Goal: Task Accomplishment & Management: Complete application form

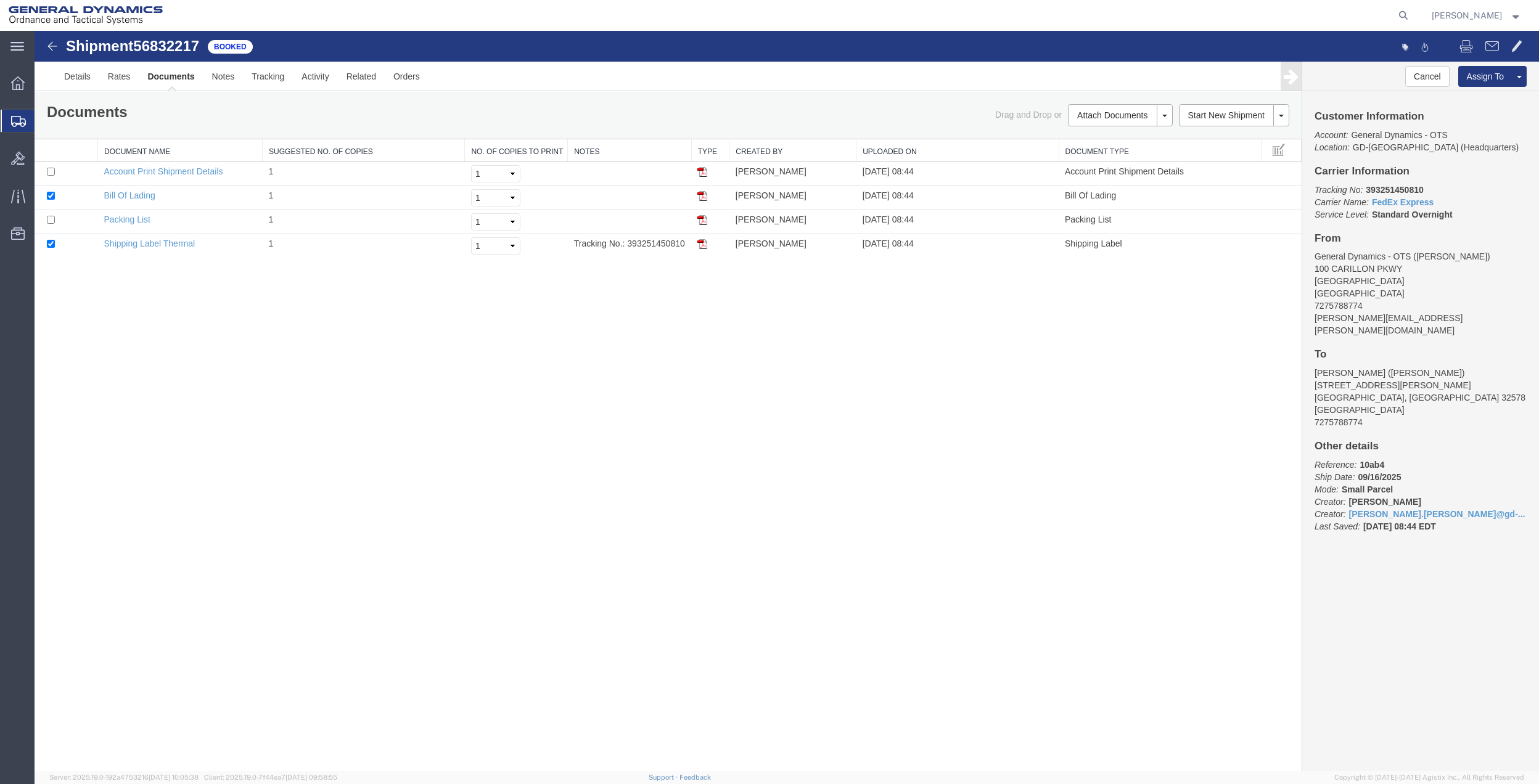
click at [0, 0] on span "Create Shipment" at bounding box center [0, 0] width 0 height 0
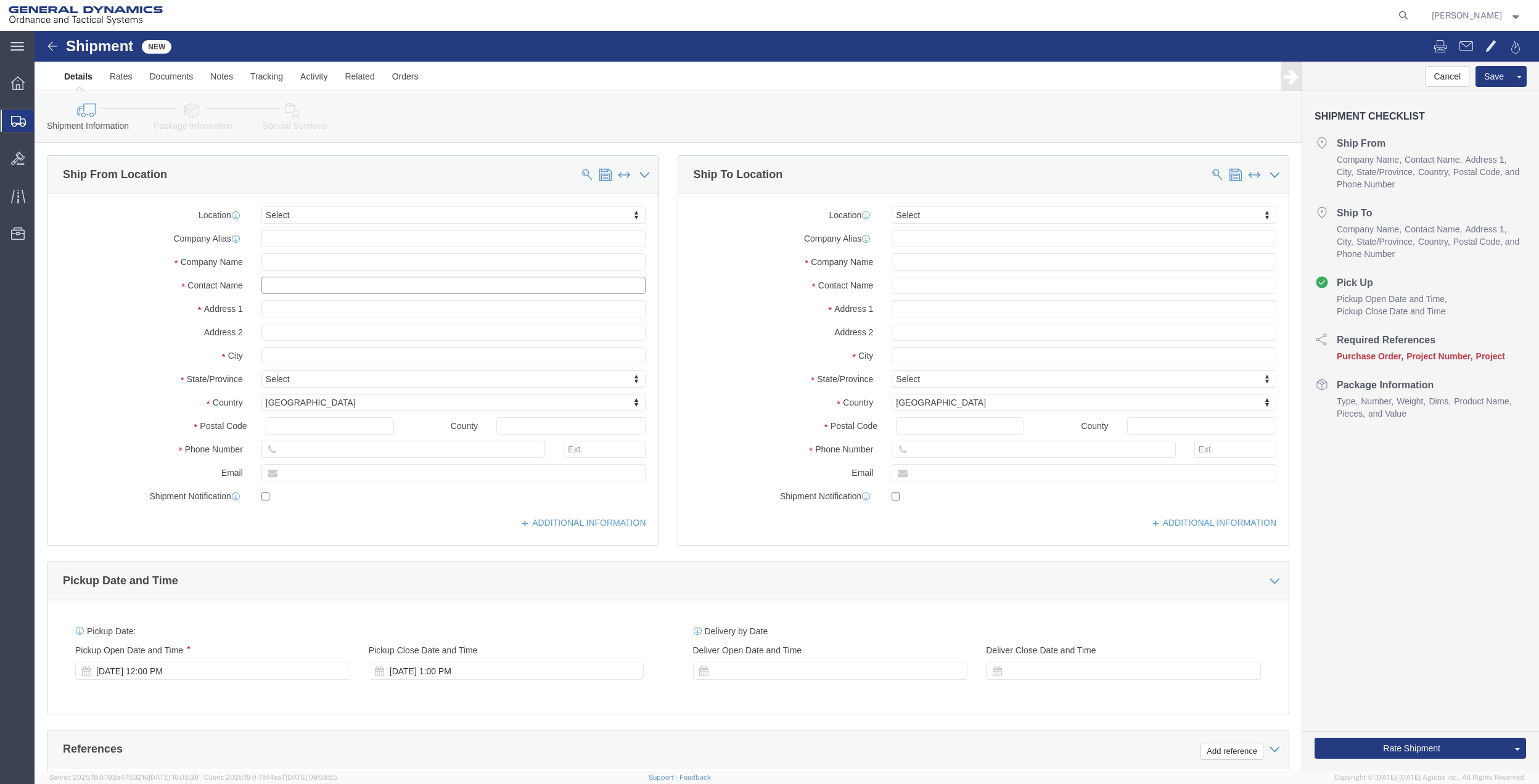
click input "text"
type input "[PERSON_NAME]"
click p "- General Dynamics - OTS - ([PERSON_NAME]) [STREET_ADDRESS]"
type input "100 CARILLON pkwy"
type input "33716"
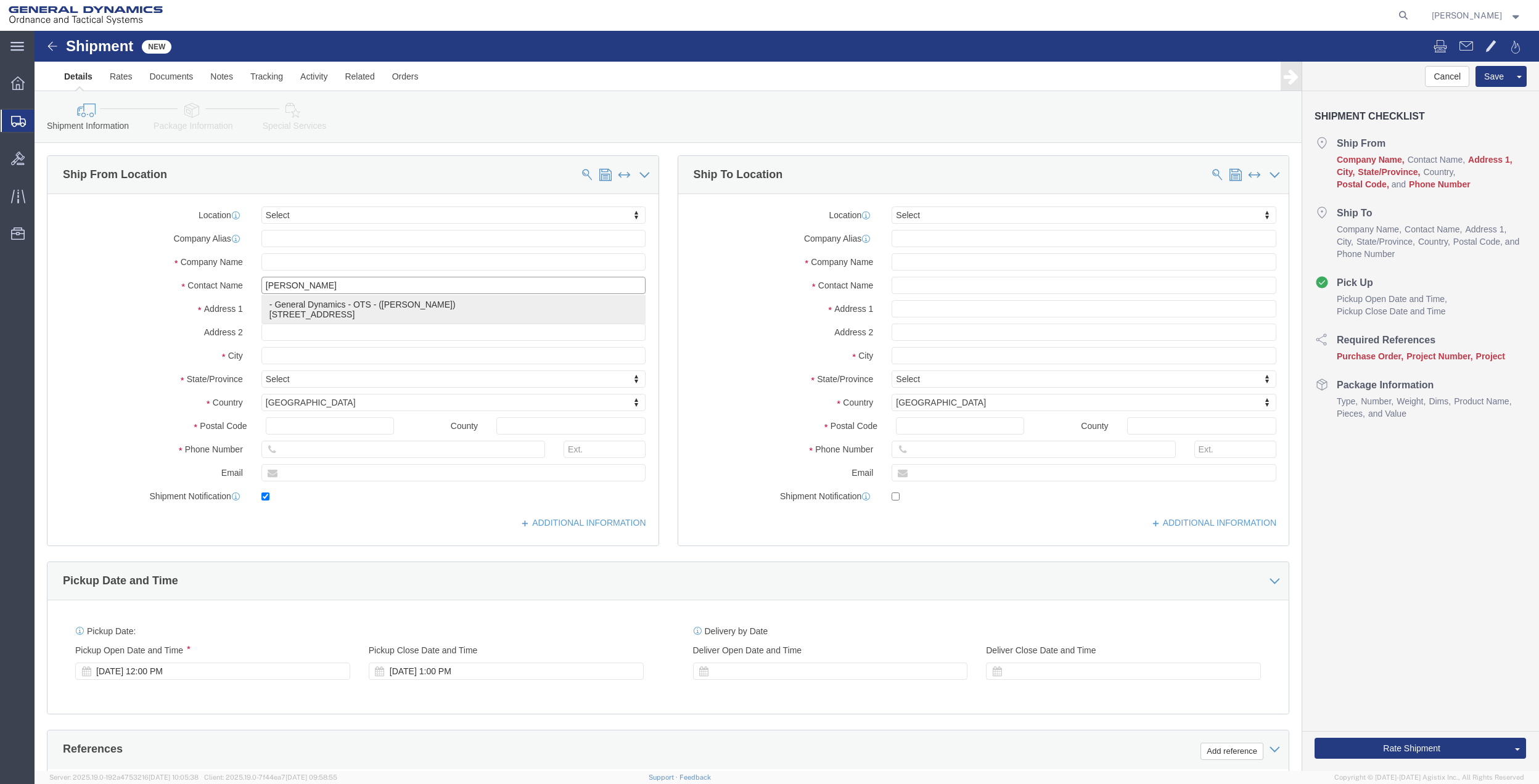
type input "[PHONE_NUMBER]"
type input "[PERSON_NAME][EMAIL_ADDRESS][DOMAIN_NAME]"
checkbox input "true"
type input "General Dynamics - OTS"
type input "[PERSON_NAME]"
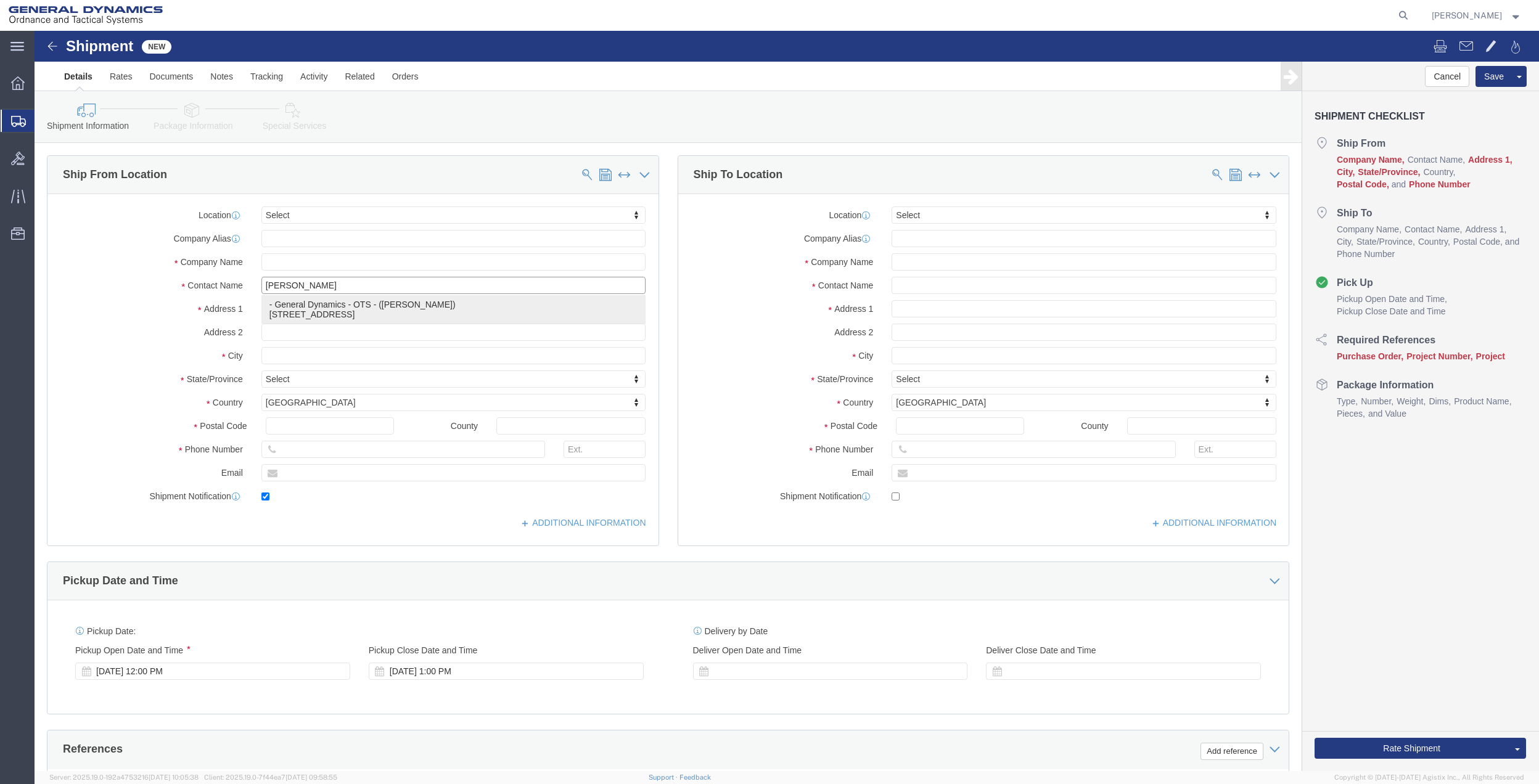
type input "[GEOGRAPHIC_DATA]"
select select "FL"
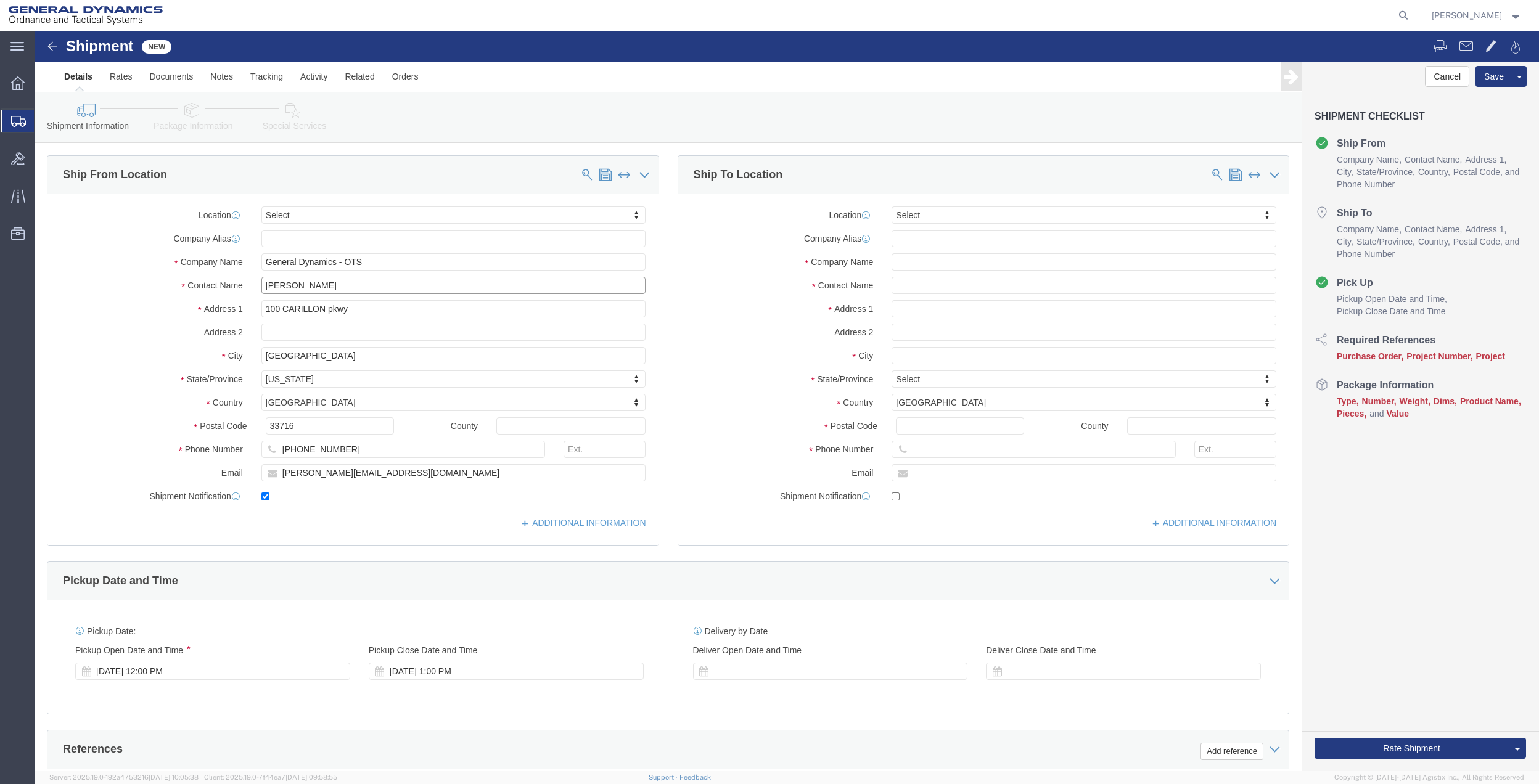
type input "[PERSON_NAME]"
click input "text"
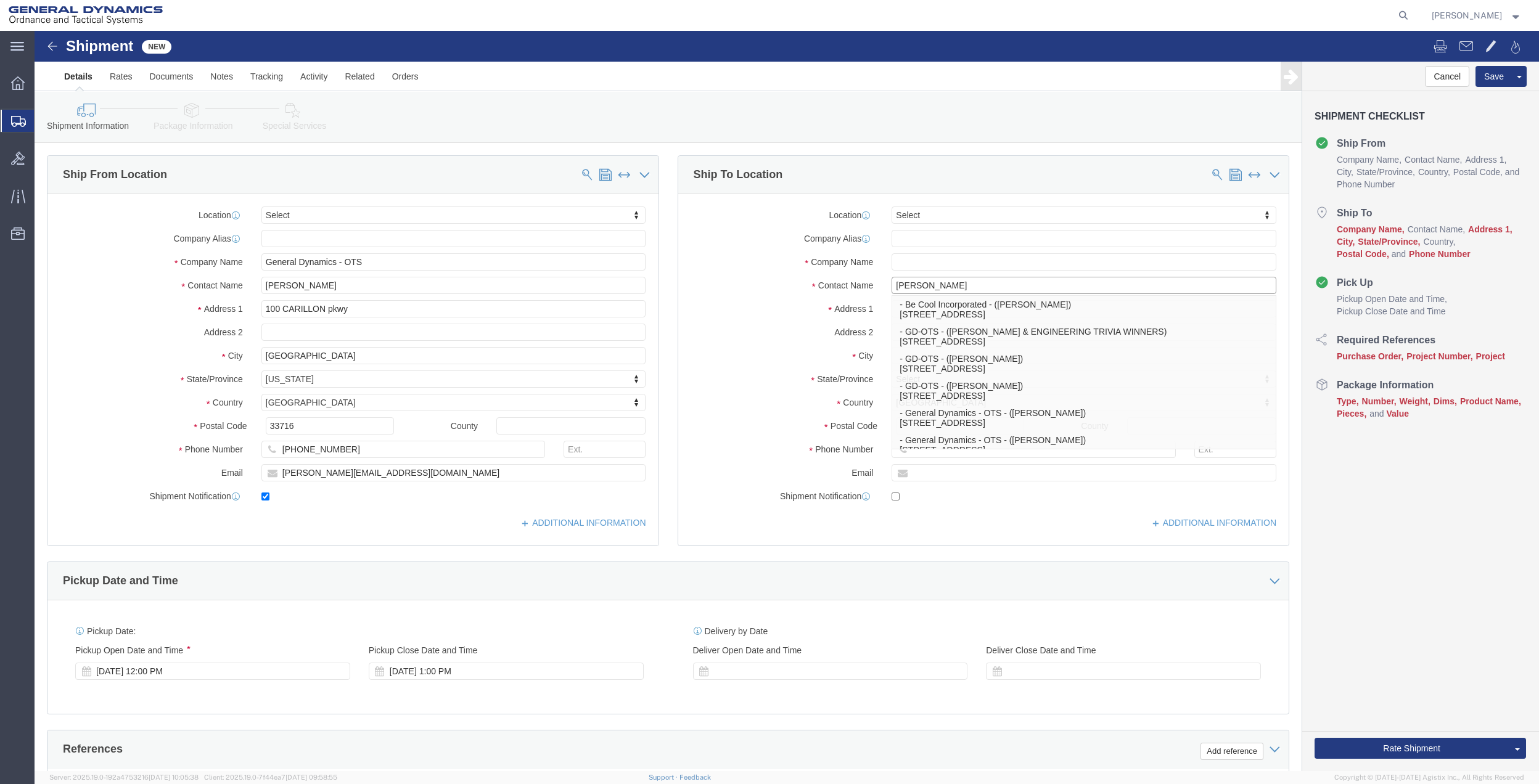
type input "[PERSON_NAME]"
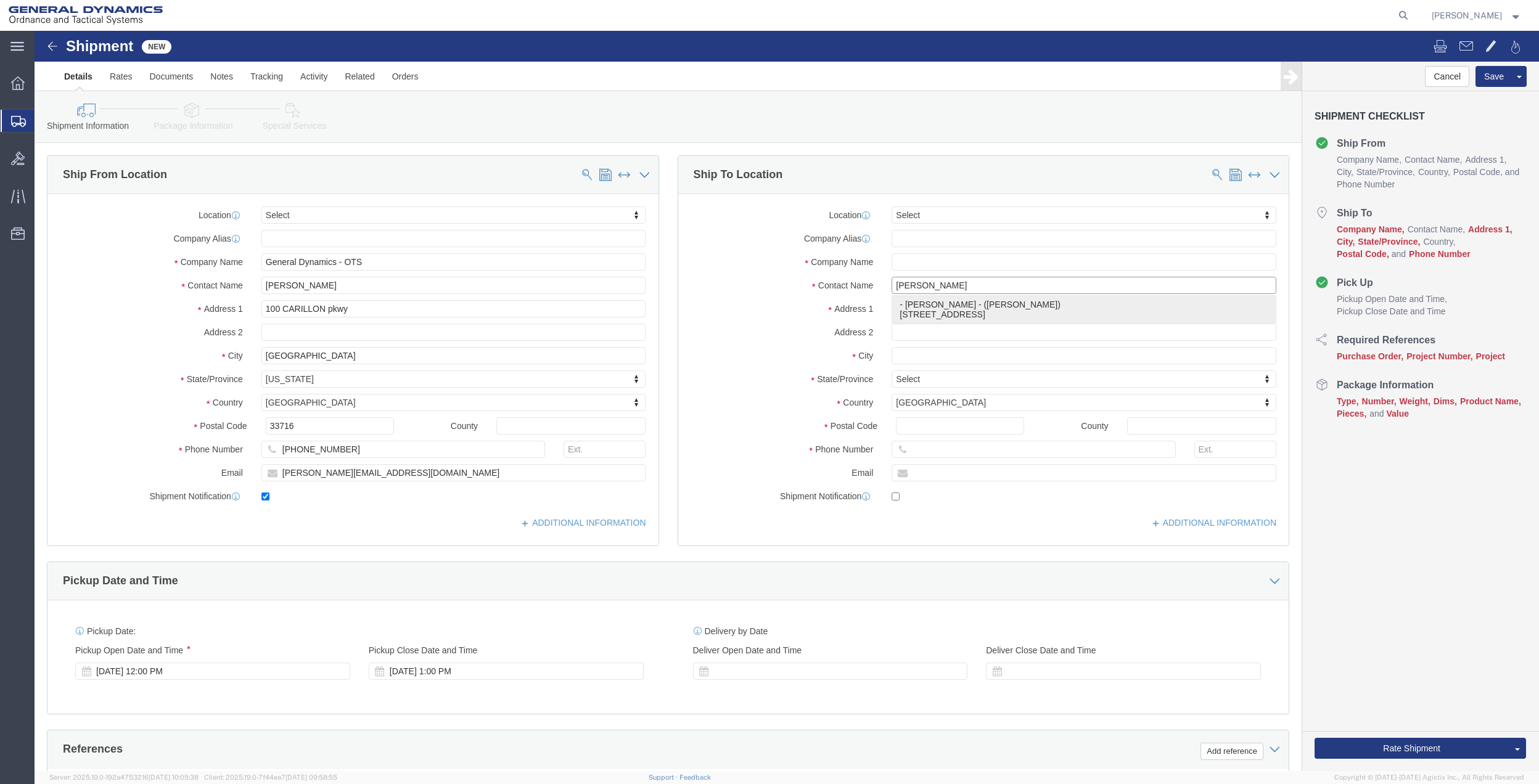
click p "- [PERSON_NAME] - ([PERSON_NAME]) [STREET_ADDRESS]"
type input "[STREET_ADDRESS]"
type input "APT 8203"
type input "32536"
type input "[PERSON_NAME]"
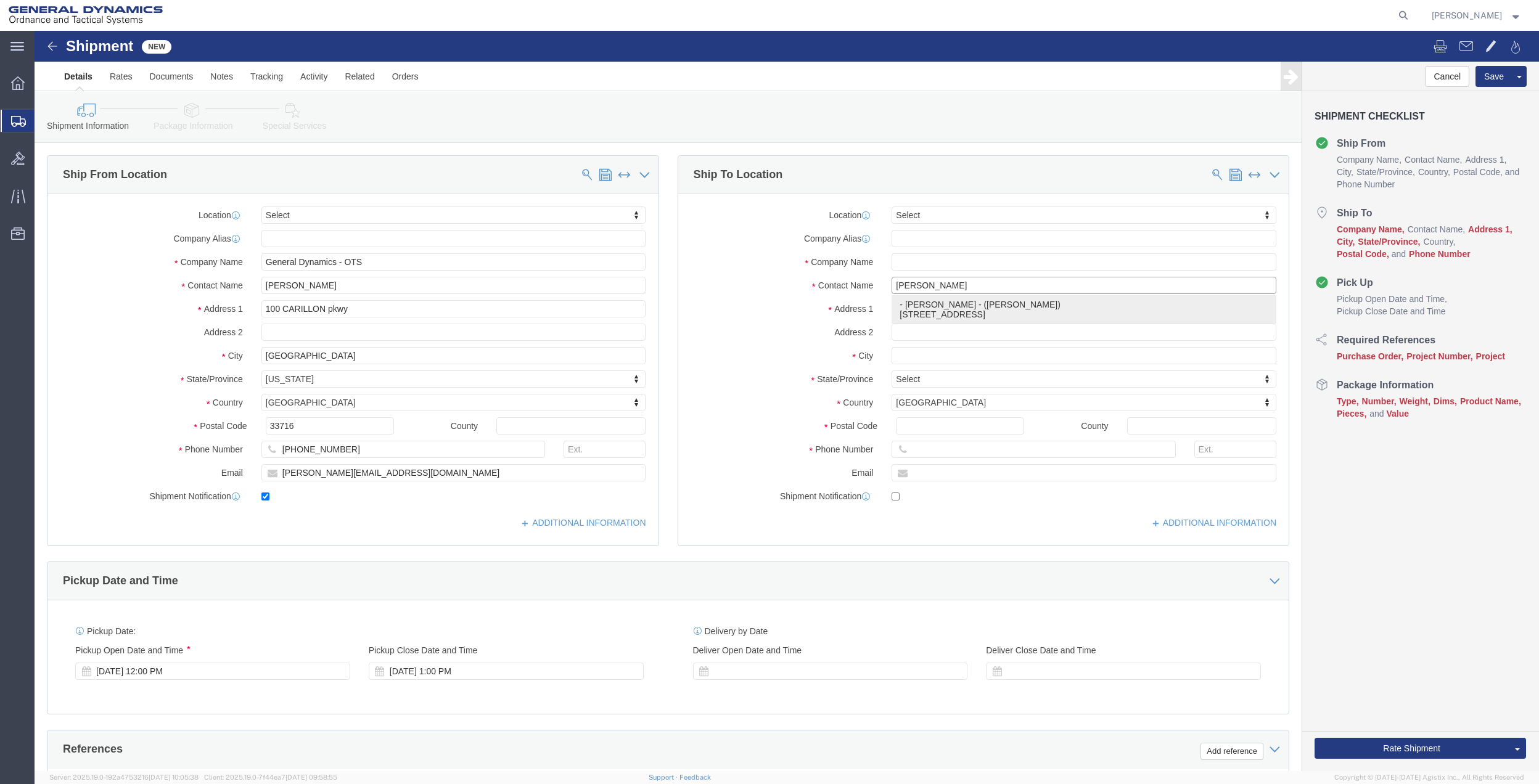
type input "[PERSON_NAME]"
type input "CRESTVIEW"
select select "FL"
click input "[PERSON_NAME]"
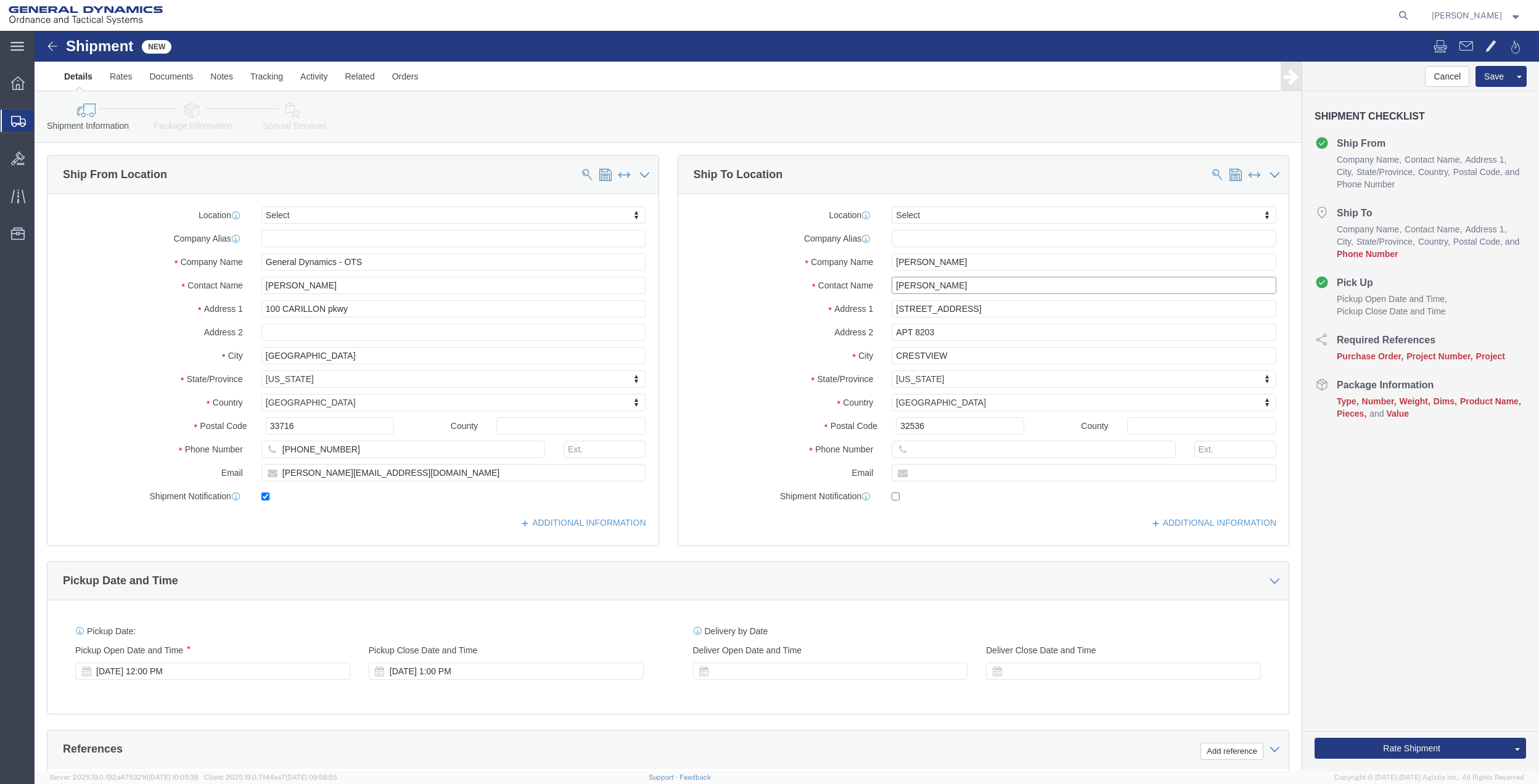
click input "[PERSON_NAME]"
type input "[PERSON_NAME]"
click input "CRESTVIEW"
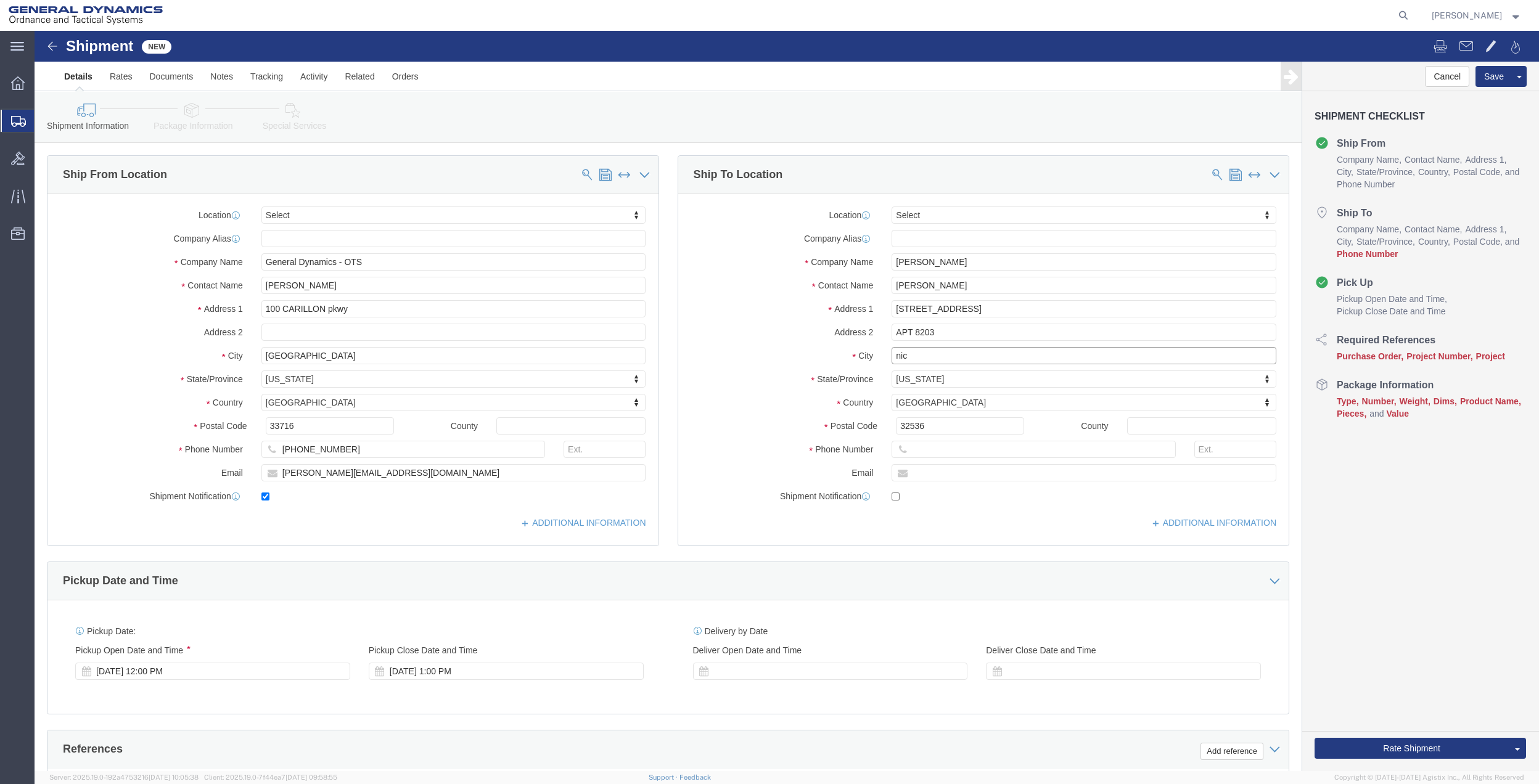
type input "nice"
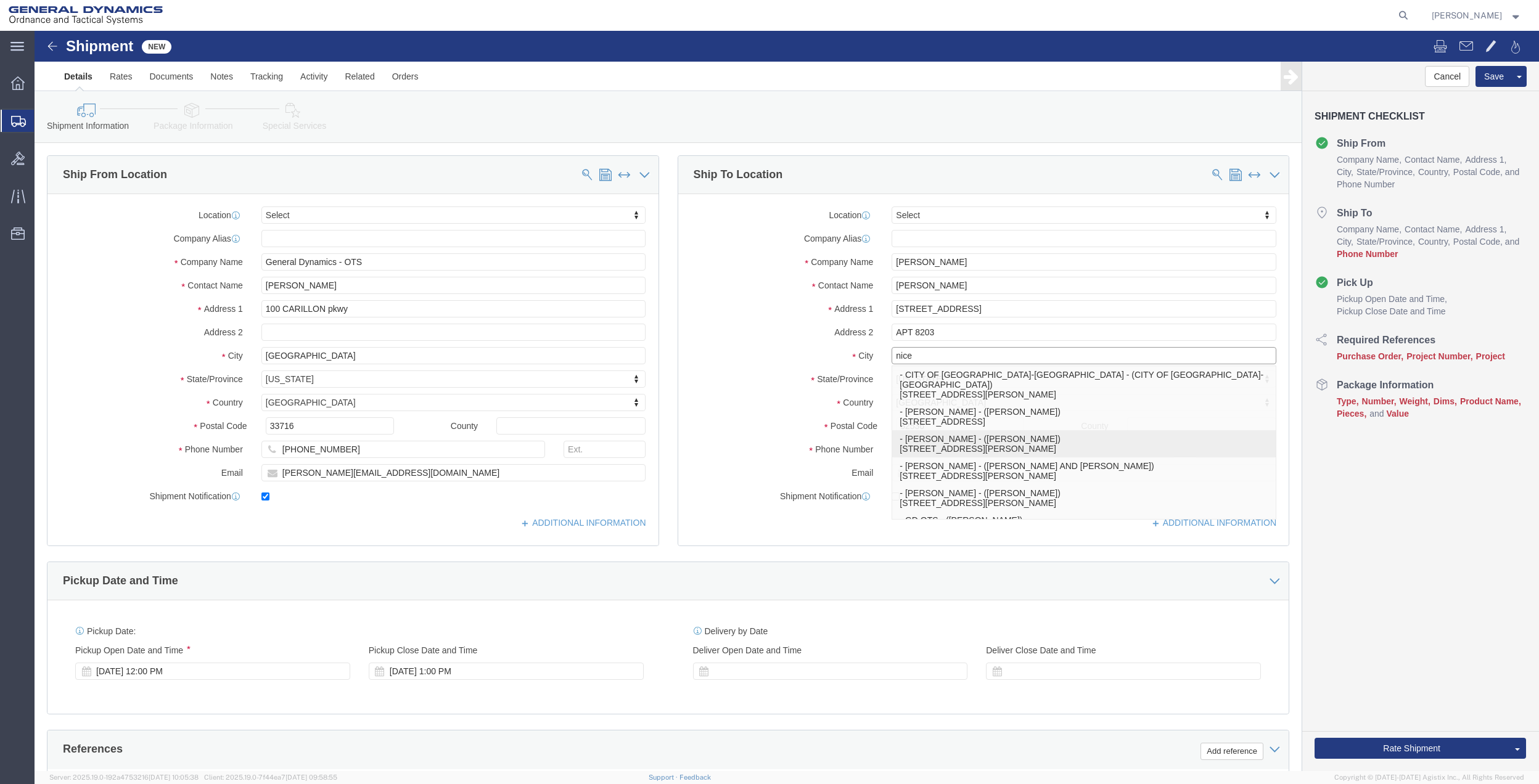
click p "- [PERSON_NAME] - ([PERSON_NAME]) [STREET_ADDRESS][PERSON_NAME]"
type input "[STREET_ADDRESS][PERSON_NAME]"
type input "32578"
type input "[PHONE_NUMBER]"
type input "[PERSON_NAME]"
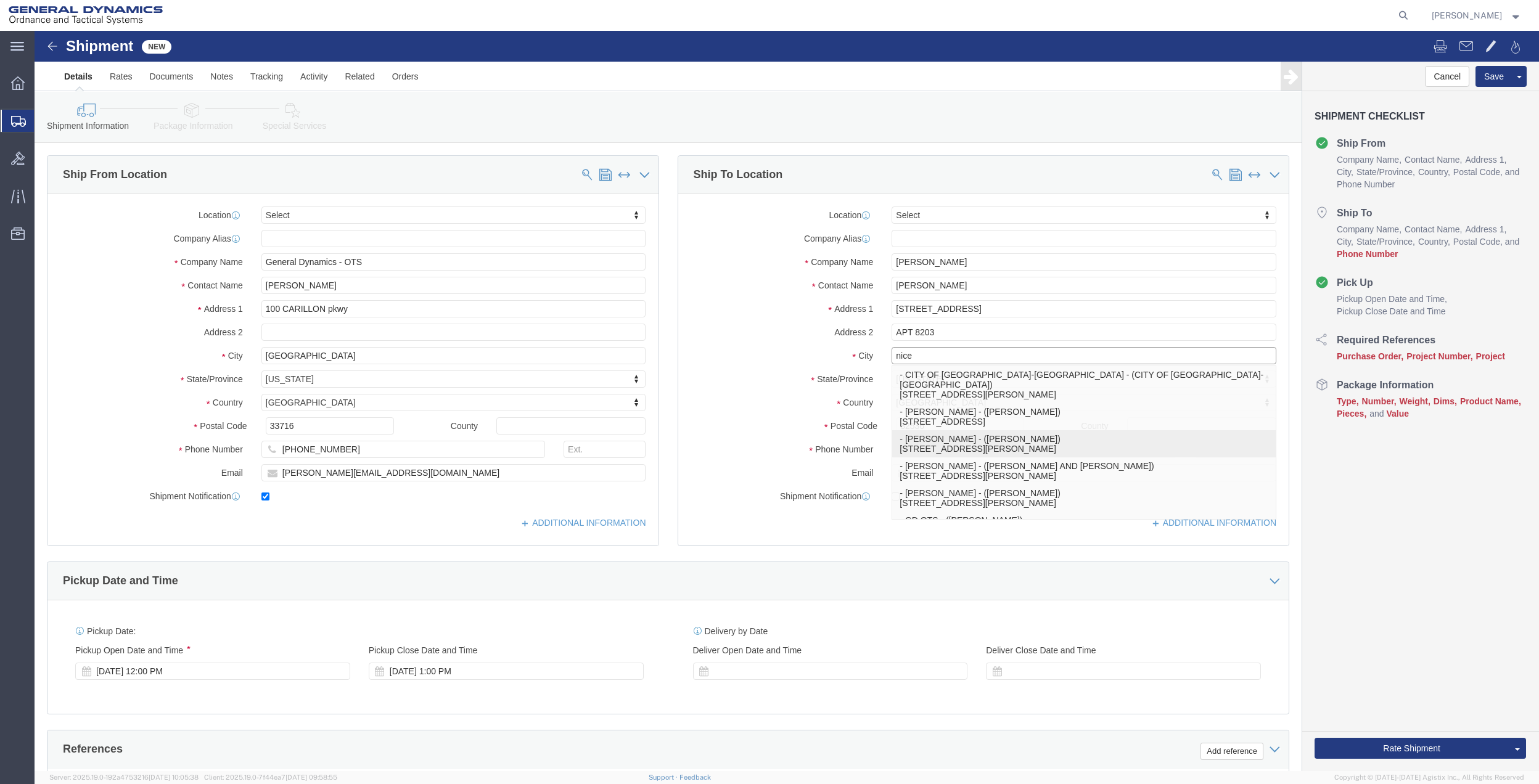
type input "[PERSON_NAME]"
type input "[GEOGRAPHIC_DATA]"
select select "FL"
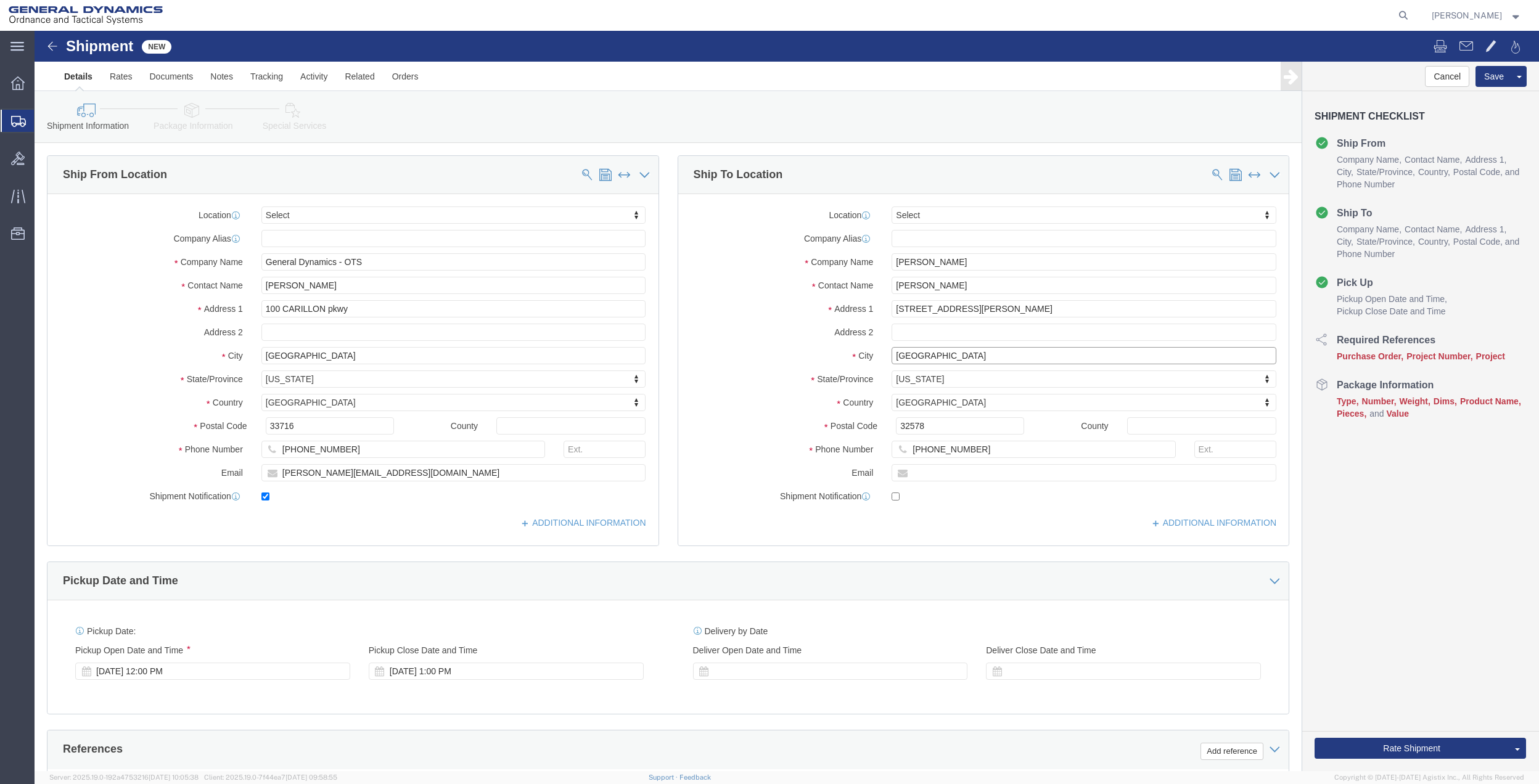
type input "[GEOGRAPHIC_DATA]"
click input "[PERSON_NAME]"
paste input "[PERSON_NAME]"
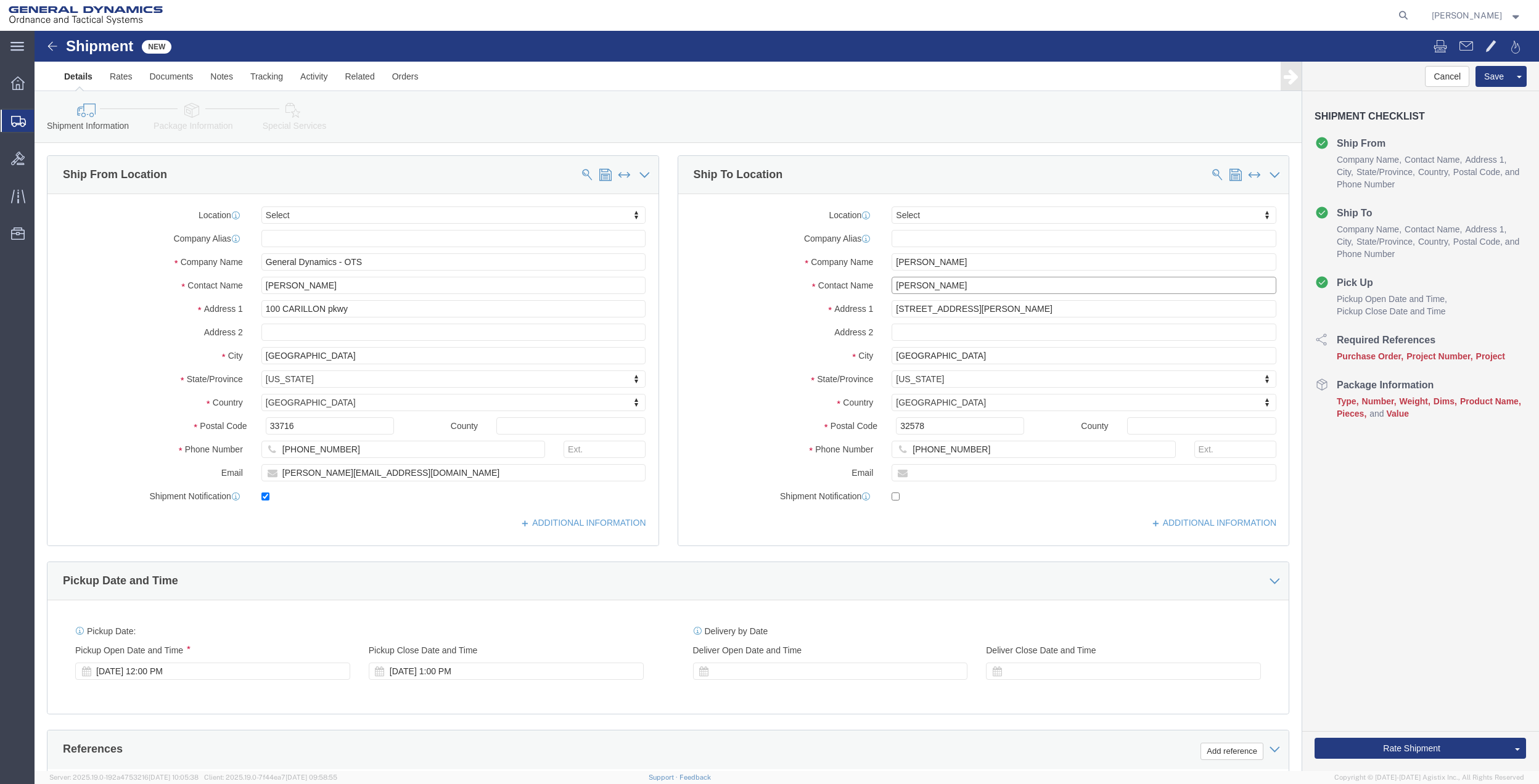
type input "[PERSON_NAME]"
click input "[PERSON_NAME]"
paste input "[PERSON_NAME]"
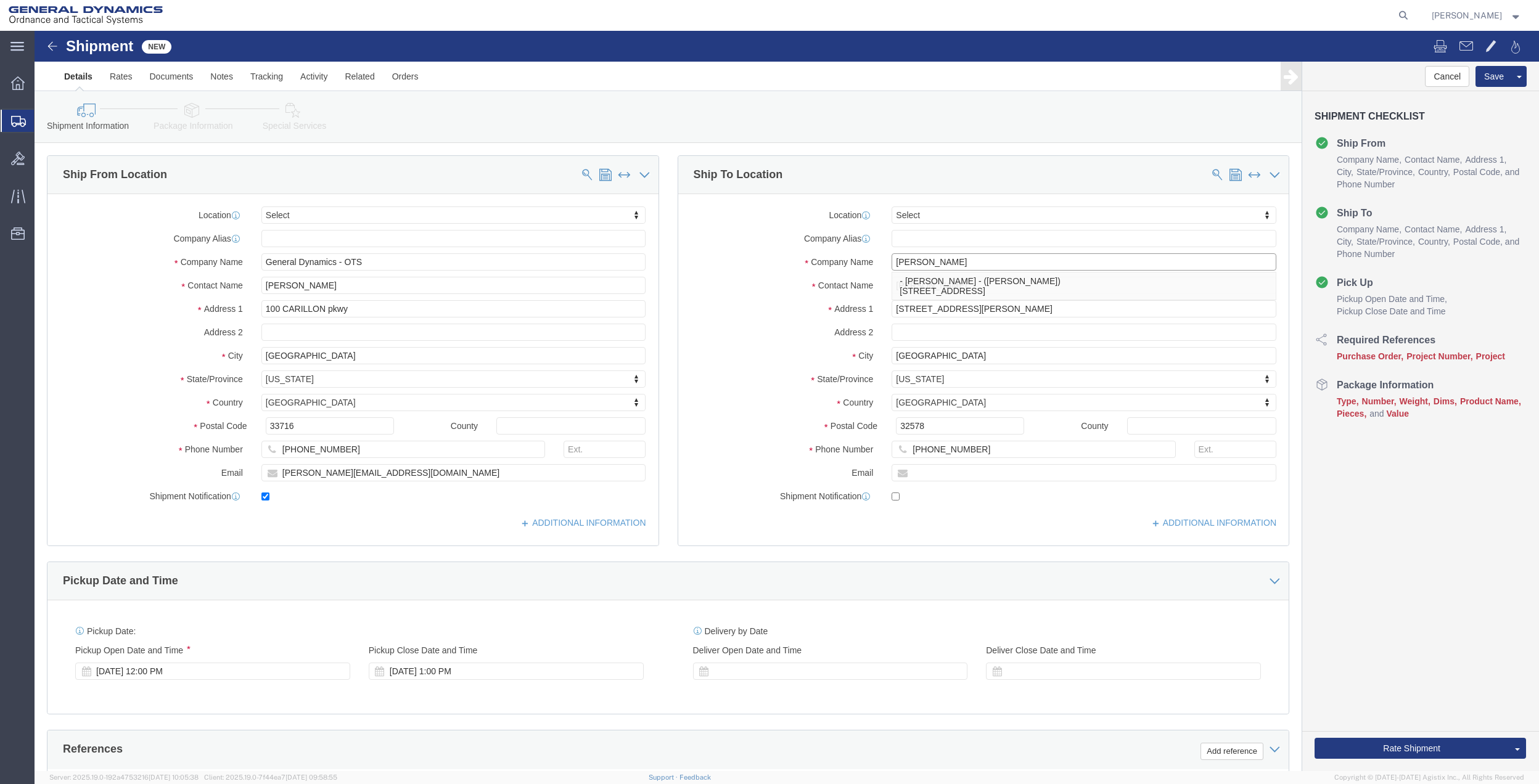
click input "[PERSON_NAME]"
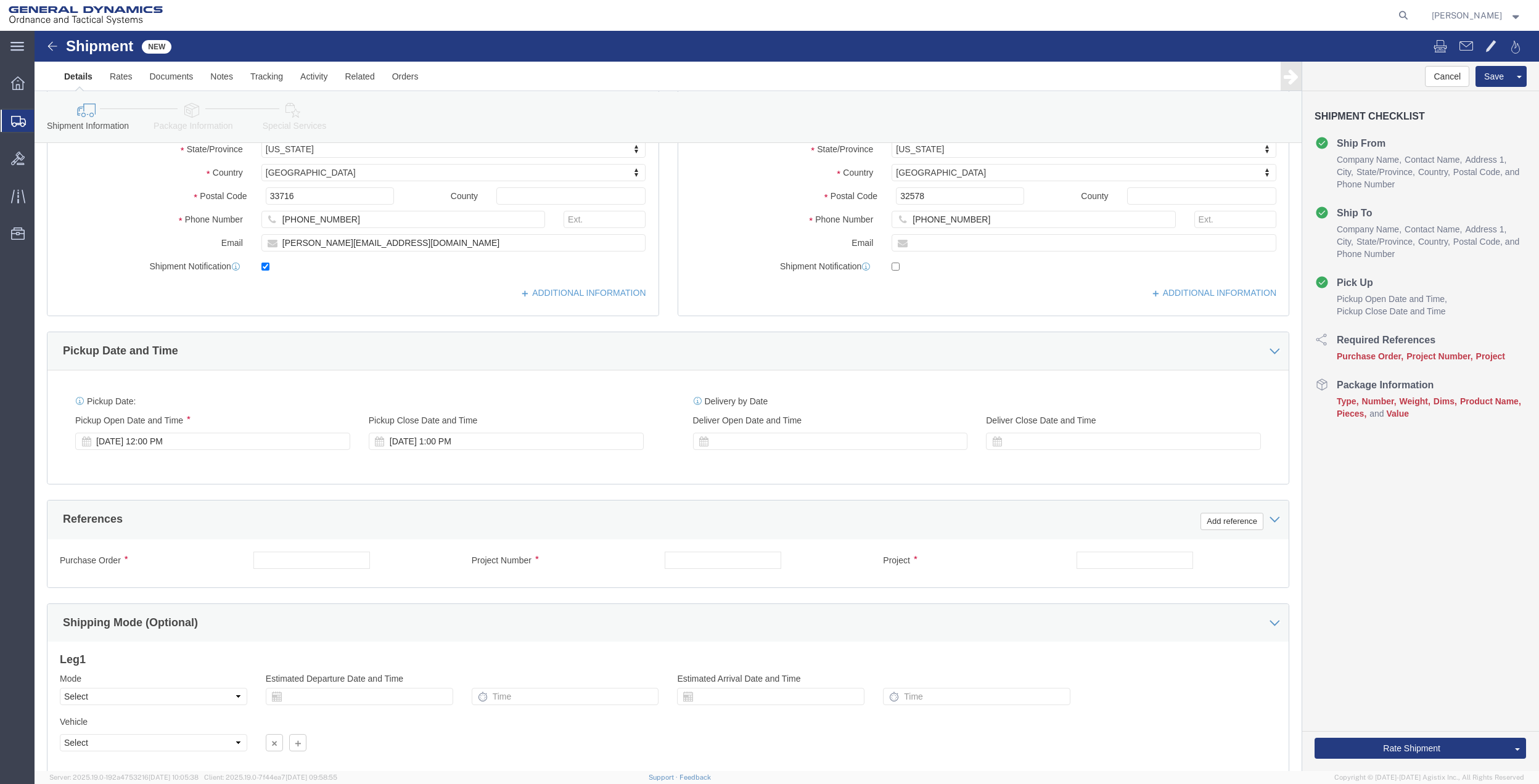
scroll to position [247, 0]
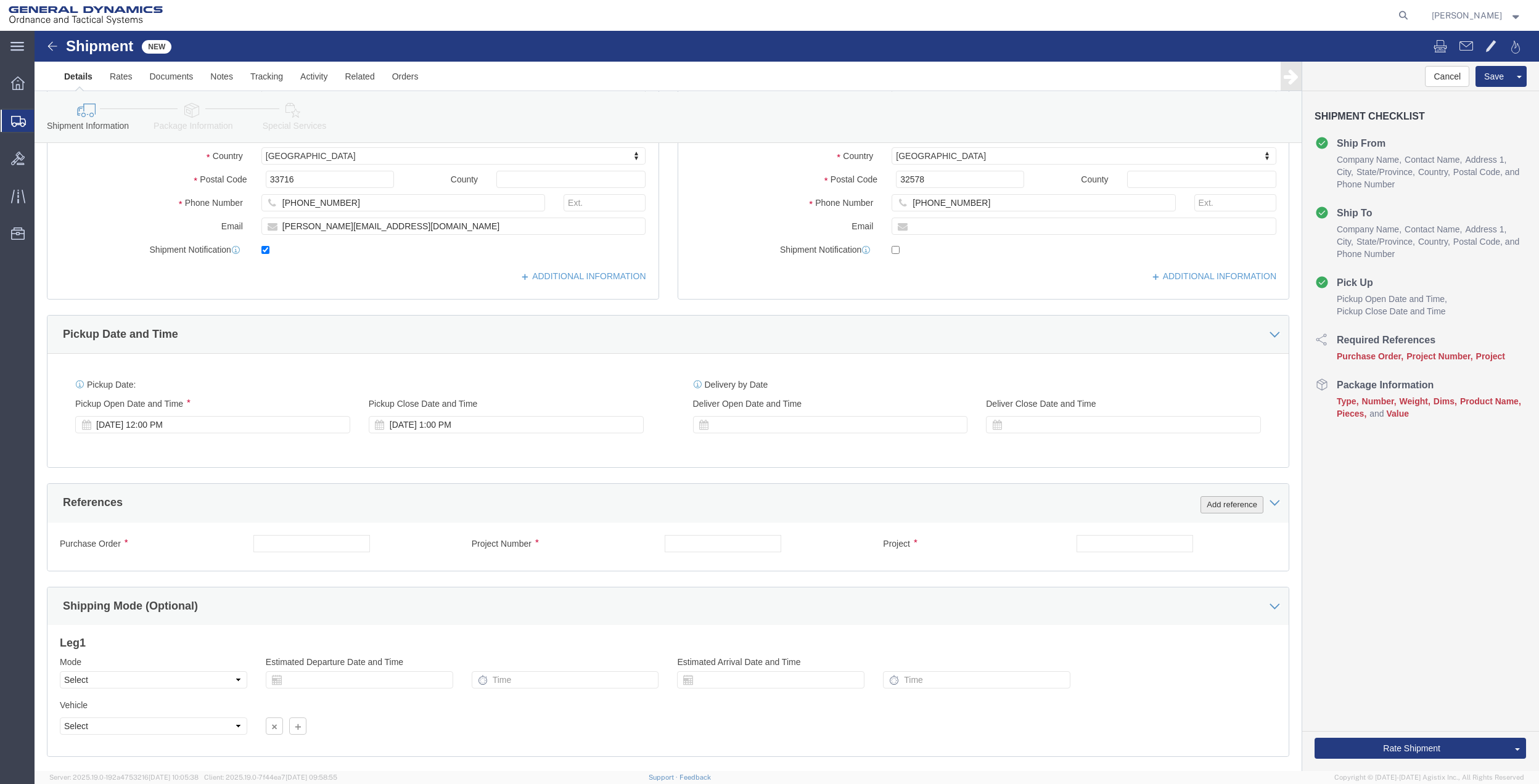
type input "GD OTS"
drag, startPoint x: 1167, startPoint y: 480, endPoint x: 1147, endPoint y: 486, distance: 20.9
click button "Add reference"
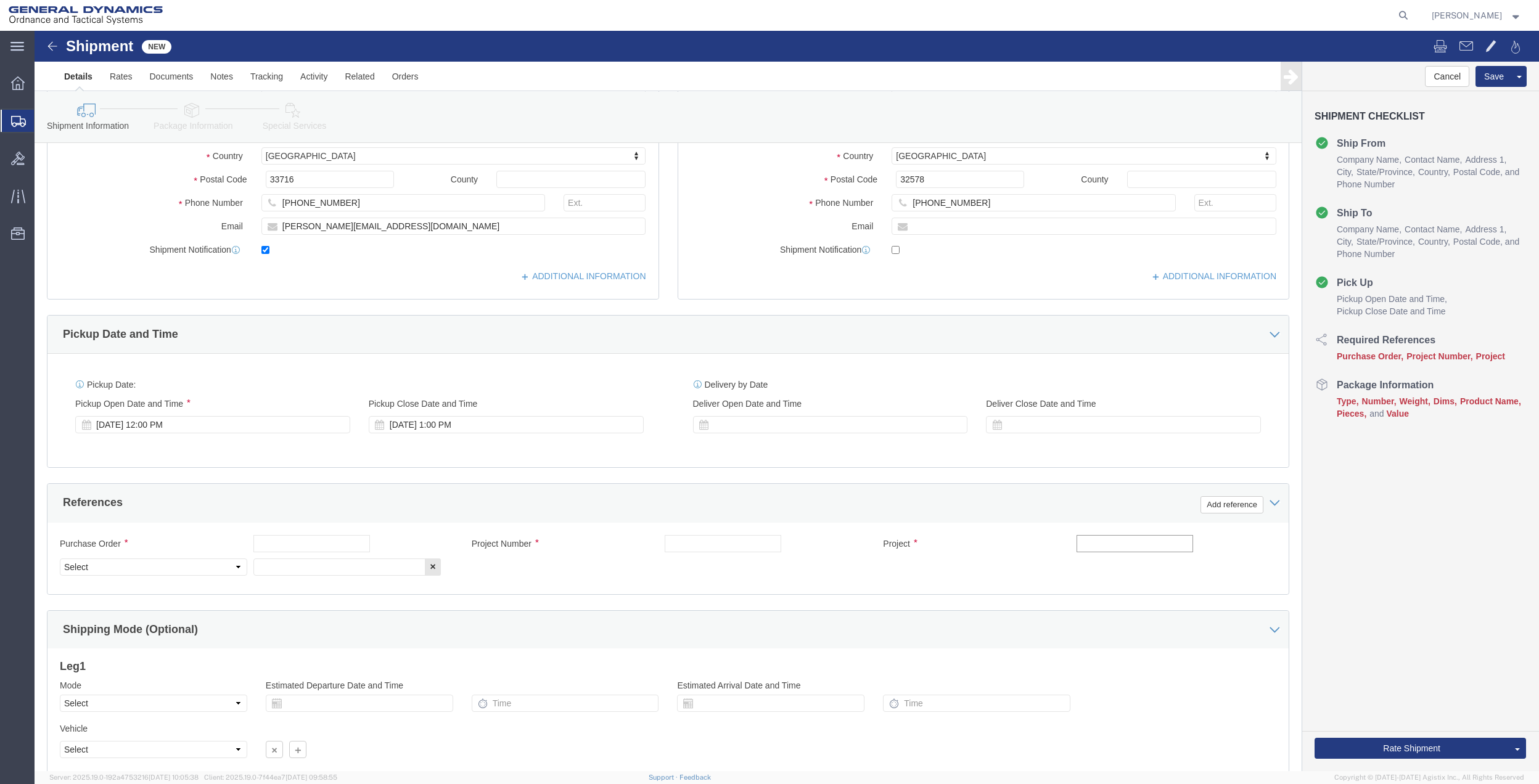
click input "text"
type input "10GAH"
click input "text"
paste input "10GAH"
type input "10GAH"
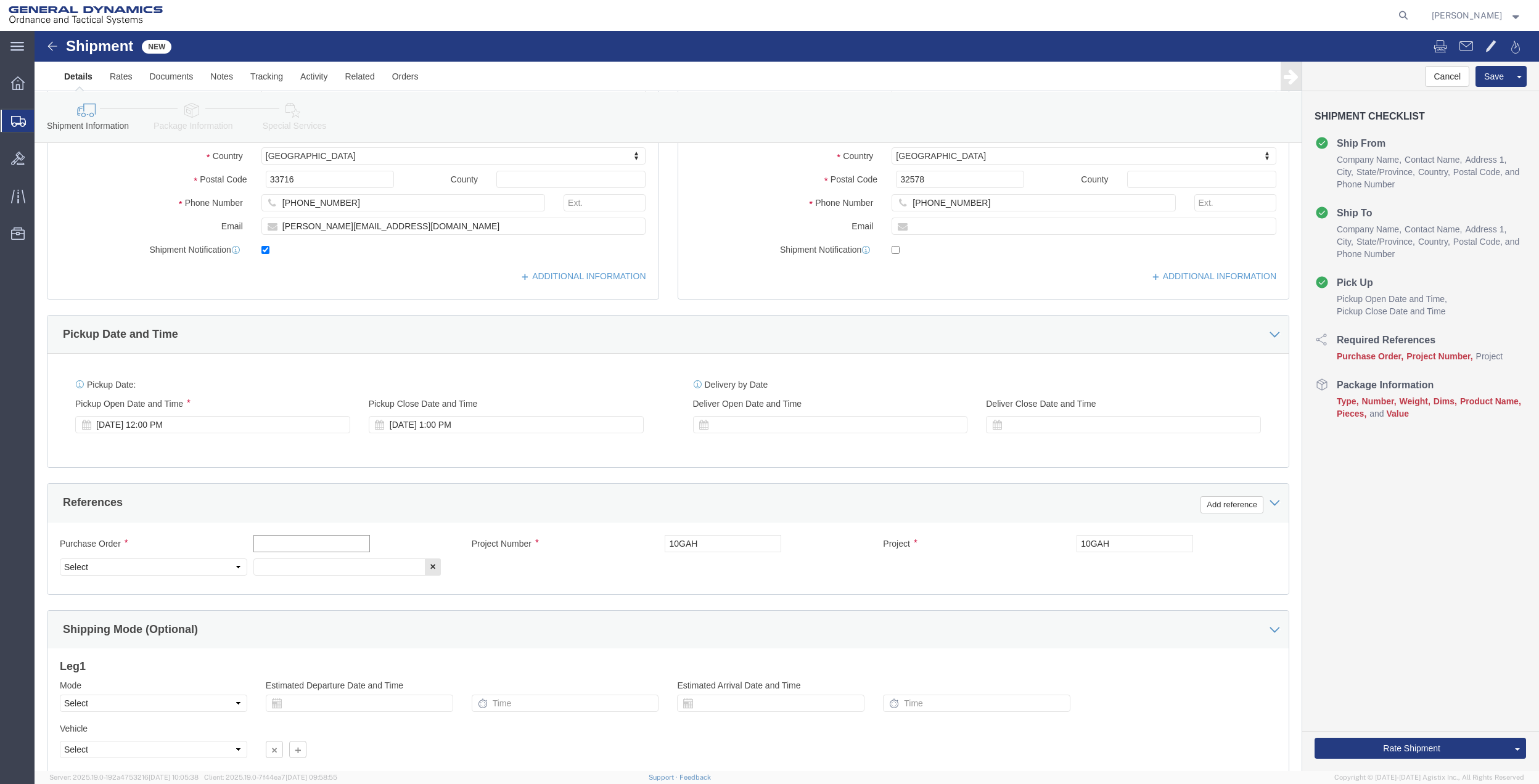
click input "text"
paste input "10GAH"
type input "10GAH"
drag, startPoint x: 271, startPoint y: 541, endPoint x: 228, endPoint y: 539, distance: 43.0
click input "text"
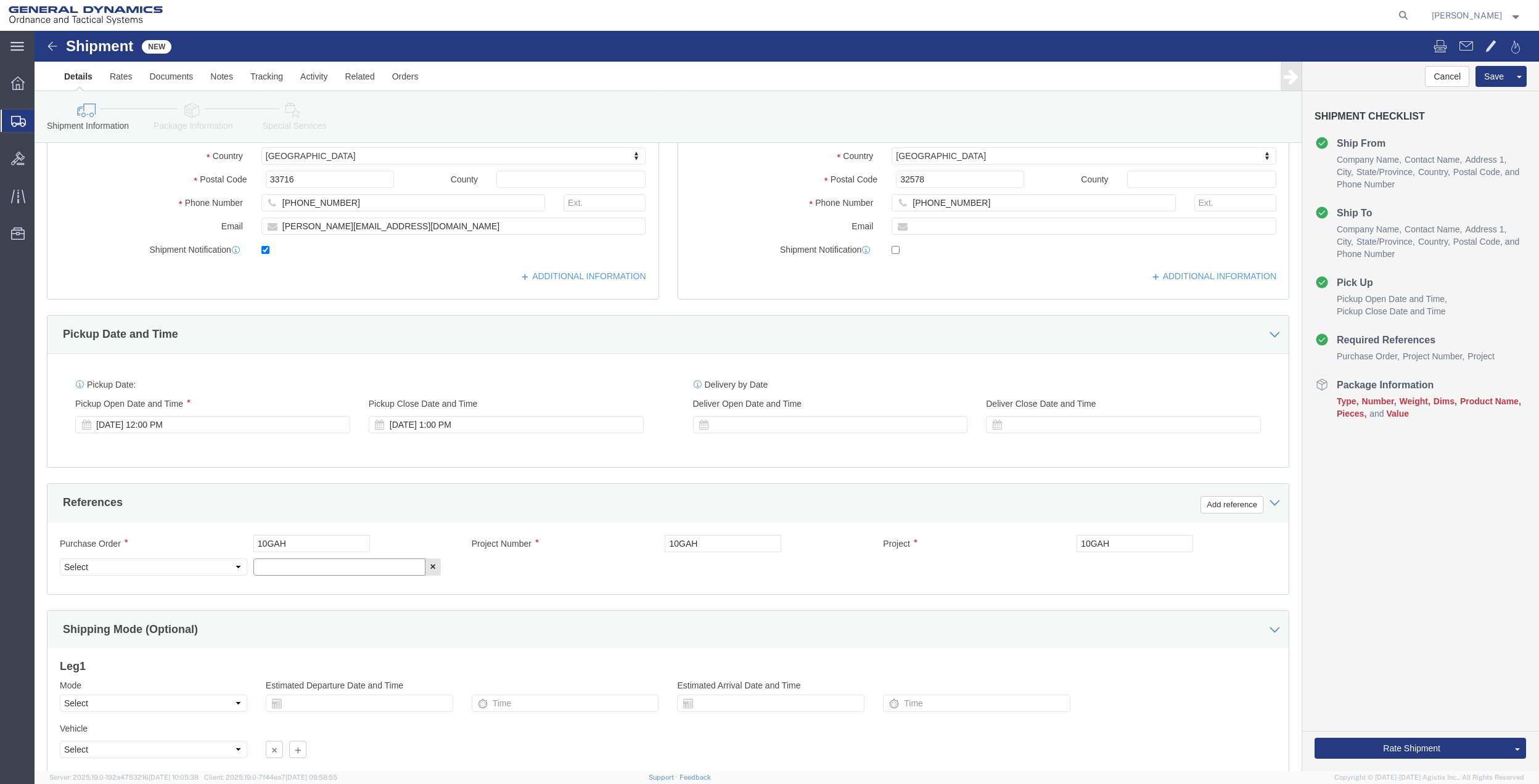
paste input "10GAH"
type input "10GAH"
drag, startPoint x: 181, startPoint y: 539, endPoint x: 166, endPoint y: 527, distance: 19.2
click select "Select Account Type Activity ID Airline Appointment Number ASN Batch Request # …"
select select "DEPT"
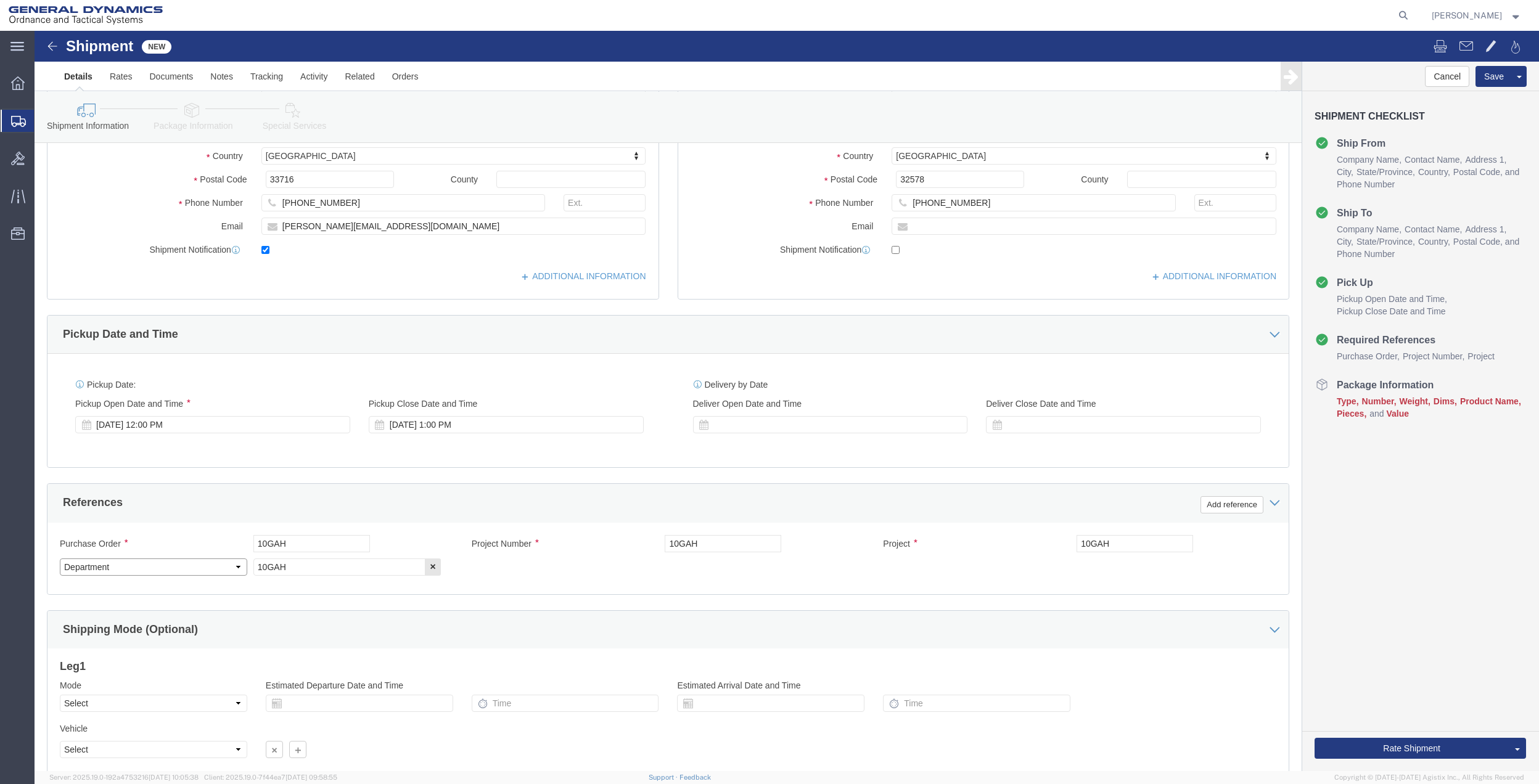
click select "Select Account Type Activity ID Airline Appointment Number ASN Batch Request # …"
click icon
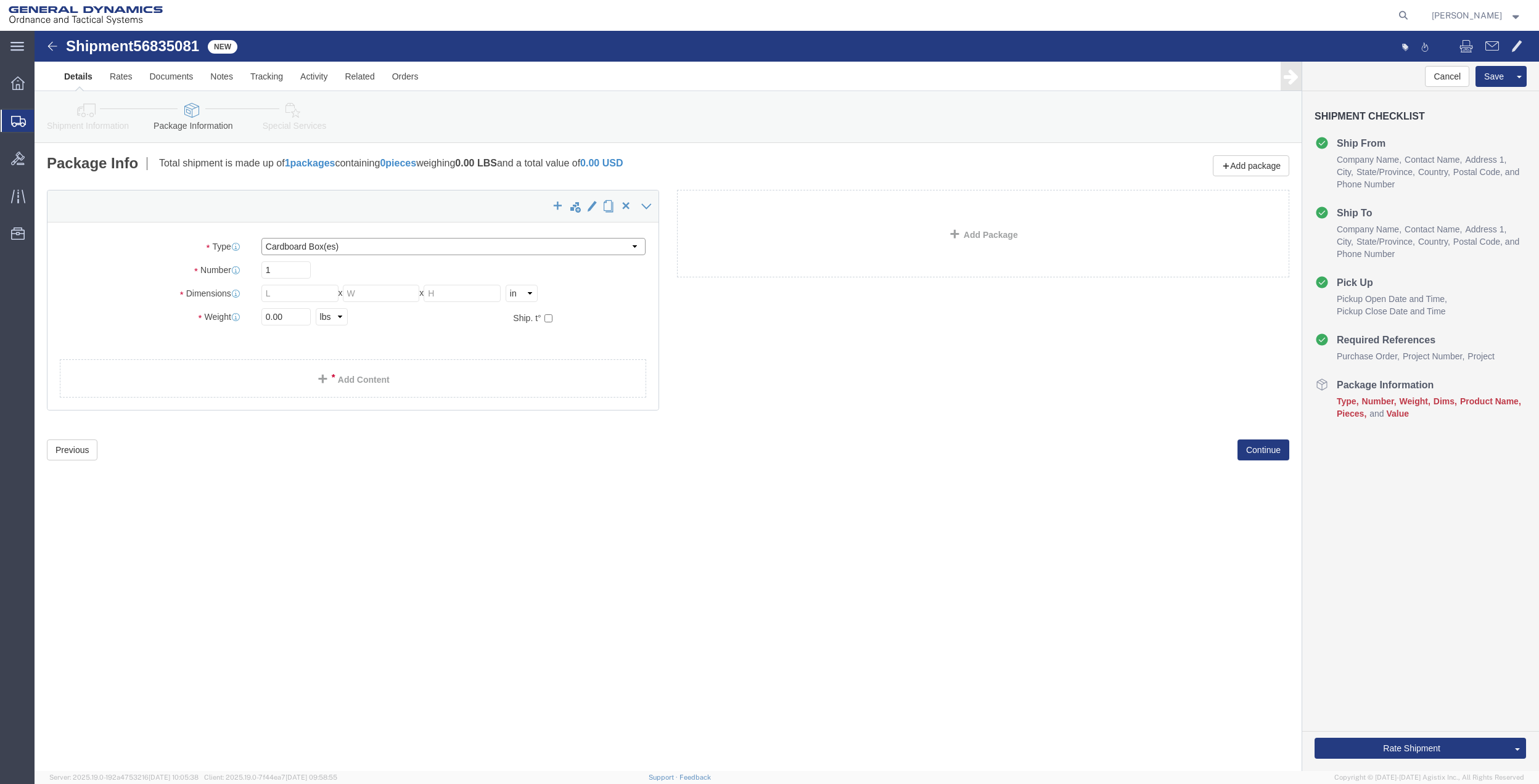
click select "Select Bale(s) Basket(s) Bolt(s) Bottle(s) Buckets Bulk Bundle(s) Can(s) Cardbo…"
select select "ENV"
click select "Select Bale(s) Basket(s) Bolt(s) Bottle(s) Buckets Bulk Bundle(s) Can(s) Cardbo…"
type input "9.50"
type input "12.50"
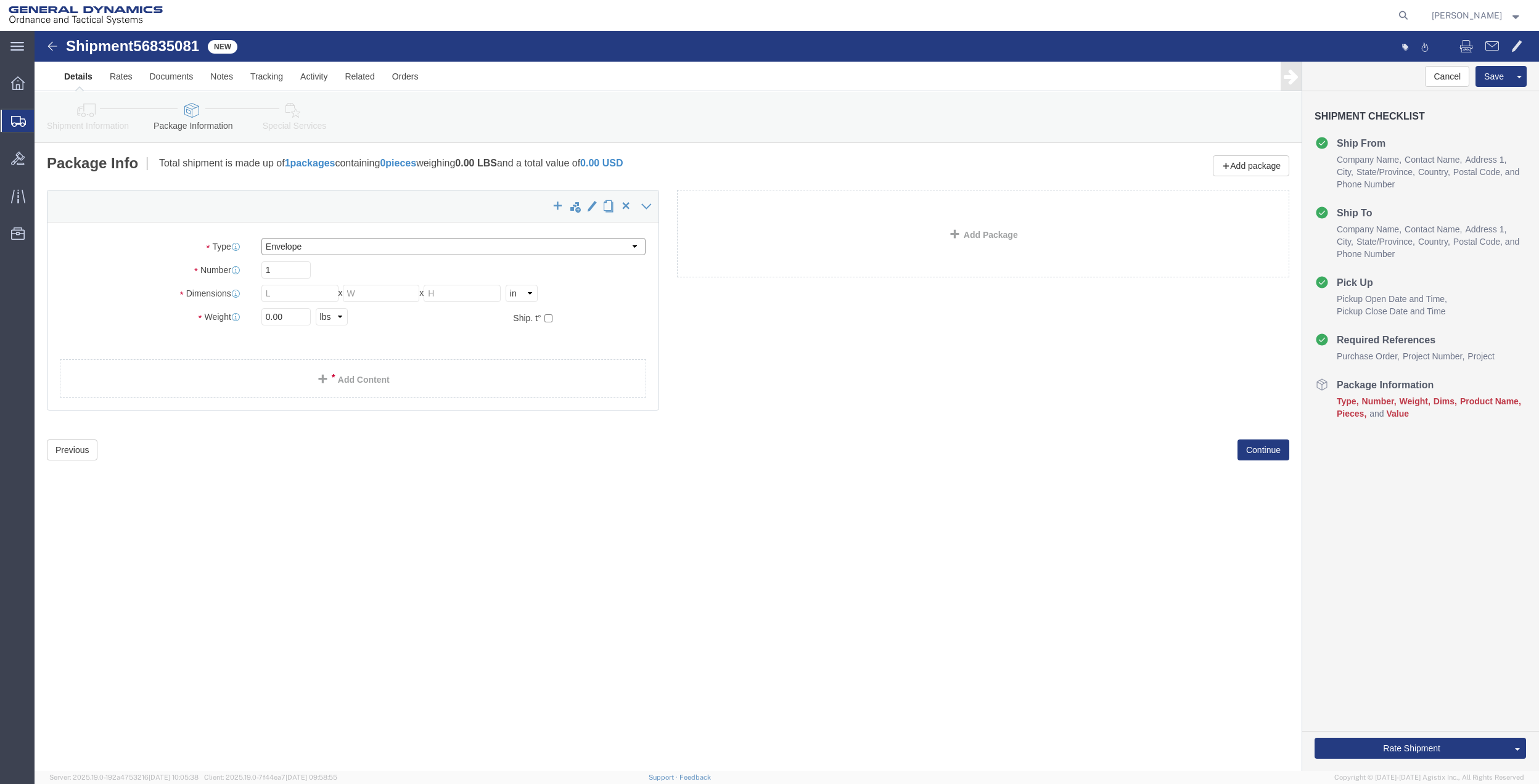
type input "0.25"
type input "1"
click link "Add Content"
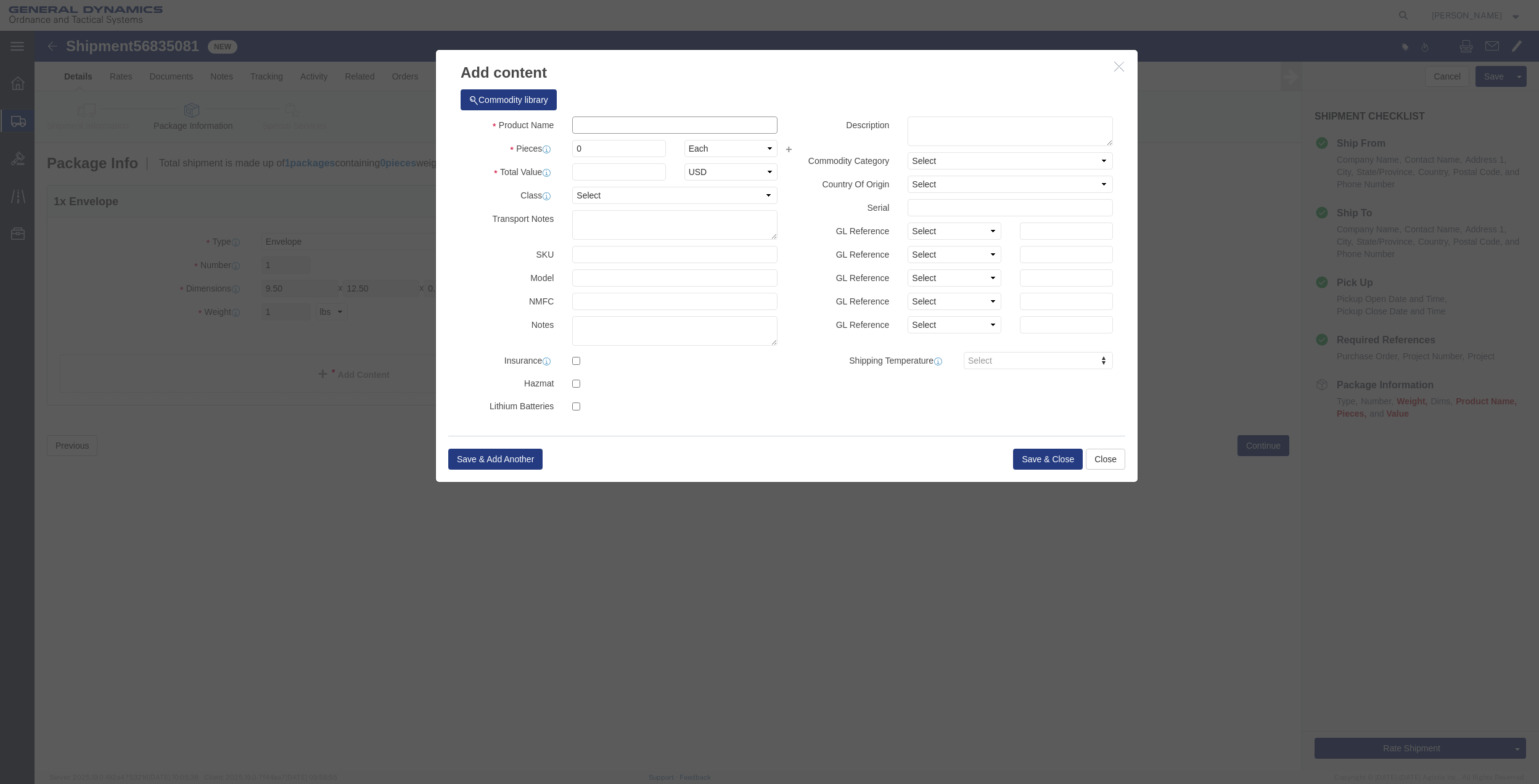
drag, startPoint x: 553, startPoint y: 88, endPoint x: 558, endPoint y: 95, distance: 8.6
click input "text"
type input "misc"
type input "100"
select select "US"
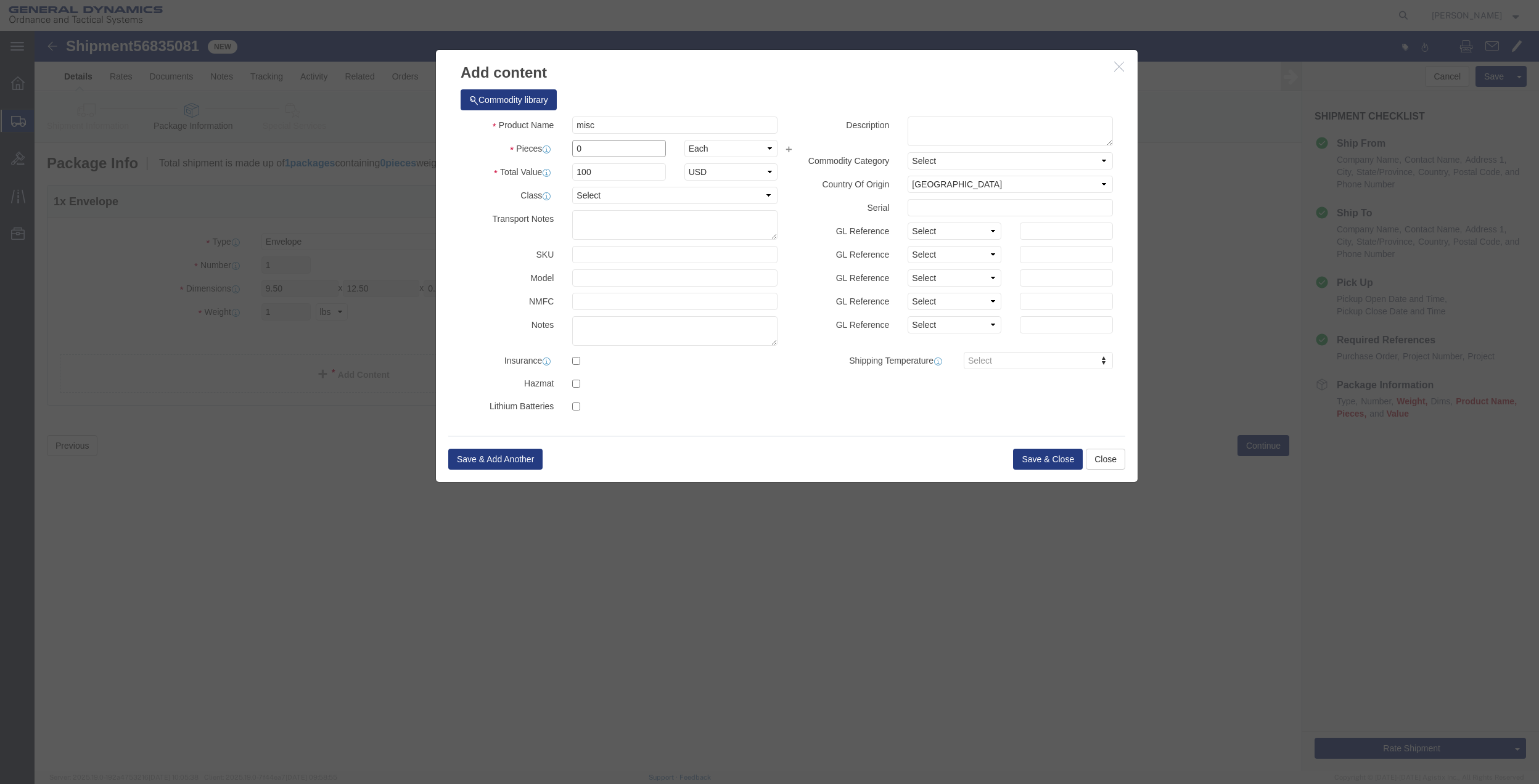
click input "0"
type input "01"
click select "Select 50 55 60 65 70 85 92.5 100 125 175 250 300 400"
select select "70"
click select "Select 50 55 60 65 70 85 92.5 100 125 175 250 300 400"
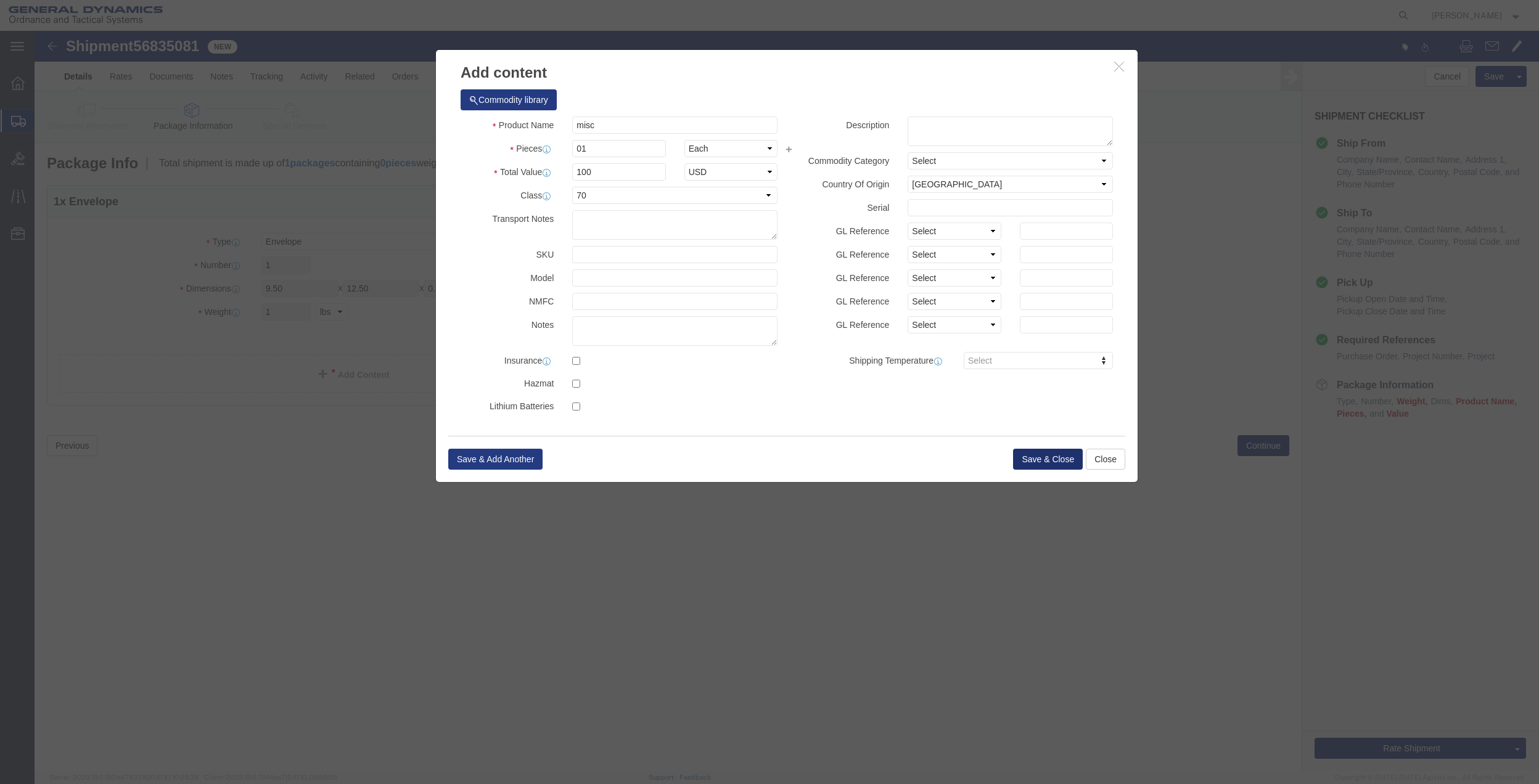
click button "Save & Close"
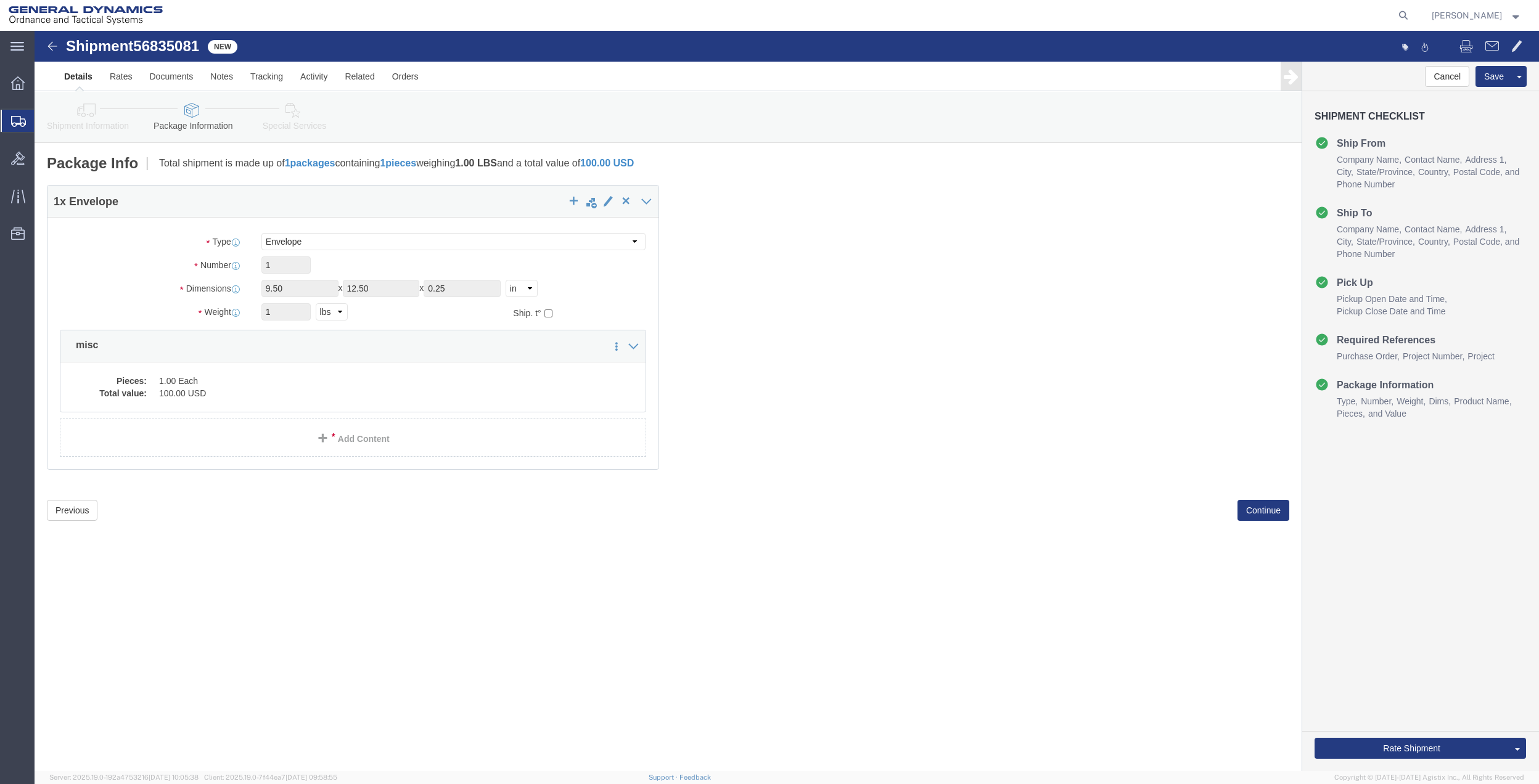
click link "Special Services"
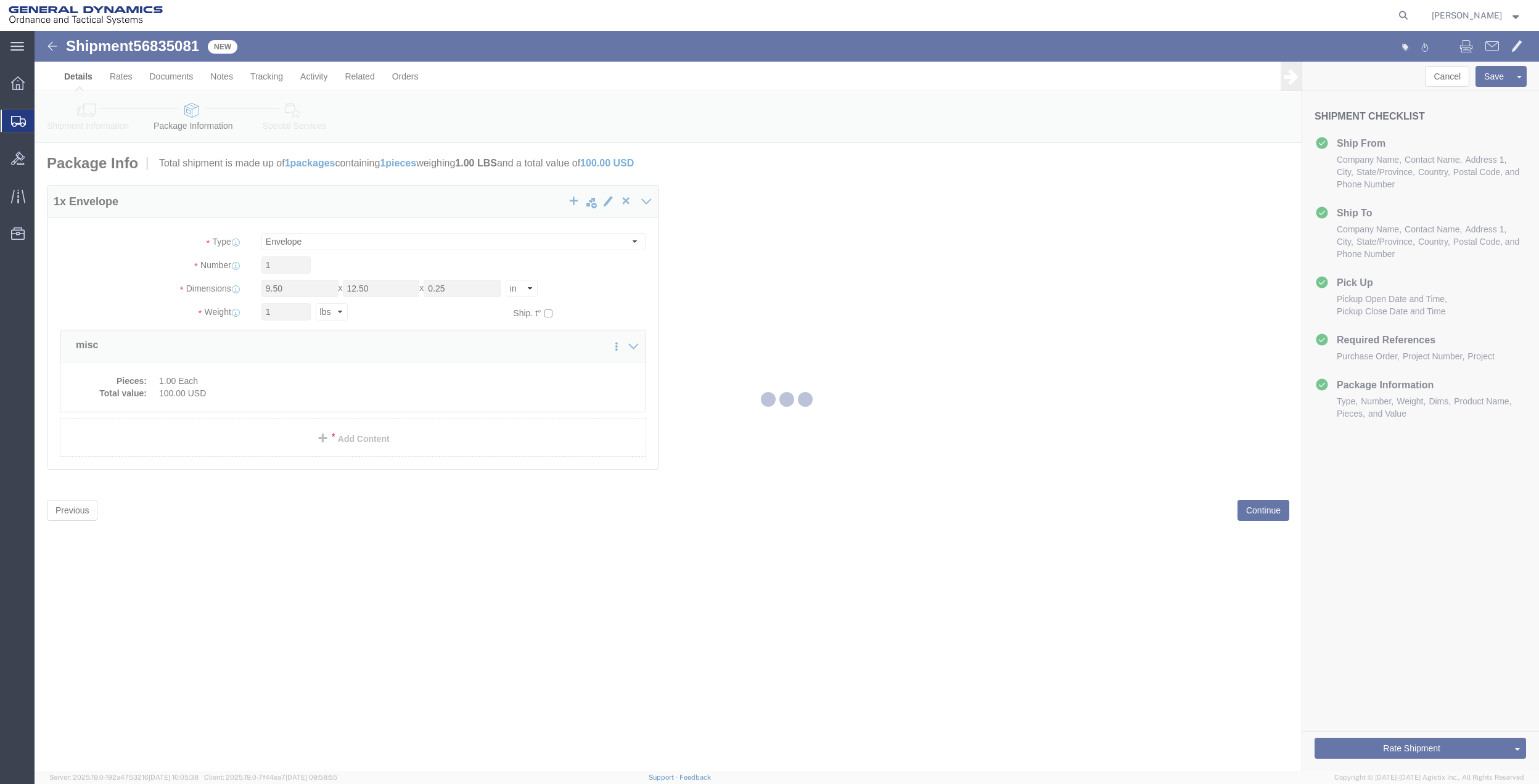
select select
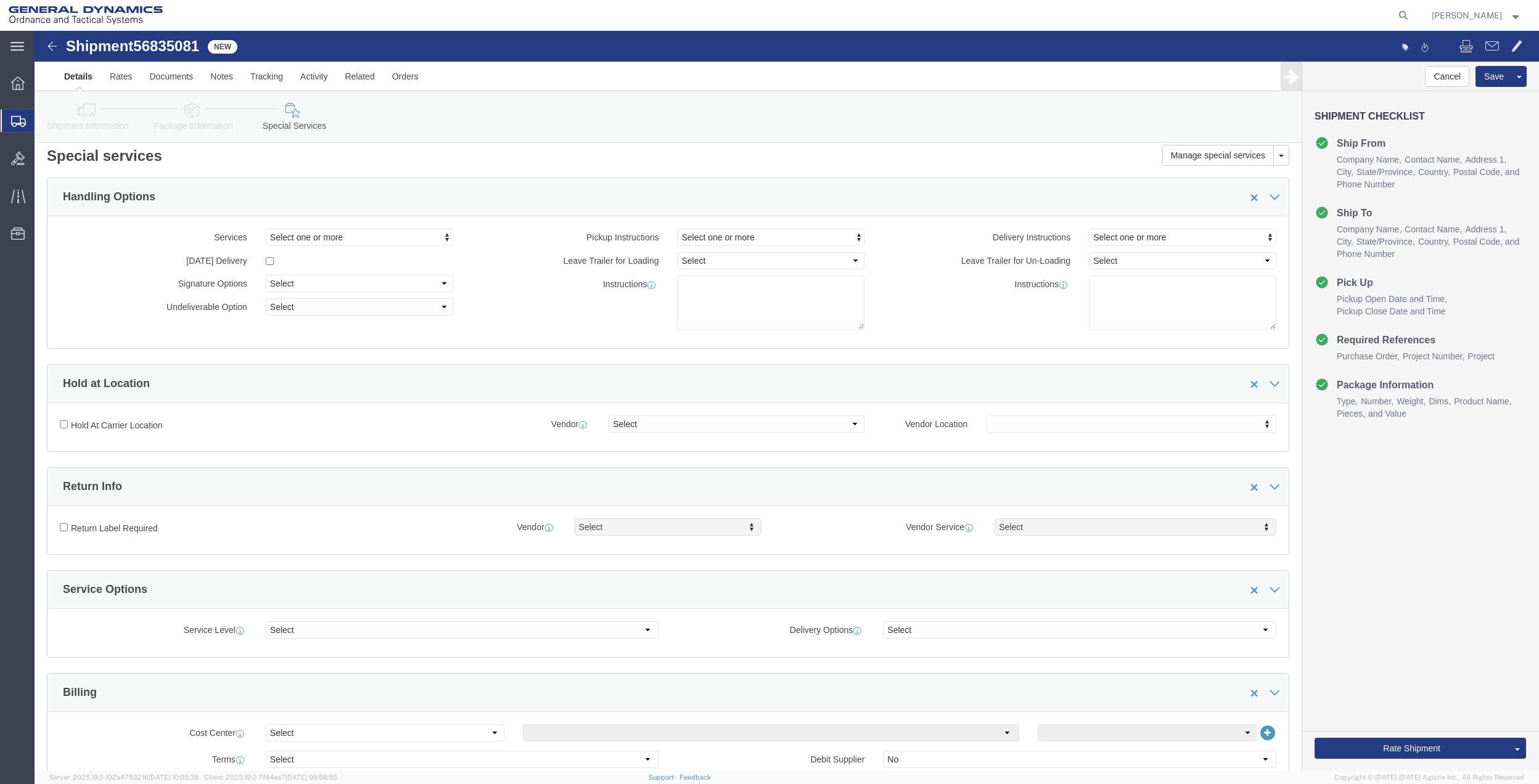
scroll to position [410, 0]
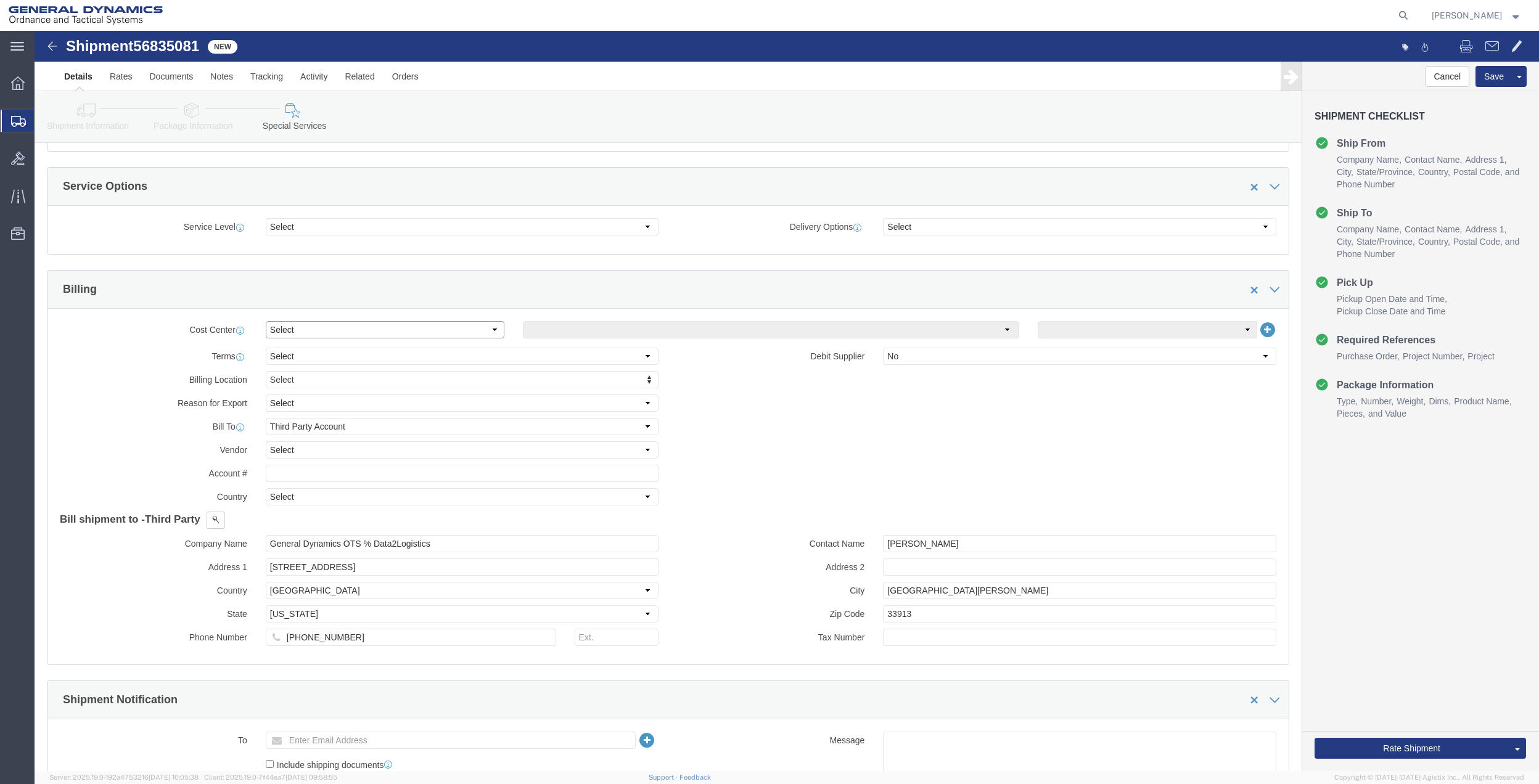
click select "Select Buyer Cost Center Department Operations Number Order Number Sales Person"
select select "DEPARTMENT"
click select "Select Buyer Cost Center Department Operations Number Order Number Sales Person"
click select "Select [GEOGRAPHIC_DATA] [GEOGRAPHIC_DATA] [GEOGRAPHIC_DATA] [GEOGRAPHIC_DATA] …"
select select "1763983"
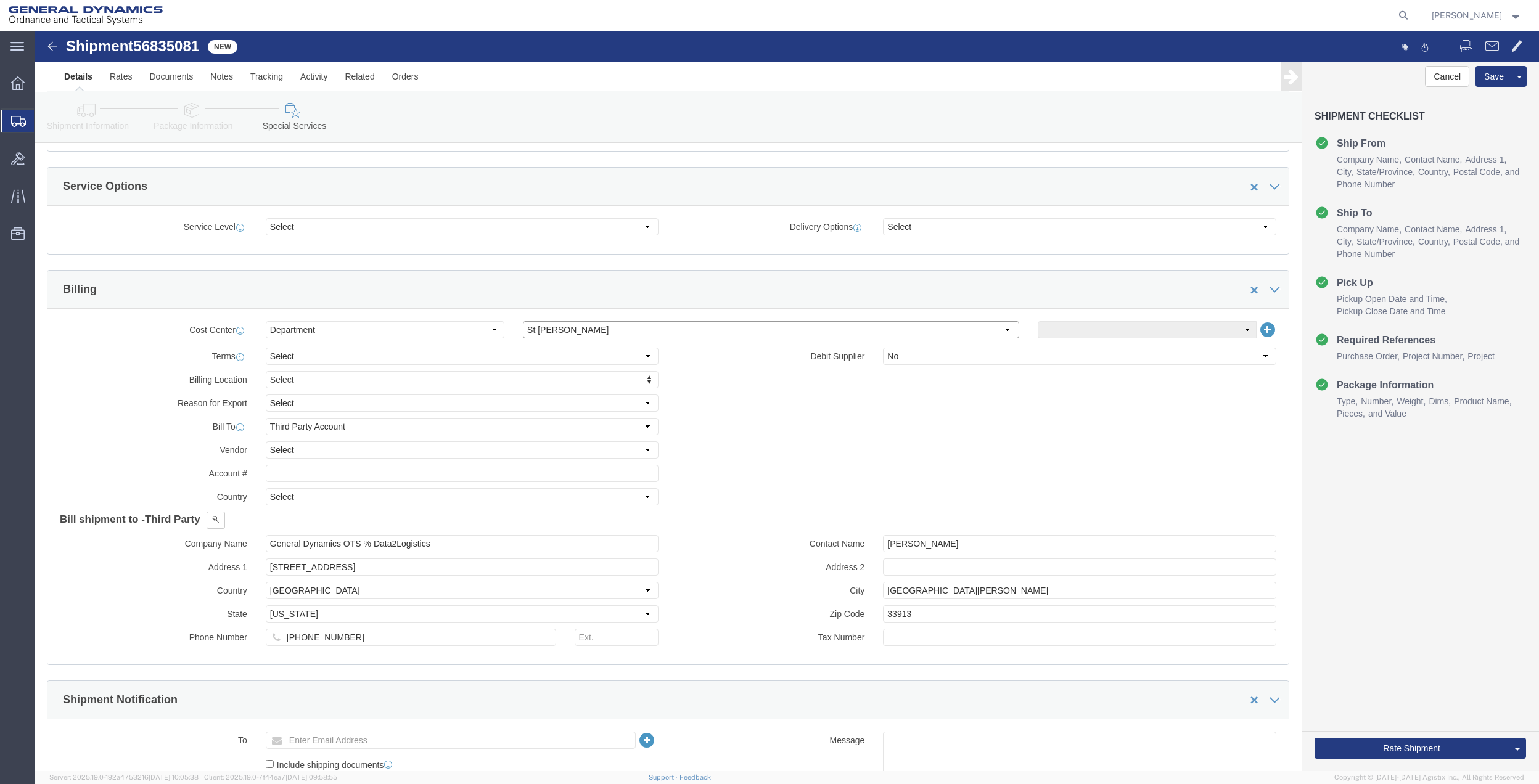
click select "Select [GEOGRAPHIC_DATA] [GEOGRAPHIC_DATA] [GEOGRAPHIC_DATA] [GEOGRAPHIC_DATA] …"
click select "Select 10AFM 10GAG 10GAH 10GFL 10GFO 10GIE 10GIS 30MABS St [PERSON_NAME] Program"
select select "214681"
click select "Select 10AFM 10GAG 10GAH 10GFL 10GFO 10GIE 10GIS 30MABS St [PERSON_NAME] Program"
click input "General Dynamics OTS % Data2Logistics"
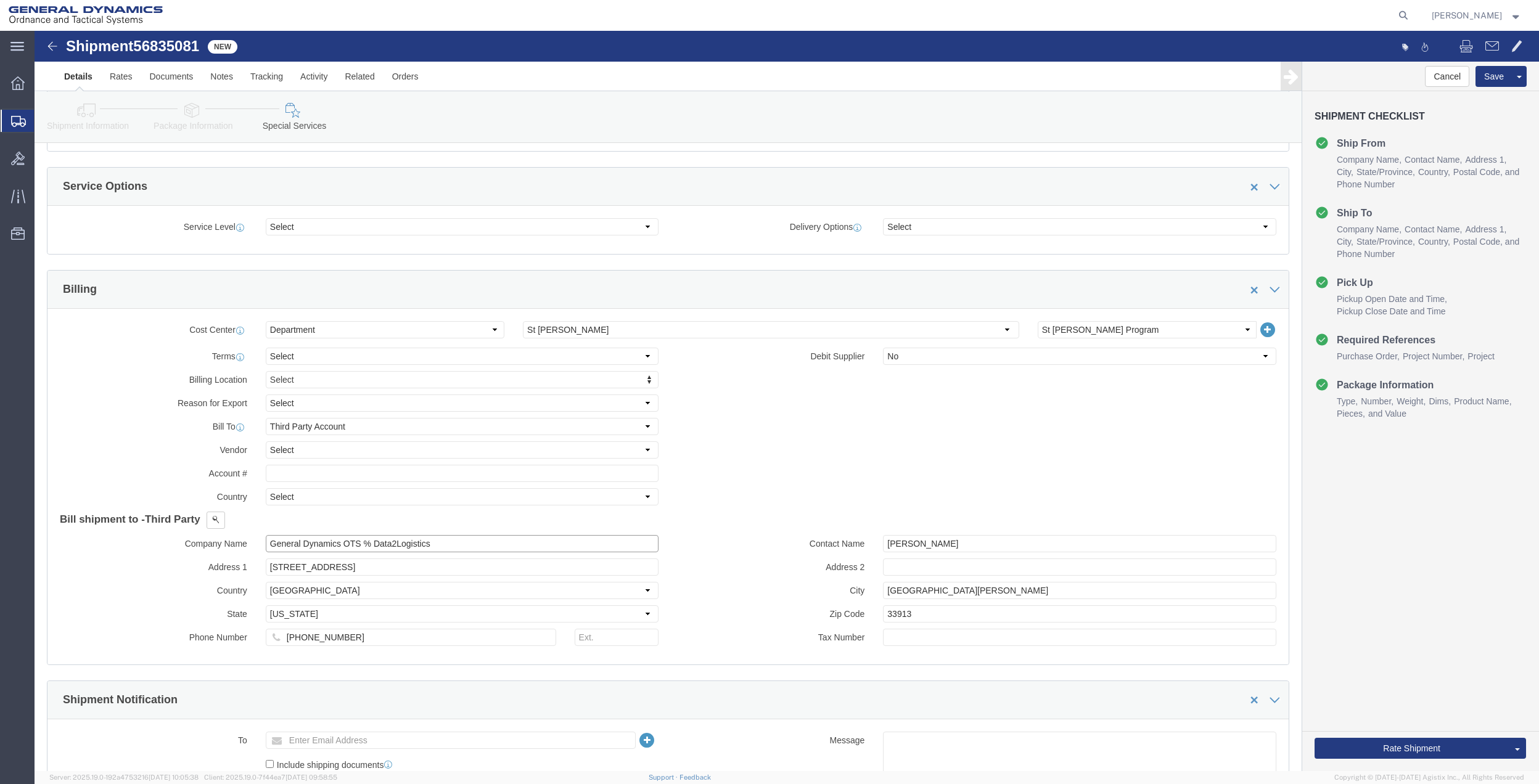
click input "General Dynamics OTS % Data2Logistics"
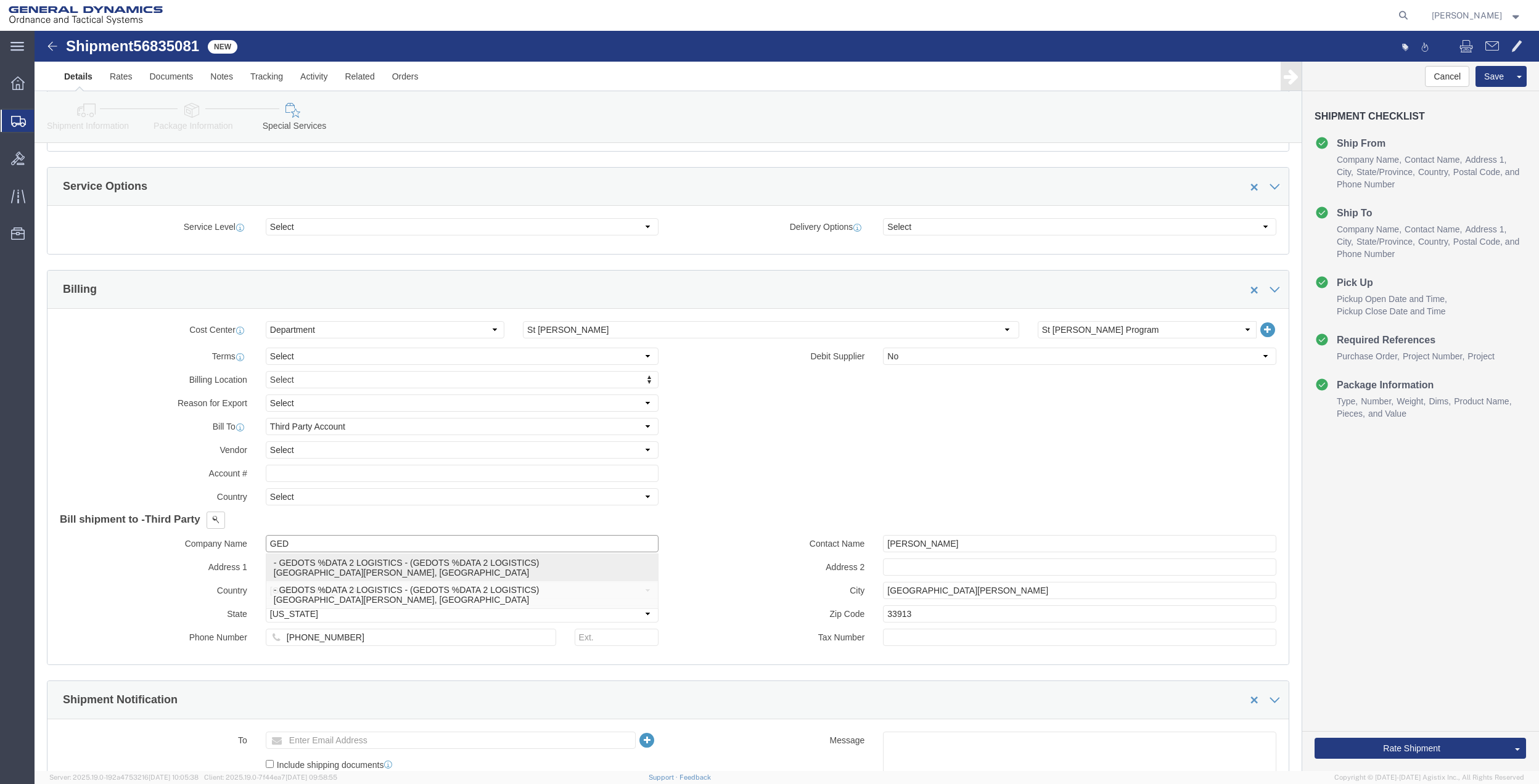
click p "- GEDOTS %DATA 2 LOGISTICS - (GEDOTS %DATA 2 LOGISTICS) [GEOGRAPHIC_DATA][PERSO…"
type input "GEDOTS %DATA 2 LOGISTICS"
type input "PO BOX 61050"
type input "GEDOTS %DATA 2 LOGISTICS"
type input "FORT [PERSON_NAME]"
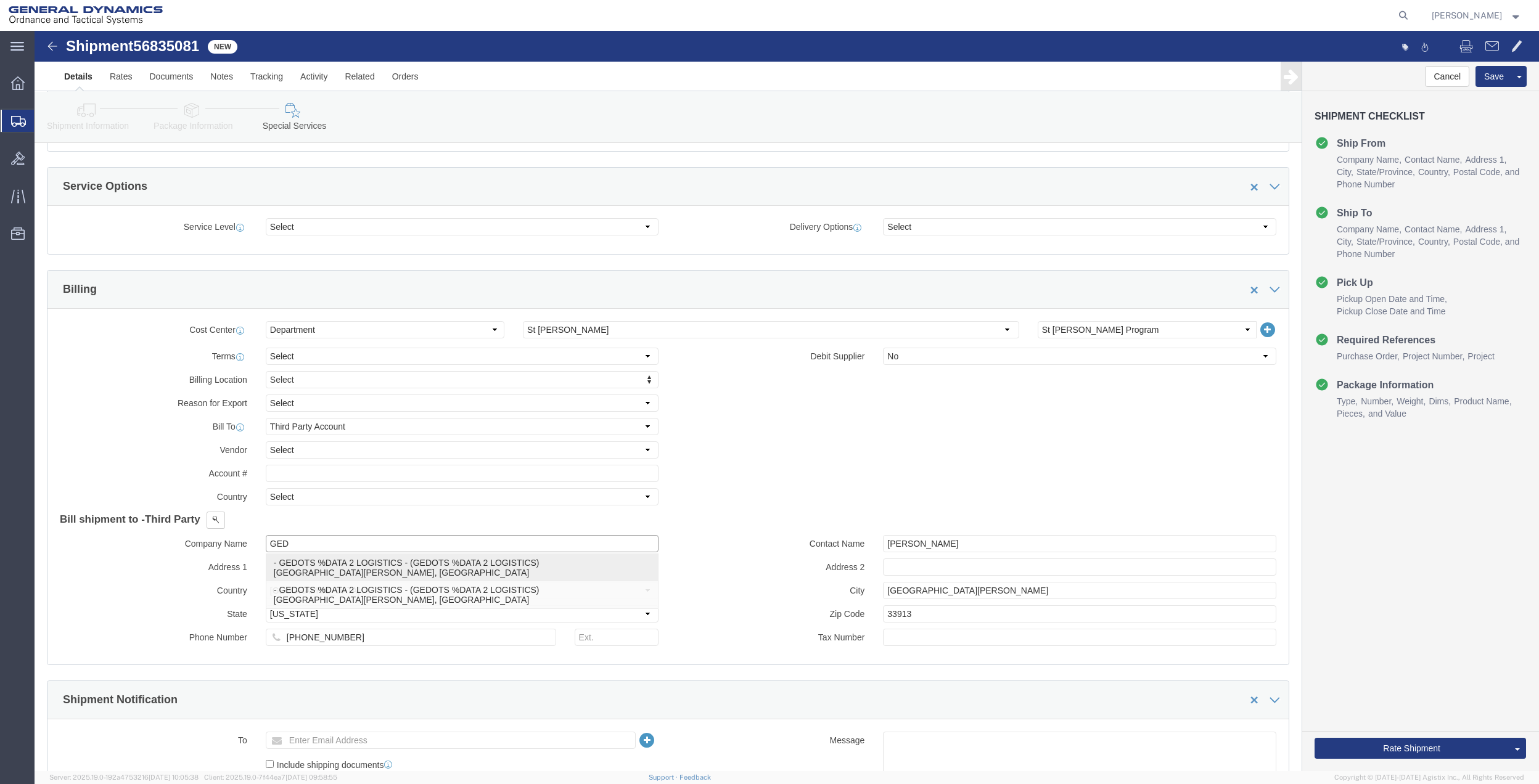
type input "33906"
select select "FL"
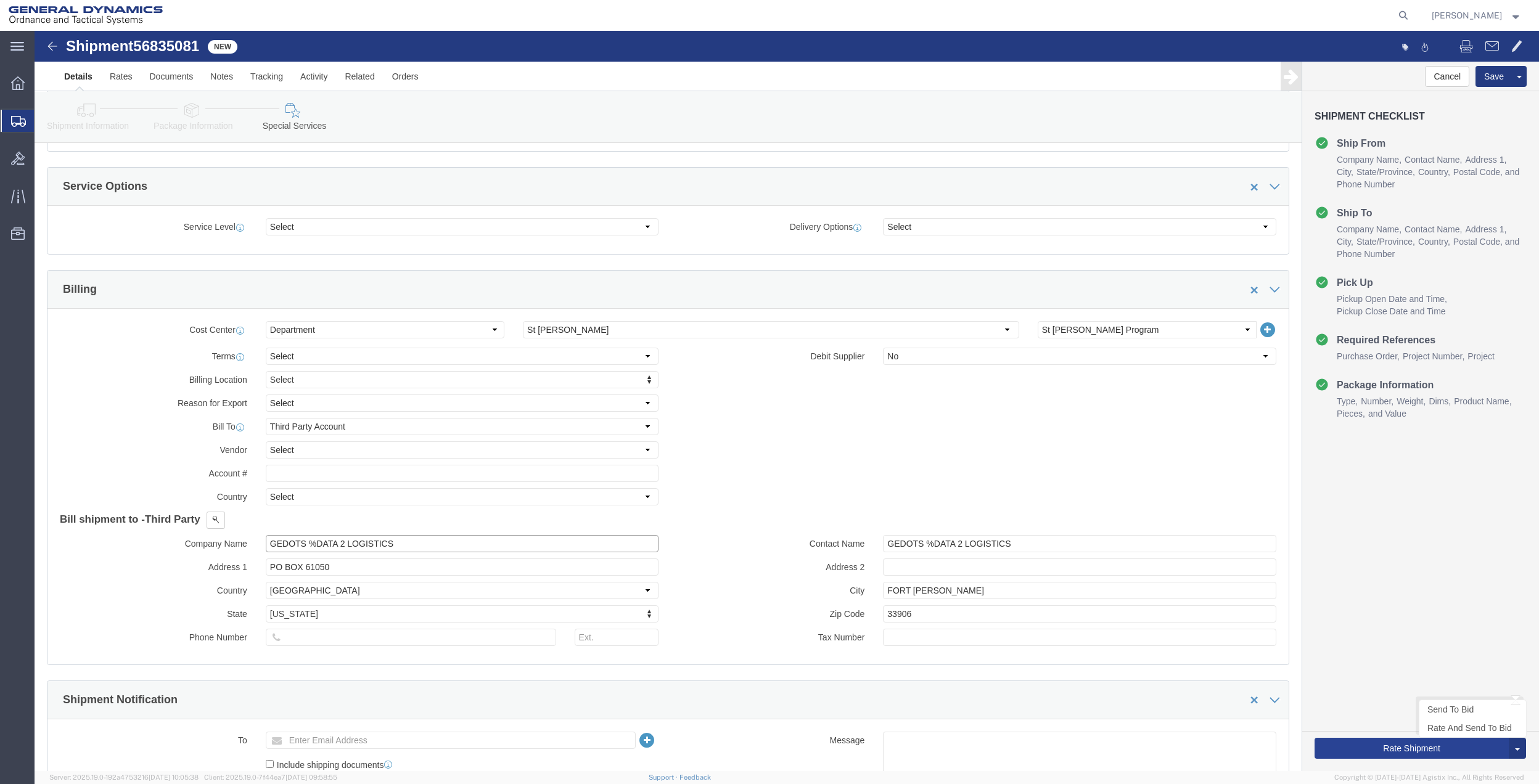
type input "GEDOTS %DATA 2 LOGISTICS"
drag, startPoint x: 1311, startPoint y: 714, endPoint x: 1251, endPoint y: 723, distance: 60.7
click button "Rate Shipment"
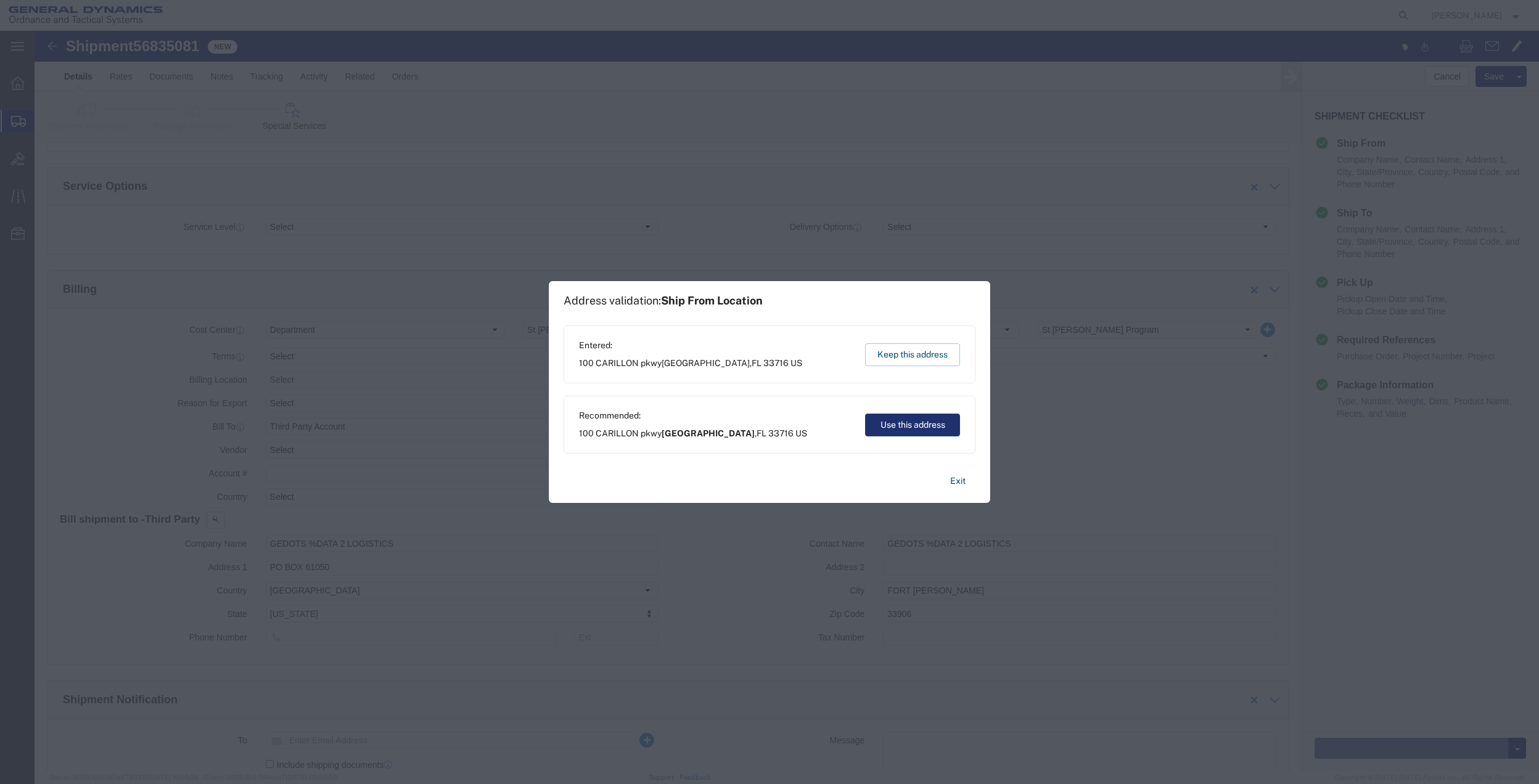
click at [925, 423] on button "Use this address" at bounding box center [912, 425] width 95 height 23
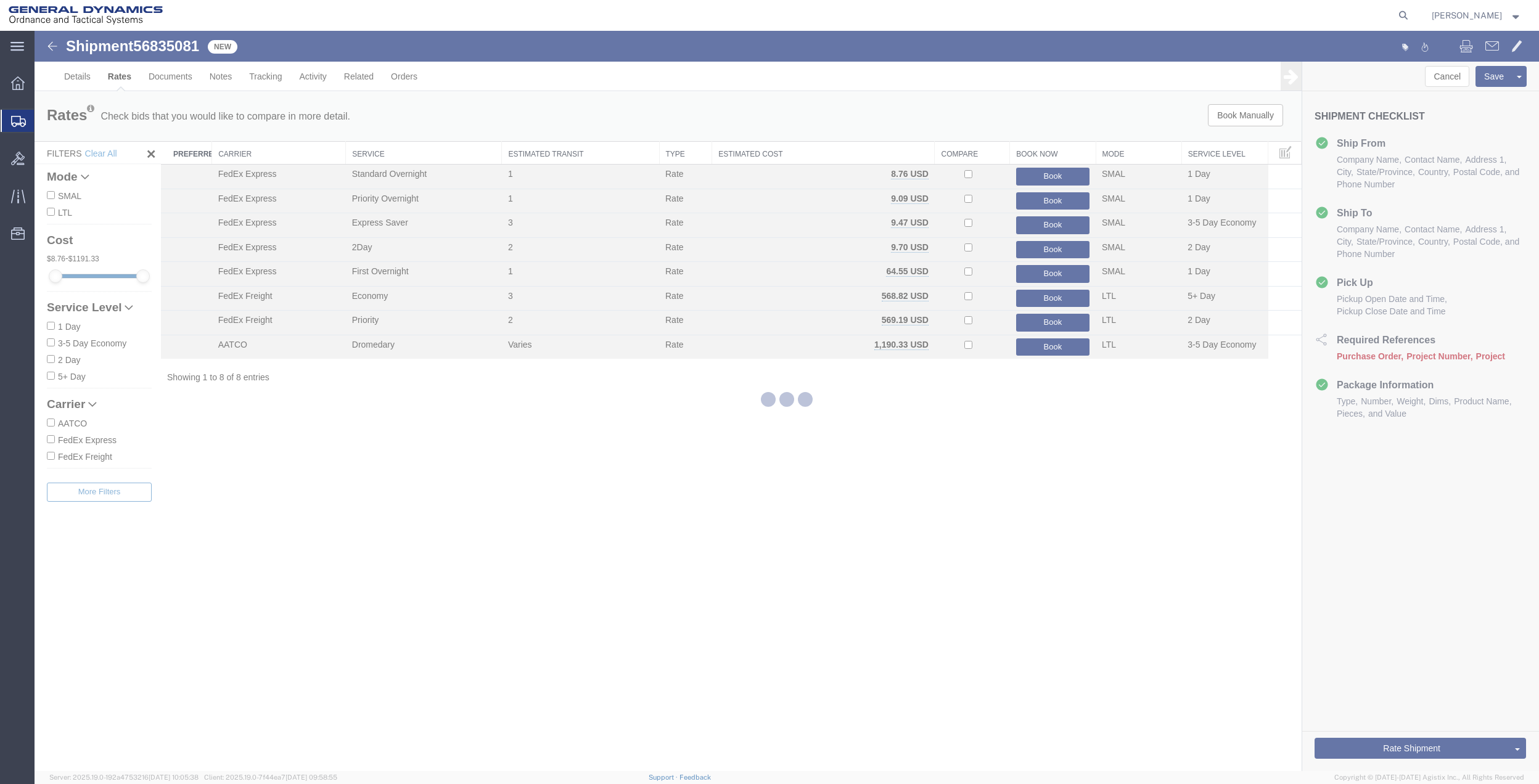
scroll to position [0, 0]
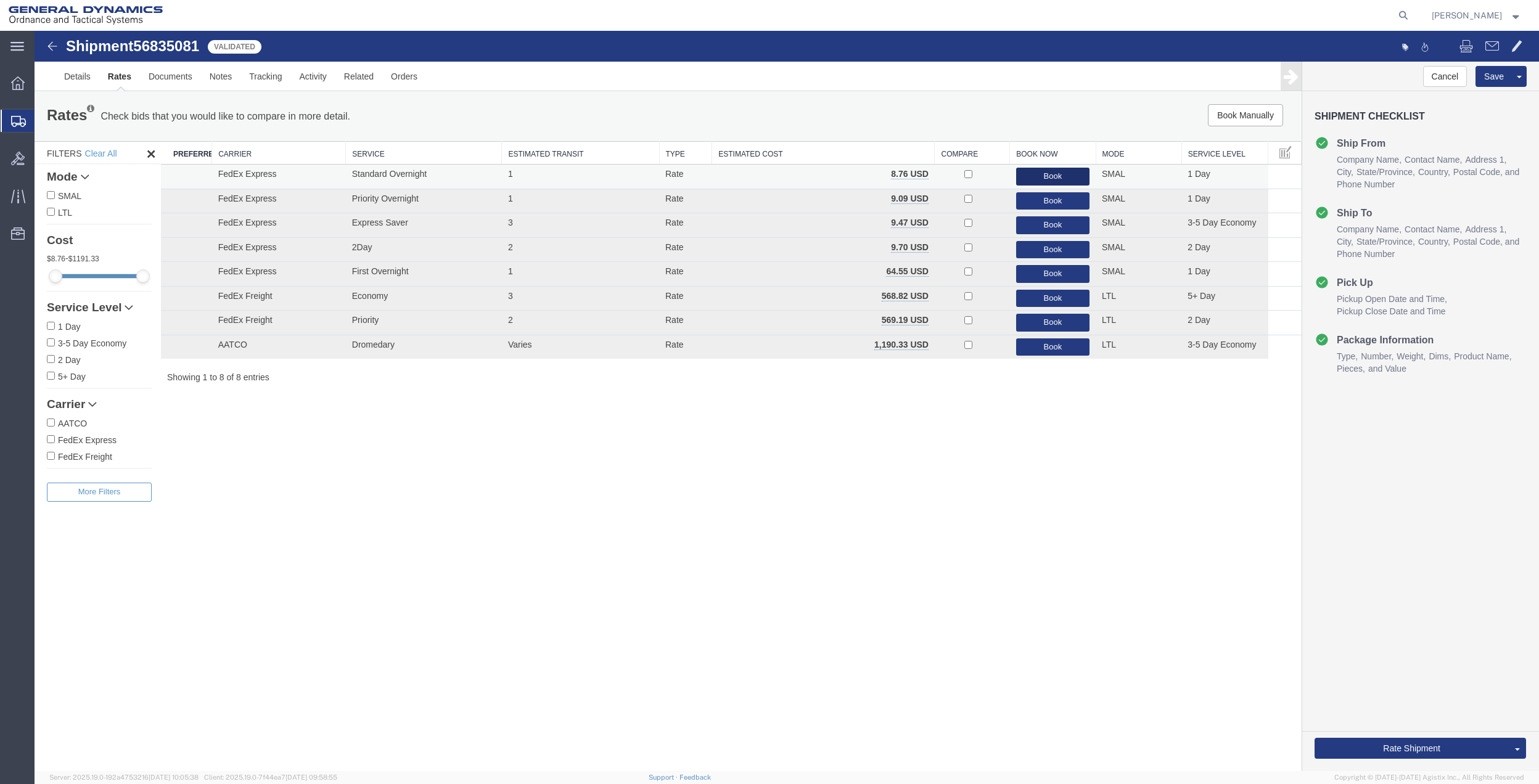
click at [1051, 179] on button "Book" at bounding box center [1053, 176] width 73 height 18
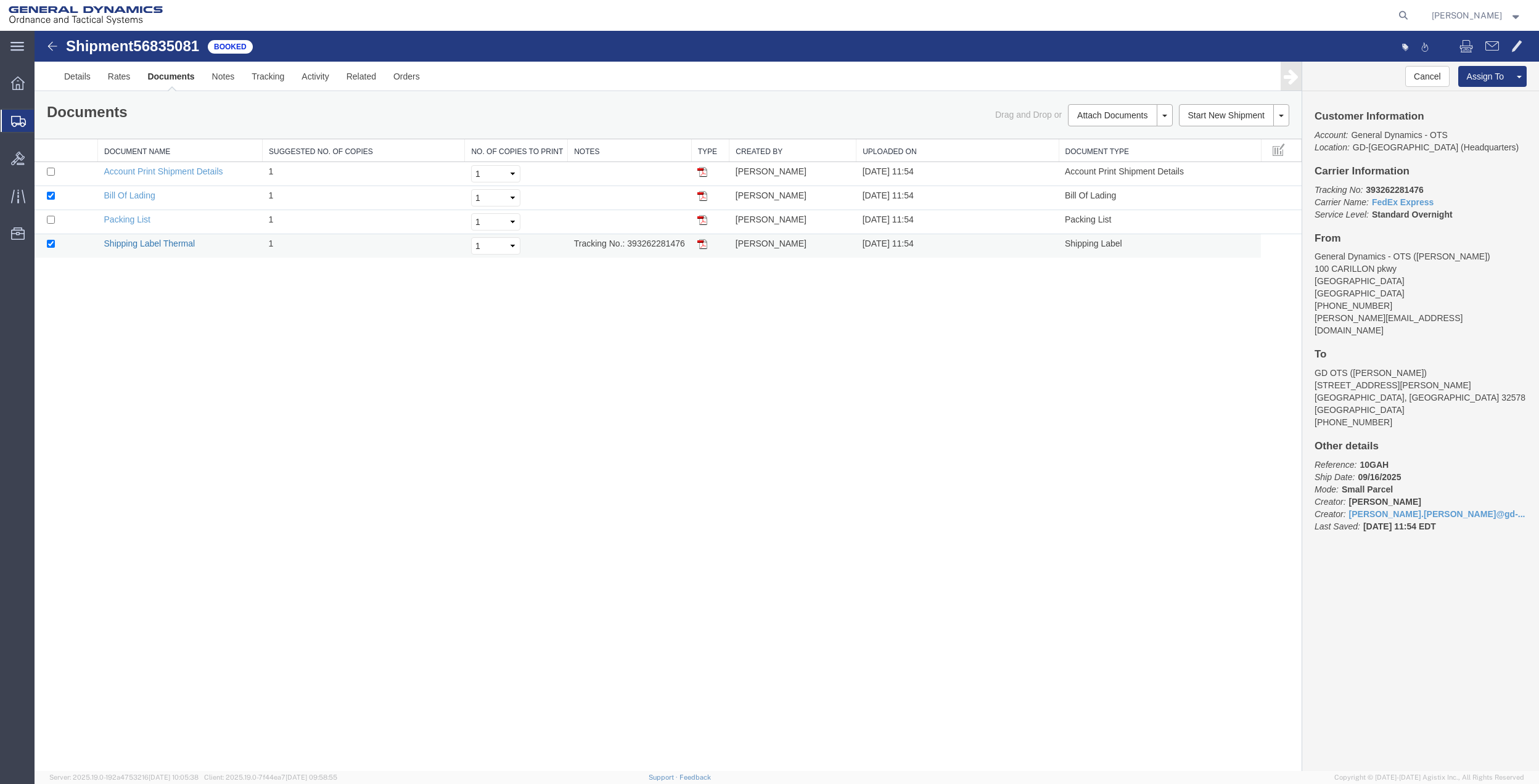
click at [178, 246] on link "Shipping Label Thermal" at bounding box center [150, 244] width 91 height 9
click at [0, 0] on span "Create Shipment" at bounding box center [0, 0] width 0 height 0
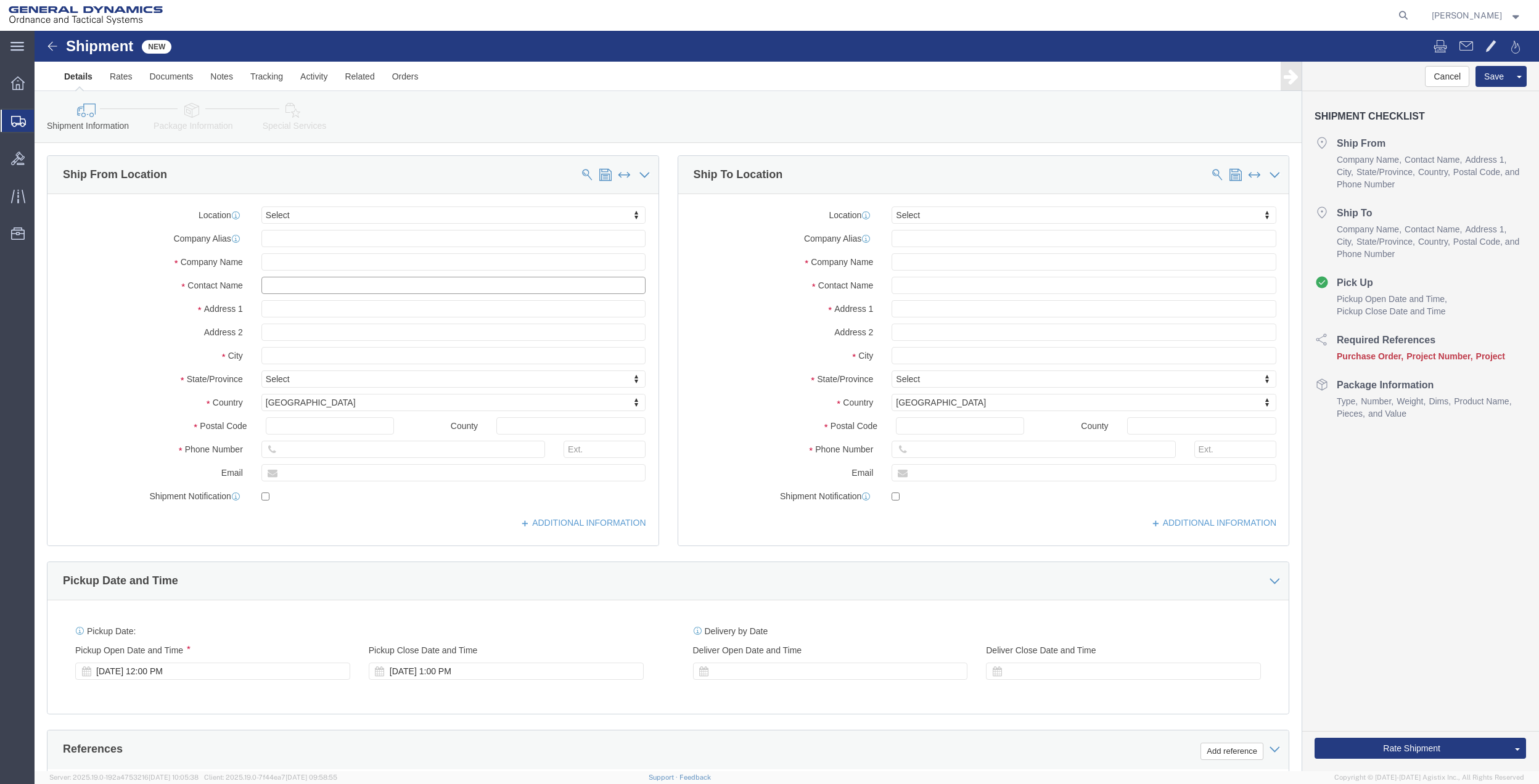
click input "text"
type input "[PERSON_NAME] [PERSON_NAME]"
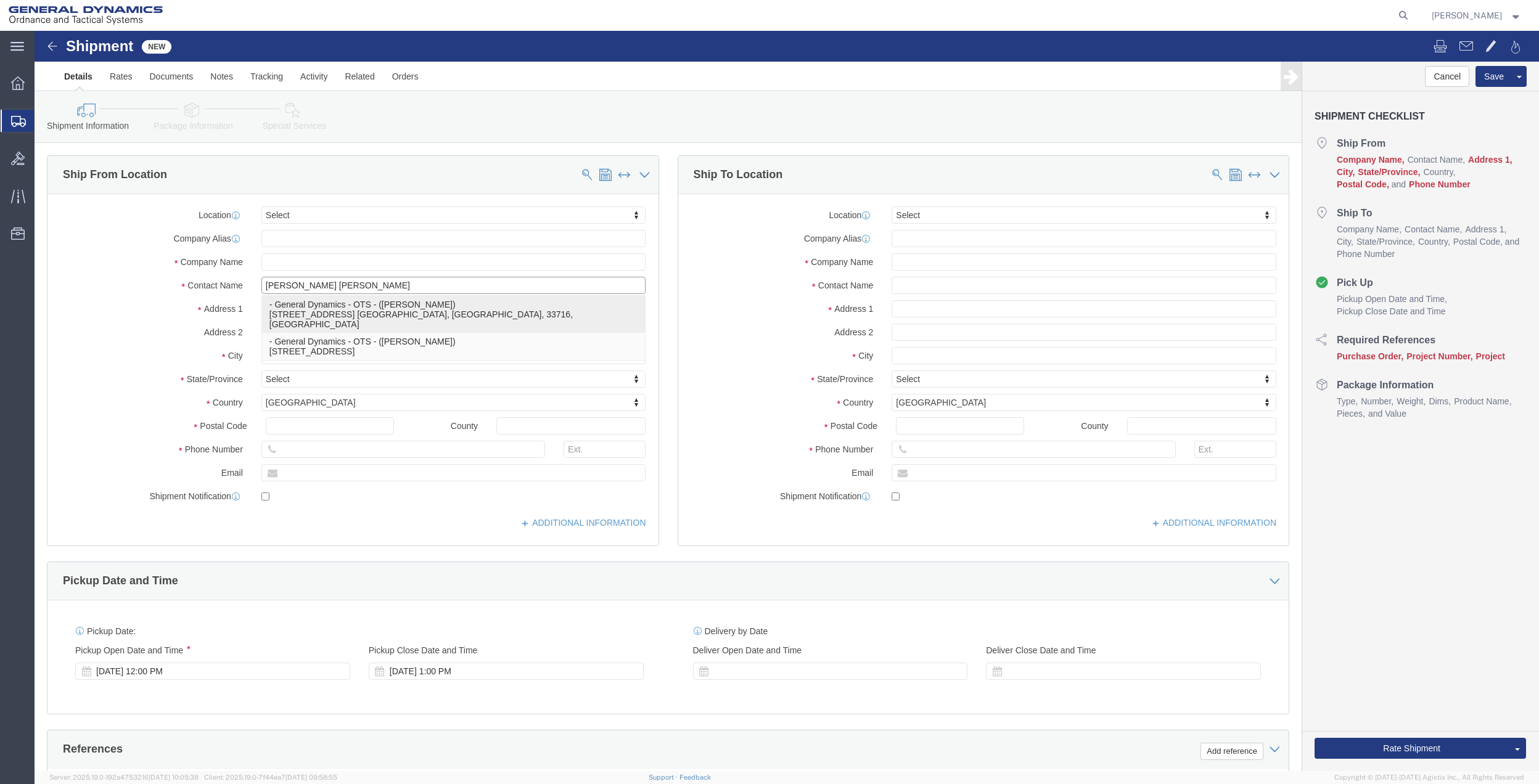
click div "- General Dynamics - OTS - ([PERSON_NAME]) [STREET_ADDRESS] [GEOGRAPHIC_DATA], …"
type input "100 CARILLON PKWY"
type input "33716"
type input "[PHONE_NUMBER]"
type input "[PERSON_NAME][EMAIL_ADDRESS][PERSON_NAME][DOMAIN_NAME]"
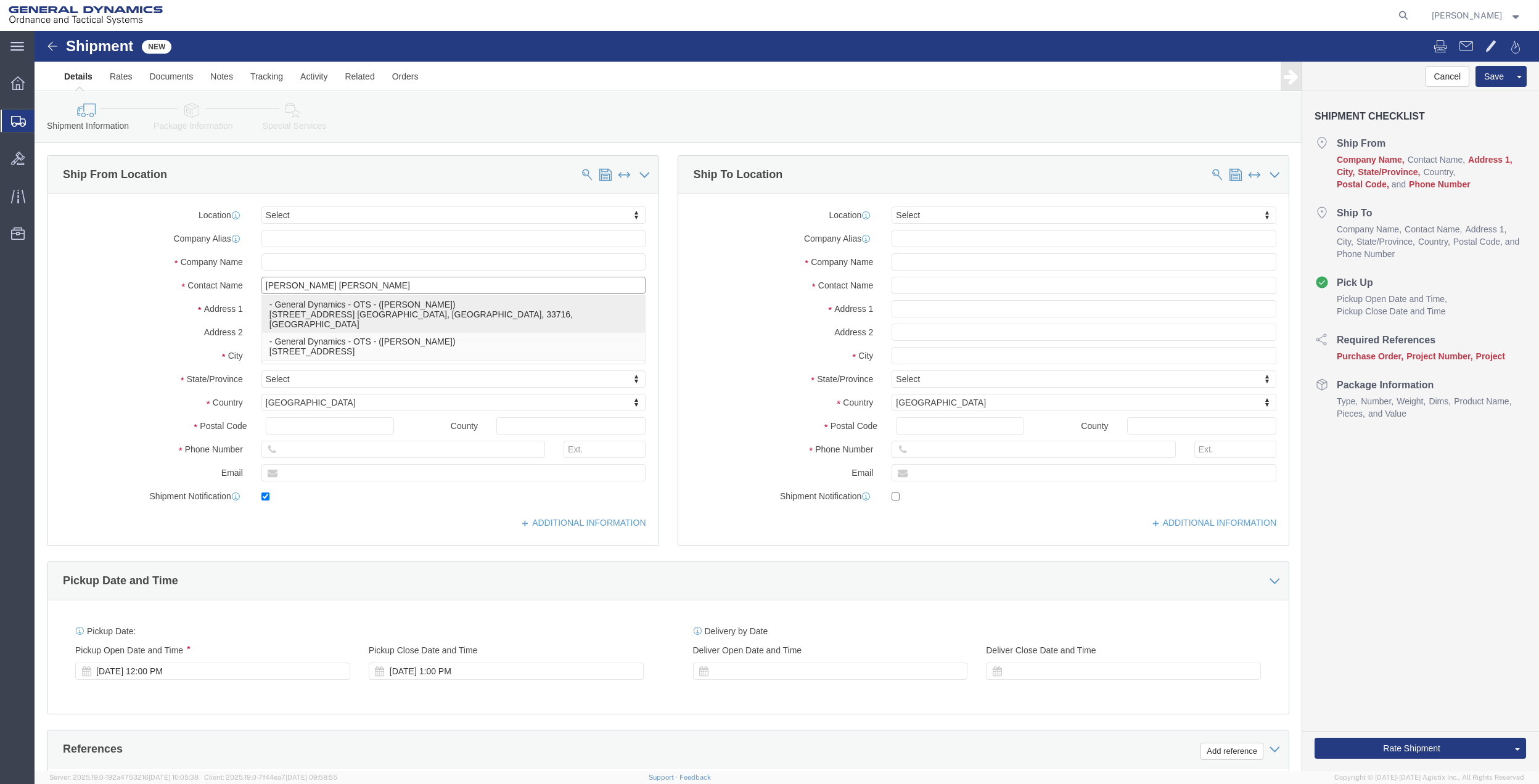
checkbox input "true"
type input "General Dynamics - OTS"
type input "[PERSON_NAME]"
type input "ST. [GEOGRAPHIC_DATA]"
select select "FL"
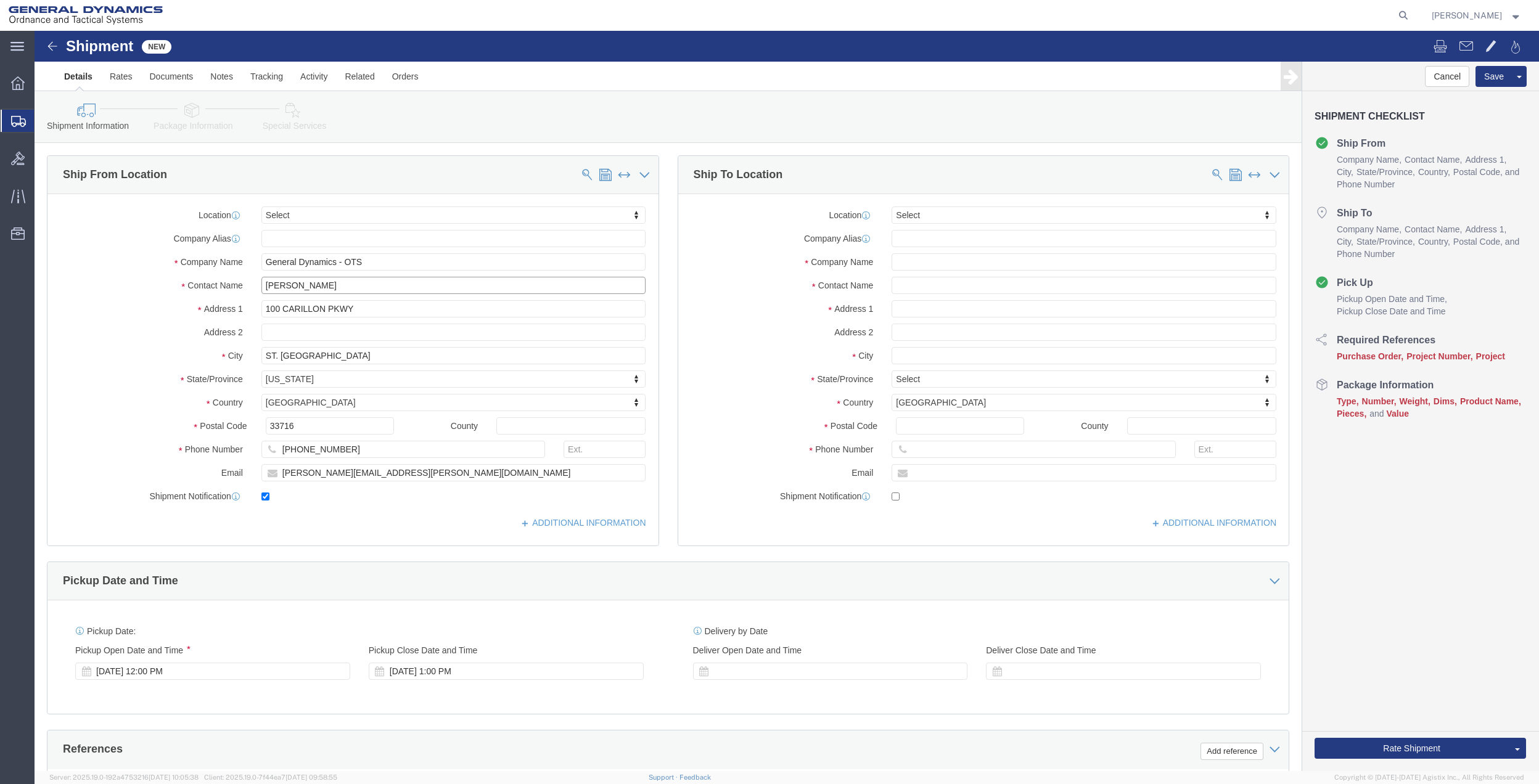
type input "[PERSON_NAME]"
click input "[PERSON_NAME][EMAIL_ADDRESS][PERSON_NAME][DOMAIN_NAME]"
click input "text"
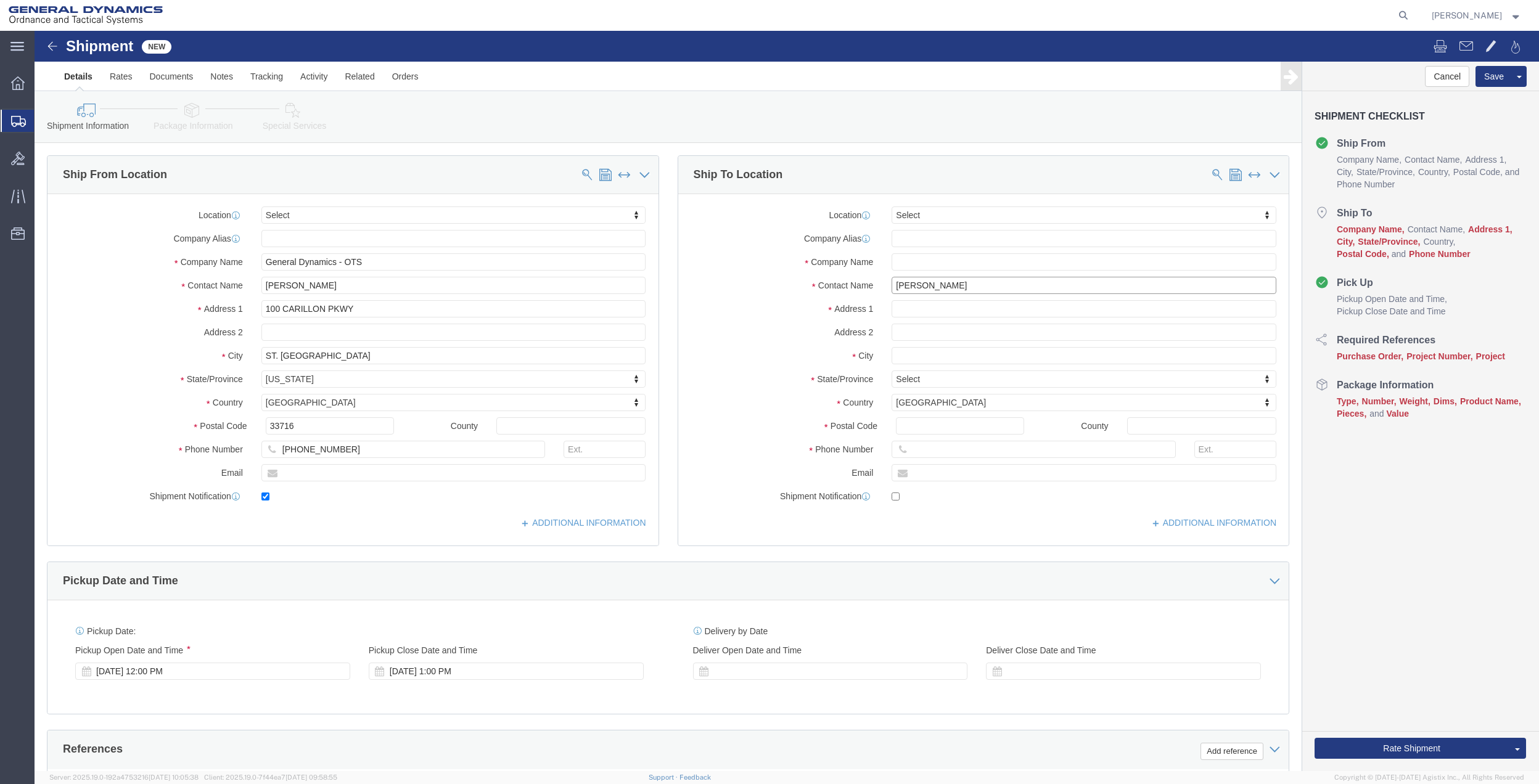
type input "[PERSON_NAME]"
click p "- GD OTS - ([PERSON_NAME]) [STREET_ADDRESS][PERSON_NAME]"
type input "5 MONTEE DES ARSENAUX"
select select "CA"
type input "J5Z 2P4"
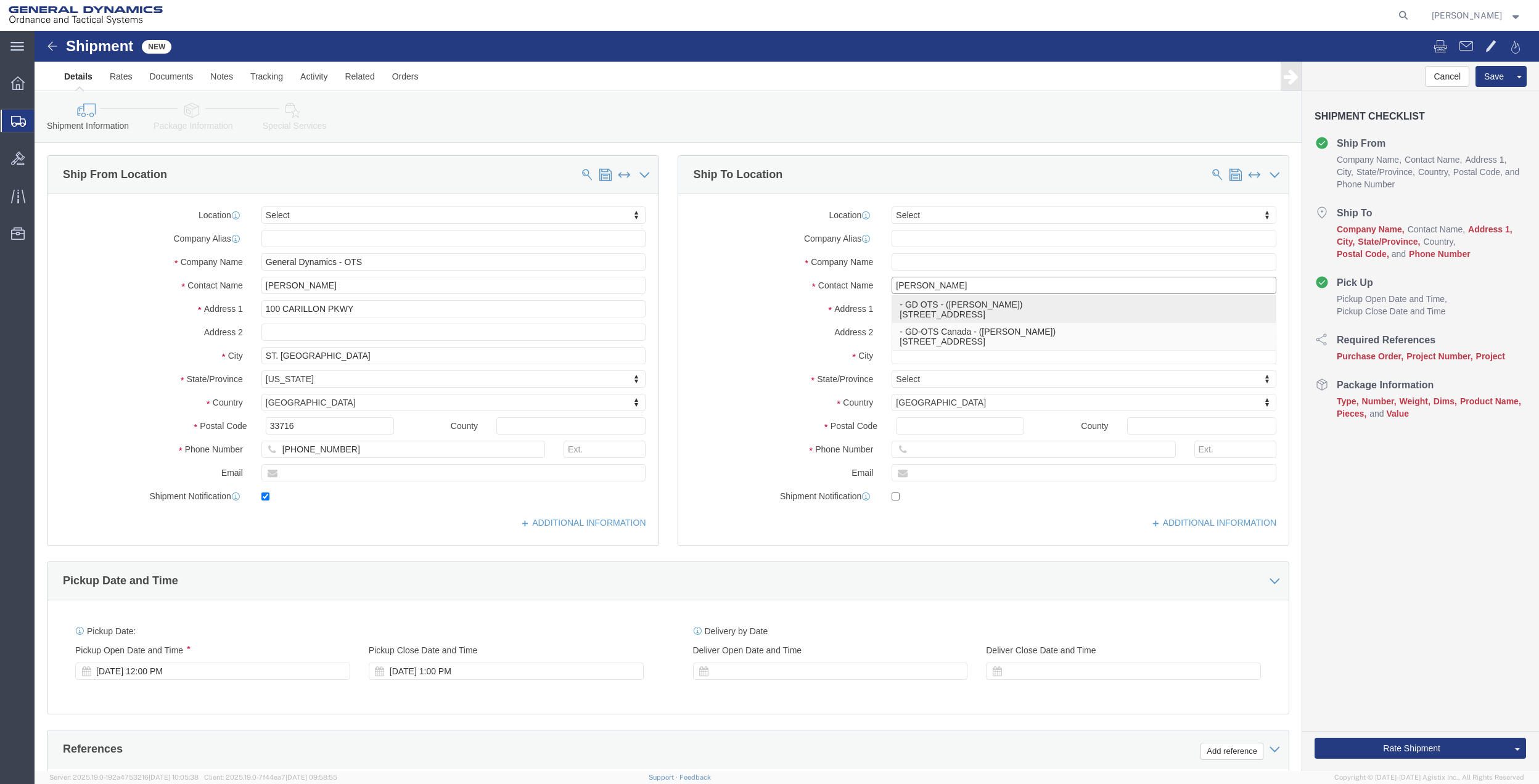
type input "[PHONE_NUMBER]"
type input "GD OTS"
type input "[PERSON_NAME]"
type input "Repentigny"
select select "QC"
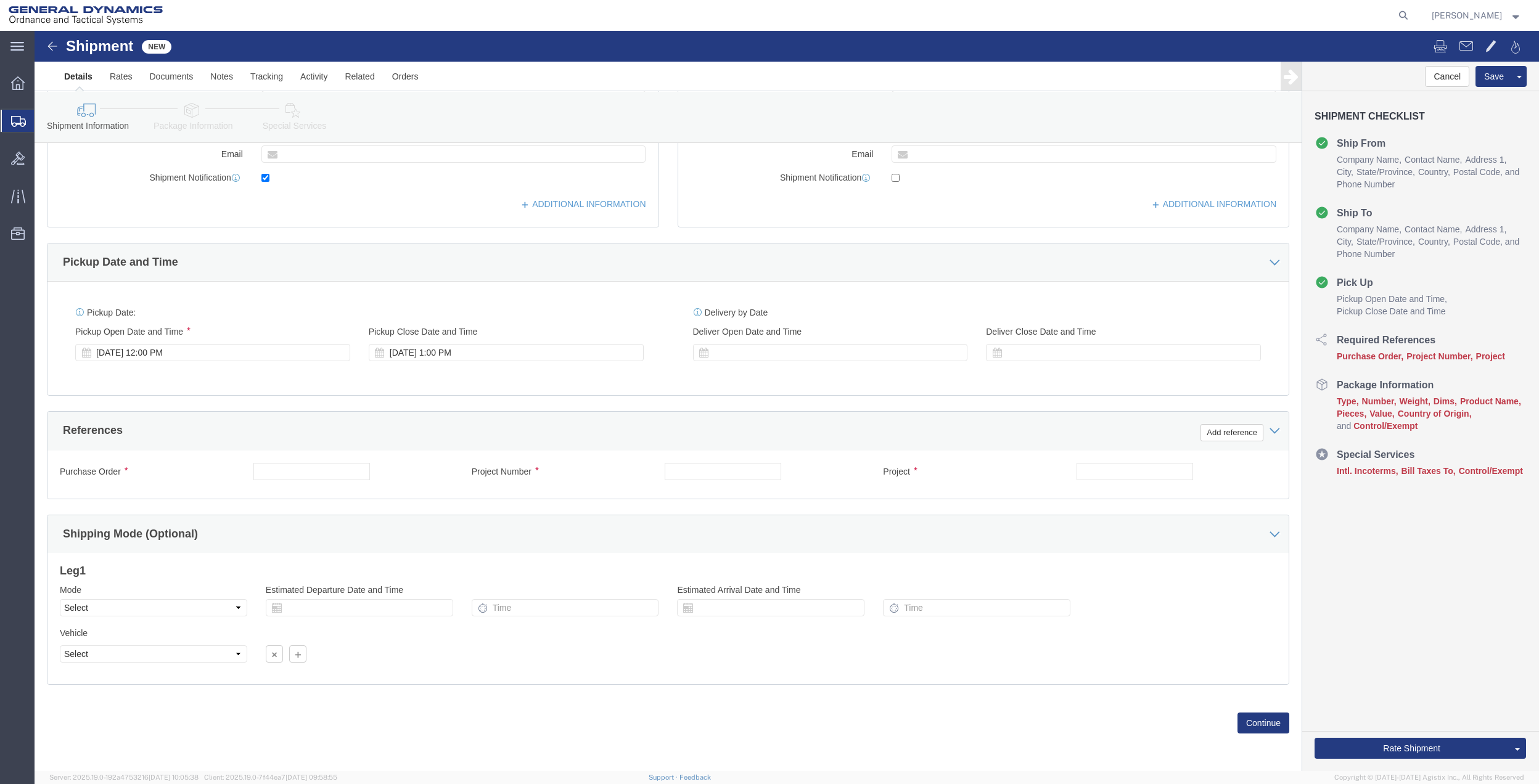
scroll to position [322, 0]
type input "[PERSON_NAME]"
click button "Add reference"
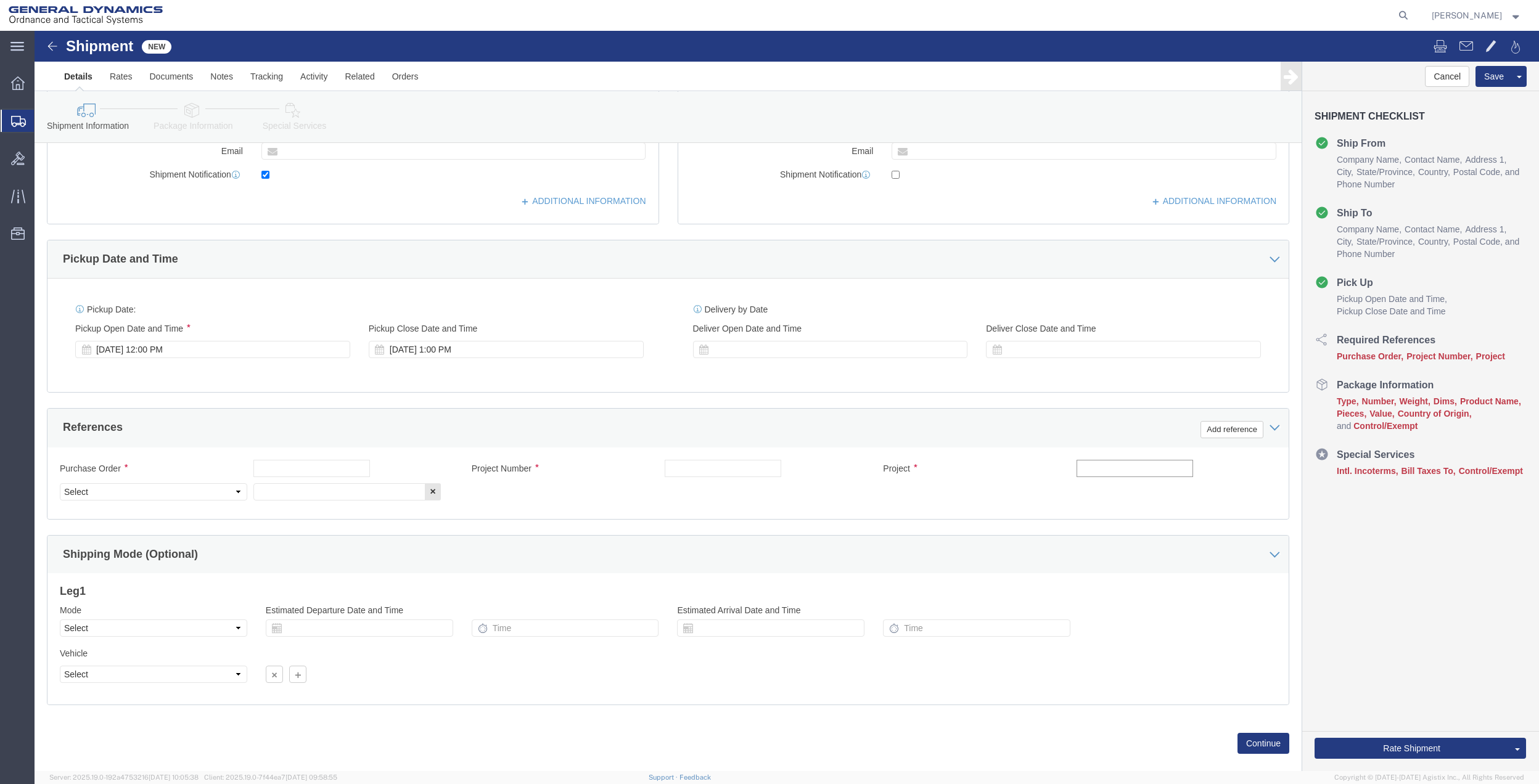
click input "text"
type input "9700"
click input "text"
paste input "9700"
type input "9700"
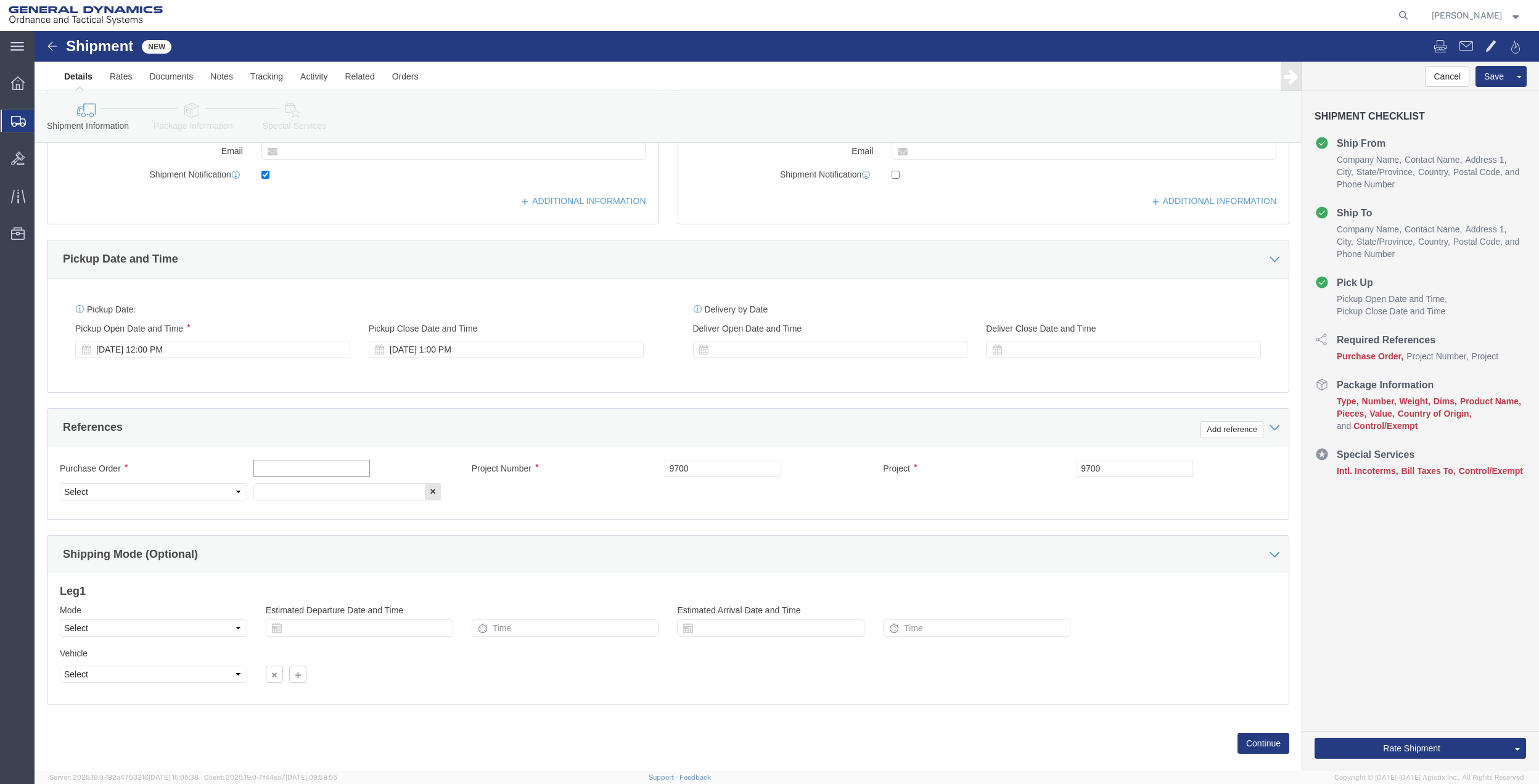
click input "text"
paste input "9700"
type input "9700"
click input "text"
paste input "9700"
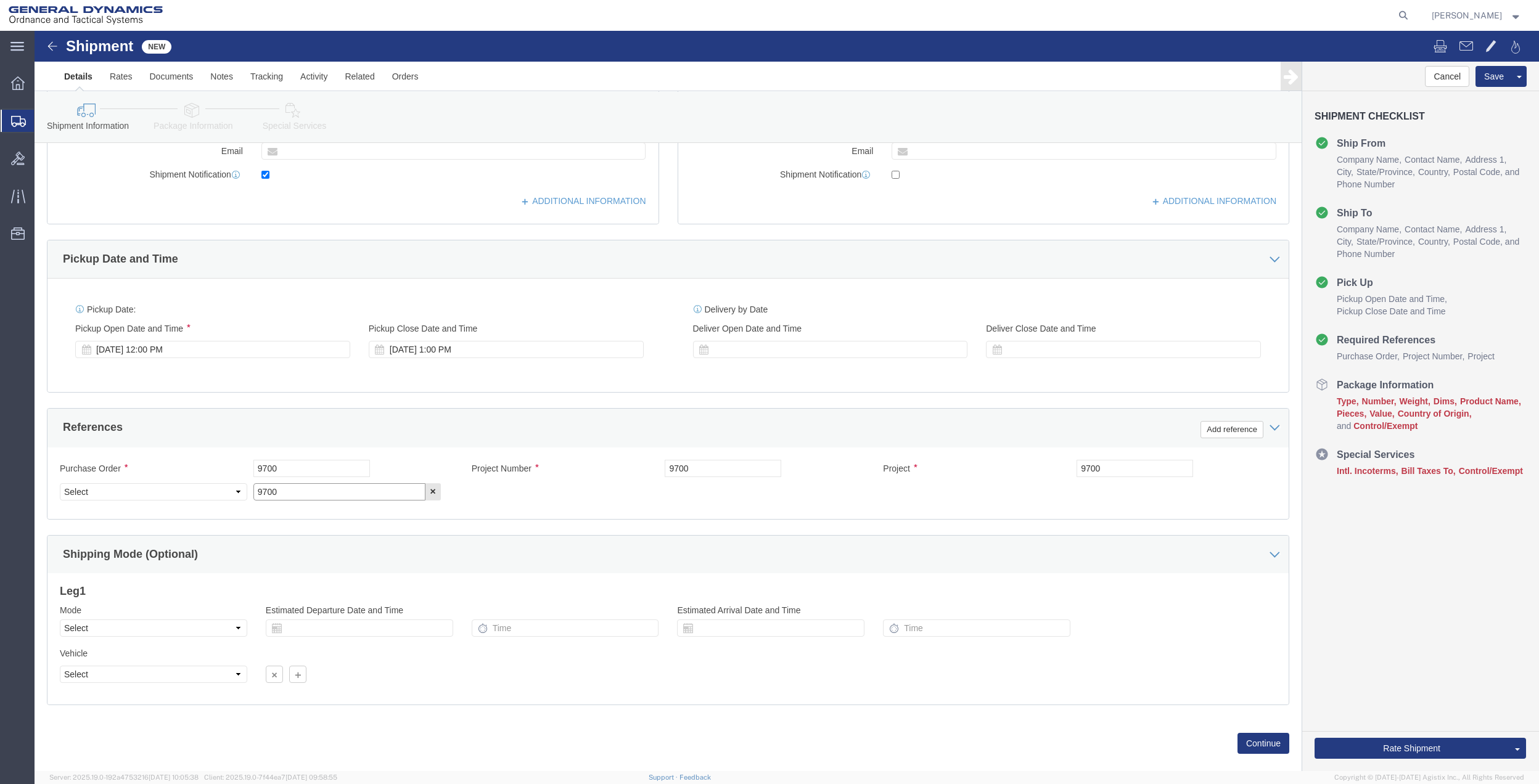
type input "9700"
click select "Select Account Type Activity ID Airline Appointment Number ASN Batch Request # …"
select select "DEPT"
click select "Select Account Type Activity ID Airline Appointment Number ASN Batch Request # …"
click link "Package Information"
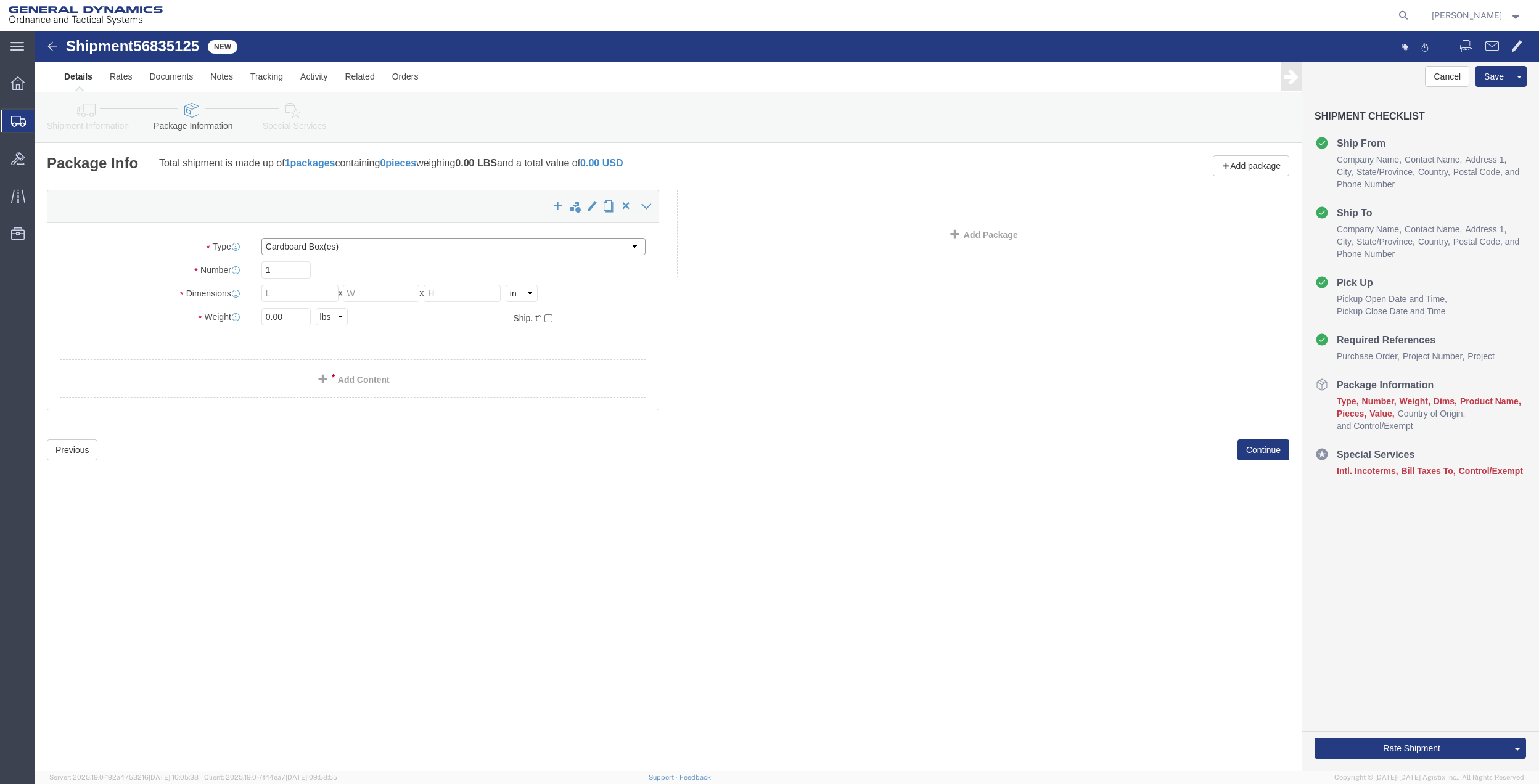
drag, startPoint x: 271, startPoint y: 212, endPoint x: 269, endPoint y: 221, distance: 9.2
click select "Select Bale(s) Basket(s) Bolt(s) Bottle(s) Buckets Bulk Bundle(s) Can(s) Cardbo…"
select select "ENV"
click select "Select Bale(s) Basket(s) Bolt(s) Bottle(s) Buckets Bulk Bundle(s) Can(s) Cardbo…"
type input "9.50"
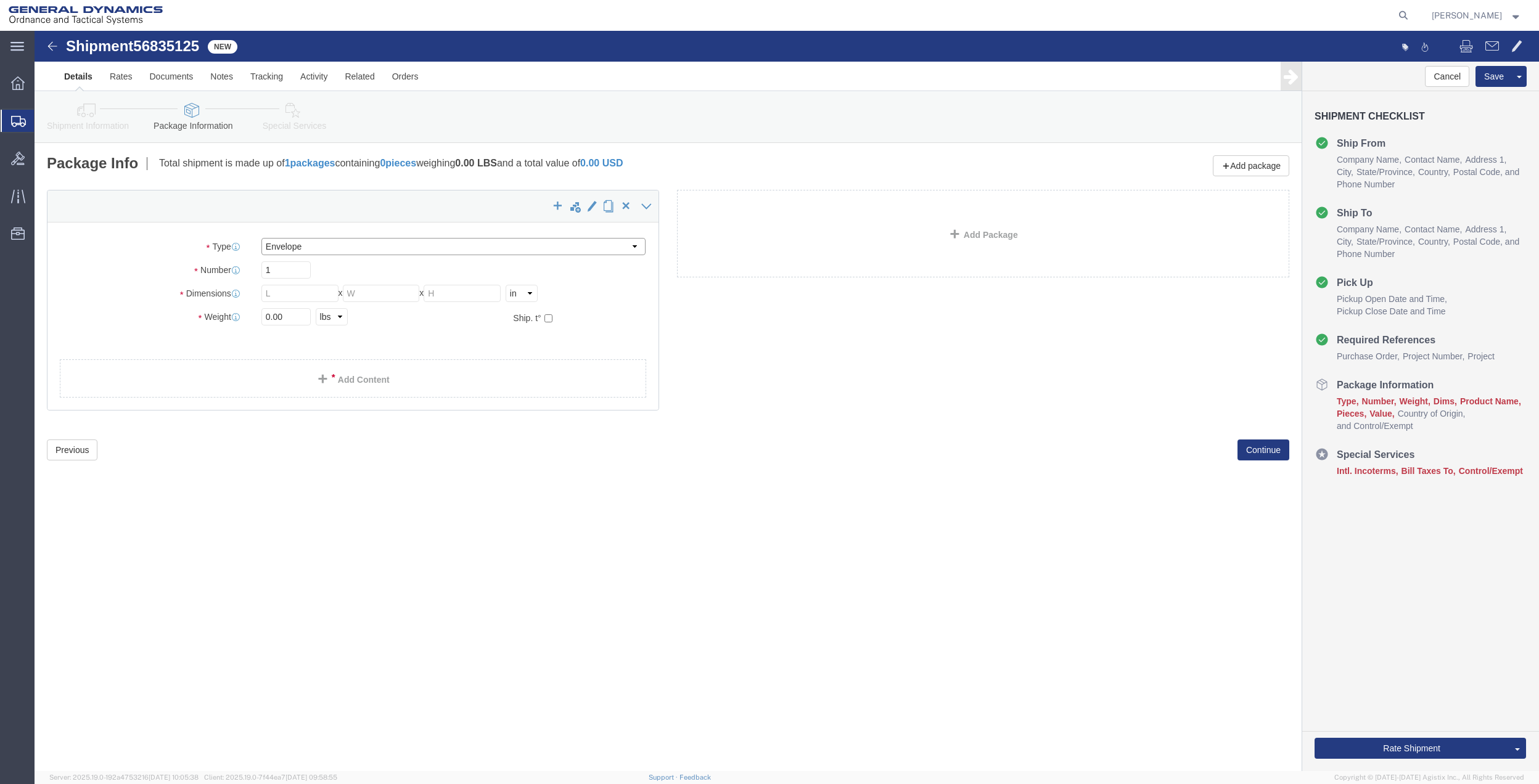
type input "12.50"
type input "0.25"
type input "1"
click select "Select Bale(s) Basket(s) Bolt(s) Bottle(s) Buckets Bulk Bundle(s) Can(s) Cardbo…"
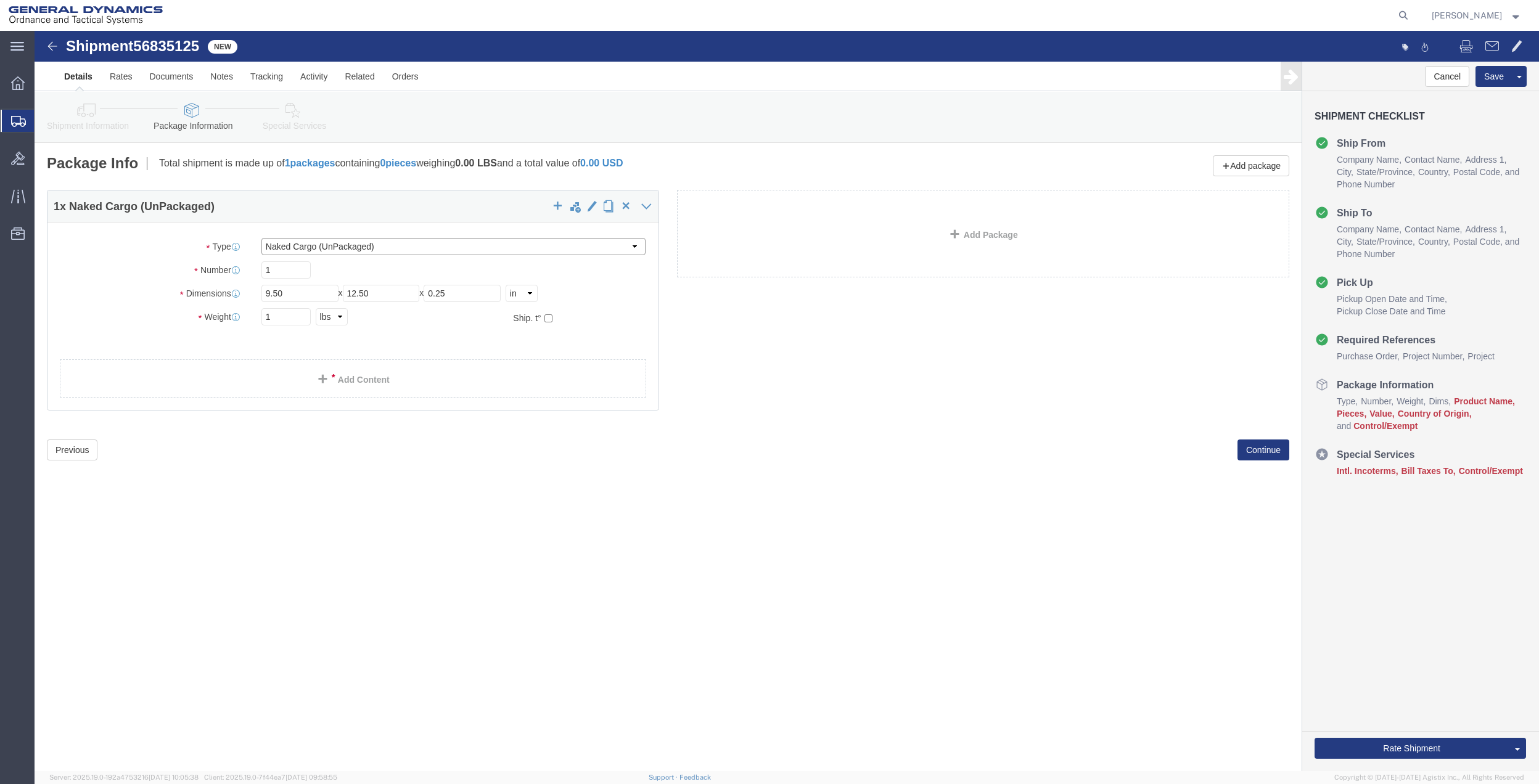
click select "Select Bale(s) Basket(s) Bolt(s) Bottle(s) Buckets Bulk Bundle(s) Can(s) Cardbo…"
select select "PAK"
click select "Select Bale(s) Basket(s) Bolt(s) Bottle(s) Buckets Bulk Bundle(s) Can(s) Cardbo…"
type input "10.25"
type input "12.75"
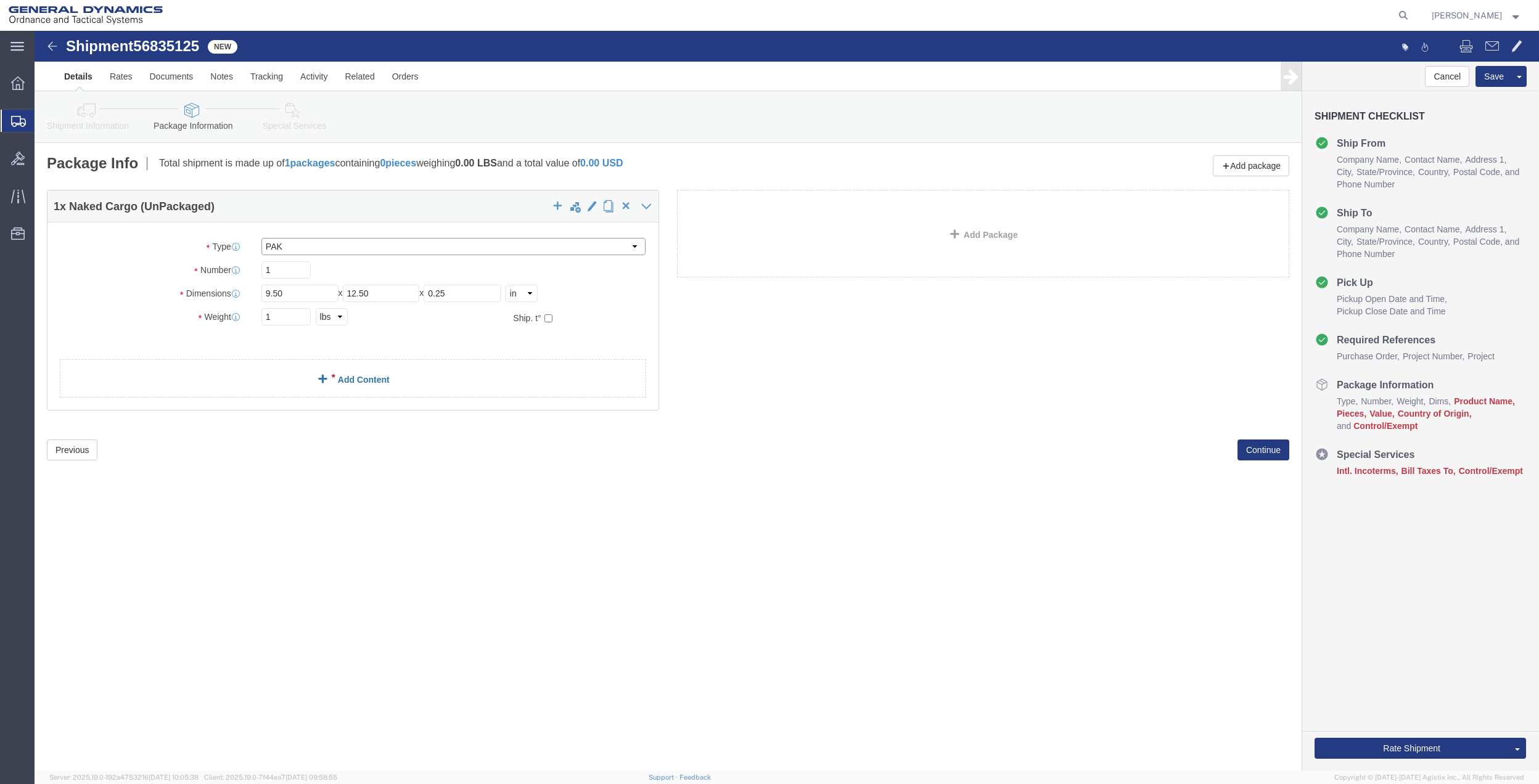
type input "1.00"
click input "1"
click link "Add Content"
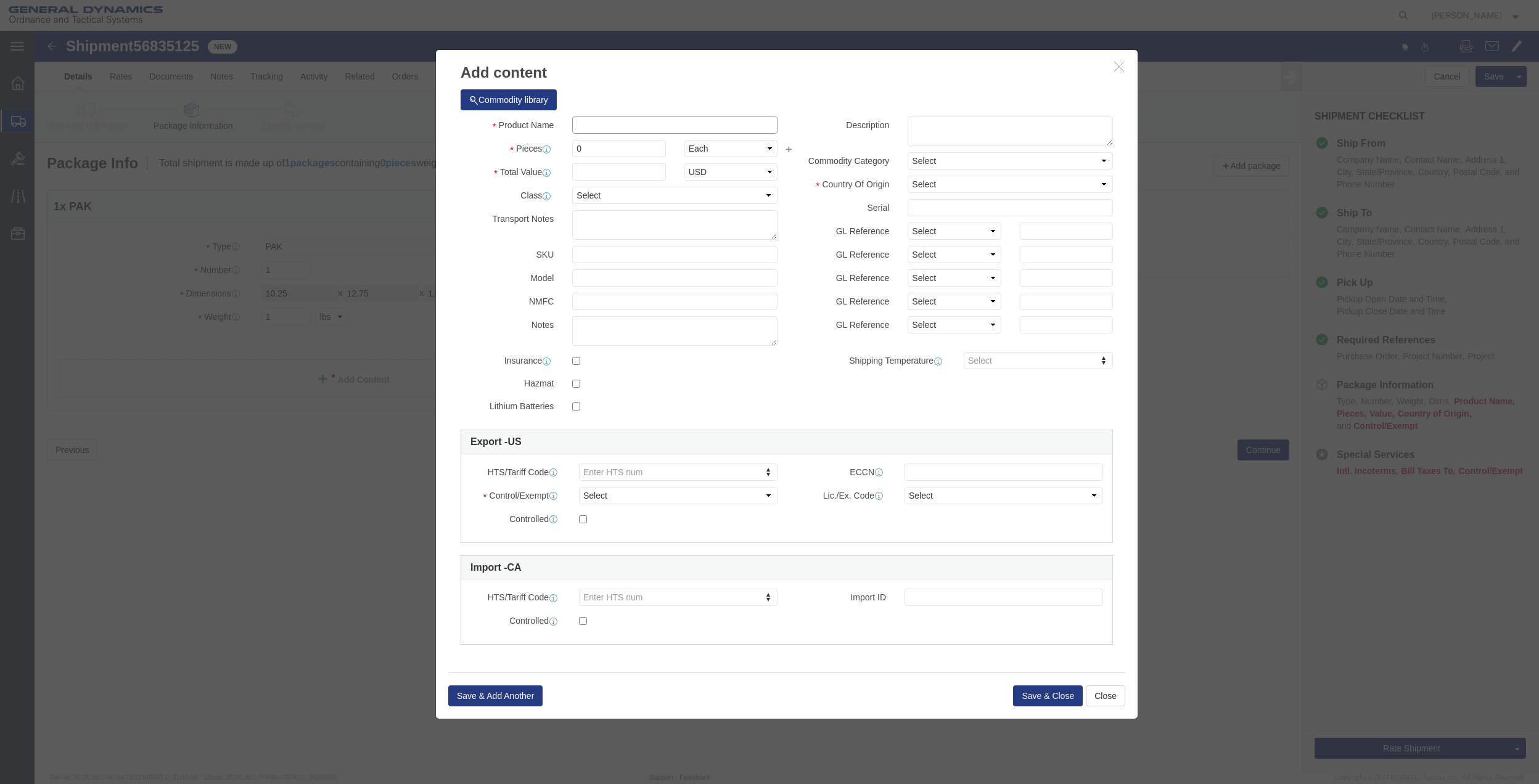
click input "text"
type input "FOLDERS"
click textarea
type textarea "FOLDERS"
click div "Product Name FOLDERS Pieces 0 Select Bag Barrels 100Board Feet Bottle Box Blist…"
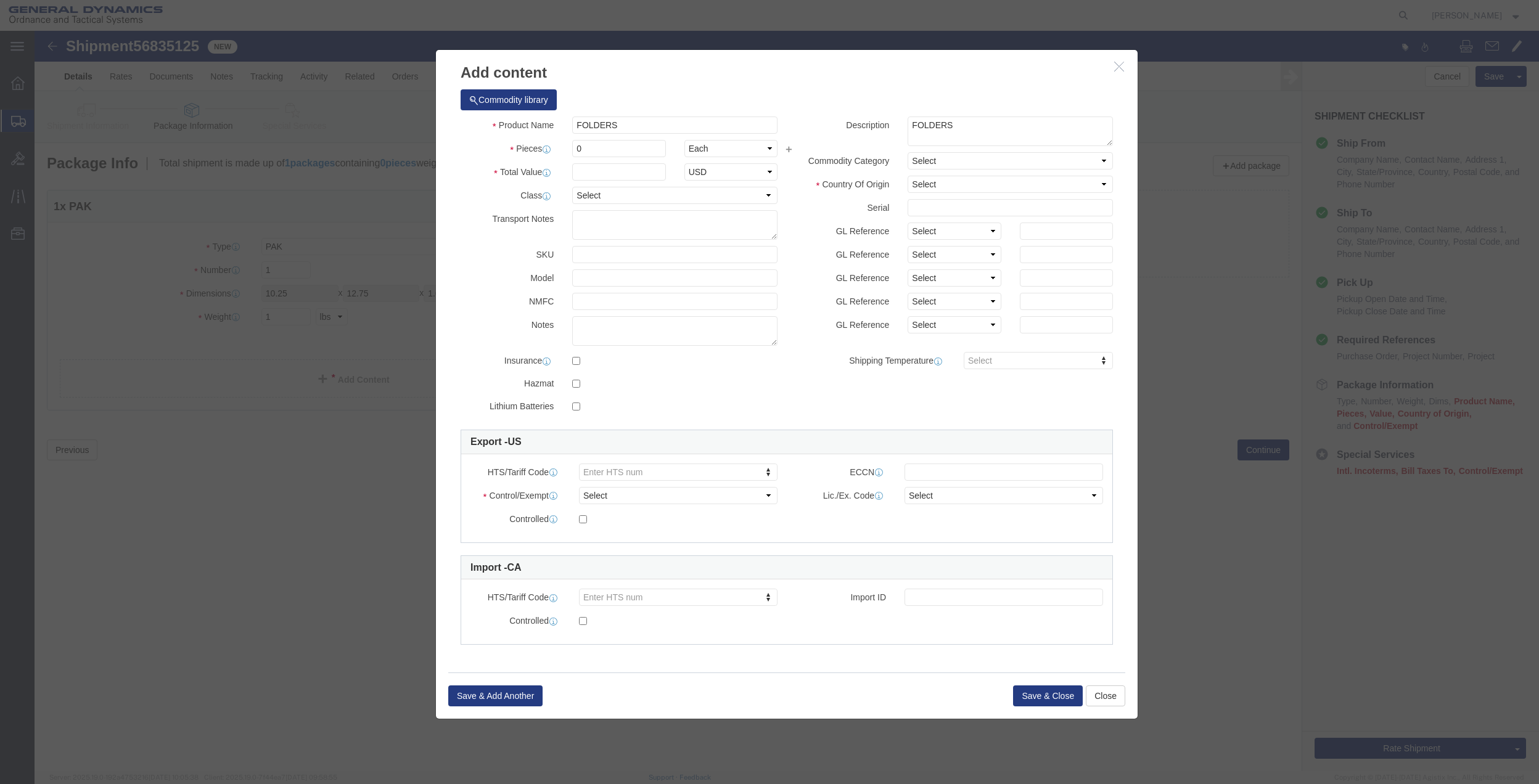
click div "Product Name FOLDERS Pieces 0 Select Bag Barrels 100Board Feet Bottle Box Blist…"
click input "0"
type input "01"
click input "text"
type input "100"
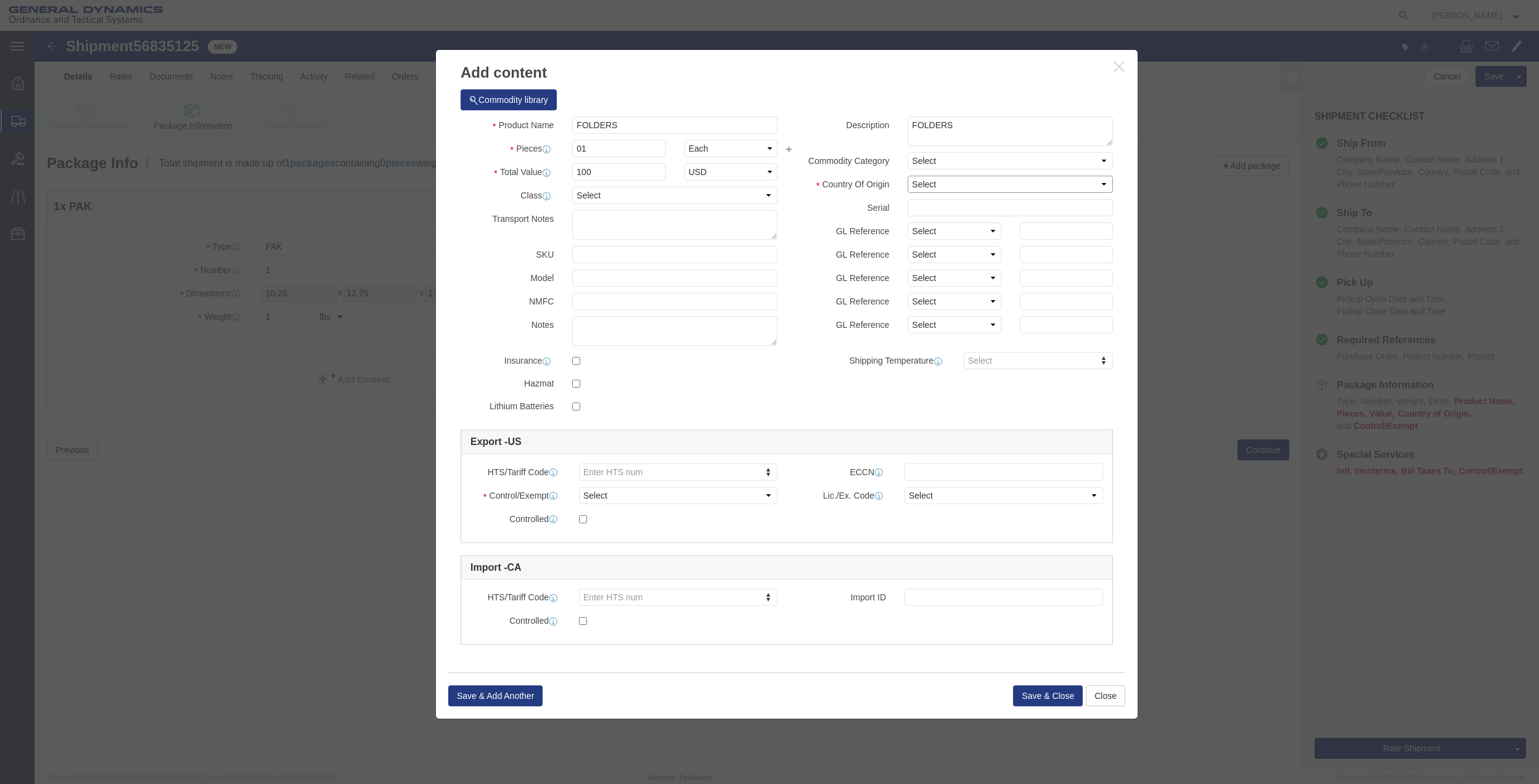
select select "US"
click select "Select 50 55 60 65 70 85 92.5 100 125 175 250 300 400"
select select "70"
click select "Select 50 55 60 65 70 85 92.5 100 125 175 250 300 400"
click select "Select ATF BIS DEA EPA FDA FTR ITAR OFAC Other (OPA)"
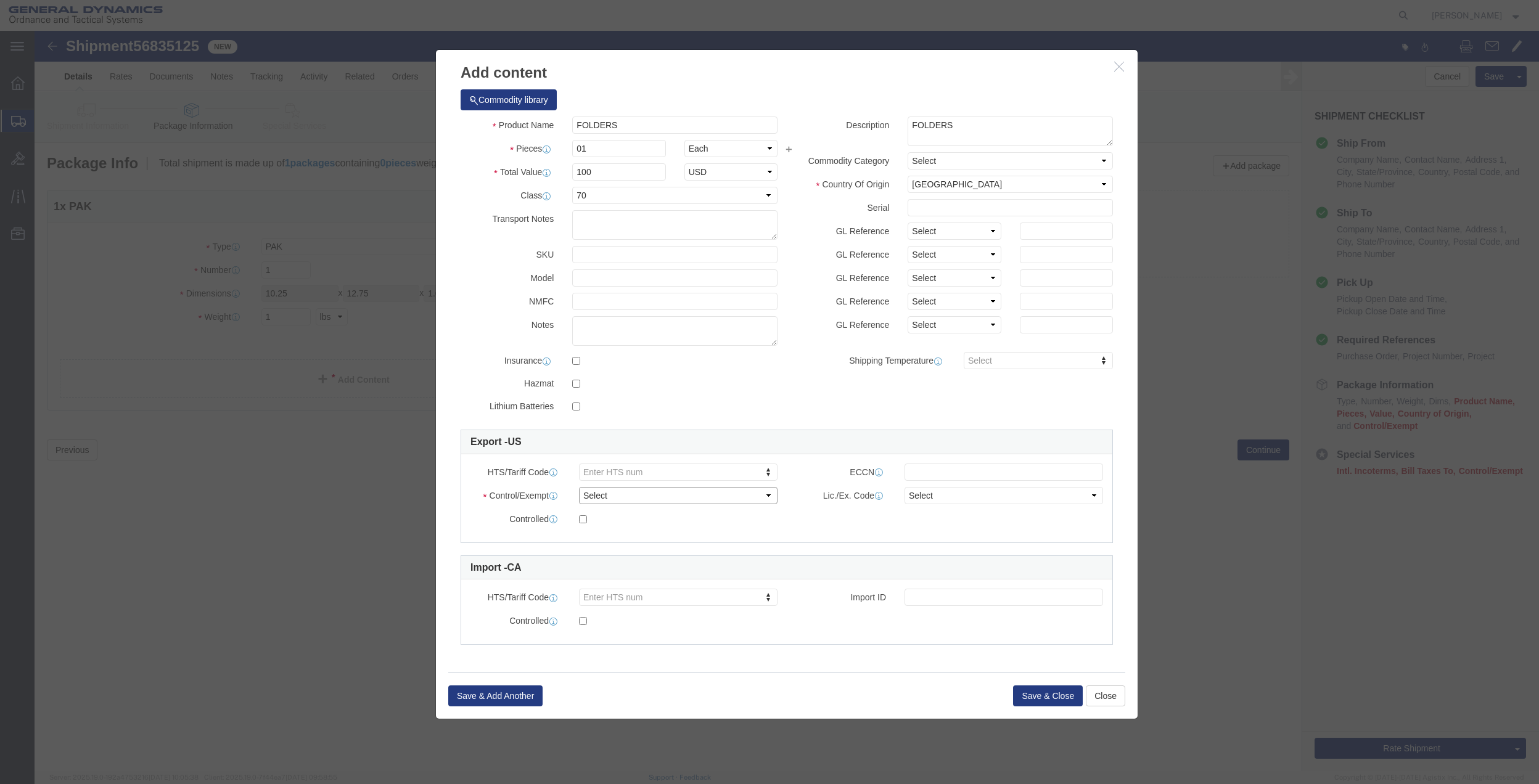
select select "FTR"
click select "Select ATF BIS DEA EPA FDA FTR ITAR OFAC Other (OPA)"
click select "Select 30.2(d)(2) 30.36 30.37(a) 30.37(f) 30.37(g) 30.37(h) 30.37(i) 30.37(j) 3…"
select select "30.36"
click select "Select 30.2(d)(2) 30.36 30.37(a) 30.37(f) 30.37(g) 30.37(h) 30.37(i) 30.37(j) 3…"
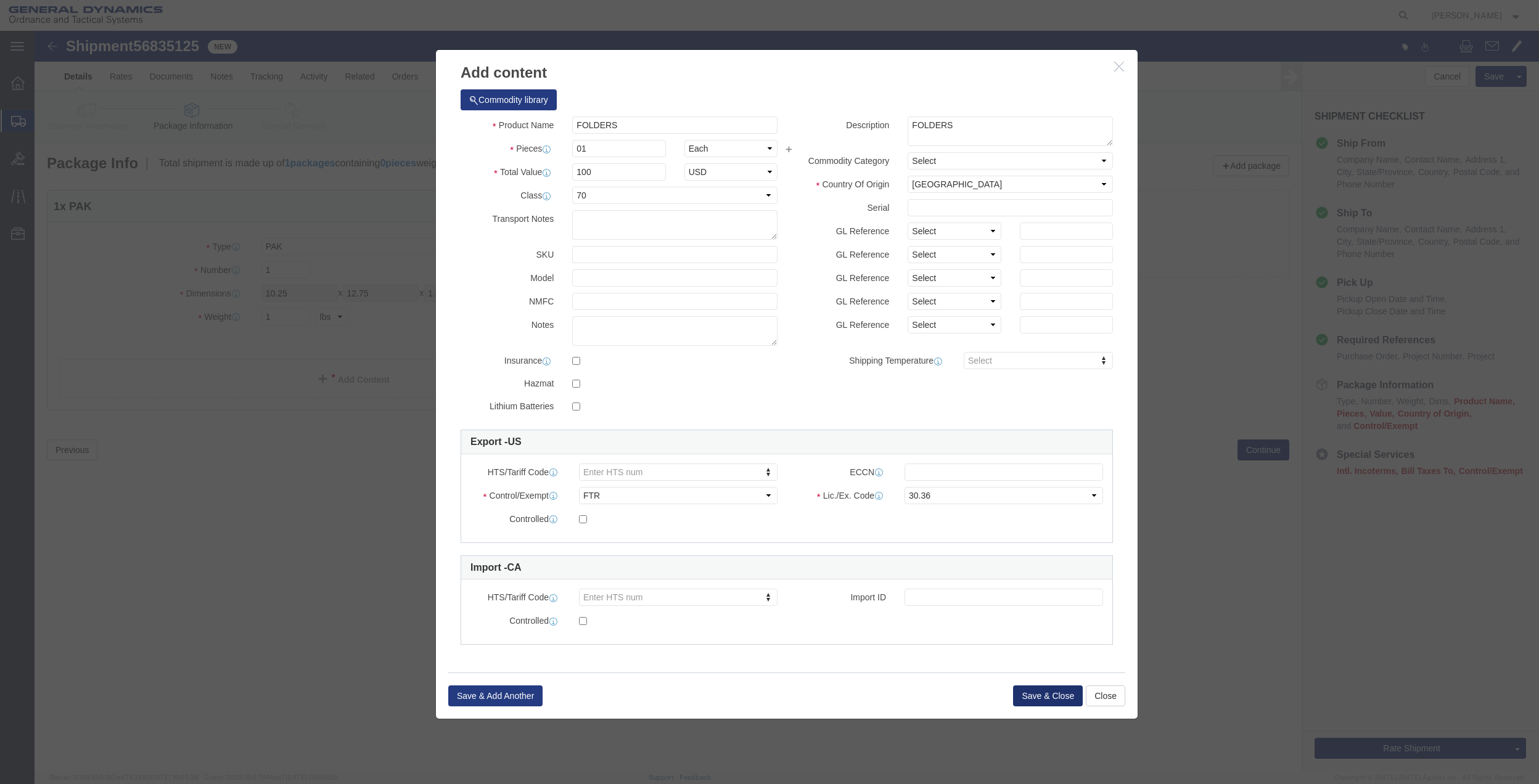
click button "Save & Close"
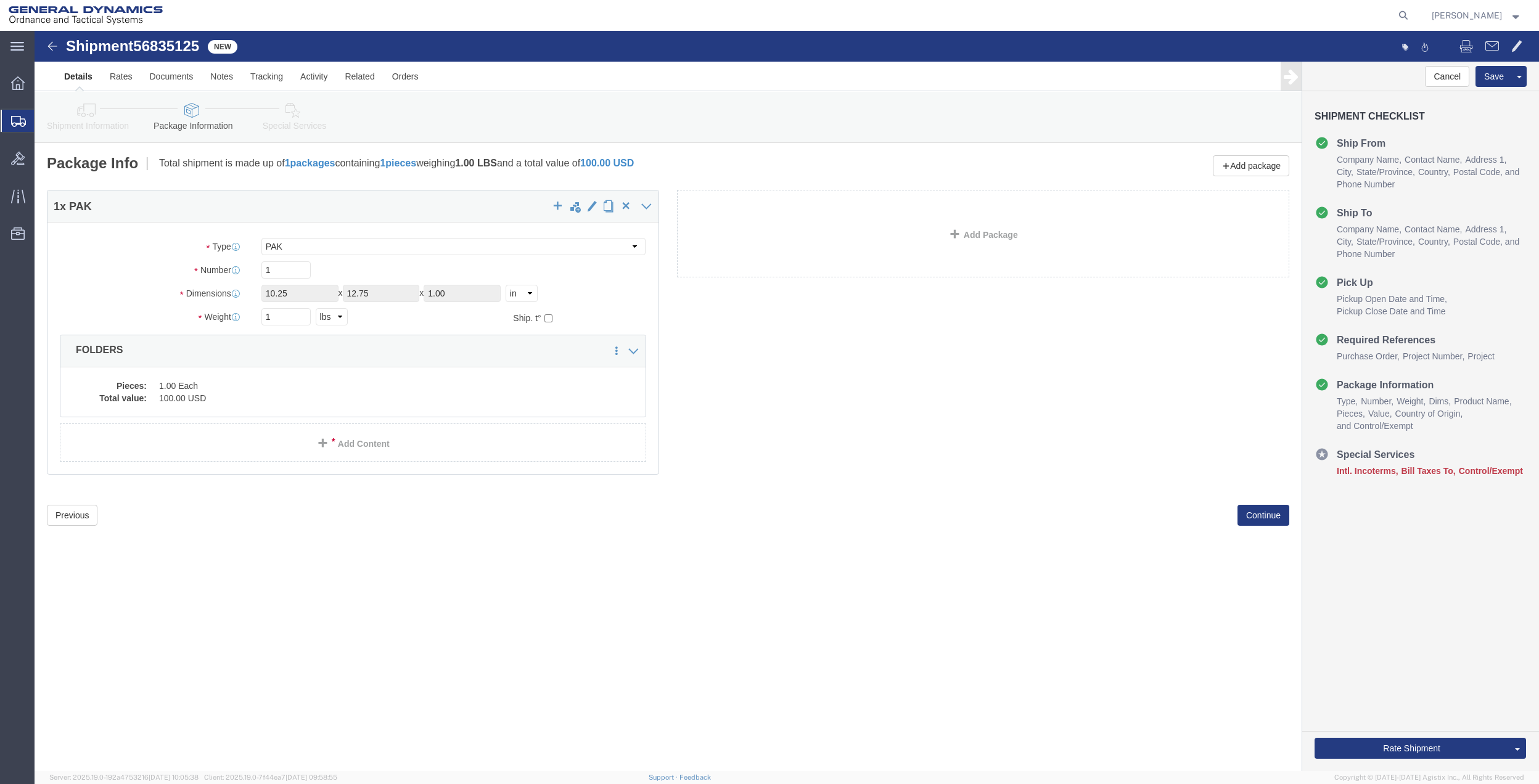
click icon
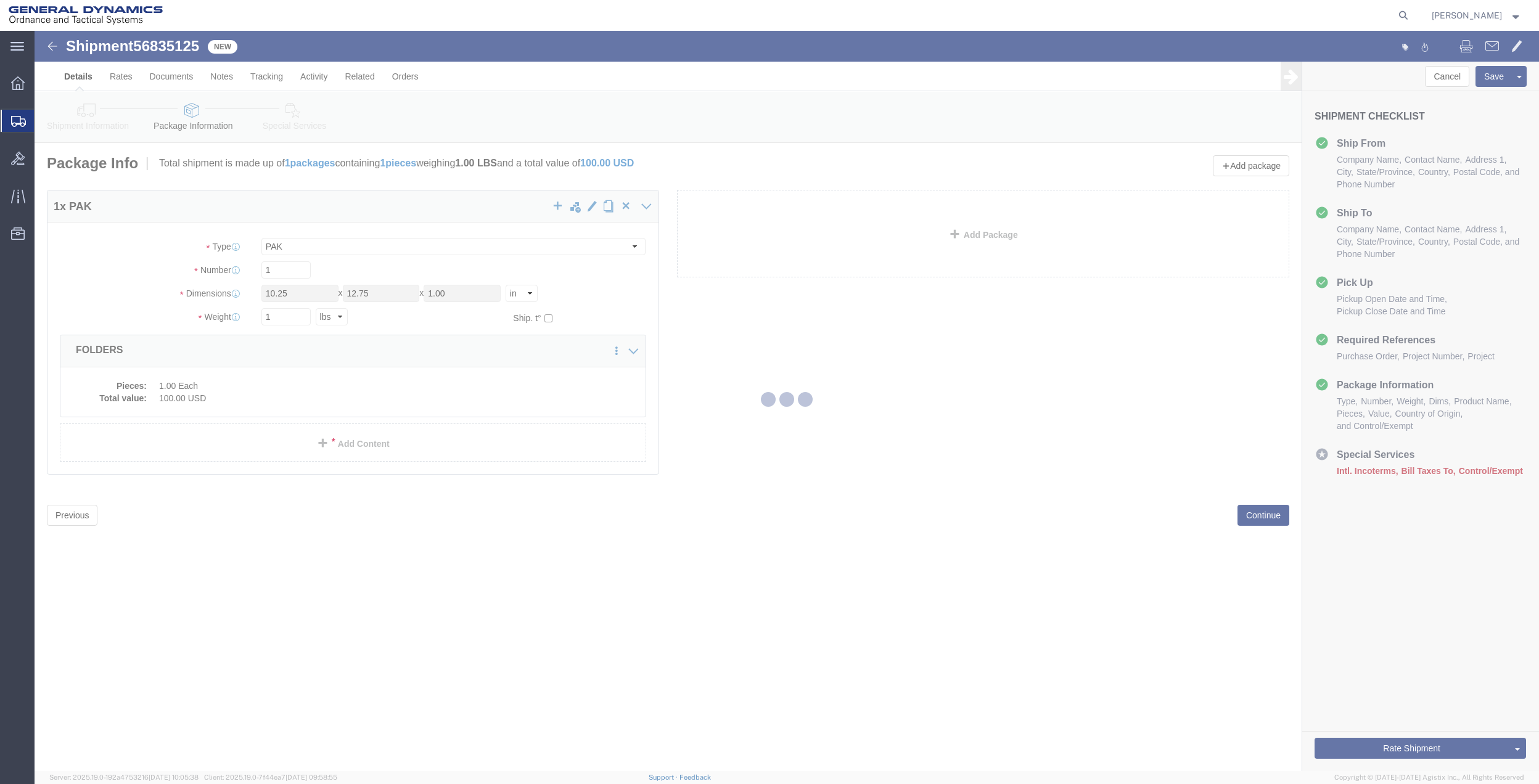
select select
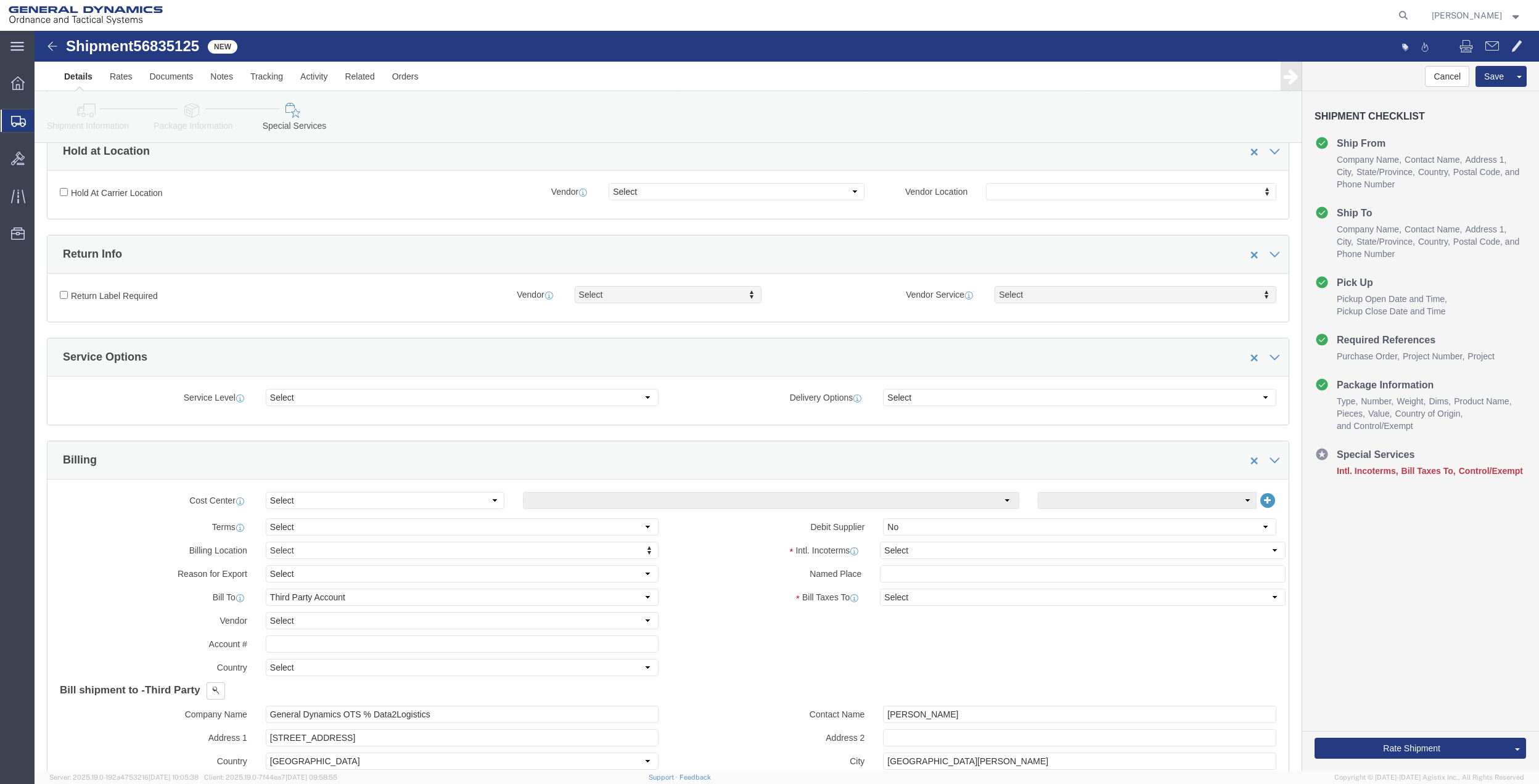
scroll to position [328, 0]
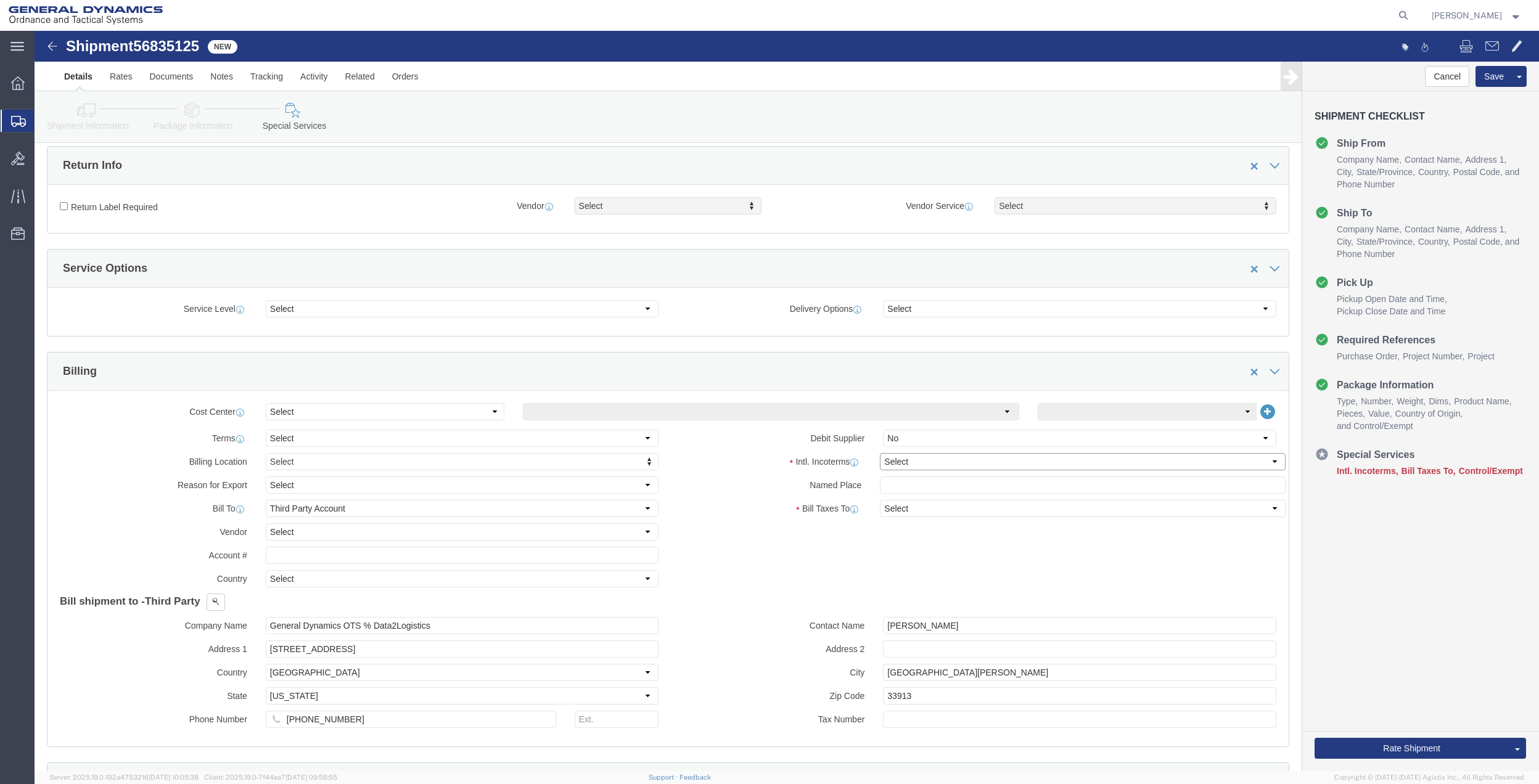
click select "Select Carriage Insurance Paid Carriage Paid To Cost and Freight Cost Insurance…"
select select "CIP"
click select "Select Carriage Insurance Paid Carriage Paid To Cost and Freight Cost Insurance…"
select select "SHIP"
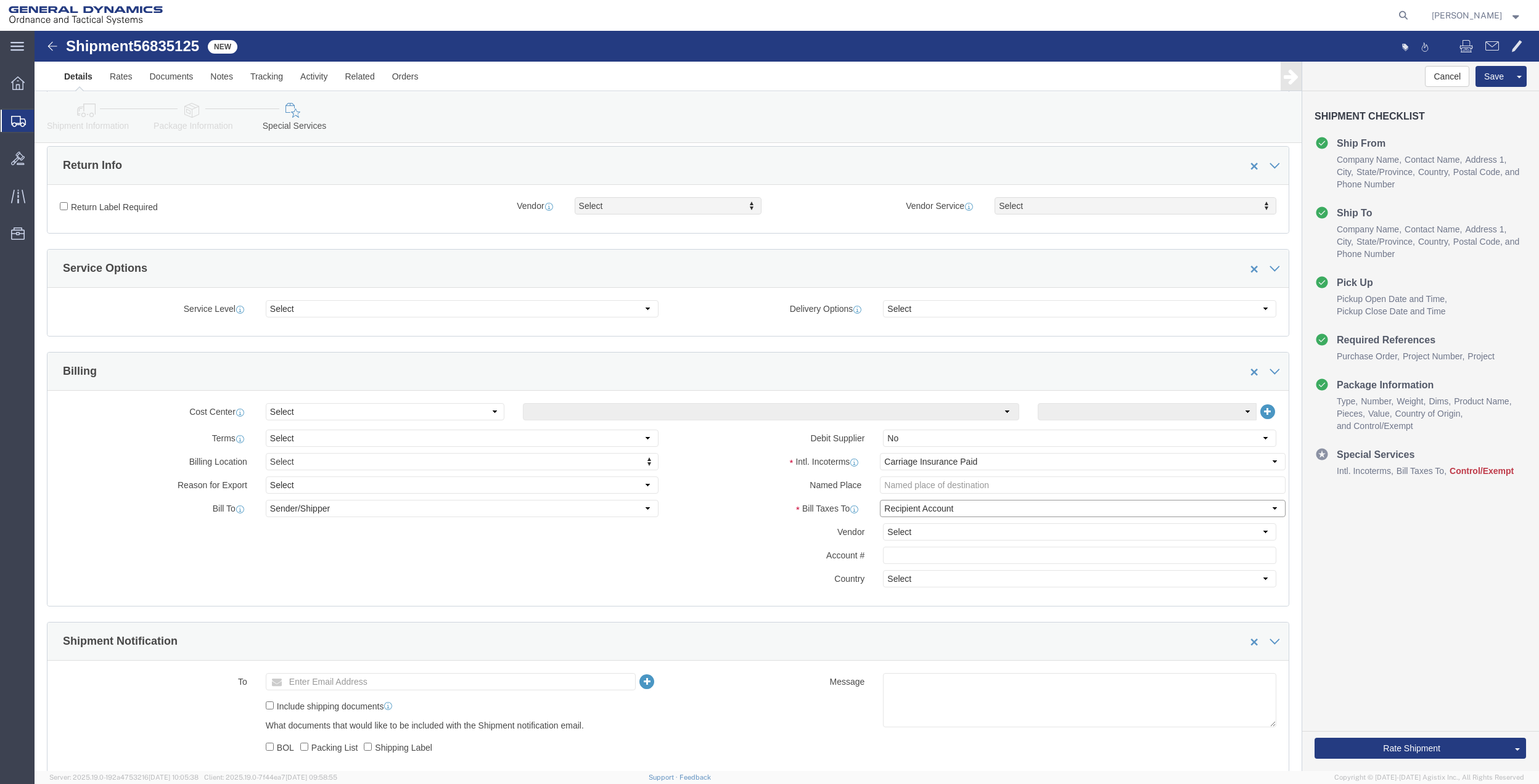
click select "Select Recipient Account Sender/Shipper Third Party Account"
select select "THRD"
click select "Select Recipient Account Sender/Shipper Third Party Account"
select select "THRD"
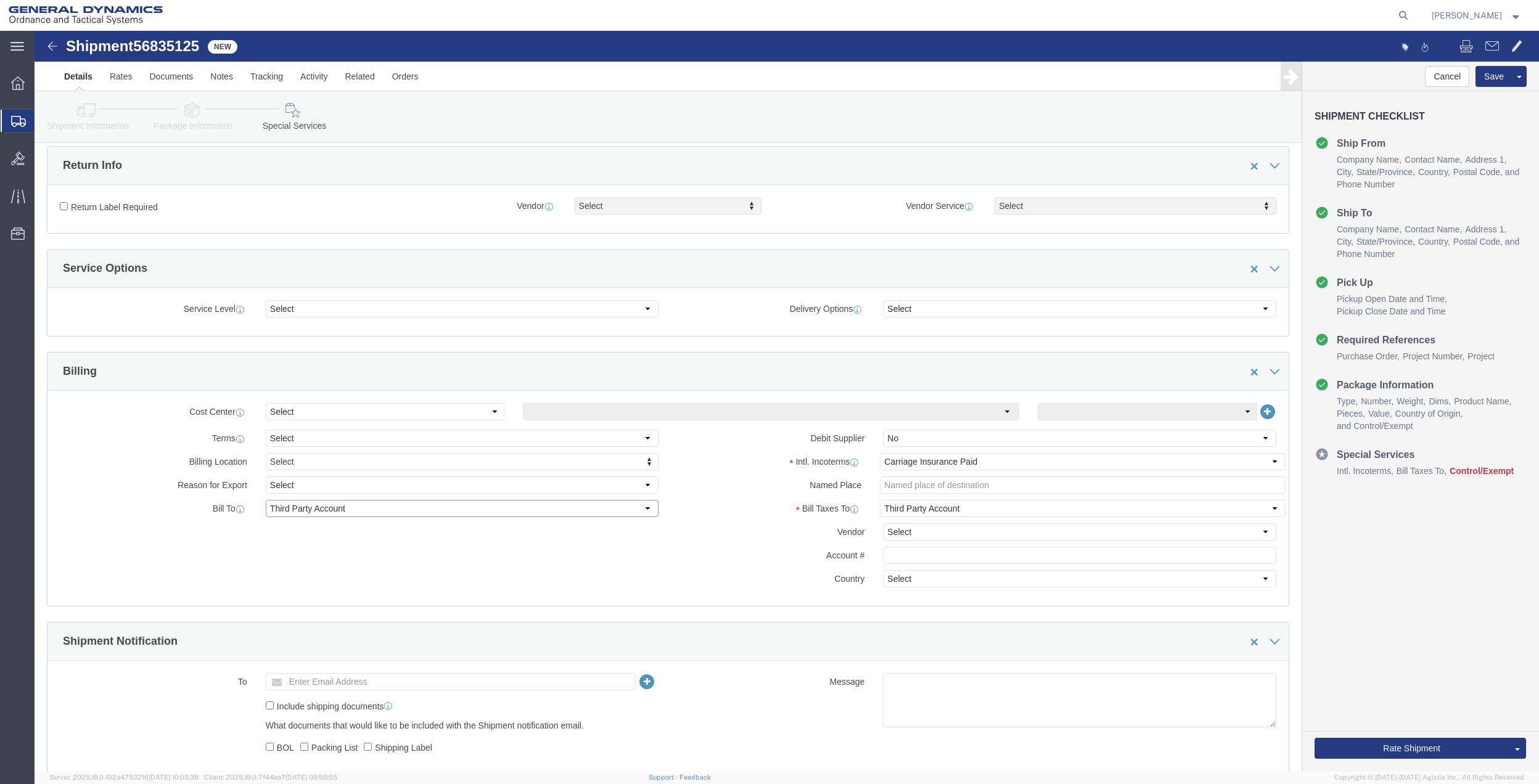
click select "Select Recipient Account Sender/Shipper Third Party Account"
select select
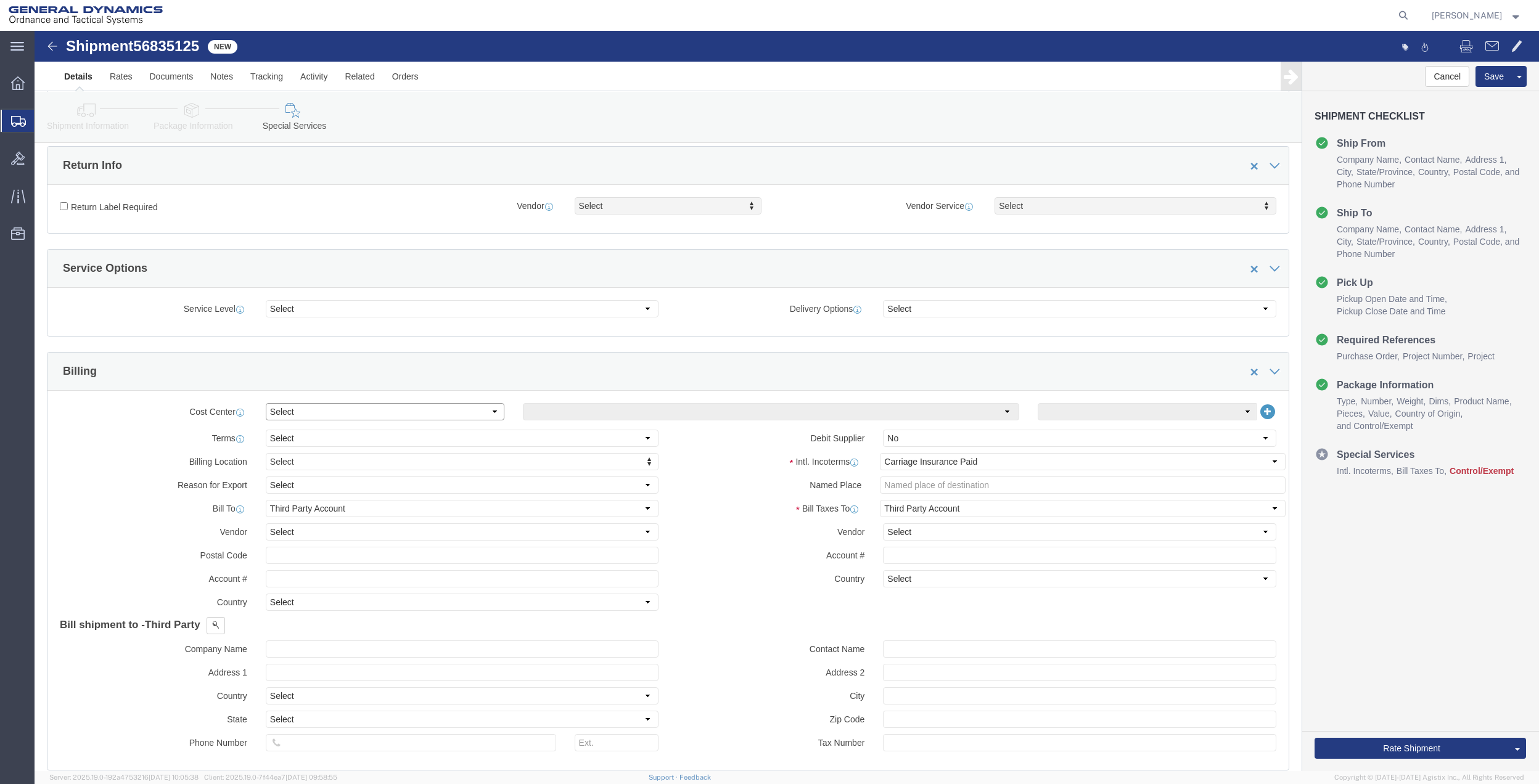
click select "Select Buyer Cost Center Department Operations Number Order Number Sales Person"
select select "COSTCENTER"
click select "Select Buyer Cost Center Department Operations Number Order Number Sales Person"
click input "text"
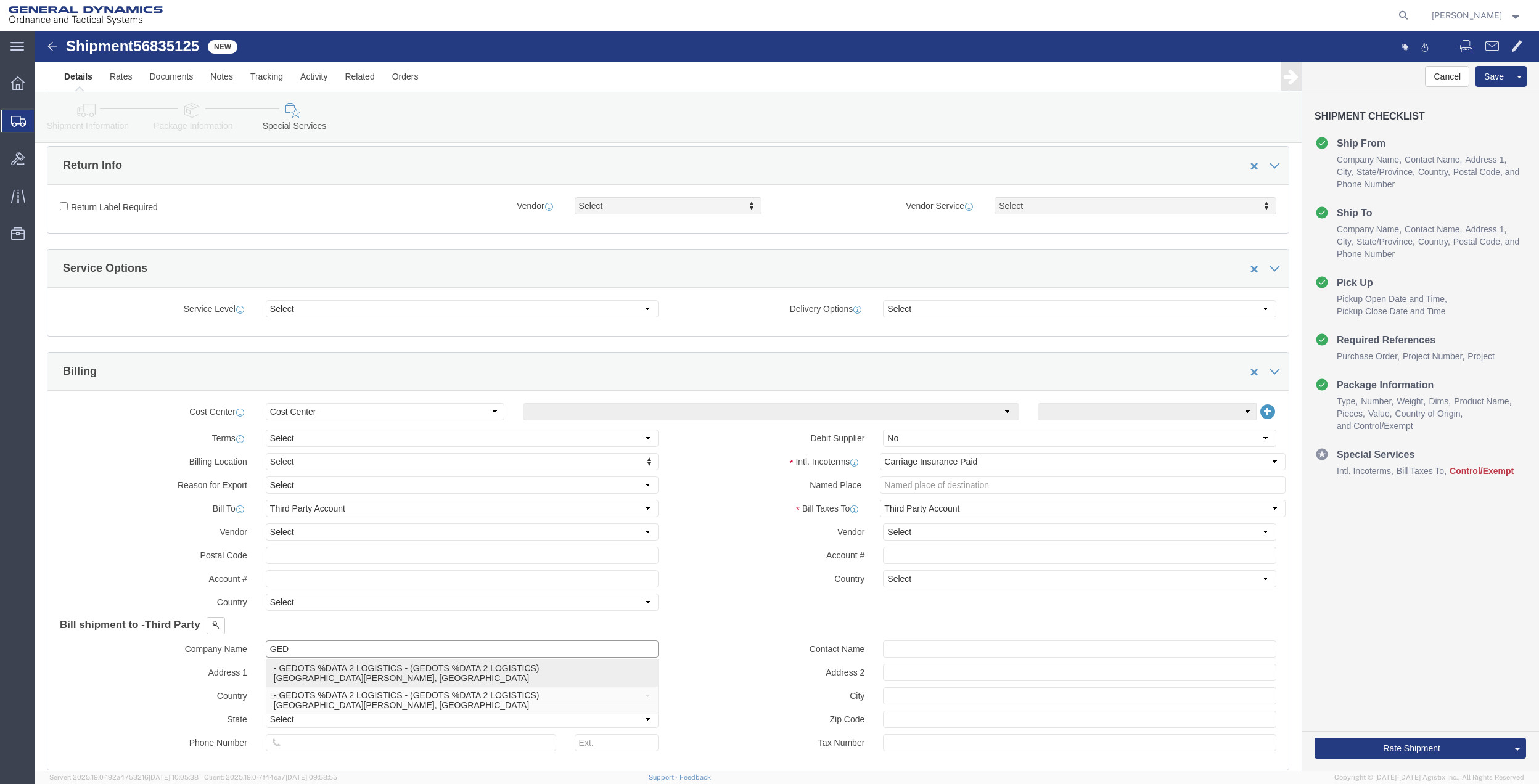
click p "- GEDOTS %DATA 2 LOGISTICS - (GEDOTS %DATA 2 LOGISTICS) [GEOGRAPHIC_DATA][PERSO…"
type input "GEDOTS %DATA 2 LOGISTICS"
type input "PO BOX 61050"
select select "US"
type input "GEDOTS %DATA 2 LOGISTICS"
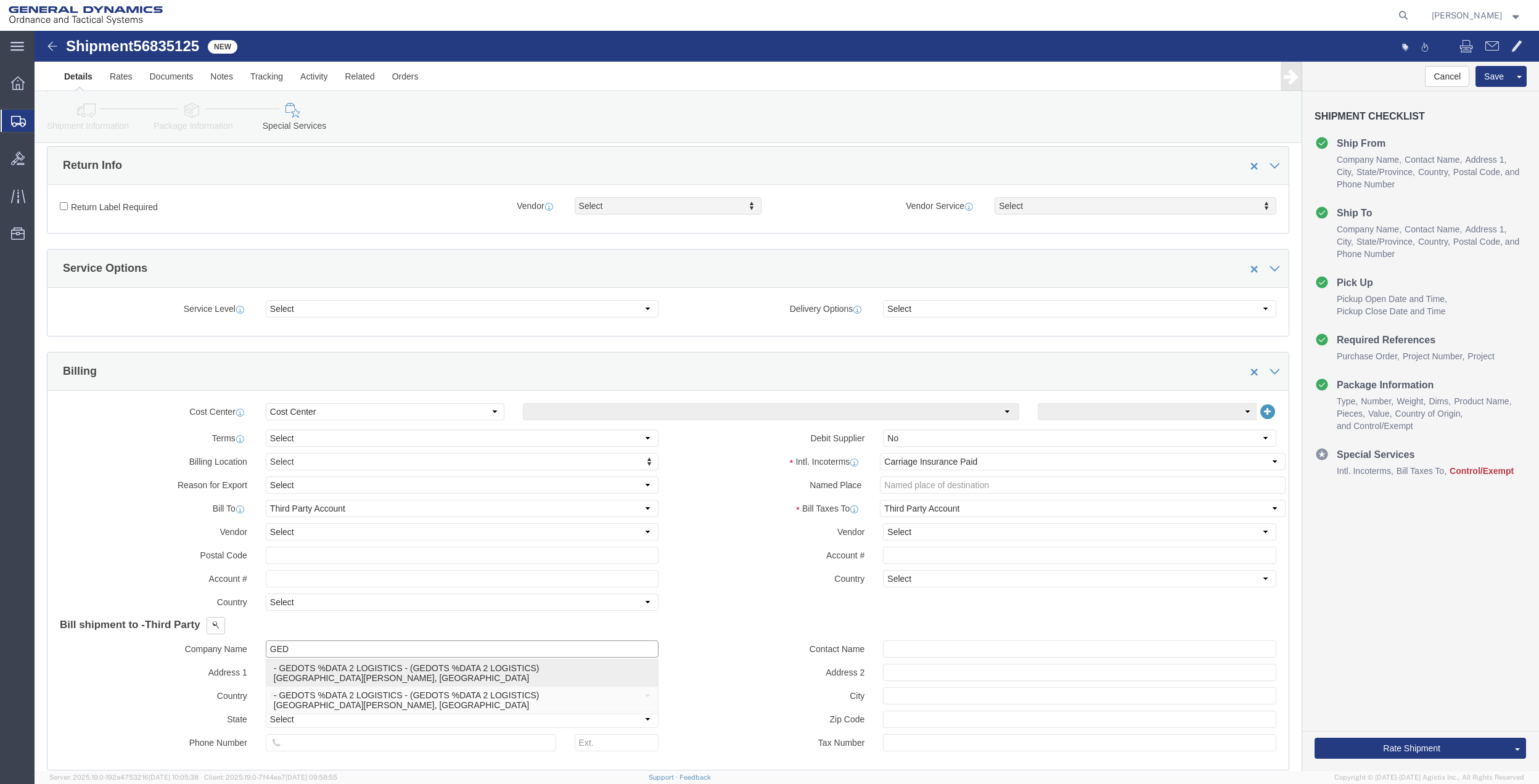
type input "FORT [PERSON_NAME]"
type input "33906"
select select "FL"
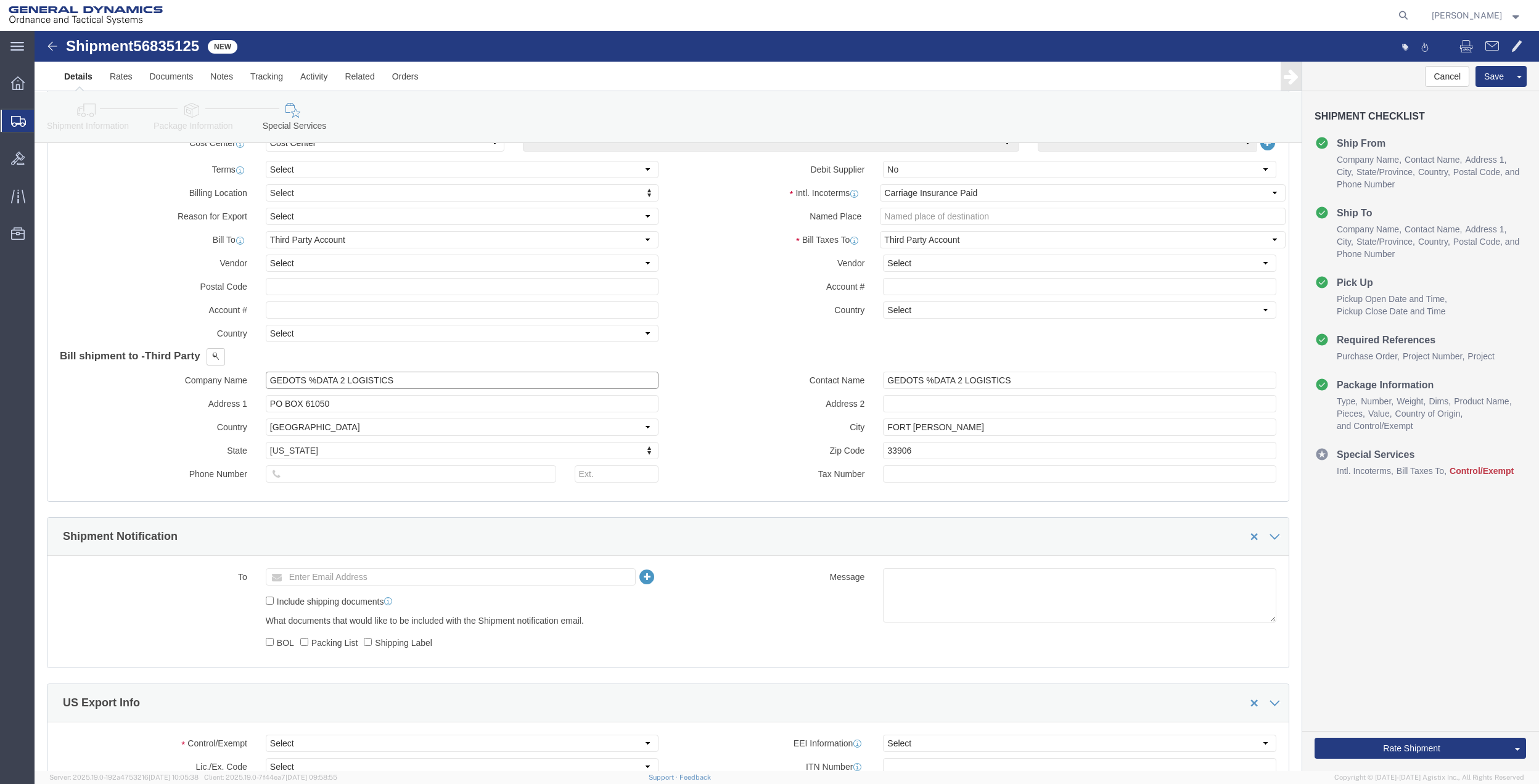
scroll to position [740, 0]
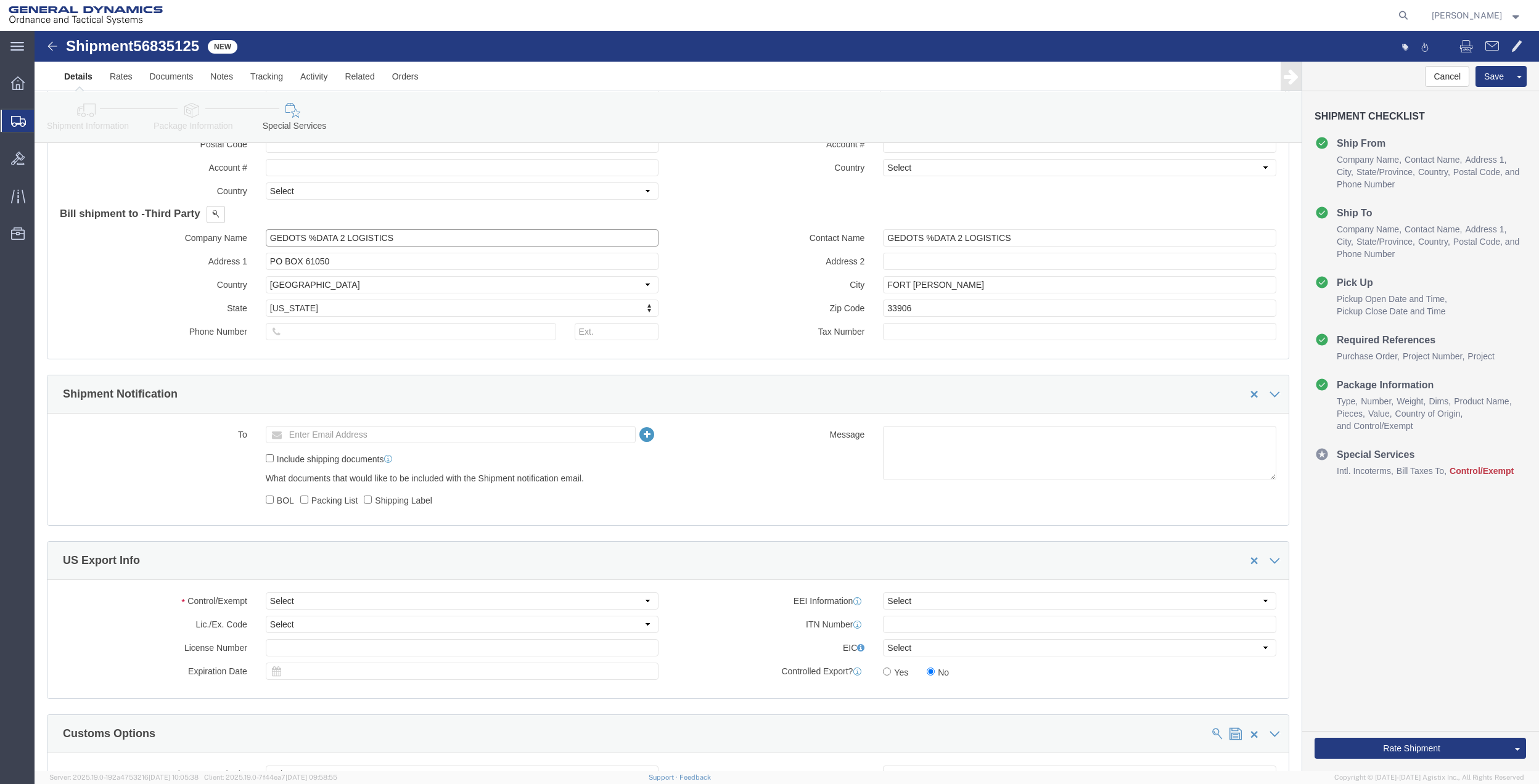
type input "GEDOTS %DATA 2 LOGISTICS"
click select "Select ATF BIS DEA EPA FDA FTR ITAR OFAC Other (OPA)"
select select "FTR"
click select "Select ATF BIS DEA EPA FDA FTR ITAR OFAC Other (OPA)"
drag, startPoint x: 275, startPoint y: 600, endPoint x: 272, endPoint y: 591, distance: 9.5
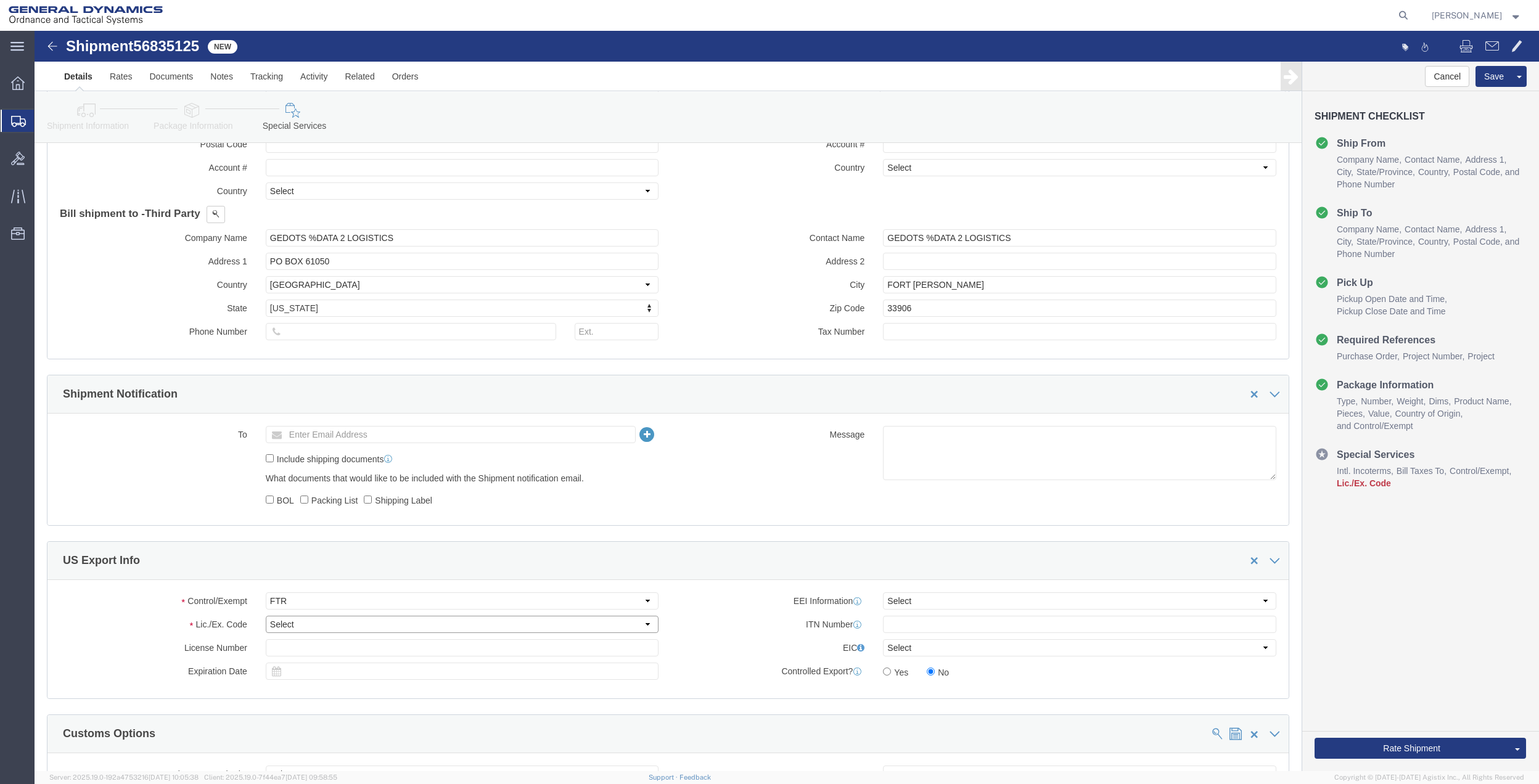
click select "Select 30.2(d)(2) 30.36 30.37(a) 30.37(f) 30.37(g) 30.37(h) 30.37(i) 30.37(j) 3…"
select select "30.36"
click select "Select 30.2(d)(2) 30.36 30.37(a) 30.37(f) 30.37(g) 30.37(h) 30.37(i) 30.37(j) 3…"
click button "Rate Shipment"
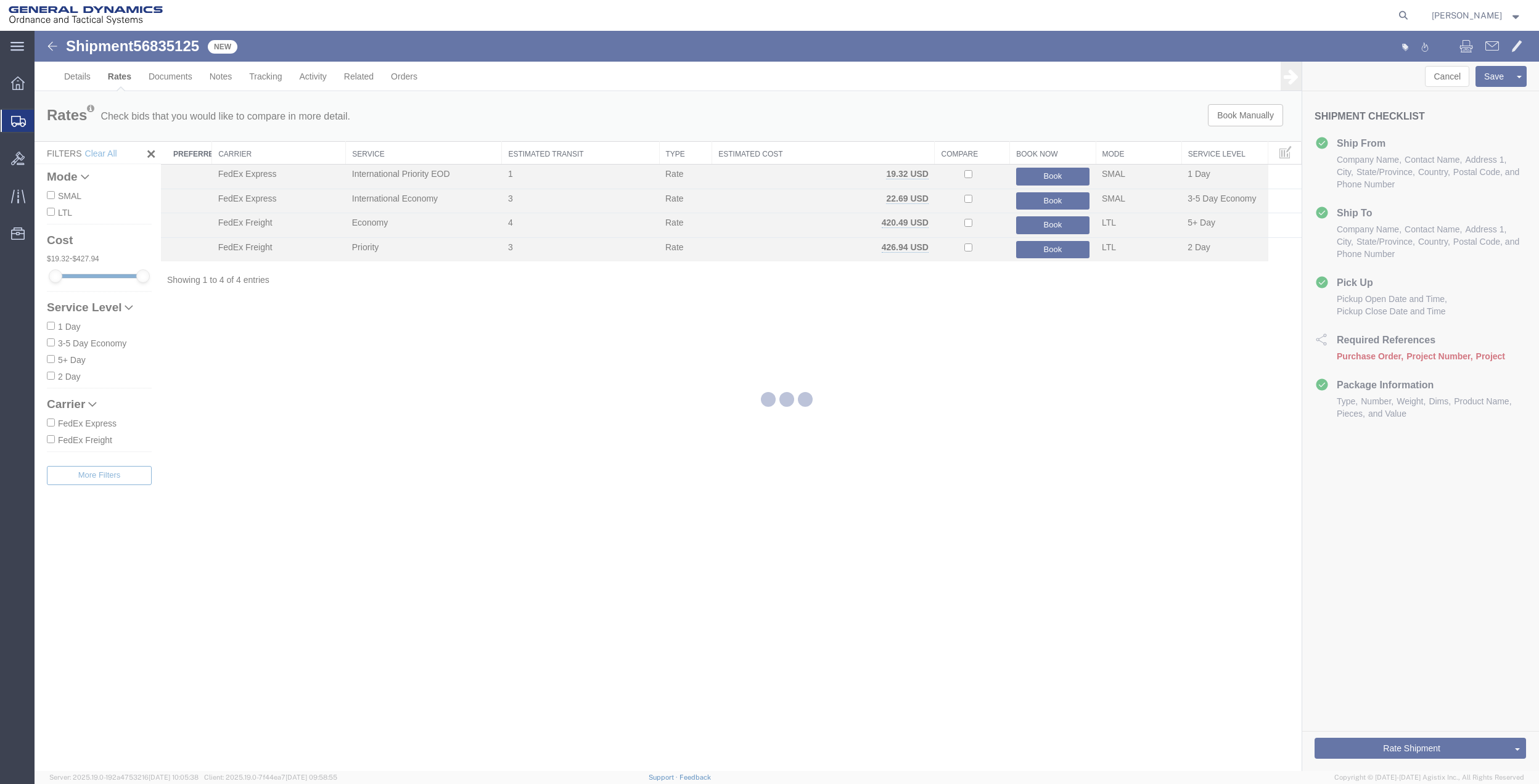
scroll to position [0, 0]
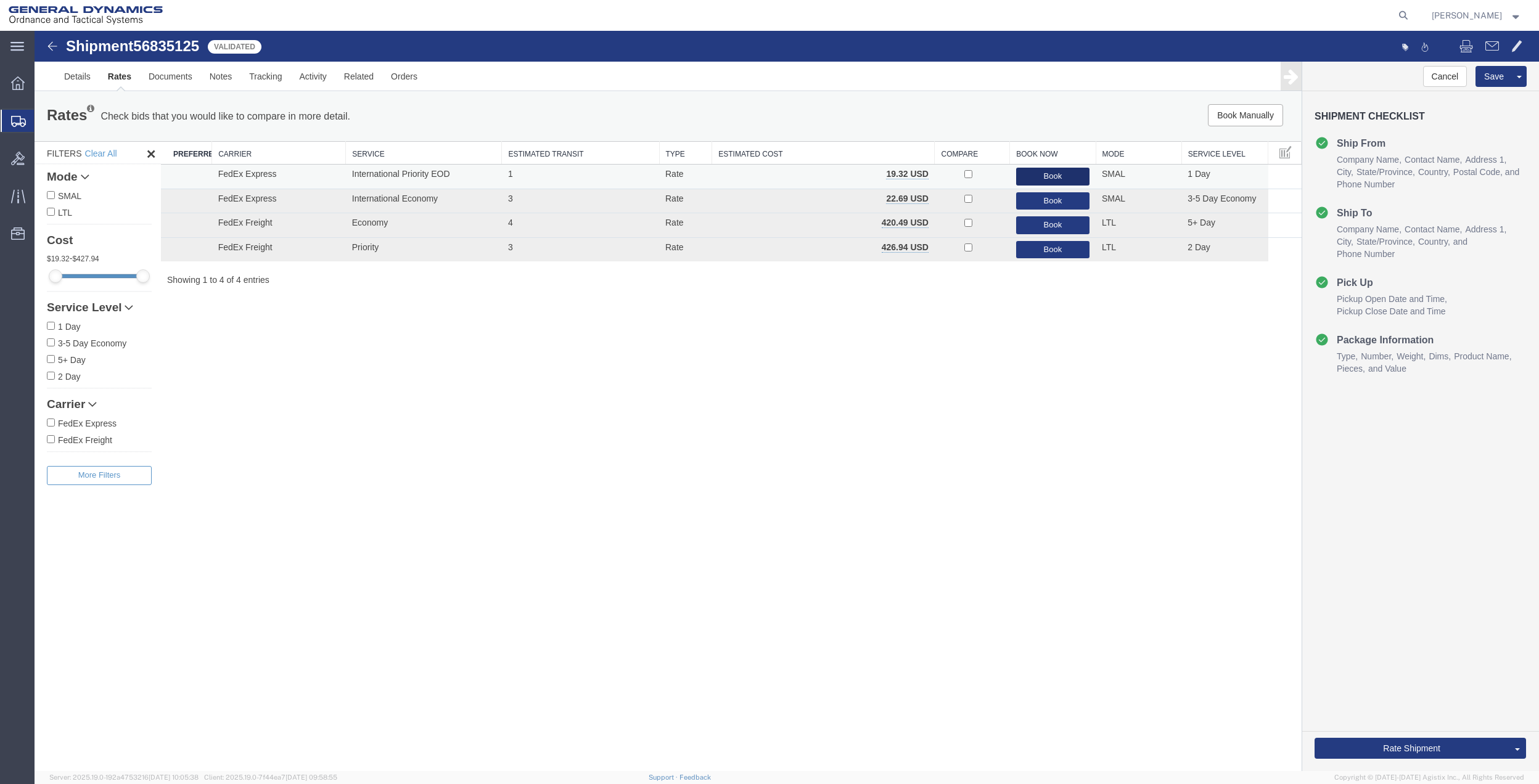
click at [1031, 173] on button "Book" at bounding box center [1053, 176] width 73 height 18
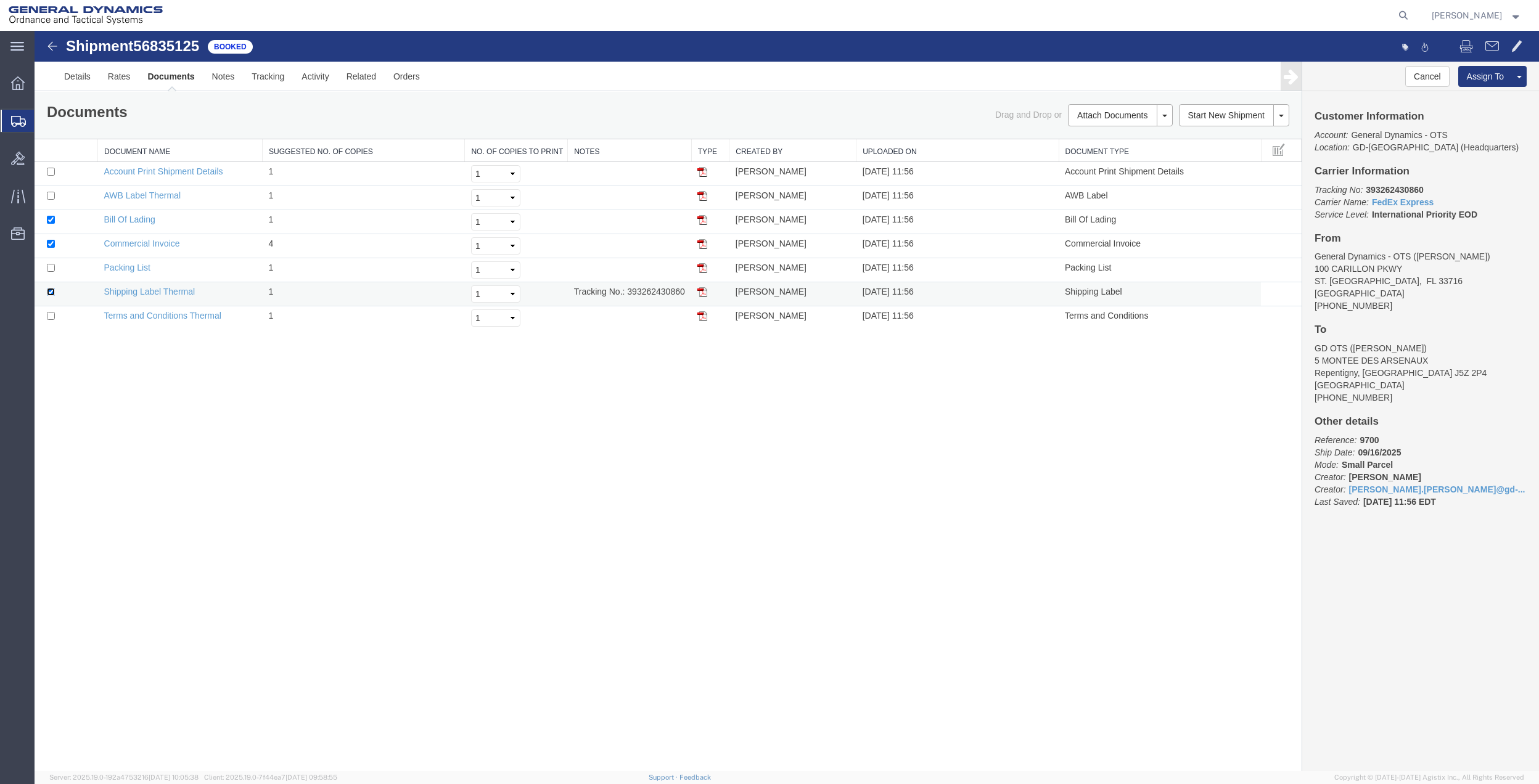
click at [51, 294] on input "checkbox" at bounding box center [51, 292] width 8 height 8
checkbox input "false"
click at [1092, 134] on link "Print Documents" at bounding box center [1118, 136] width 107 height 19
drag, startPoint x: 142, startPoint y: 296, endPoint x: 541, endPoint y: 280, distance: 399.3
click at [142, 296] on link "Shipping Label Thermal" at bounding box center [150, 292] width 91 height 9
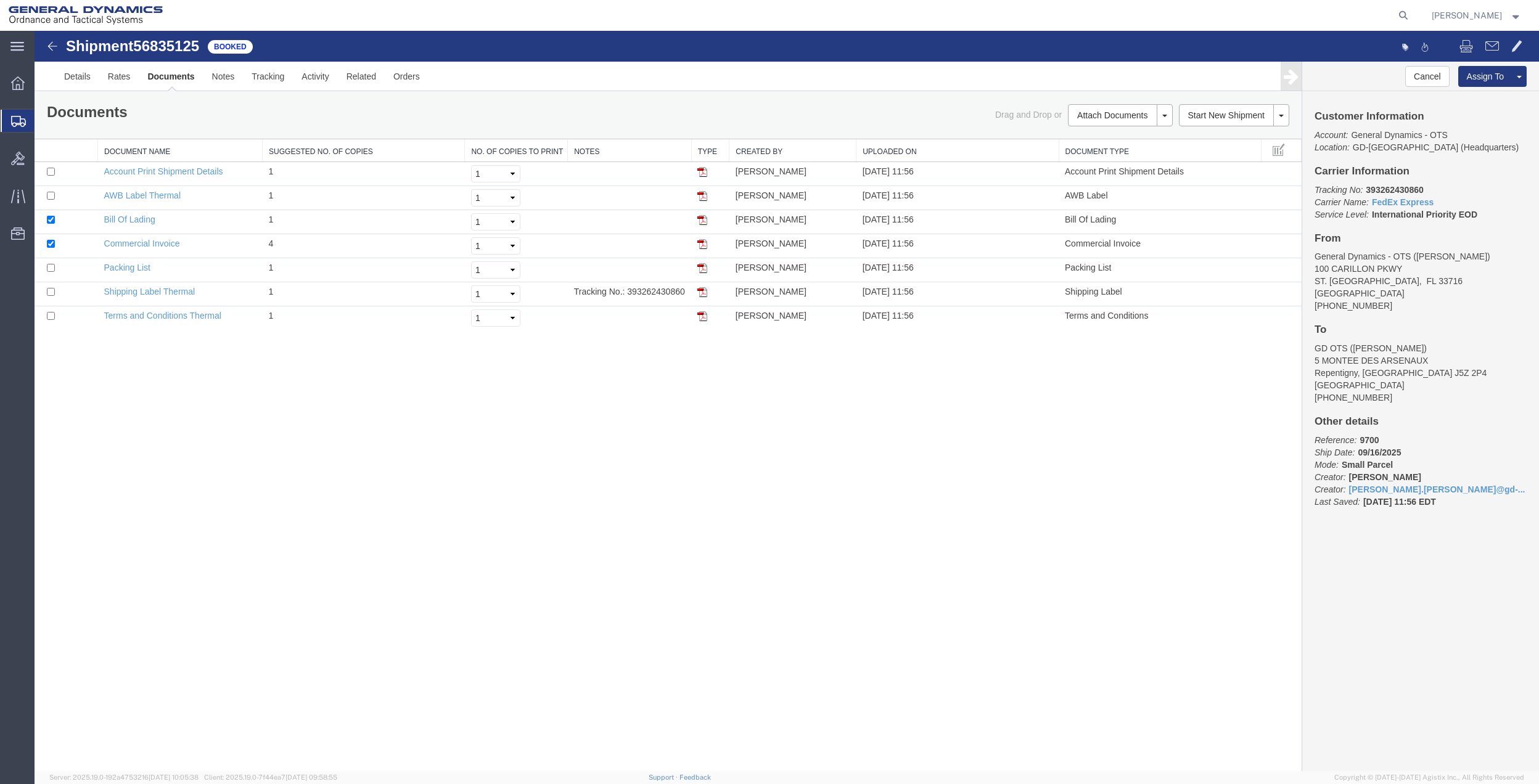
click at [0, 0] on span "Create Shipment" at bounding box center [0, 0] width 0 height 0
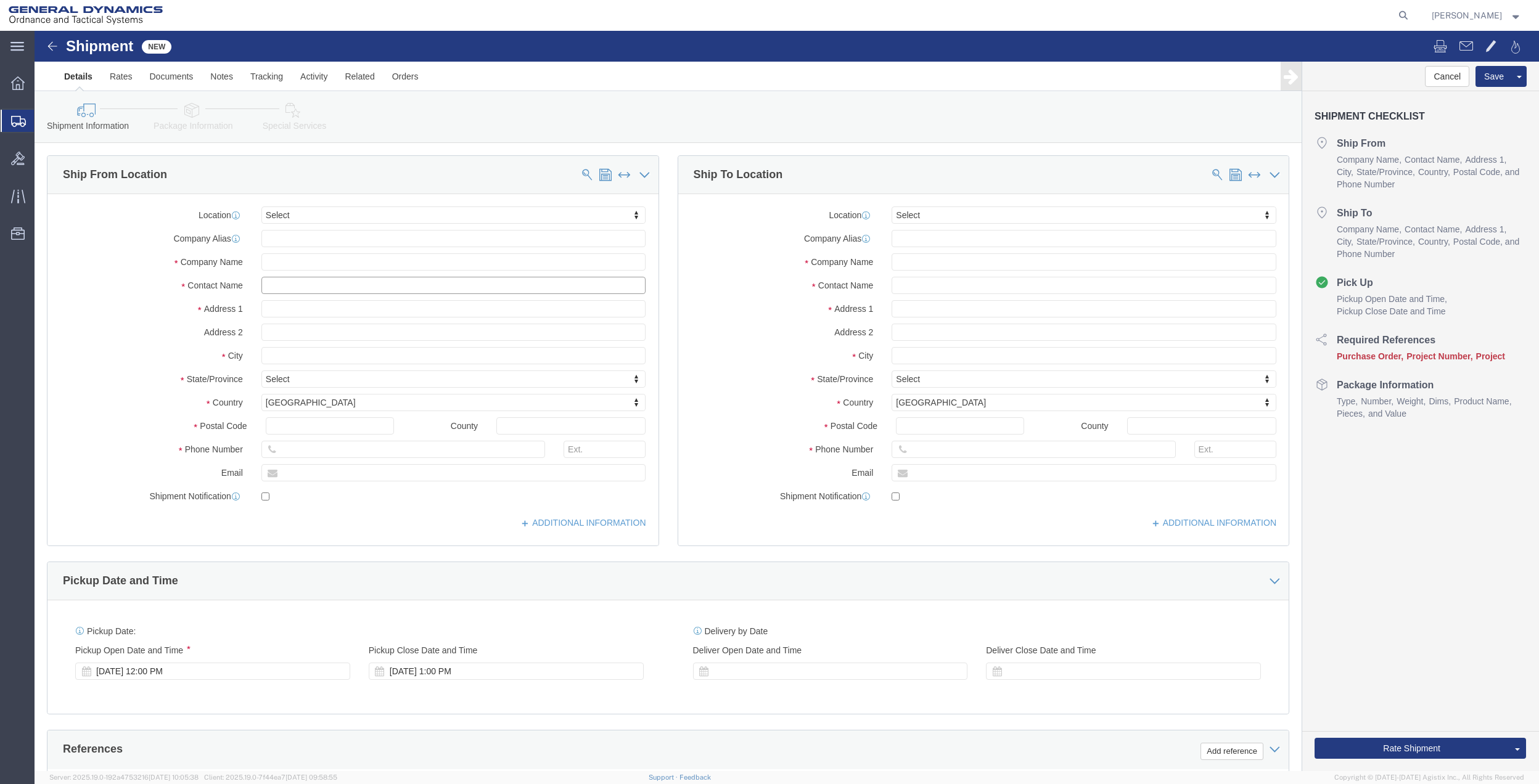
click input "text"
type input "[PERSON_NAME]"
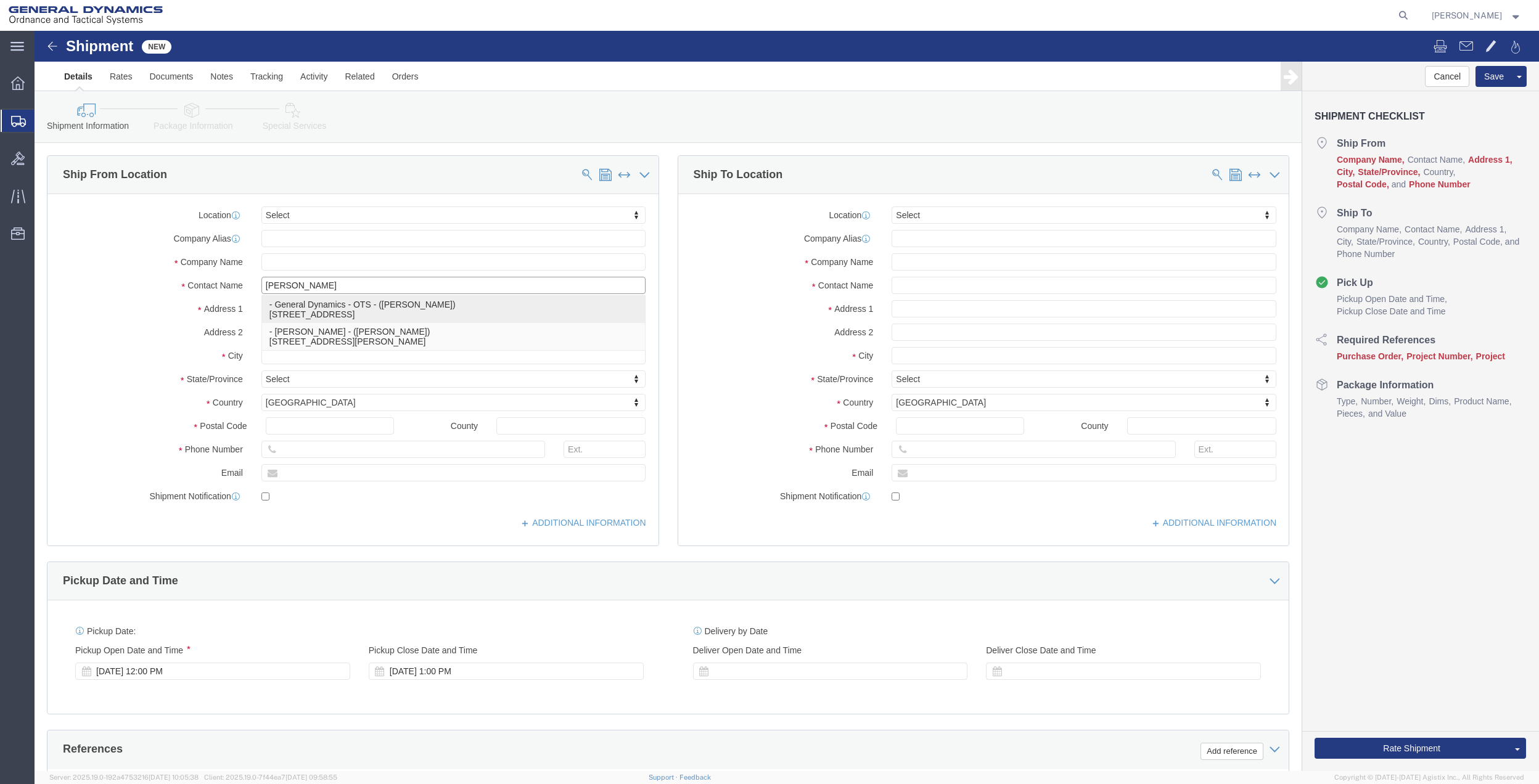
click p "- General Dynamics - OTS - ([PERSON_NAME]) [STREET_ADDRESS]"
type input "100 CARILLON PKWY"
type input "33716"
type input "[PHONE_NUMBER]"
type input "[PERSON_NAME][EMAIL_ADDRESS][PERSON_NAME][DOMAIN_NAME]"
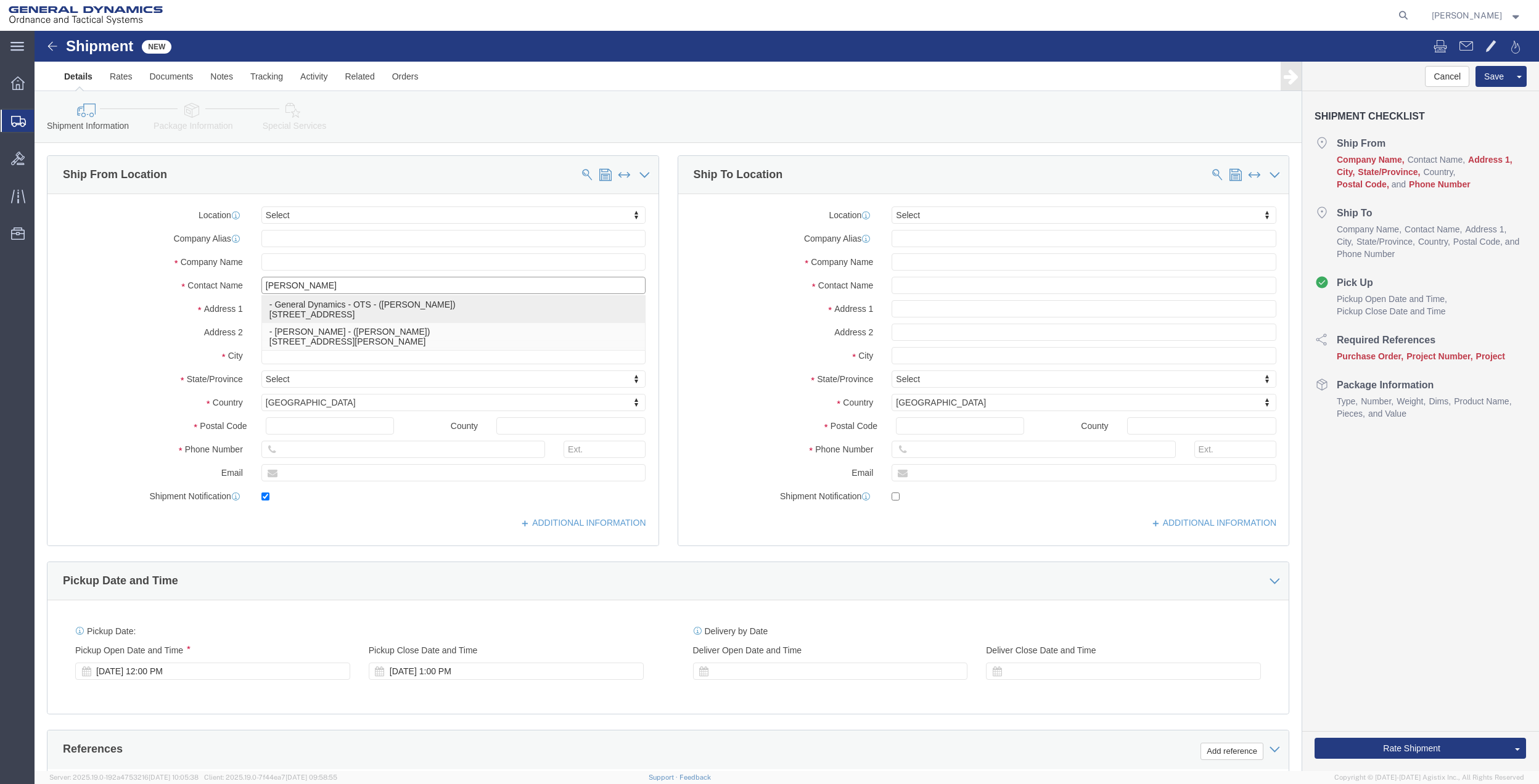
checkbox input "true"
type input "General Dynamics - OTS"
type input "[PERSON_NAME]"
type input "[GEOGRAPHIC_DATA]"
select select "FL"
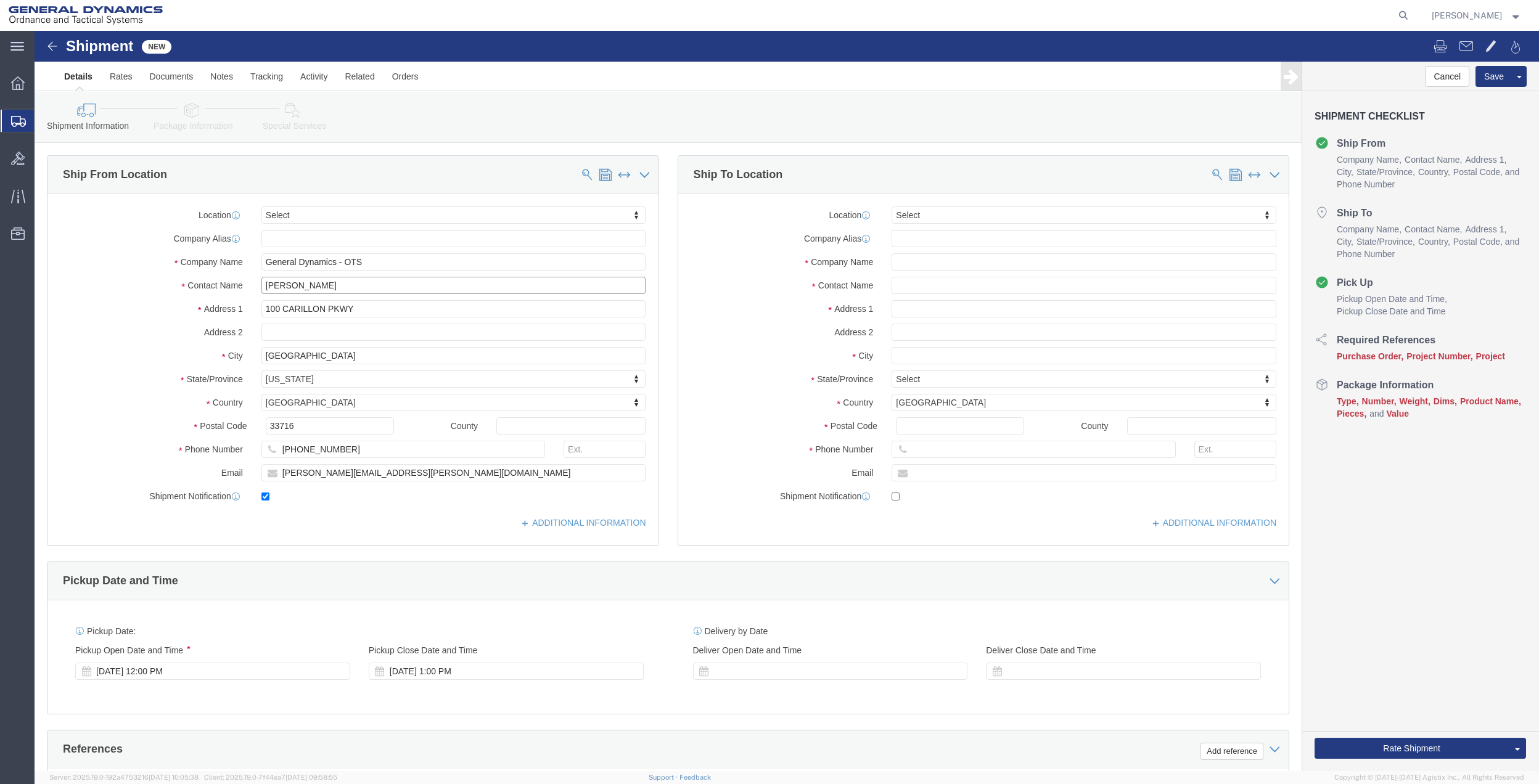
type input "[PERSON_NAME]"
click input "text"
type input "[PERSON_NAME]"
click p "- [PERSON_NAME] - ([PERSON_NAME]) [STREET_ADDRESS]"
type input "[STREET_ADDRESS]"
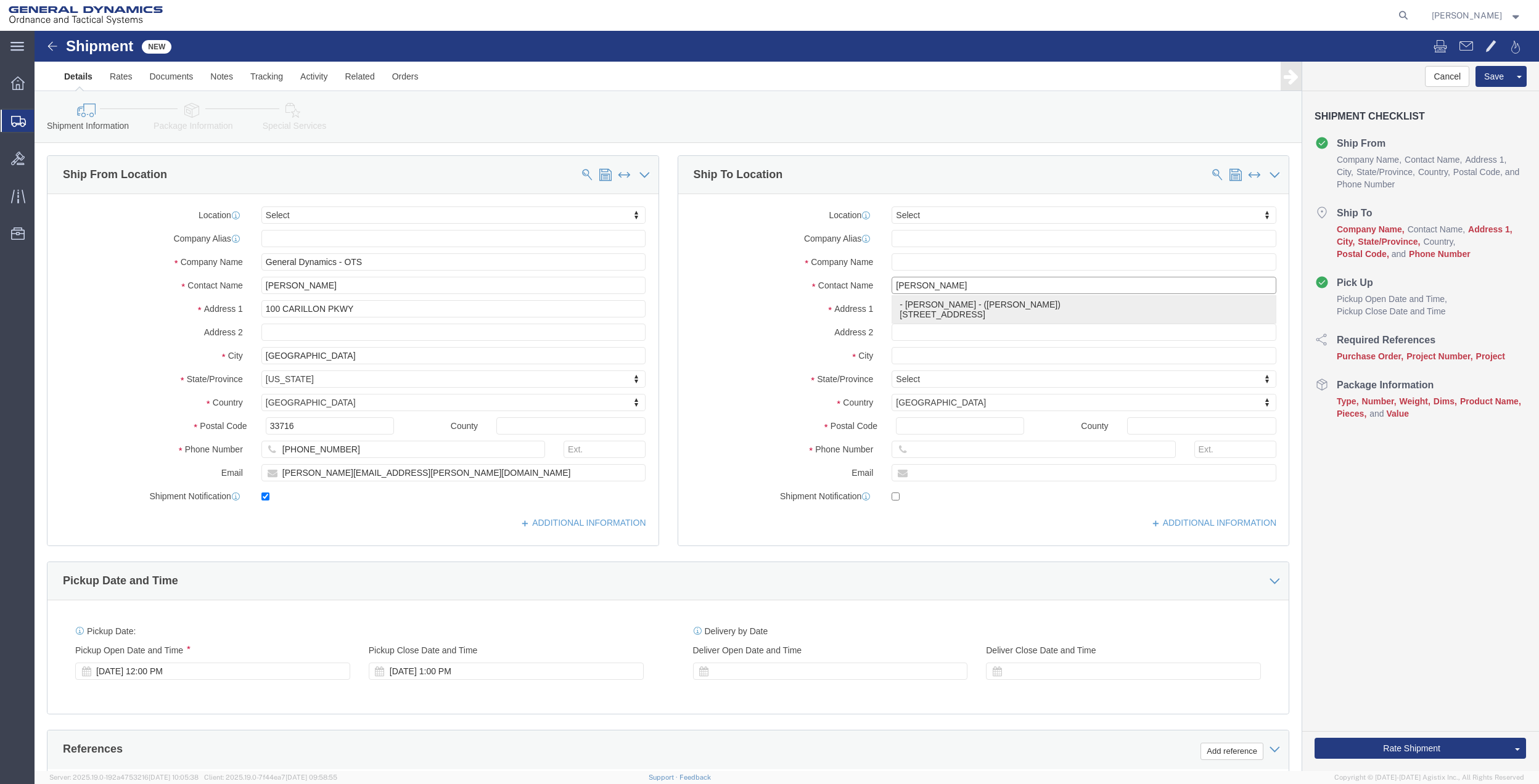
type input "49345"
type input "[PHONE_NUMBER]"
type input "[PERSON_NAME]"
type input "SPARTA"
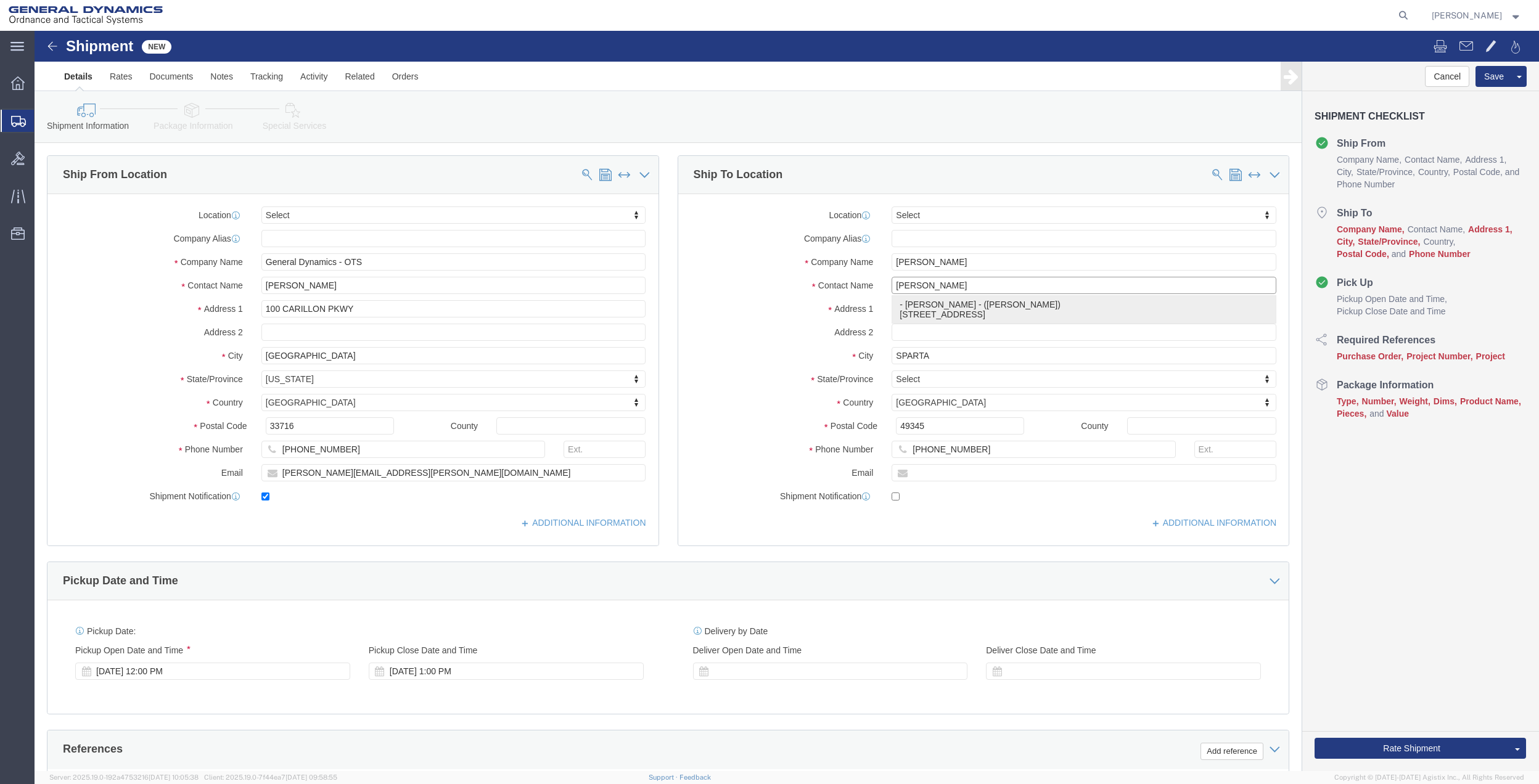
select select "MI"
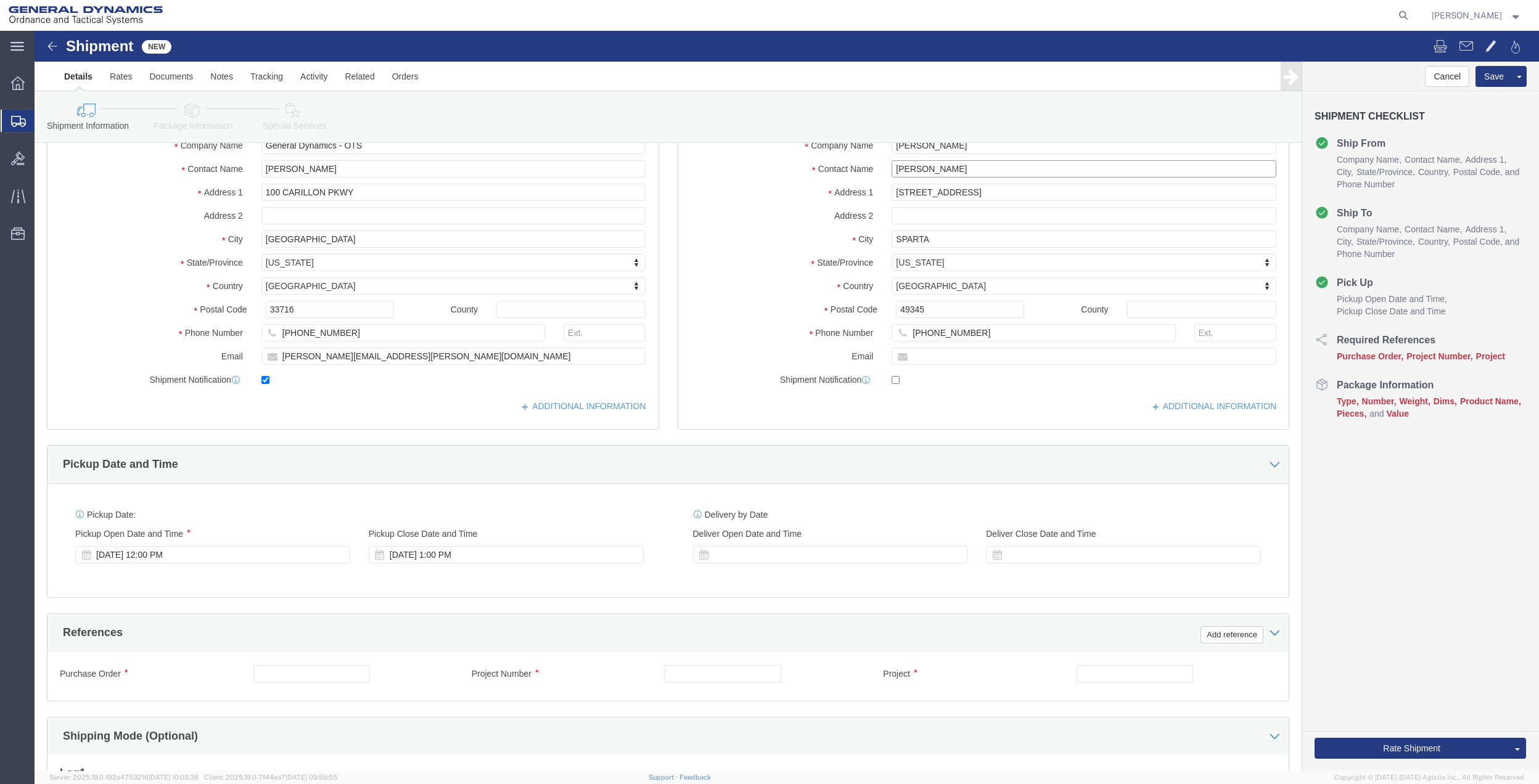
scroll to position [322, 0]
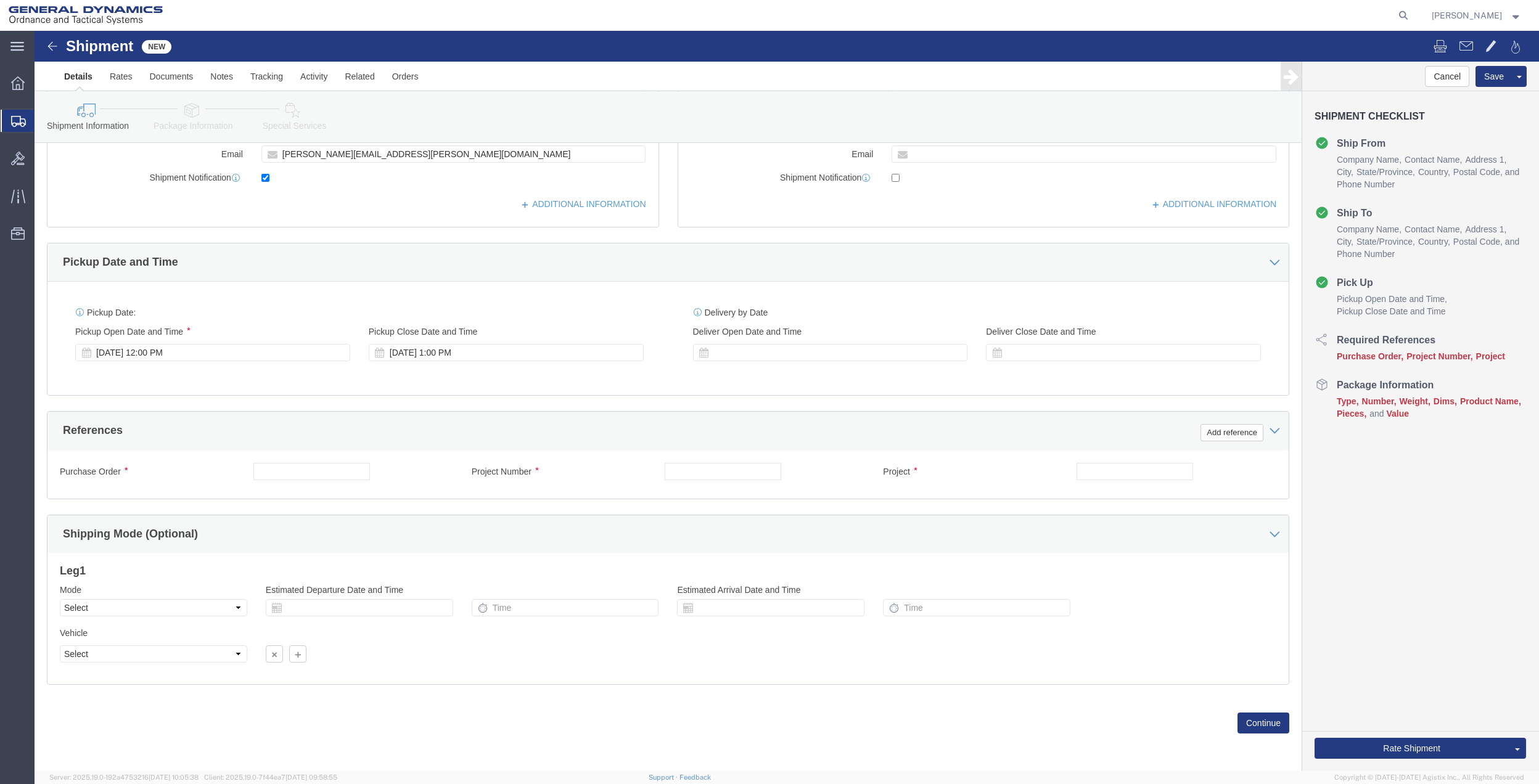
type input "[PERSON_NAME]"
click div "Add reference"
click button "Add reference"
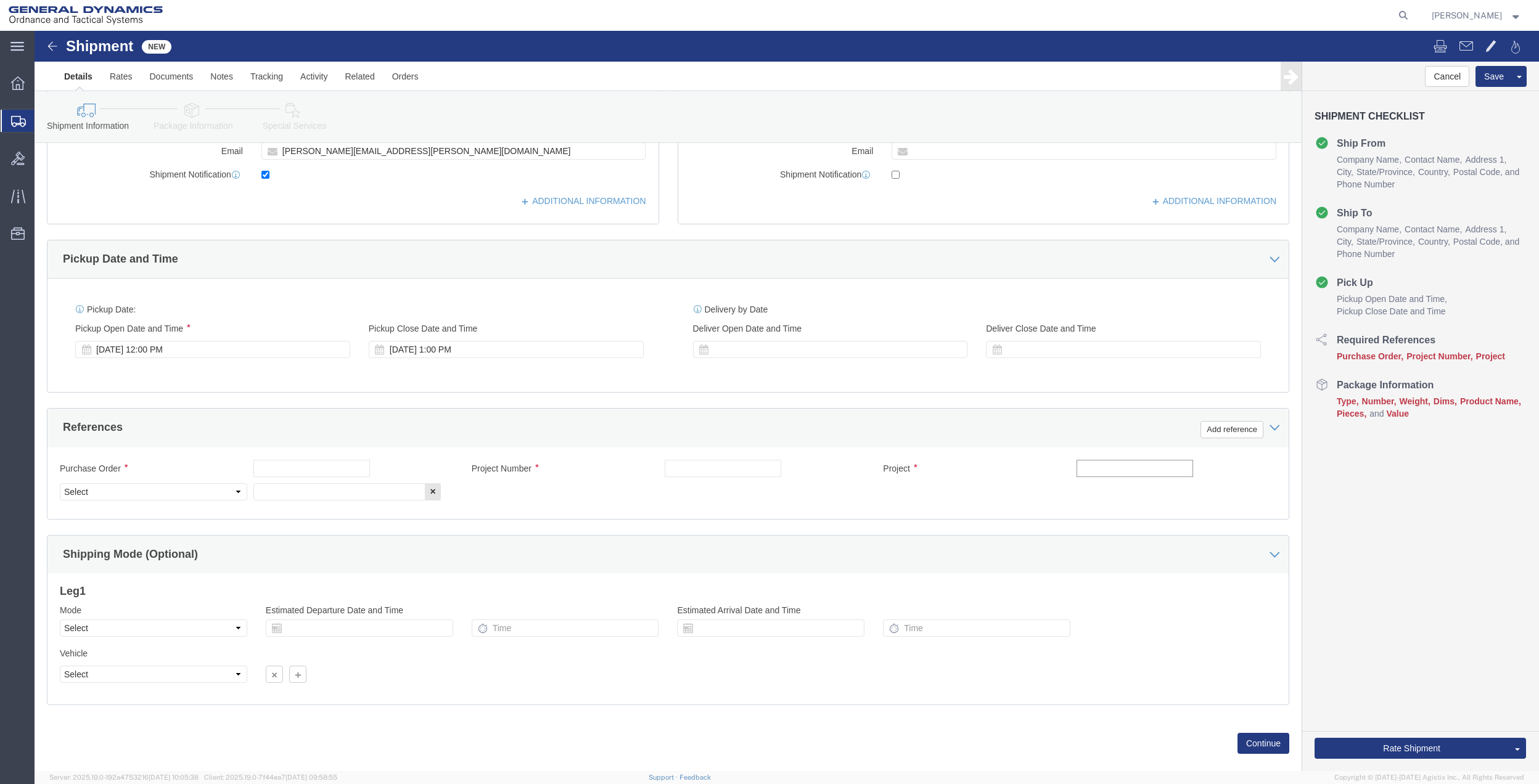
click input "text"
type input "MAB"
click input "text"
paste input "MAB"
type input "MAB"
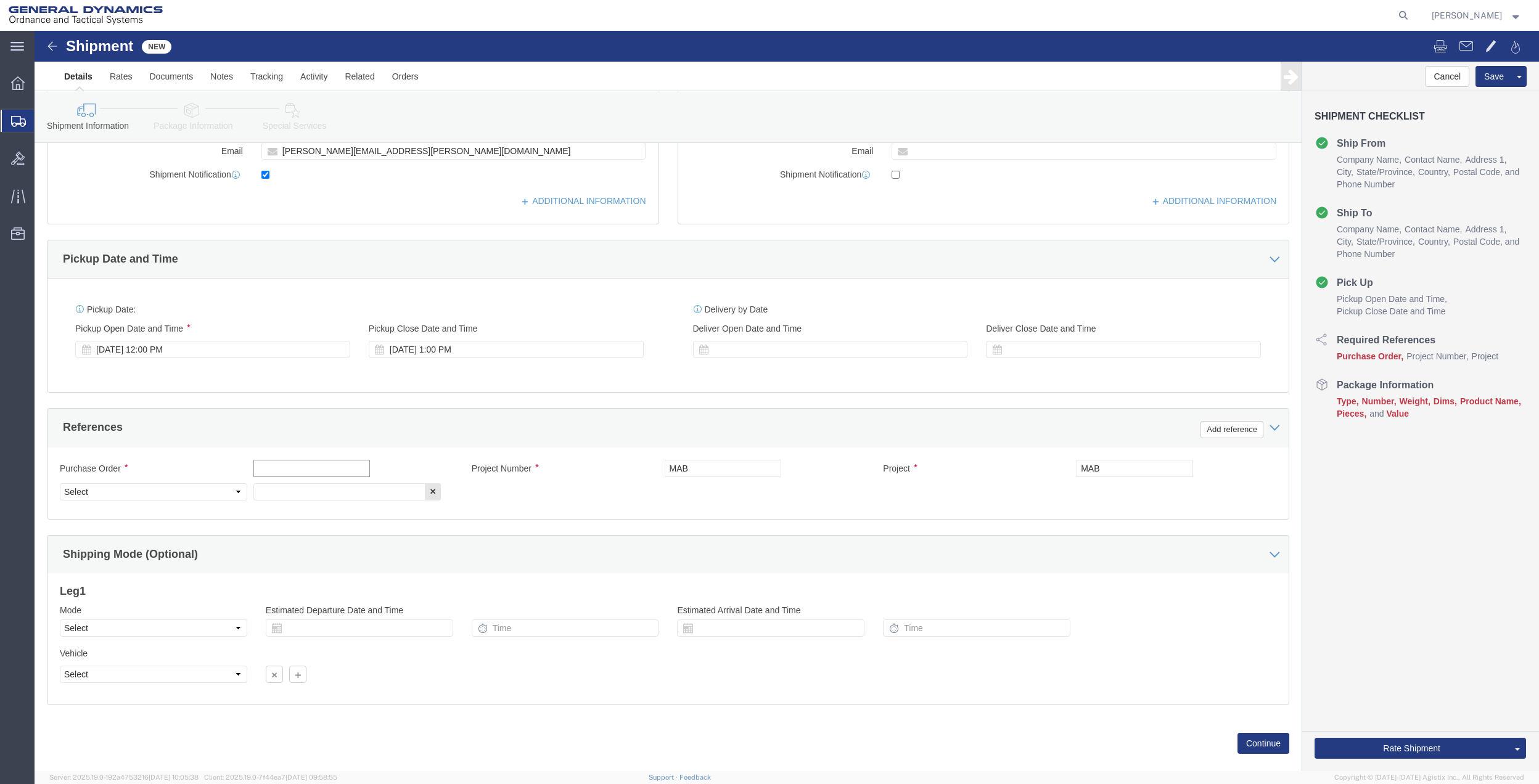
click input "text"
paste input "MAB"
type input "MAB"
drag, startPoint x: 287, startPoint y: 466, endPoint x: 232, endPoint y: 472, distance: 55.3
click input "text"
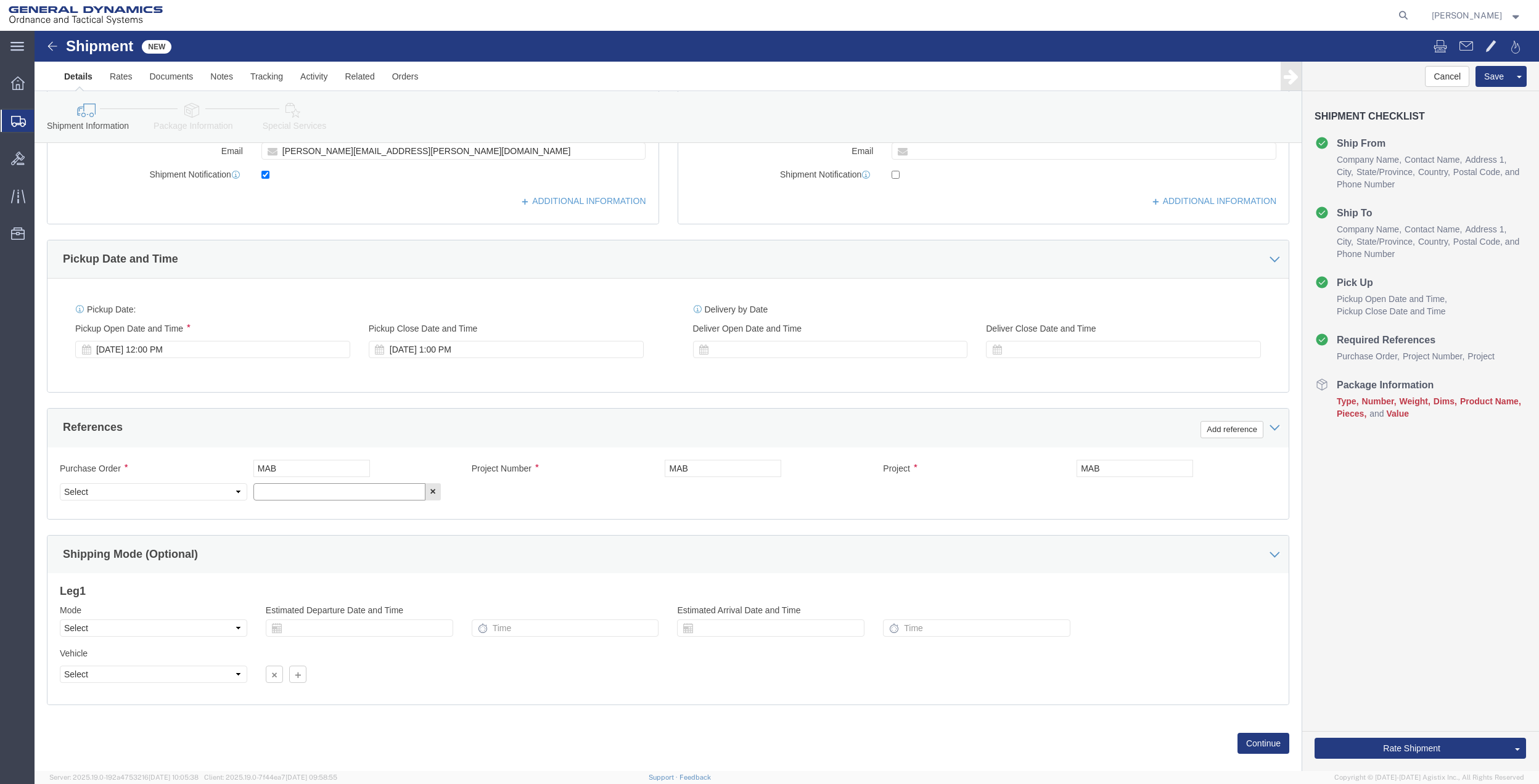
paste input "MAB"
type input "MAB"
click select "Select Account Type Activity ID Airline Appointment Number ASN Batch Request # …"
select select "DEPT"
click select "Select Account Type Activity ID Airline Appointment Number ASN Batch Request # …"
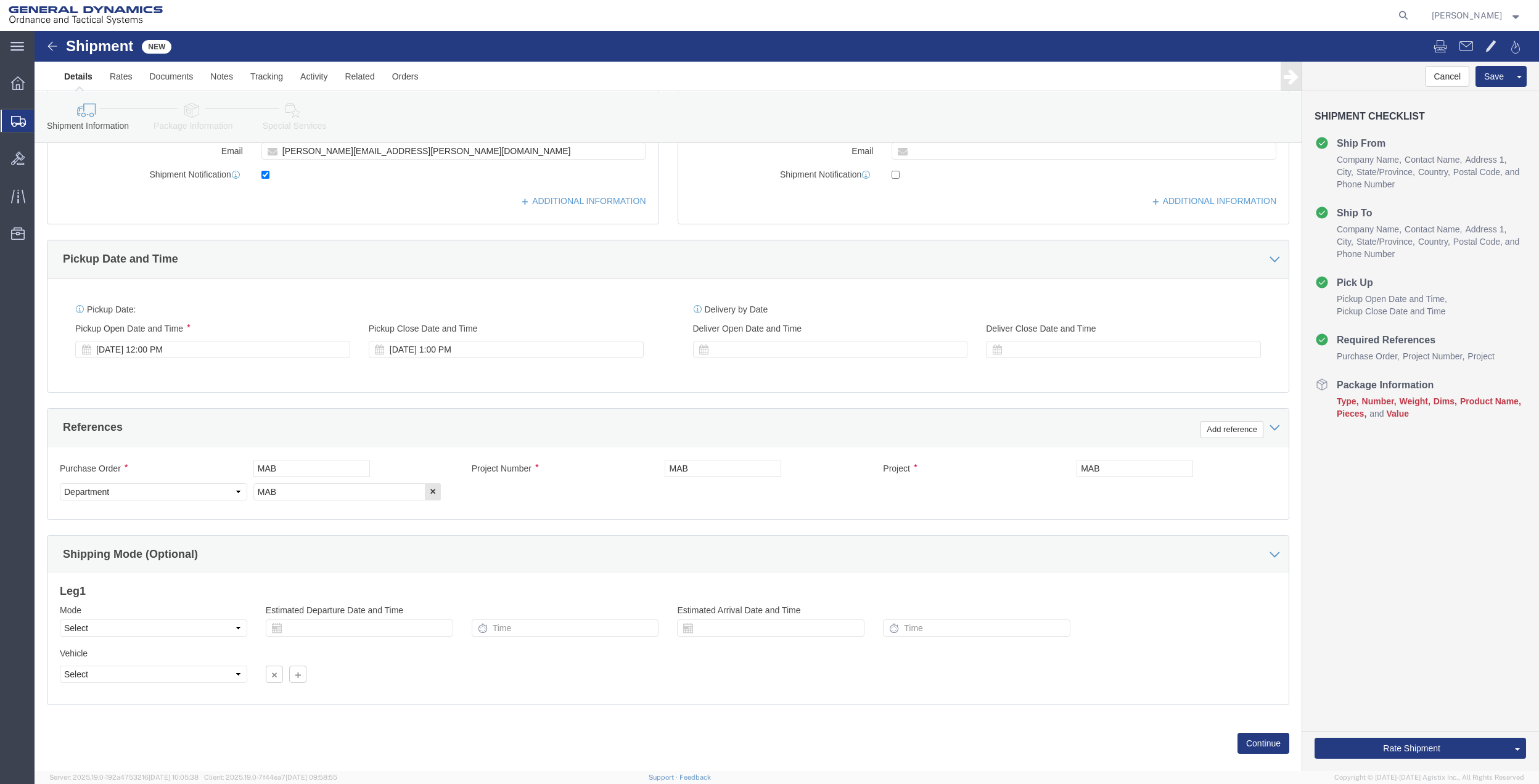
click link "Package Information"
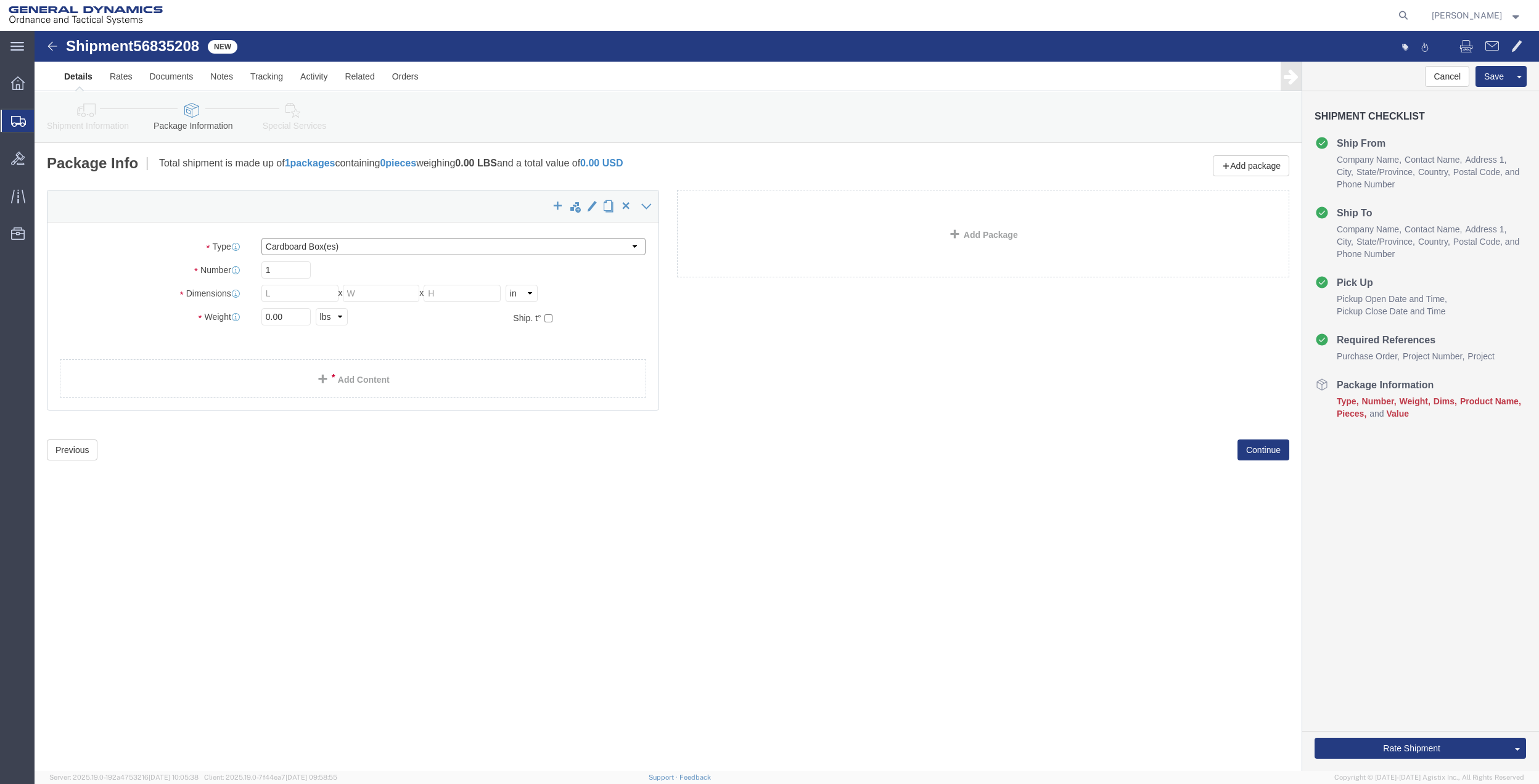
click select "Select Bale(s) Basket(s) Bolt(s) Bottle(s) Buckets Bulk Bundle(s) Can(s) Cardbo…"
select select "ENV"
click select "Select Bale(s) Basket(s) Bolt(s) Bottle(s) Buckets Bulk Bundle(s) Can(s) Cardbo…"
type input "9.50"
type input "12.50"
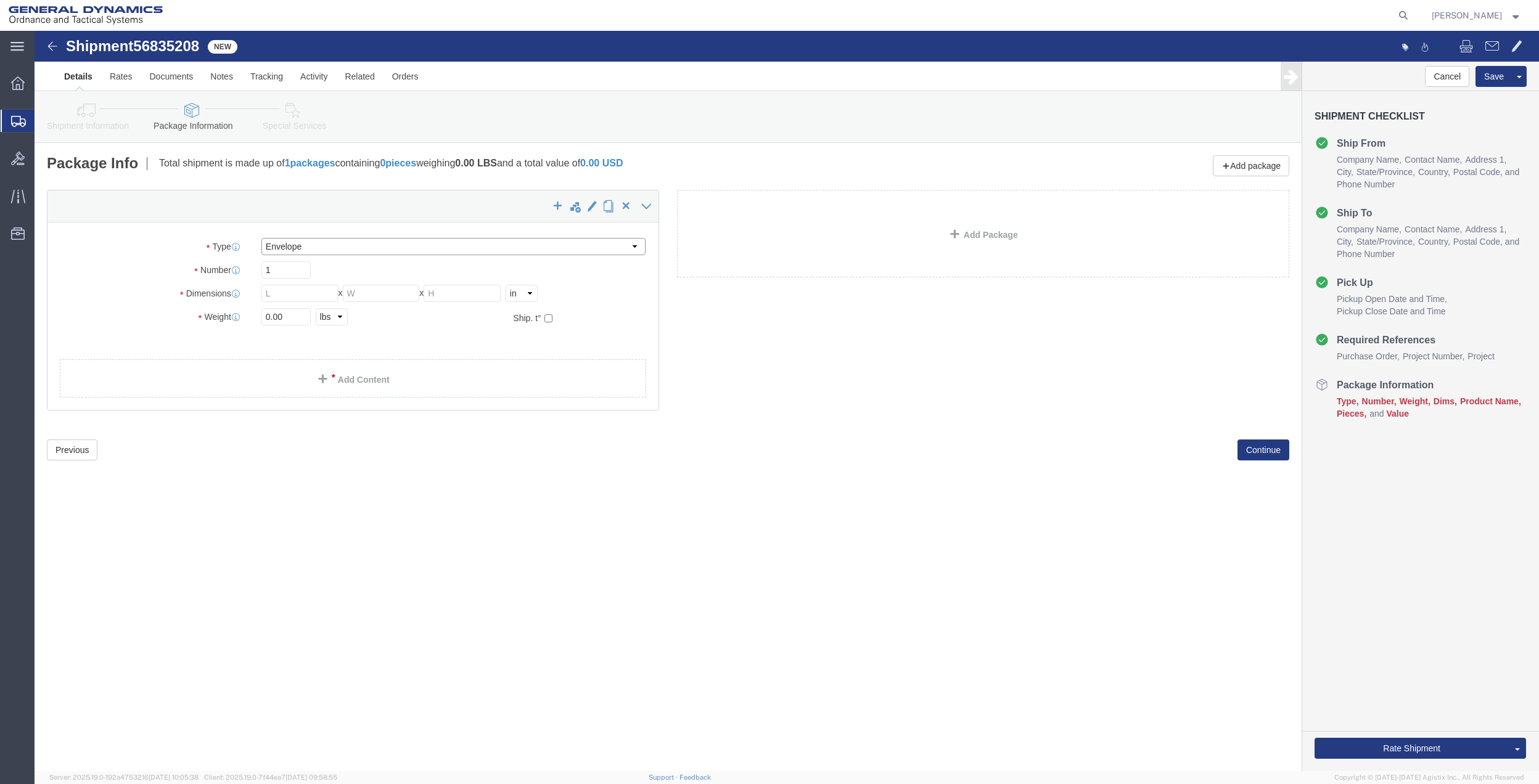
type input "0.25"
type input "1"
click link "Add Content"
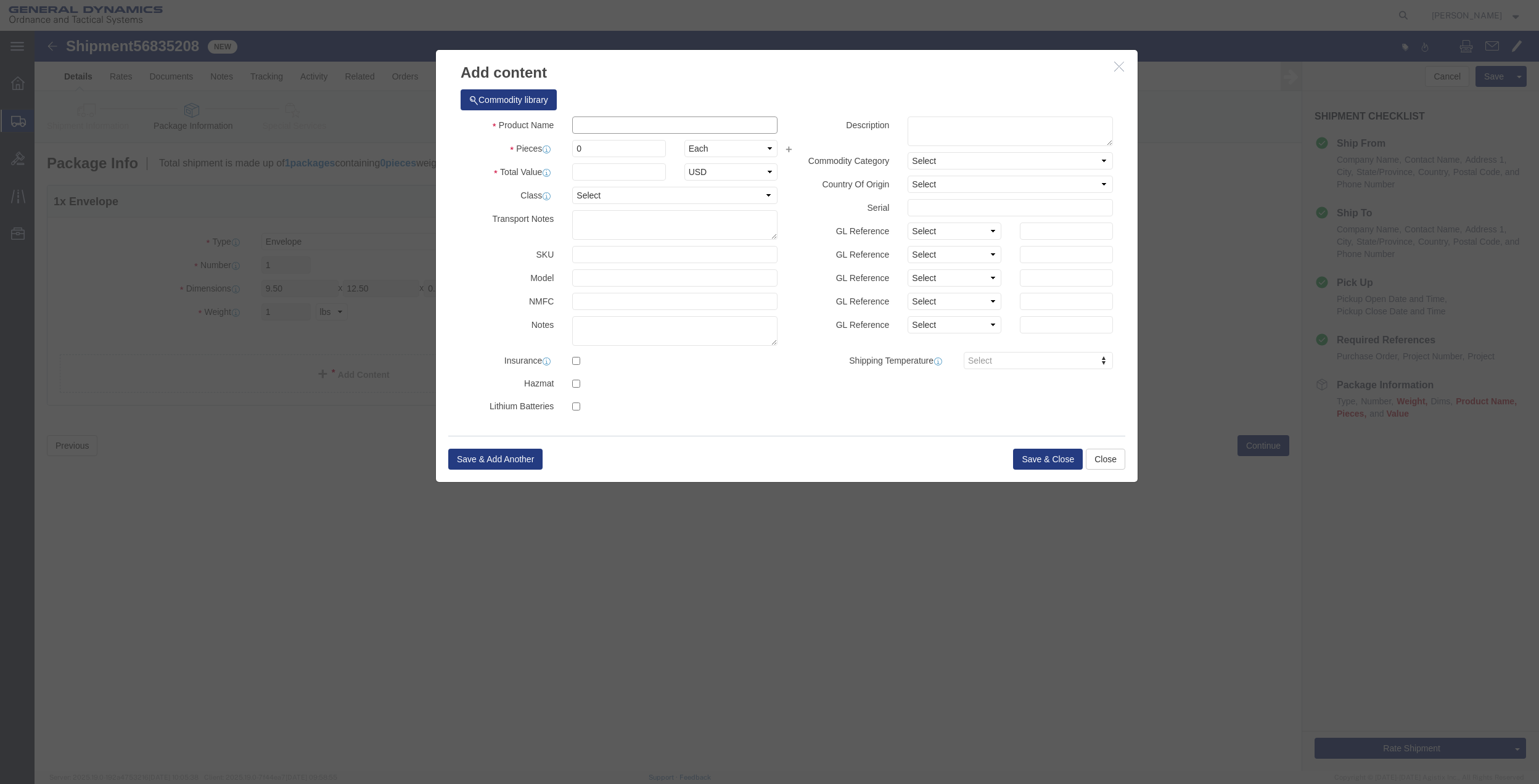
click input "text"
type input "misc"
type input "100"
select select "US"
click input "0"
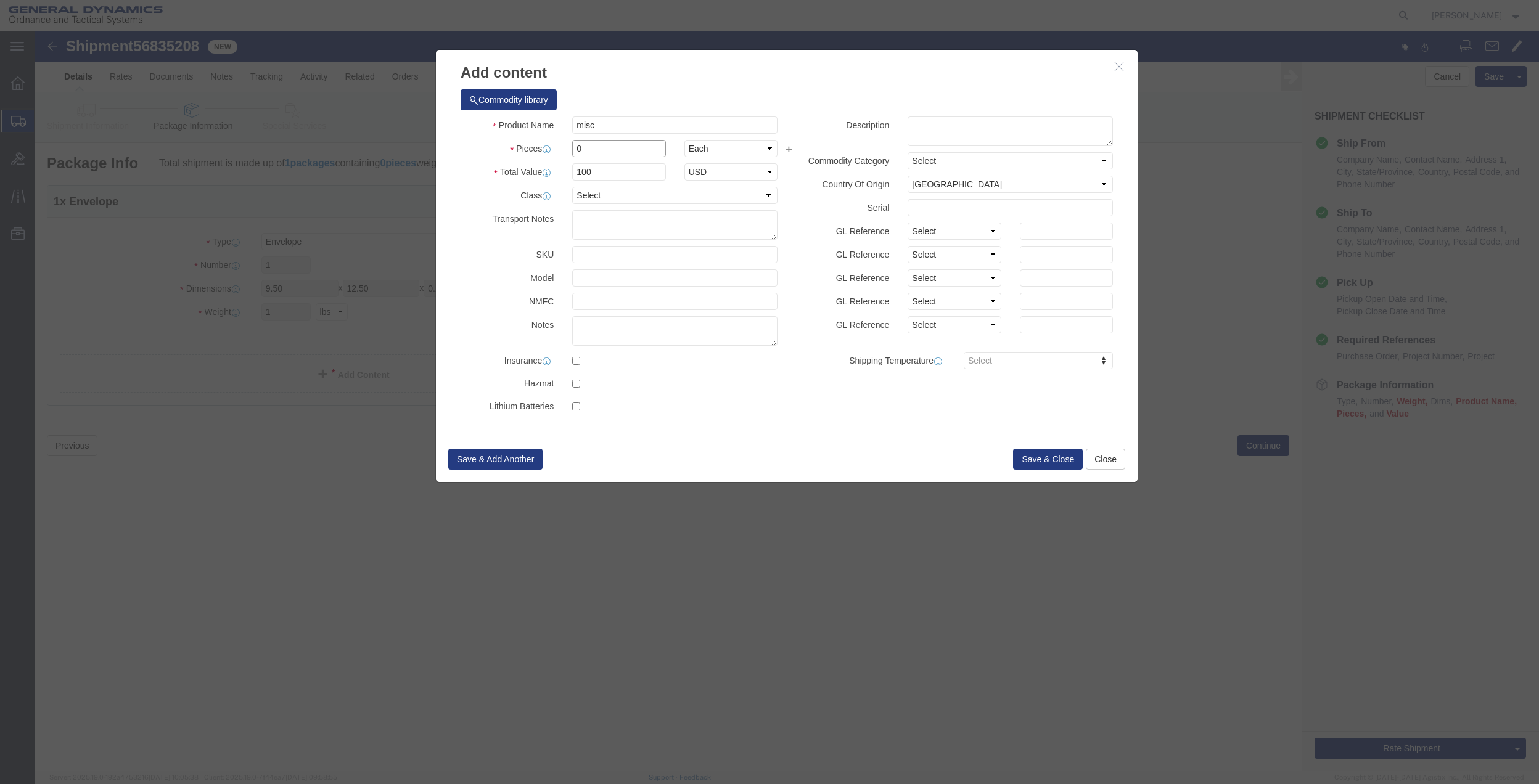
type input "01"
click select "Select 50 55 60 65 70 85 92.5 100 125 175 250 300 400"
select select "70"
click select "Select 50 55 60 65 70 85 92.5 100 125 175 250 300 400"
click button "Save & Close"
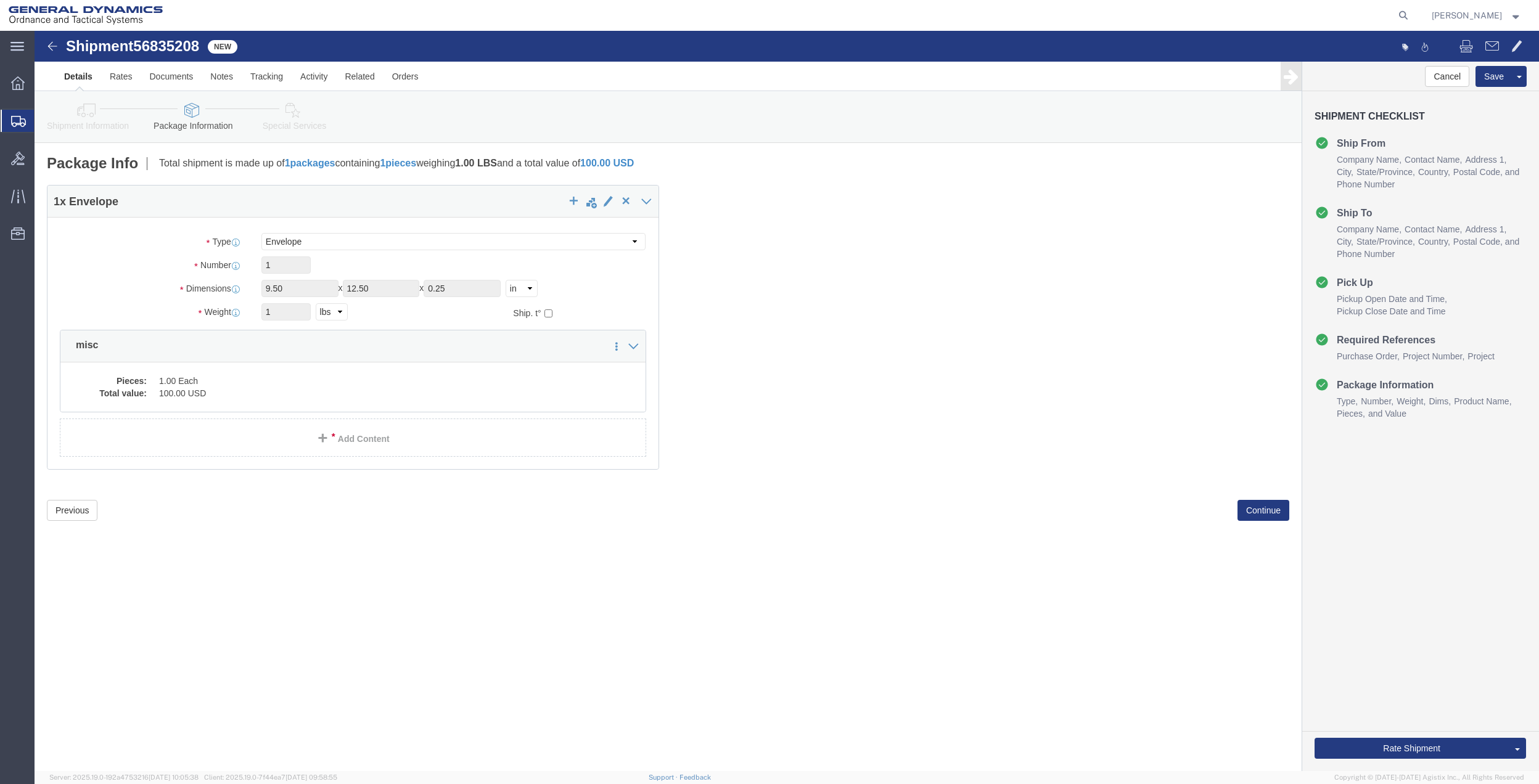
click link "Special Services"
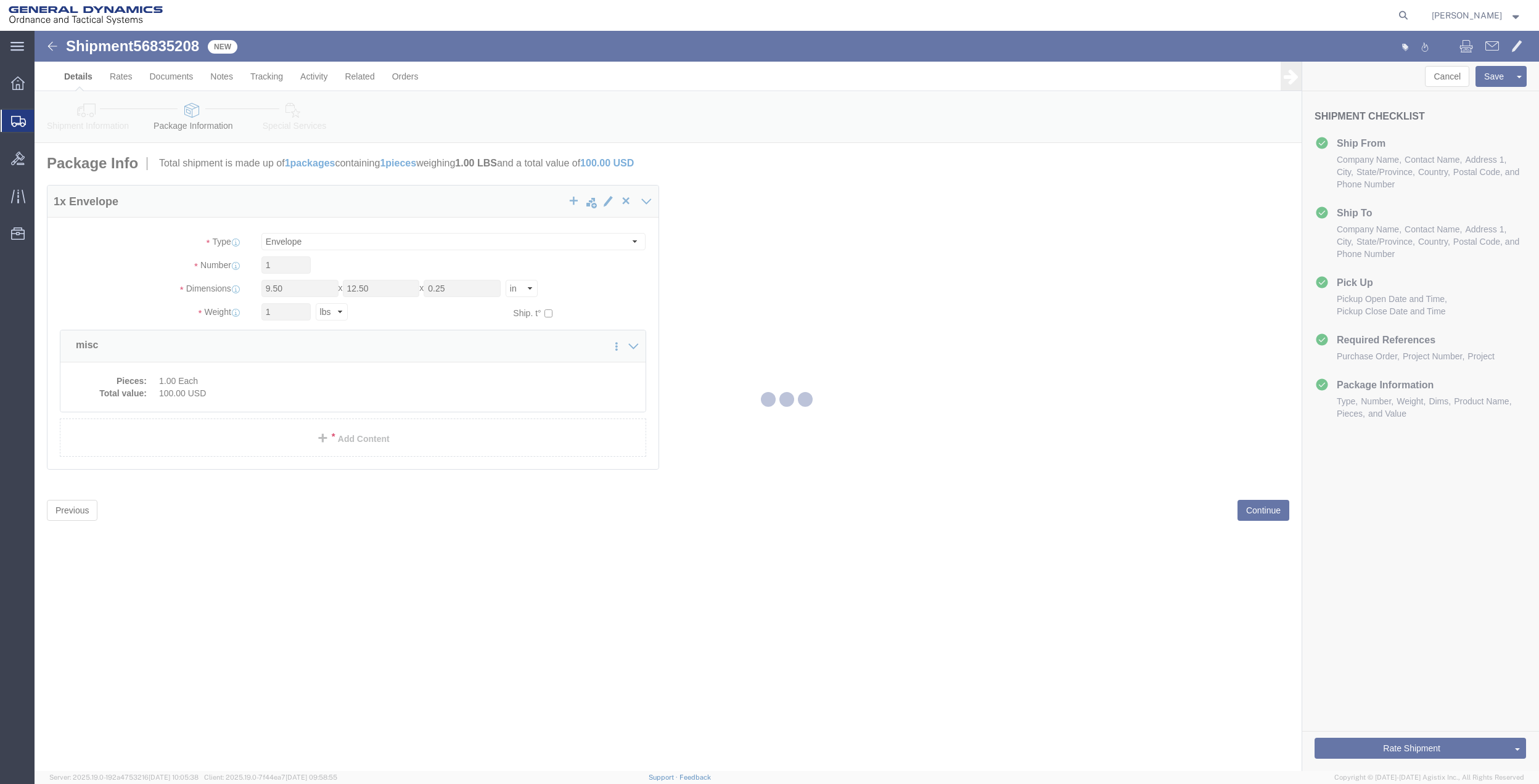
select select
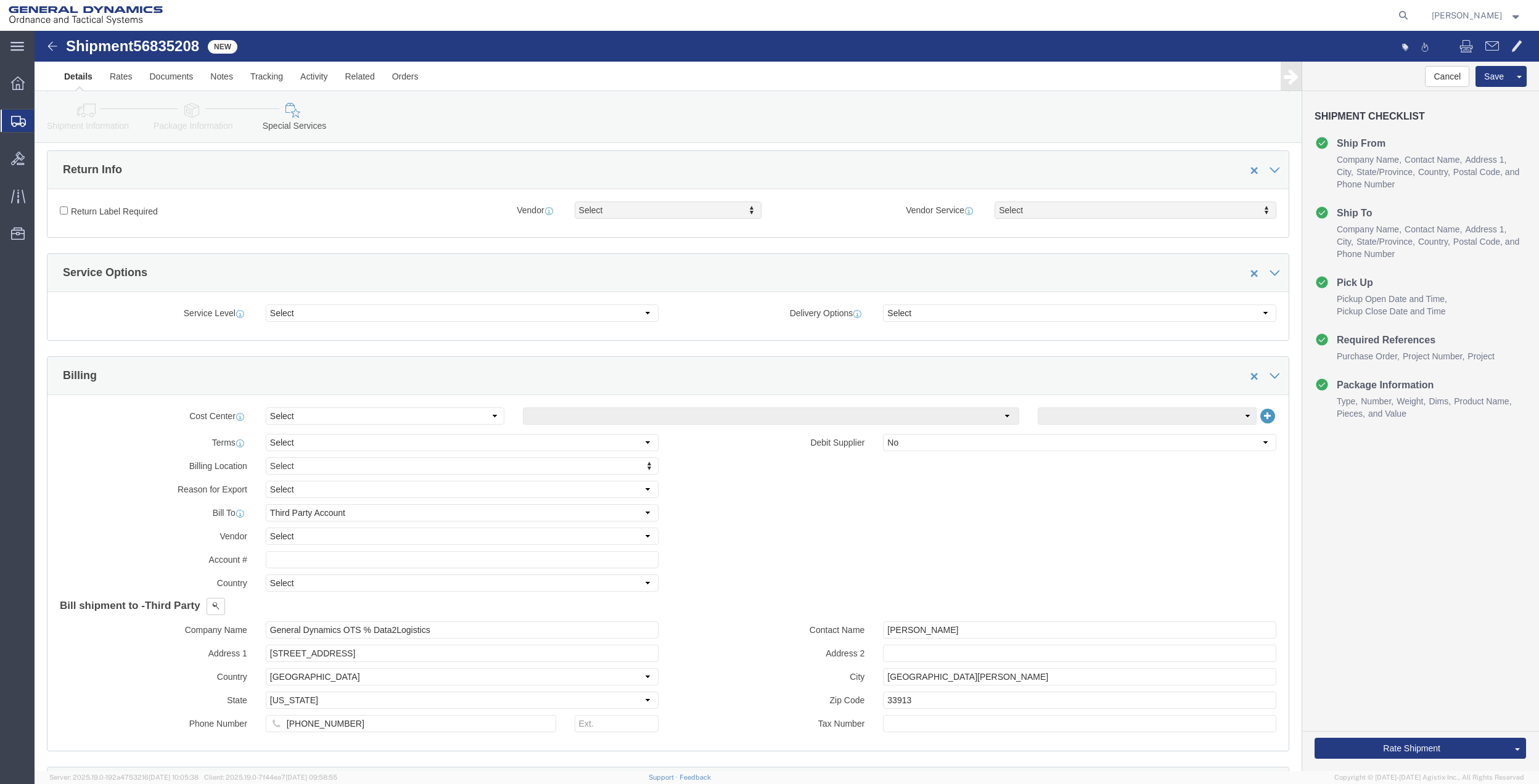
scroll to position [328, 0]
drag, startPoint x: 289, startPoint y: 383, endPoint x: 286, endPoint y: 396, distance: 13.3
click select "Select Buyer Cost Center Department Operations Number Order Number Sales Person"
select select "DEPARTMENT"
click select "Select Buyer Cost Center Department Operations Number Order Number Sales Person"
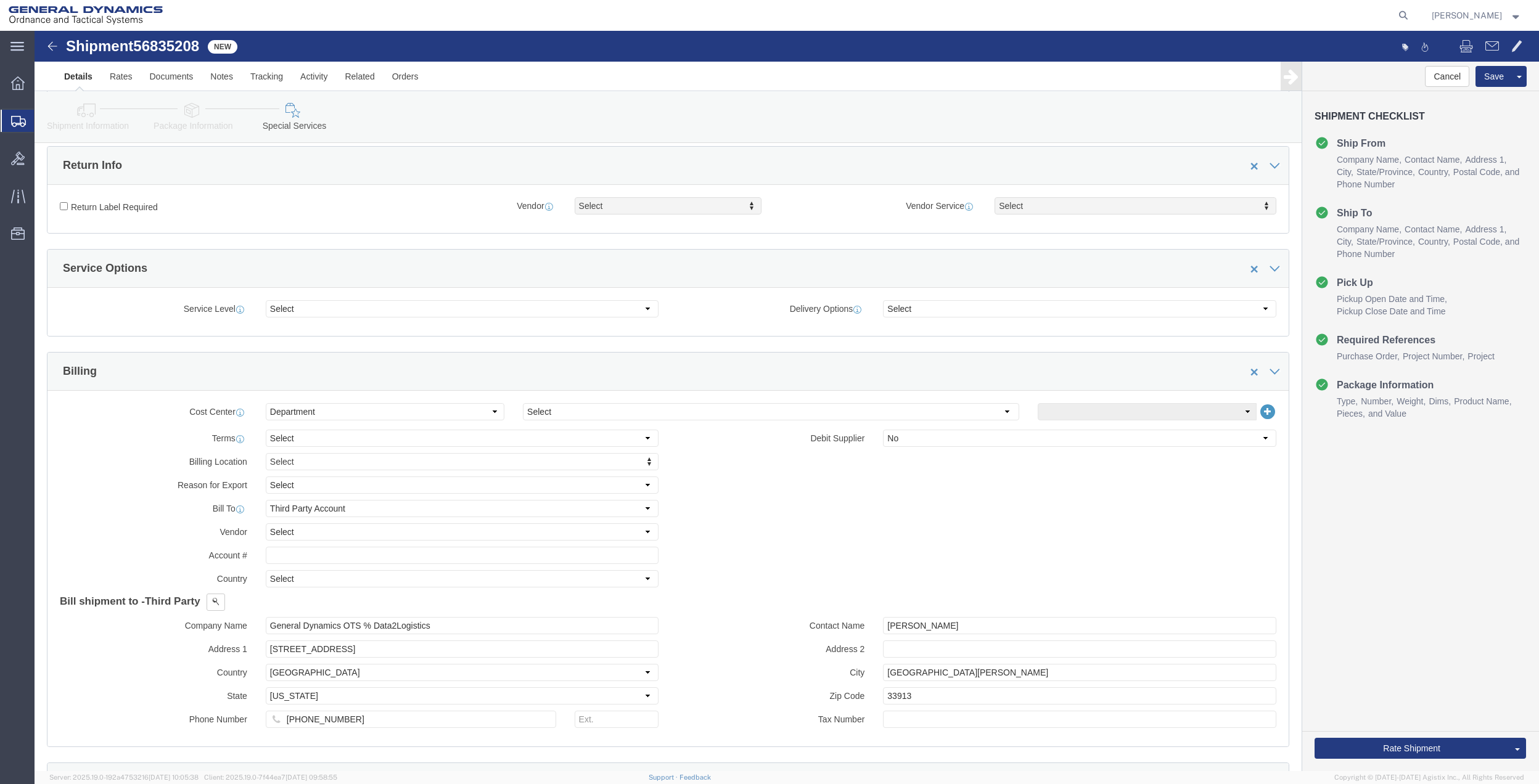
click div "Cost Center Select Buyer Cost Center Department Operations Number Order Number …"
click select "Select [GEOGRAPHIC_DATA] [GEOGRAPHIC_DATA] [GEOGRAPHIC_DATA] [GEOGRAPHIC_DATA] …"
select select "1763983"
click select "Select [GEOGRAPHIC_DATA] [GEOGRAPHIC_DATA] [GEOGRAPHIC_DATA] [GEOGRAPHIC_DATA] …"
drag, startPoint x: 1019, startPoint y: 383, endPoint x: 1021, endPoint y: 390, distance: 7.3
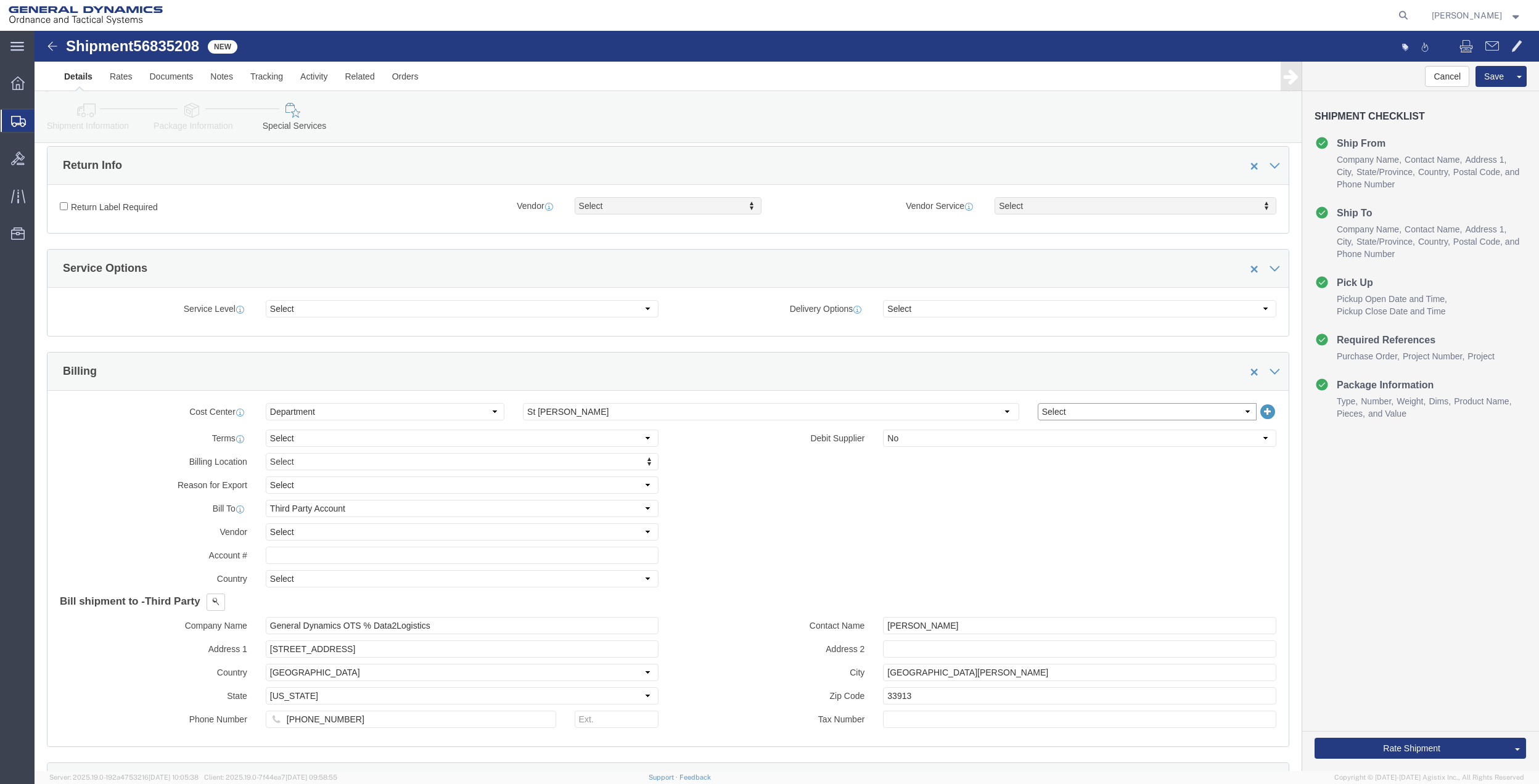
click select "Select 10AFM 10GAG 10GAH 10GFL 10GFO 10GIE 10GIS 30MABS St [PERSON_NAME] Program"
select select "214681"
click select "Select 10AFM 10GAG 10GAH 10GFL 10GFO 10GIE 10GIS 30MABS St [PERSON_NAME] Program"
click input "General Dynamics OTS % Data2Logistics"
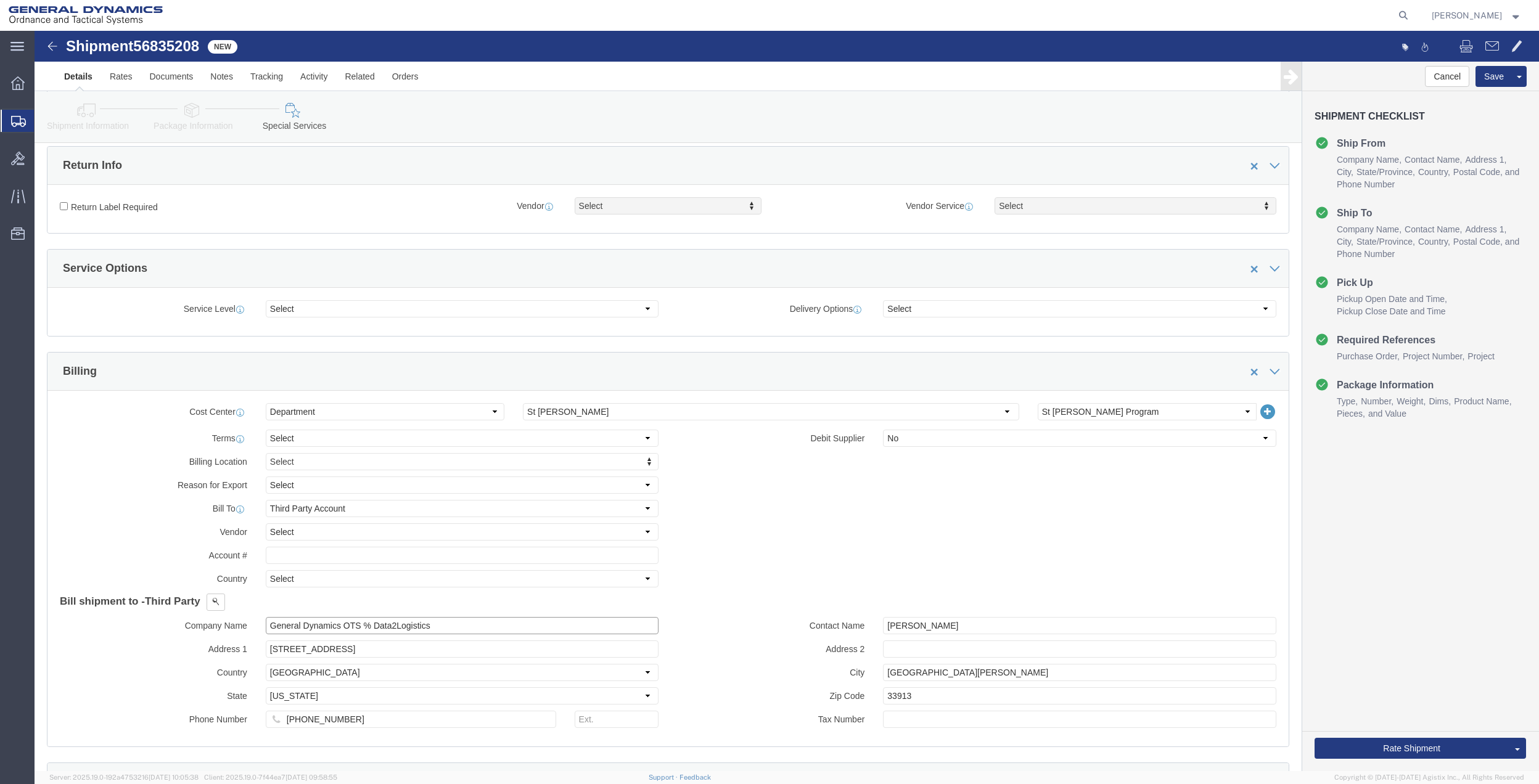
click input "General Dynamics OTS % Data2Logistics"
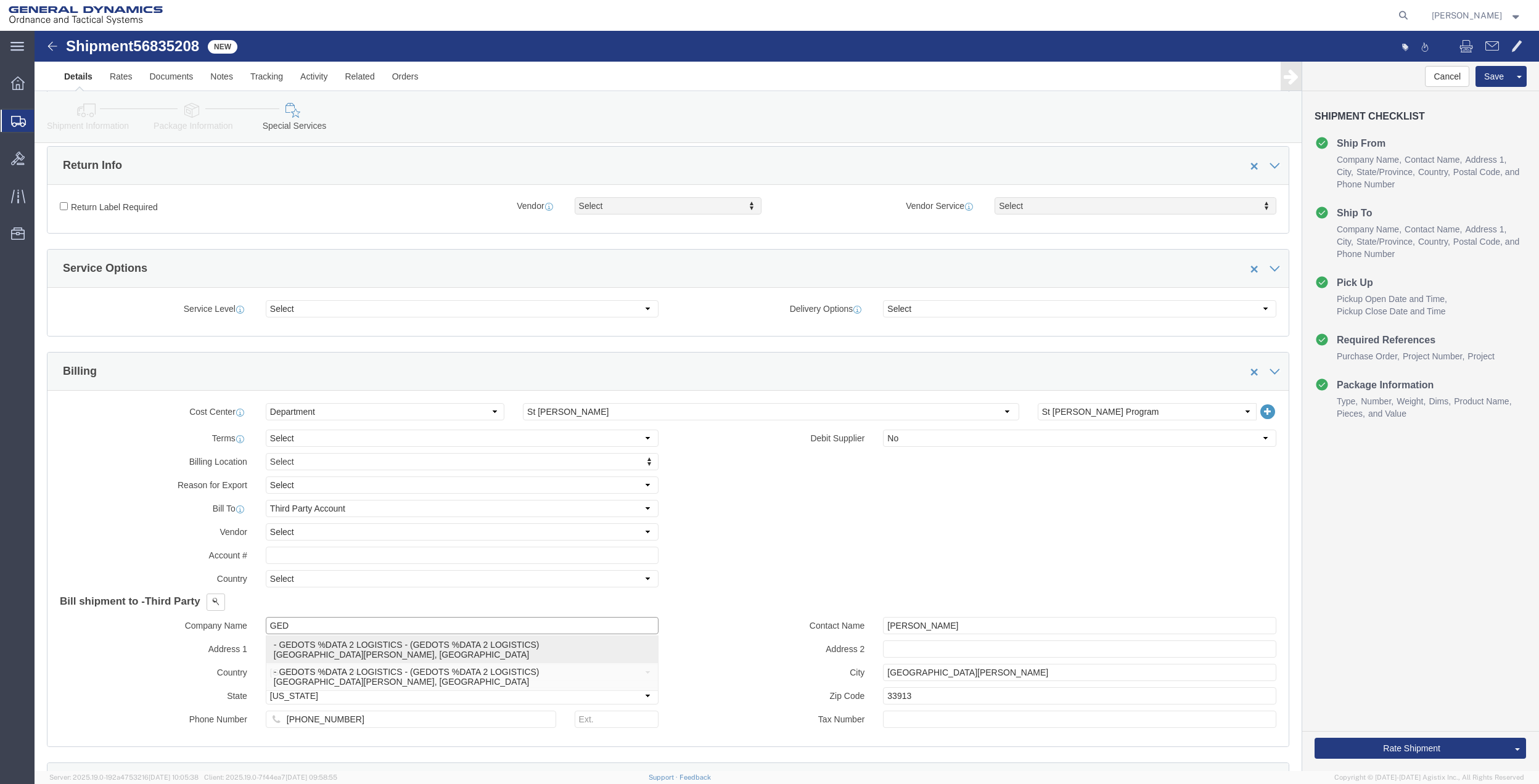
click p "- GEDOTS %DATA 2 LOGISTICS - (GEDOTS %DATA 2 LOGISTICS) [GEOGRAPHIC_DATA][PERSO…"
type input "GEDOTS %DATA 2 LOGISTICS"
type input "PO BOX 61050"
type input "GEDOTS %DATA 2 LOGISTICS"
type input "FORT [PERSON_NAME]"
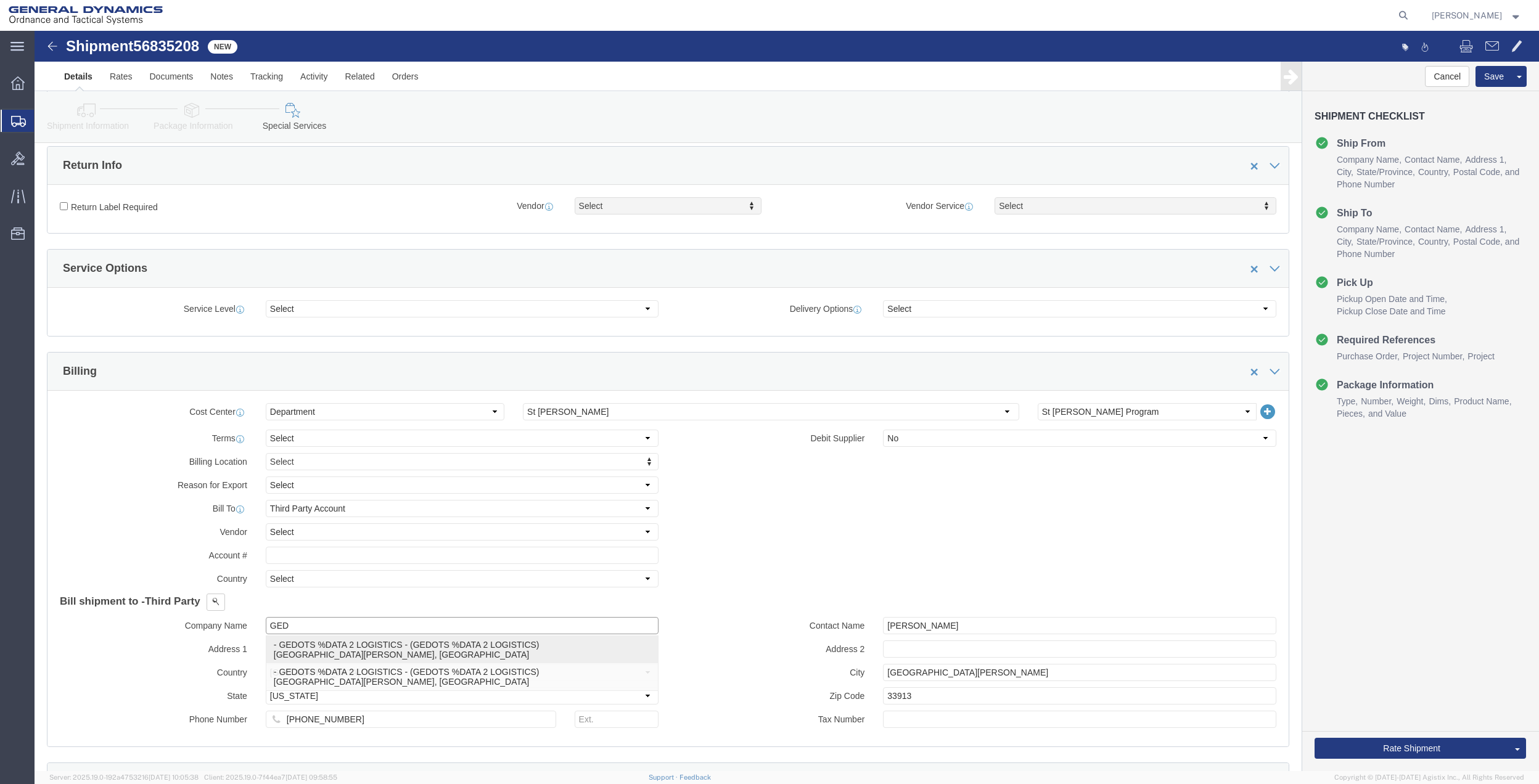
type input "33906"
select select "FL"
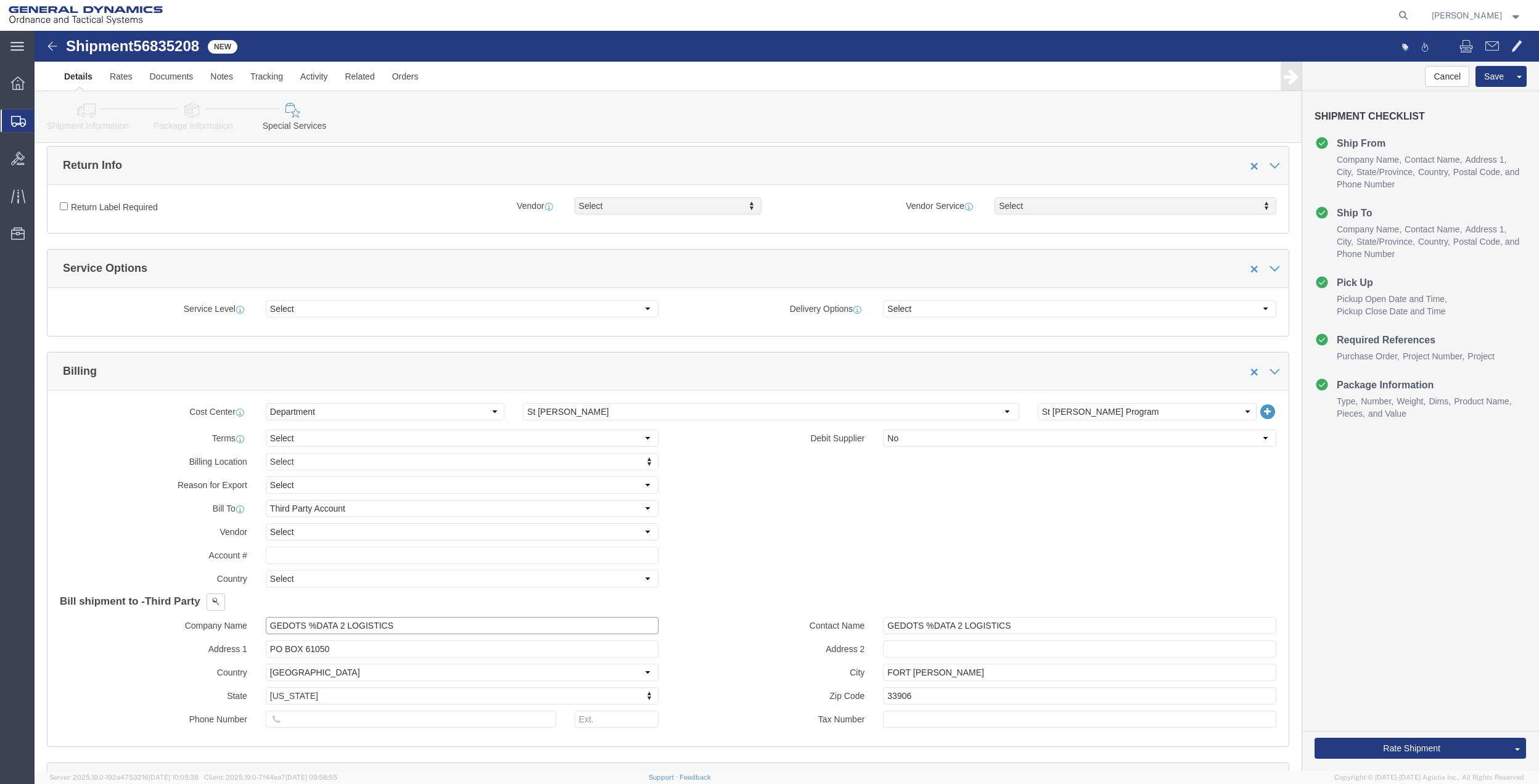
type input "GEDOTS %DATA 2 LOGISTICS"
click div "Rate Shipment Send To Bid Rate And Send To Bid"
click button "Rate Shipment"
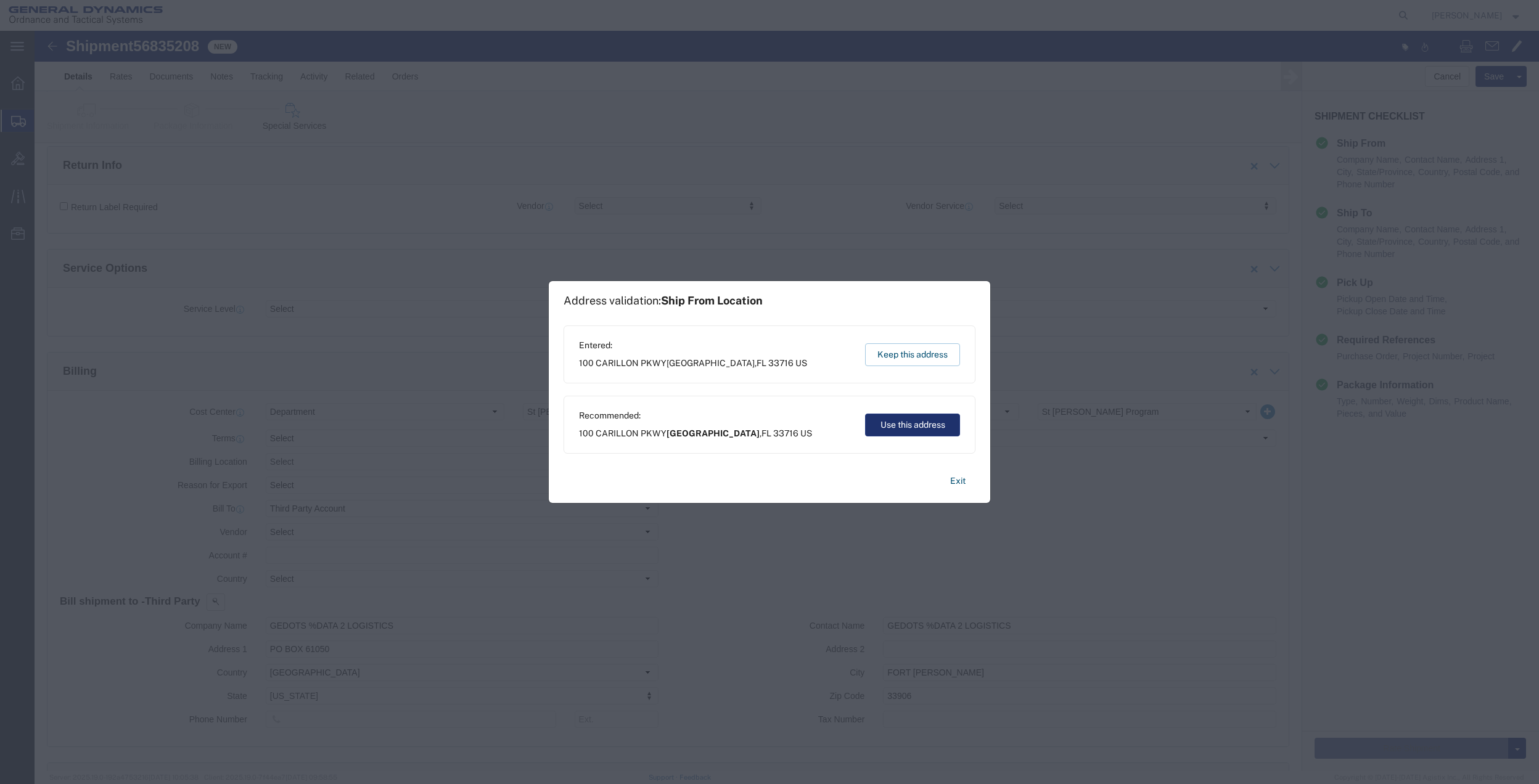
click at [945, 425] on button "Use this address" at bounding box center [912, 425] width 95 height 23
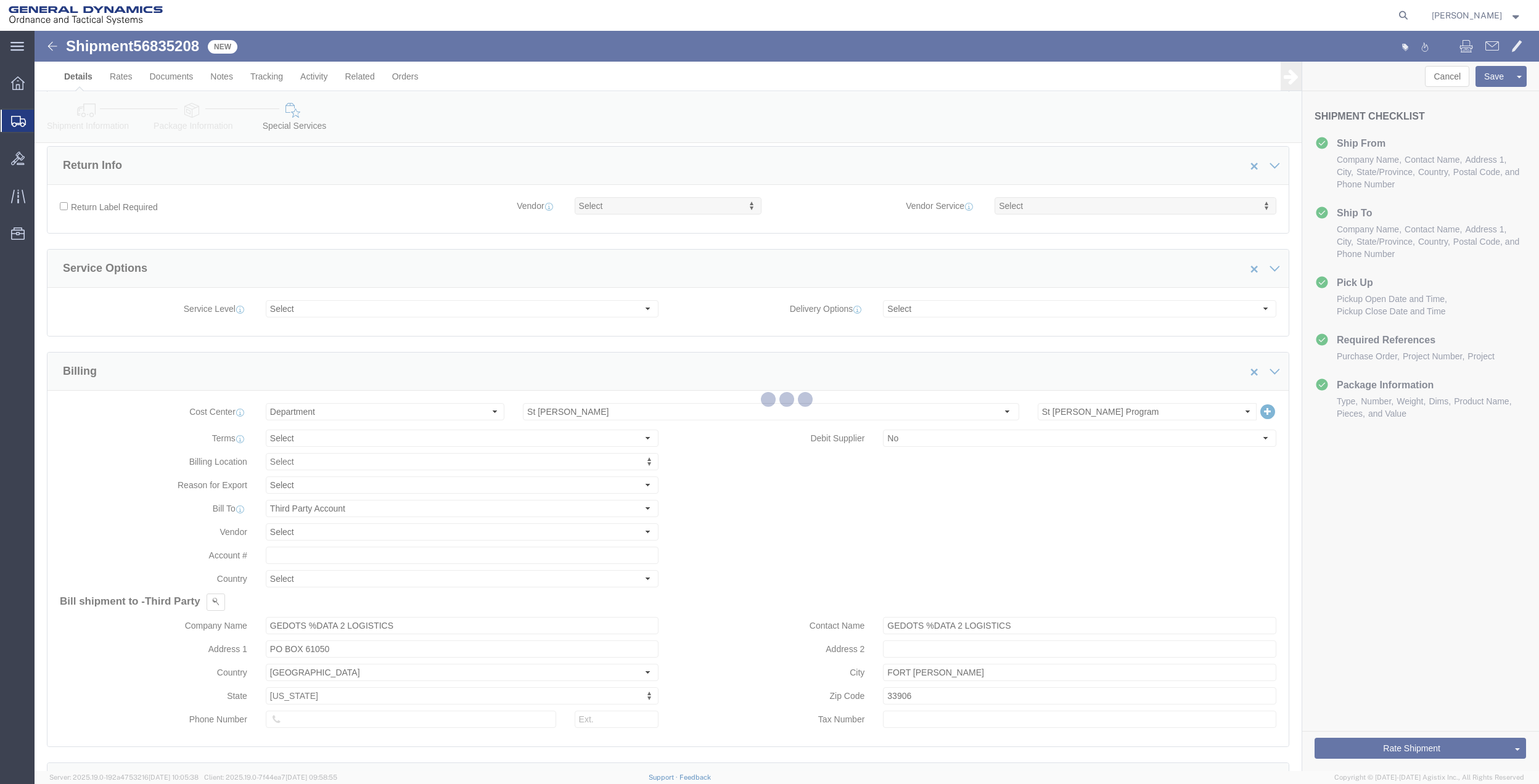
scroll to position [0, 0]
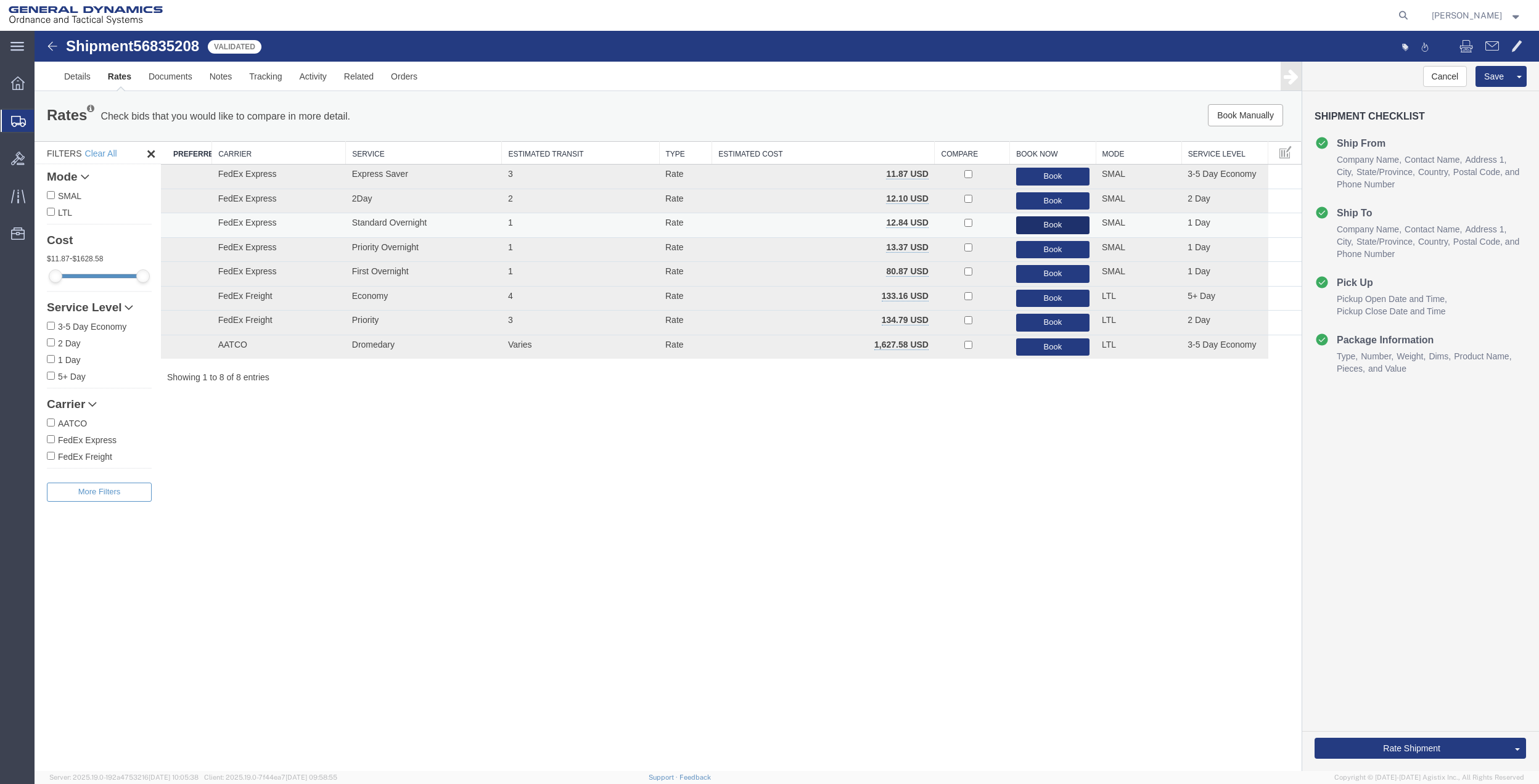
click at [1038, 220] on button "Book" at bounding box center [1053, 225] width 73 height 18
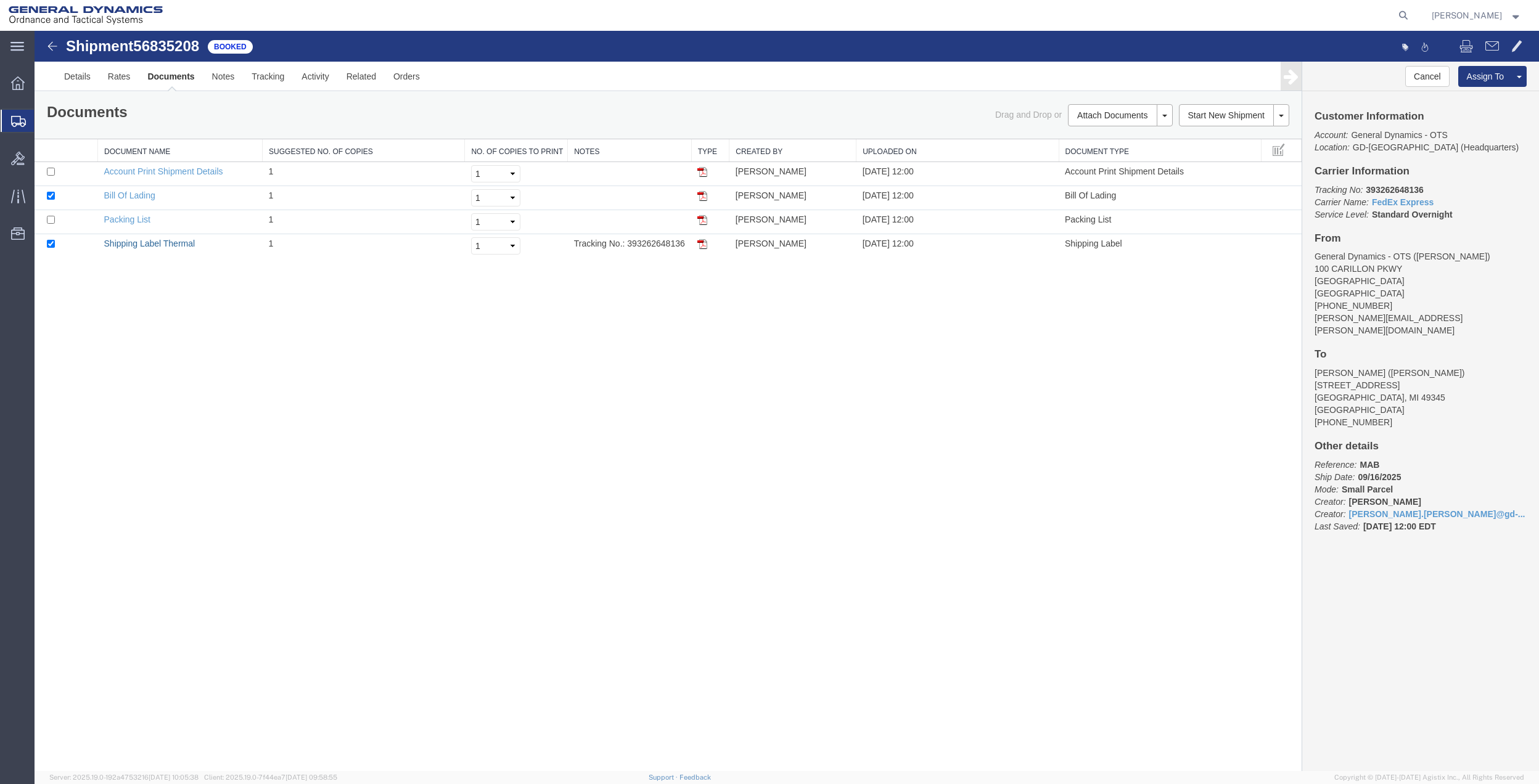
drag, startPoint x: 168, startPoint y: 246, endPoint x: 394, endPoint y: 289, distance: 230.1
click at [168, 246] on link "Shipping Label Thermal" at bounding box center [150, 244] width 91 height 9
click at [0, 0] on span "Create Shipment" at bounding box center [0, 0] width 0 height 0
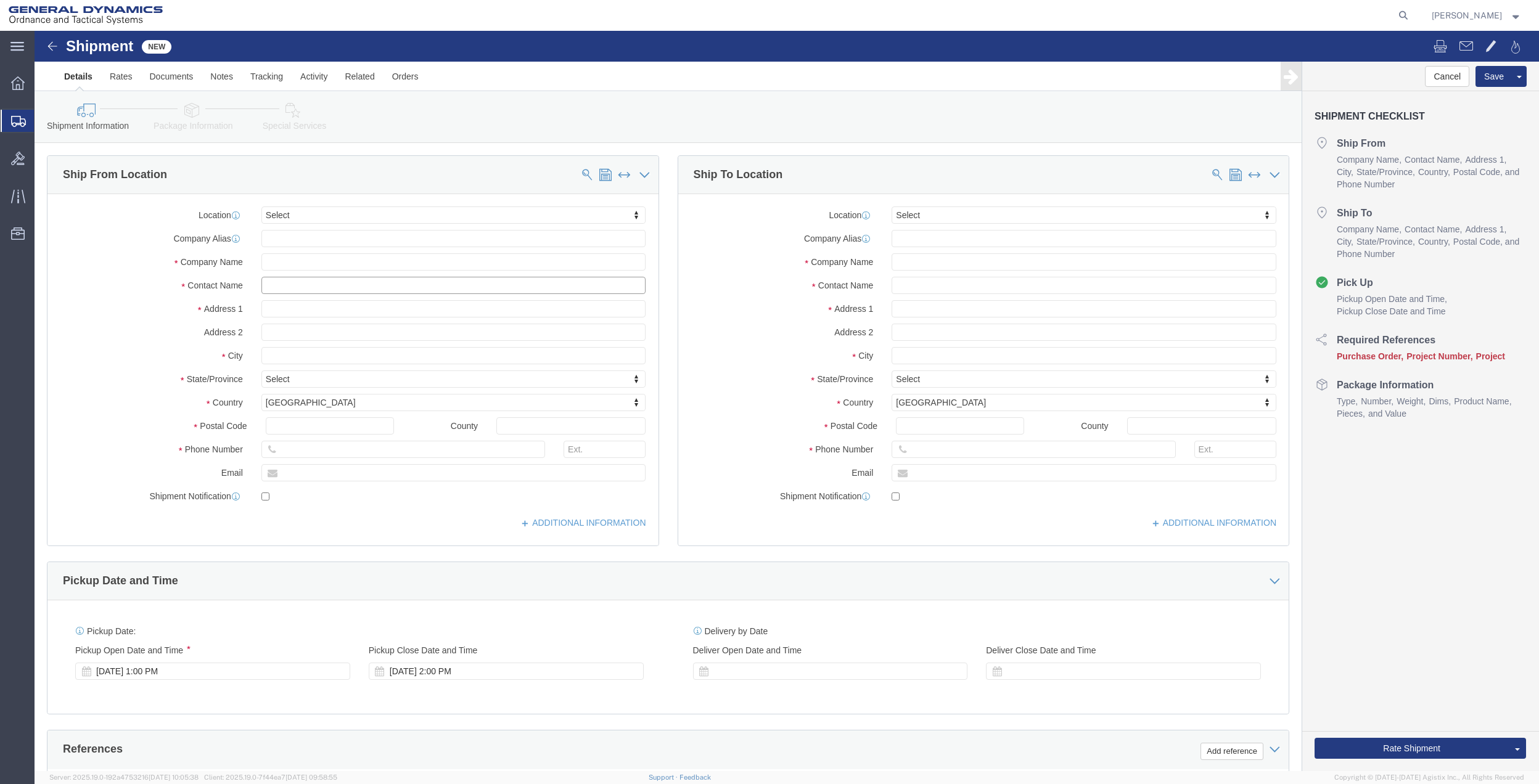
click input "text"
type input "CREATIVE"
drag, startPoint x: 273, startPoint y: 269, endPoint x: 286, endPoint y: 360, distance: 91.9
click p "- General Dynamics - OTS - (CREATIVE SERVICES) [STREET_ADDRESS]"
type input "100 CARILLON PKWY"
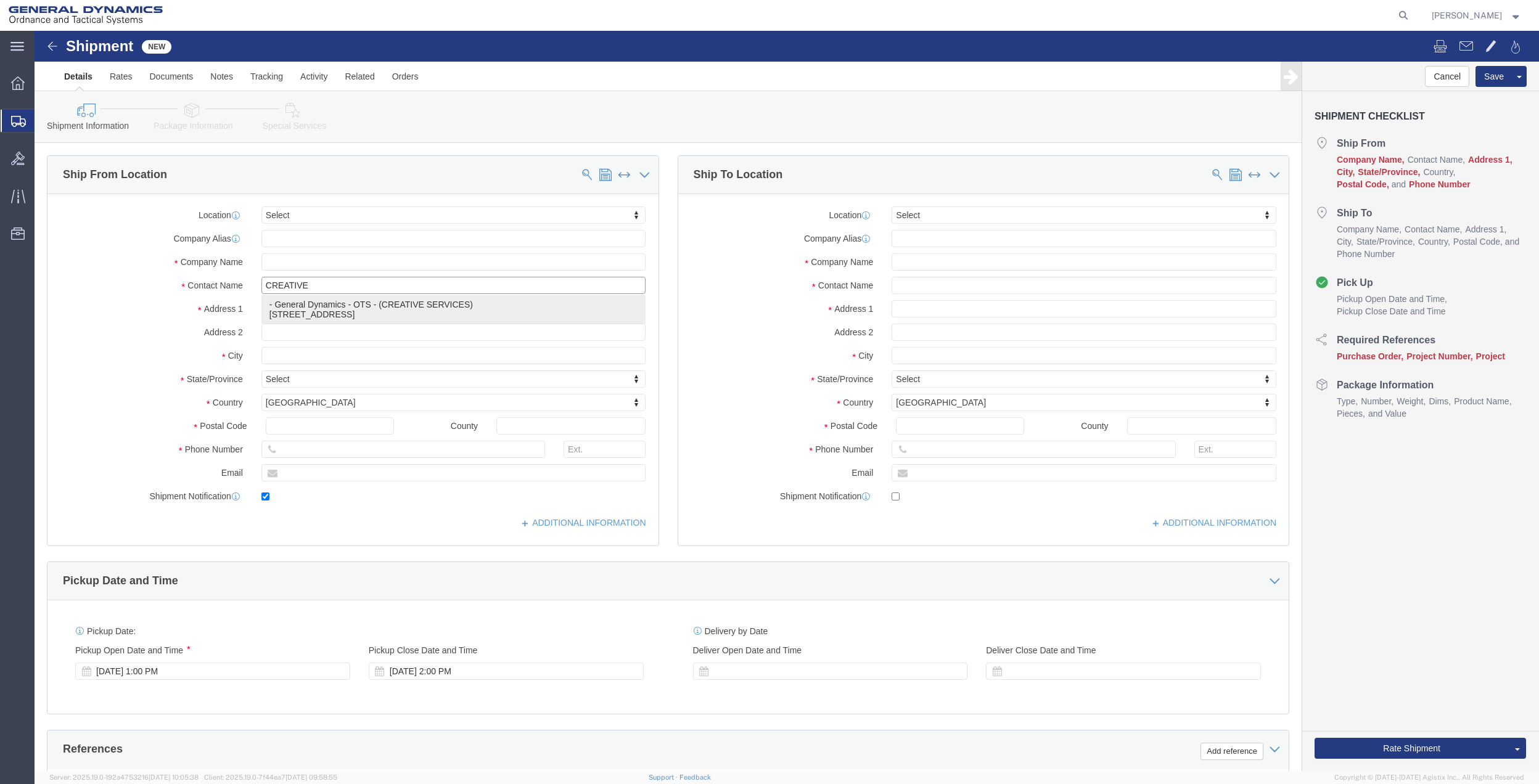
type input "33716"
type input "7275878262"
type input "[PERSON_NAME][EMAIL_ADDRESS][PERSON_NAME][DOMAIN_NAME]"
checkbox input "true"
type input "General Dynamics - OTS"
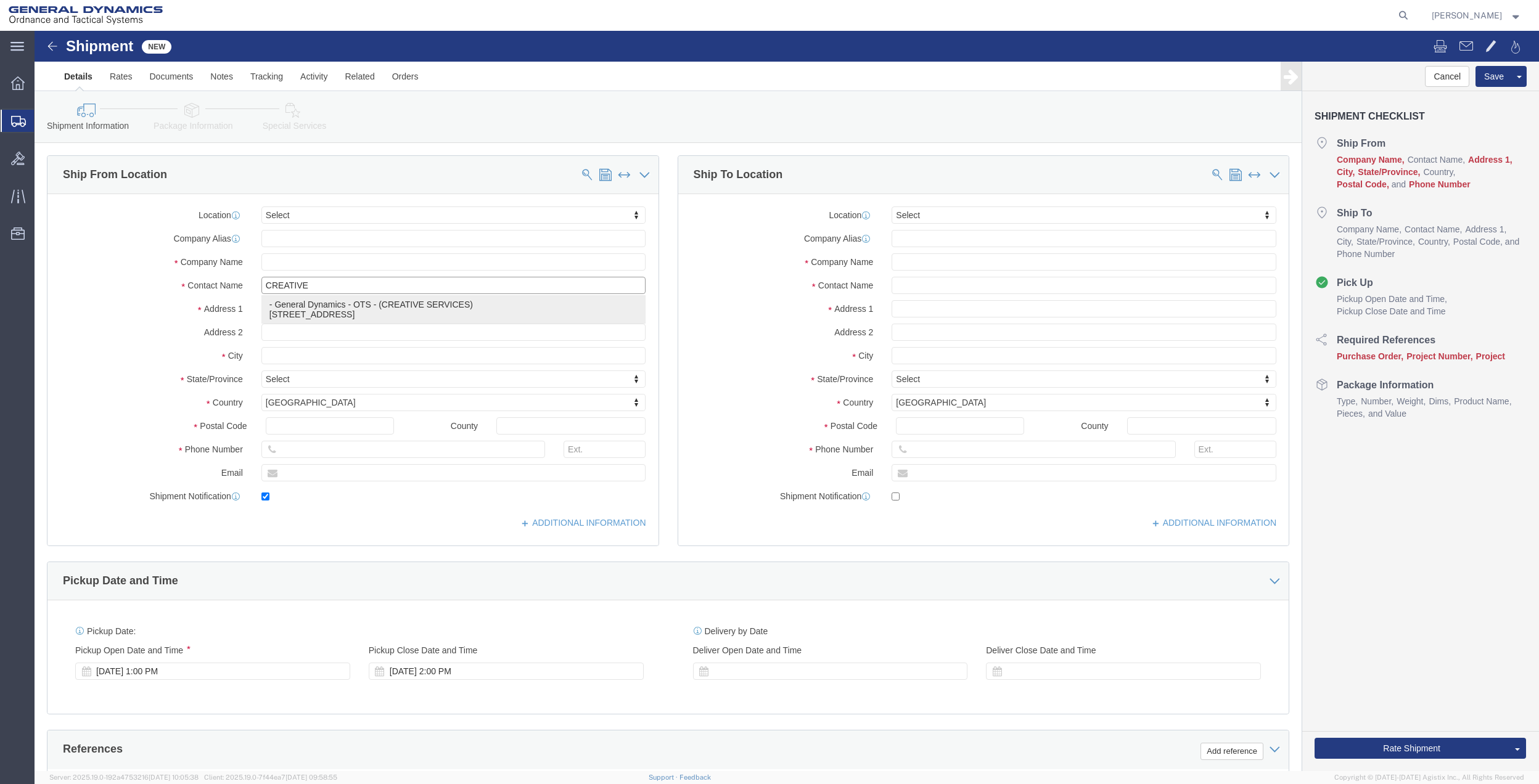
type input "CREATIVE SERVICES"
type input "[GEOGRAPHIC_DATA]"
select select "FL"
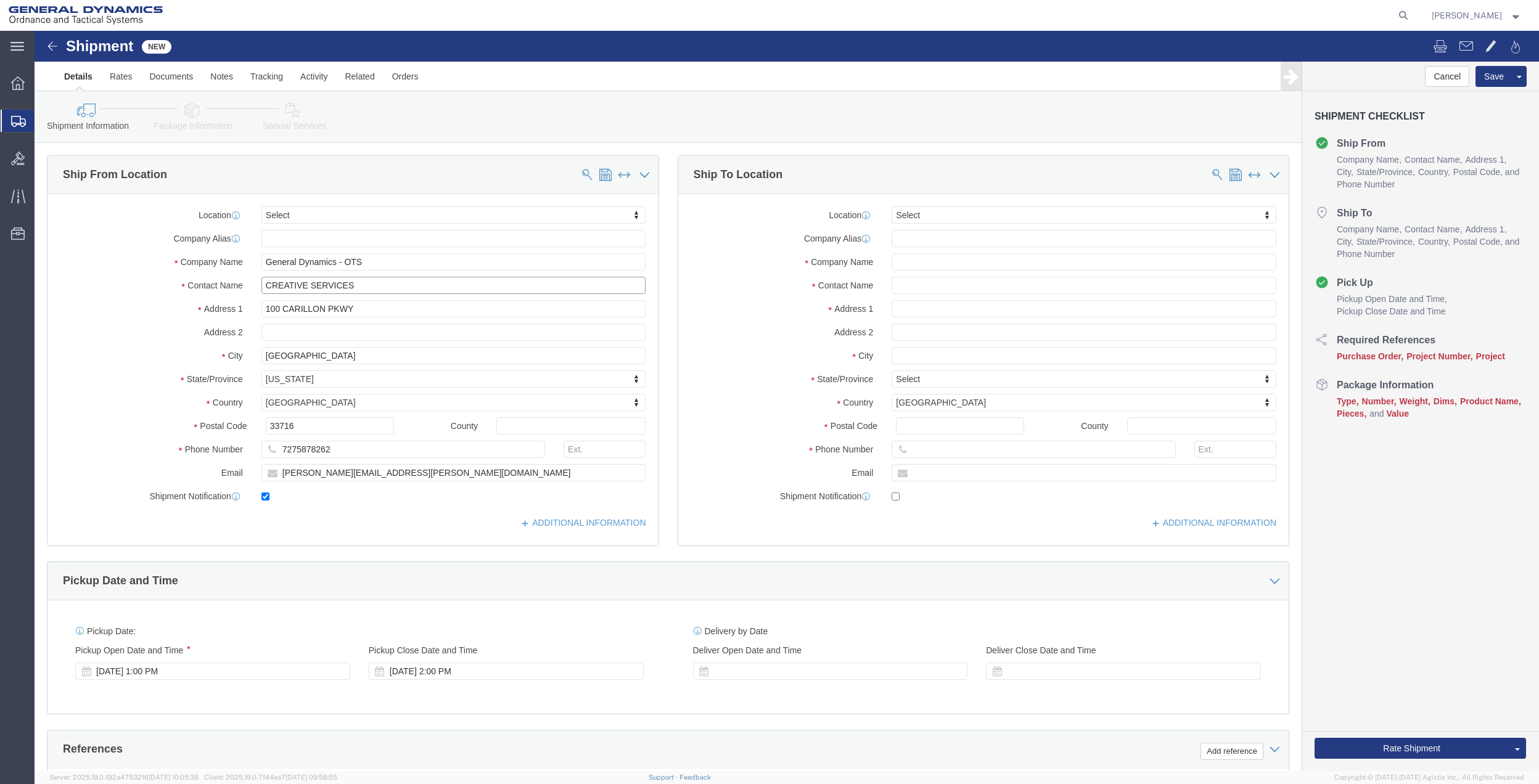
type input "CREATIVE SERVICES"
click input "[PERSON_NAME][EMAIL_ADDRESS][PERSON_NAME][DOMAIN_NAME]"
click input "text"
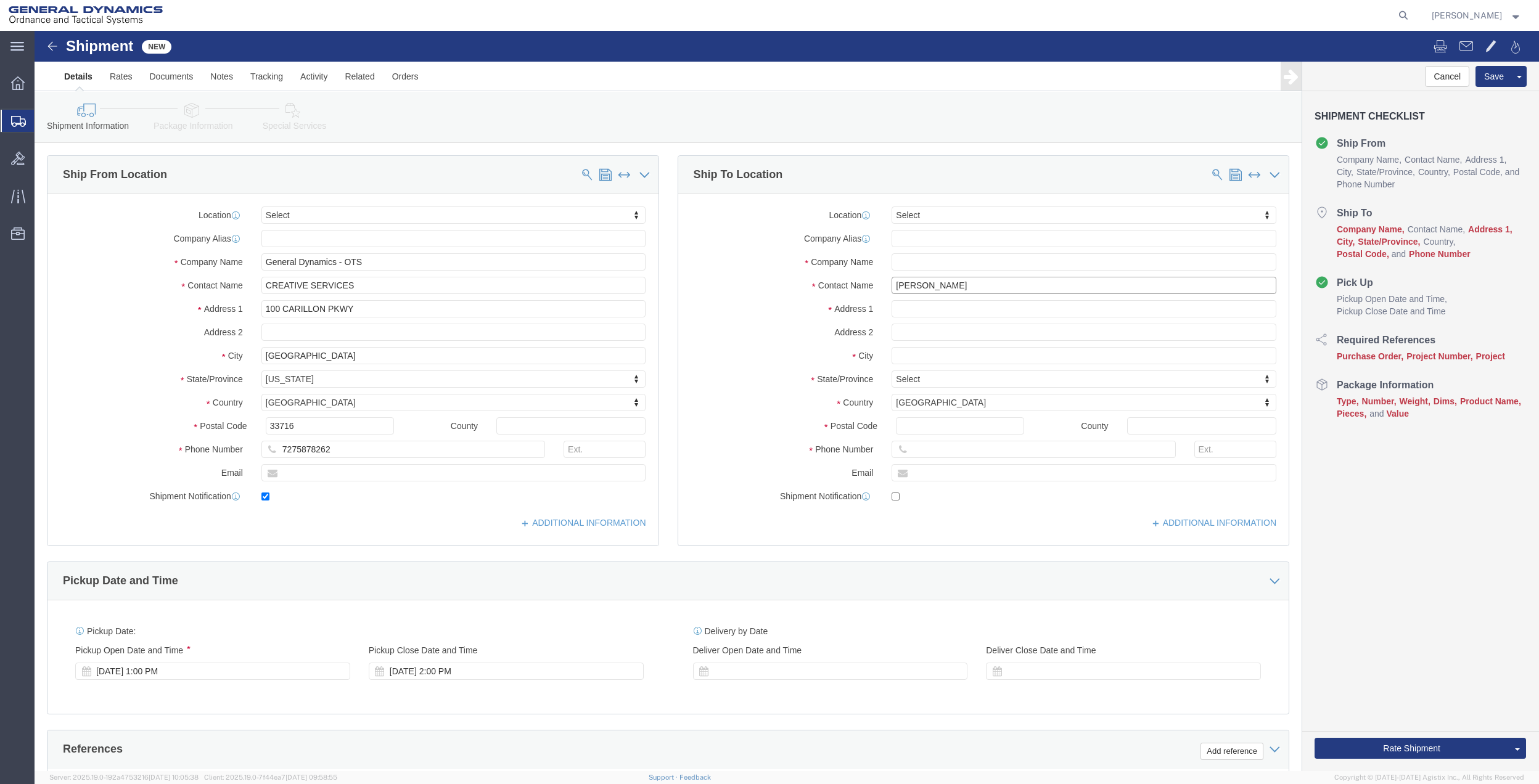
click input "[PERSON_NAME]"
type input "[PERSON_NAME]"
click p "- GD OTS - ([PERSON_NAME]) [STREET_ADDRESS]"
type input "[STREET_ADDRESS]"
type input "62959"
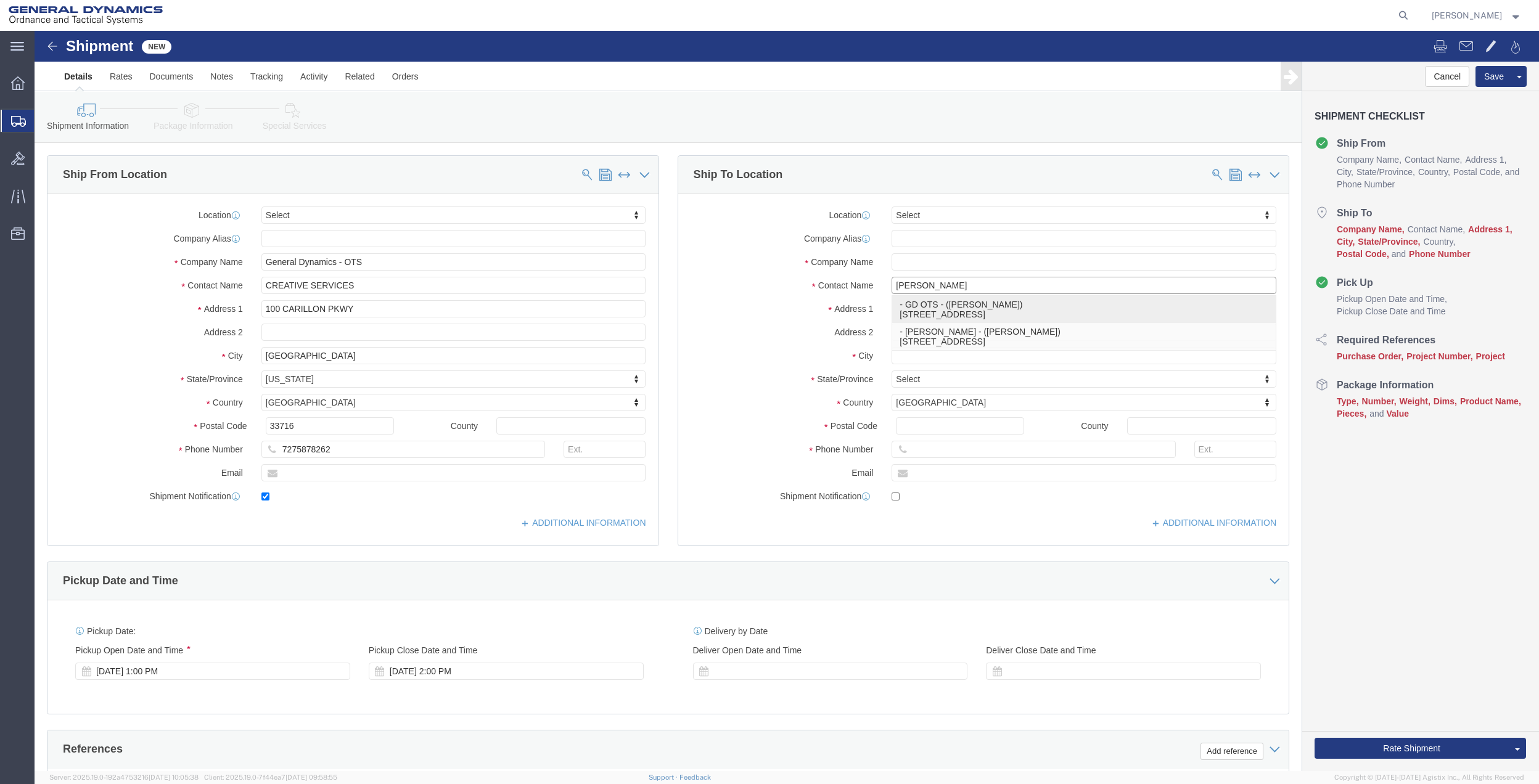
type input "[PHONE_NUMBER]"
type input "GD OTS"
type input "[PERSON_NAME]"
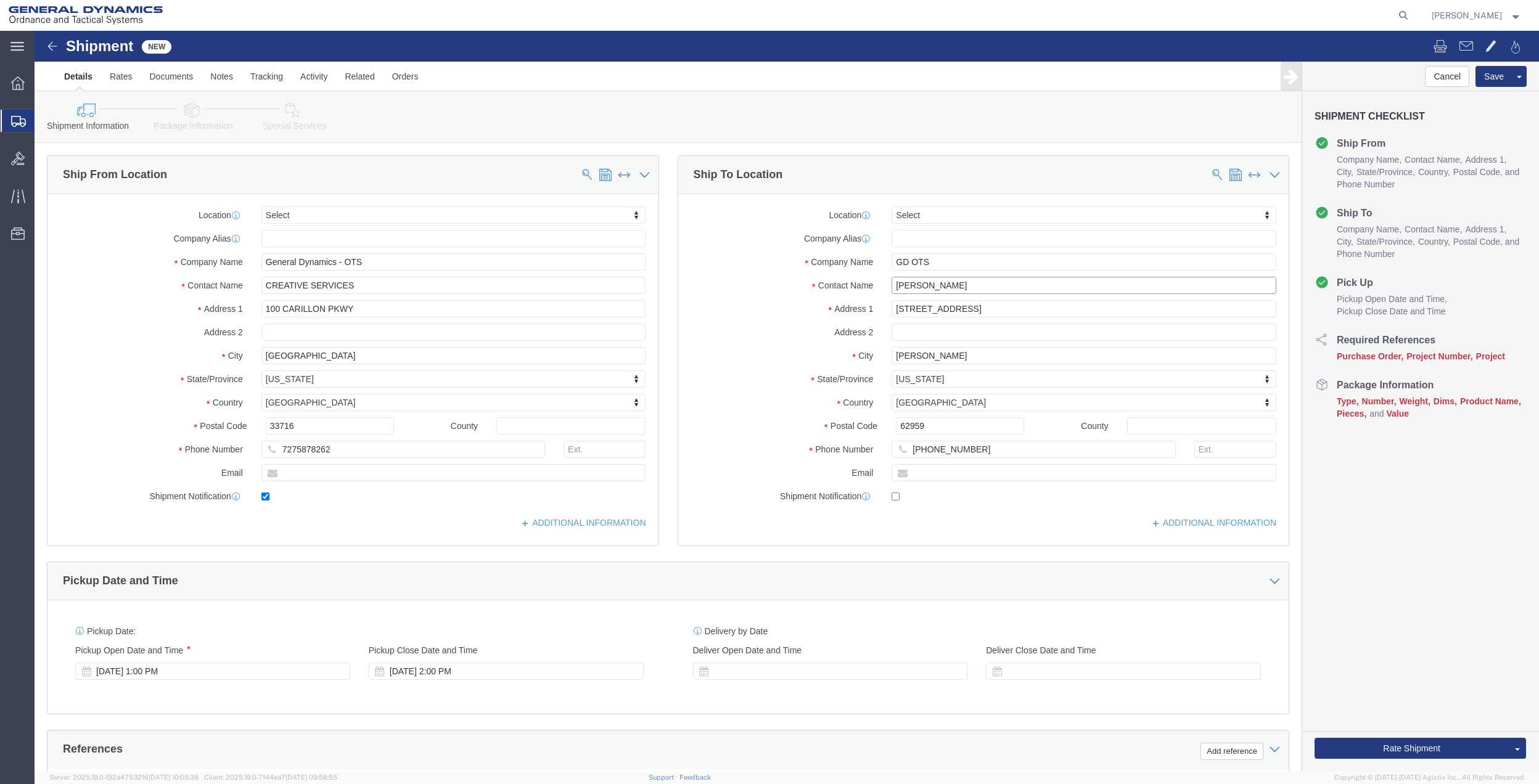
click input "[PERSON_NAME]"
click label "City"
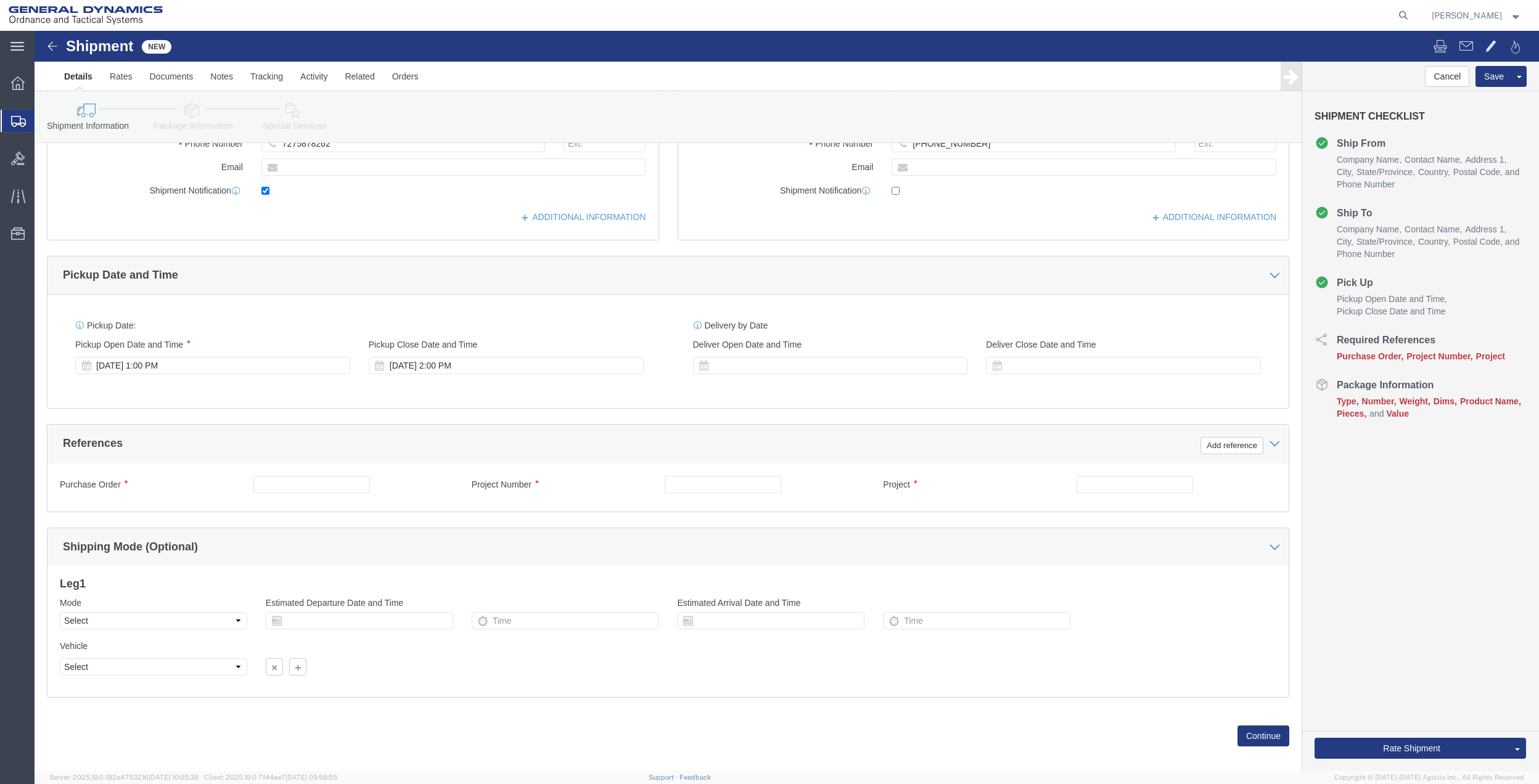
scroll to position [322, 0]
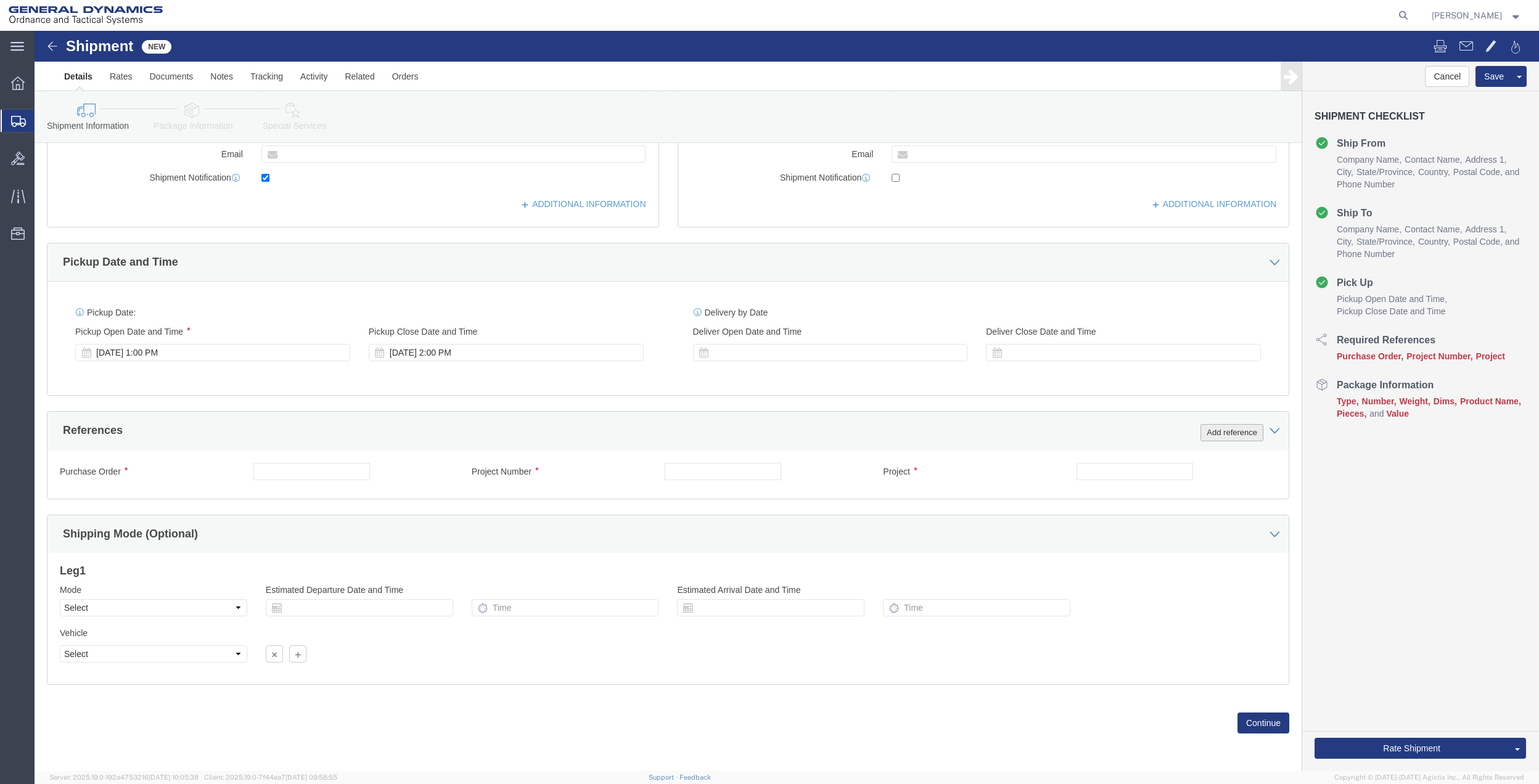
click button "Add reference"
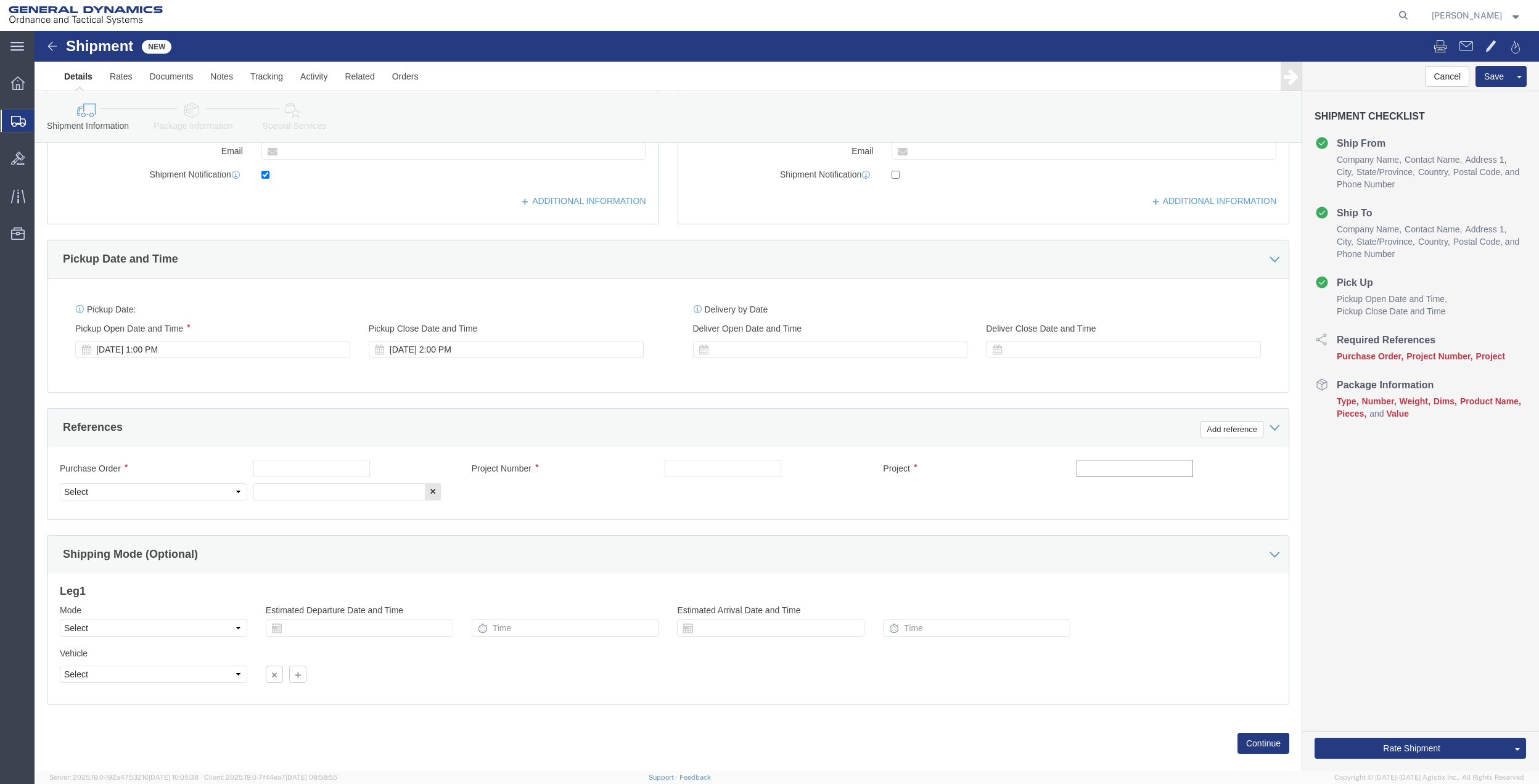
click input "text"
paste input "10GAG"
click input "text"
paste input "10GAG"
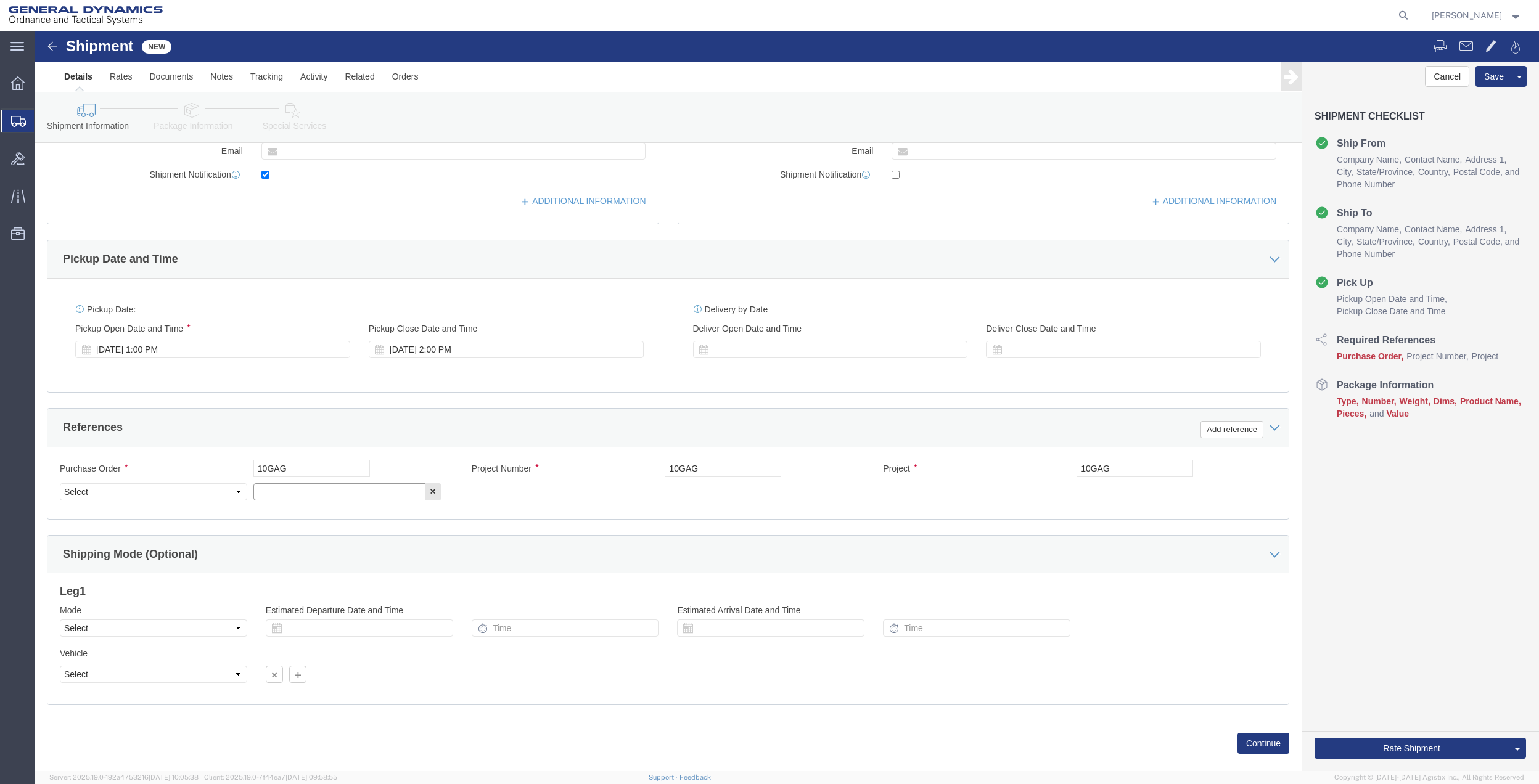
drag, startPoint x: 265, startPoint y: 456, endPoint x: 203, endPoint y: 454, distance: 62.0
click input "text"
paste input "10GAG"
click div "Purchase Order 10GAG"
click select "Select Account Type Activity ID Airline Appointment Number ASN Batch Request # …"
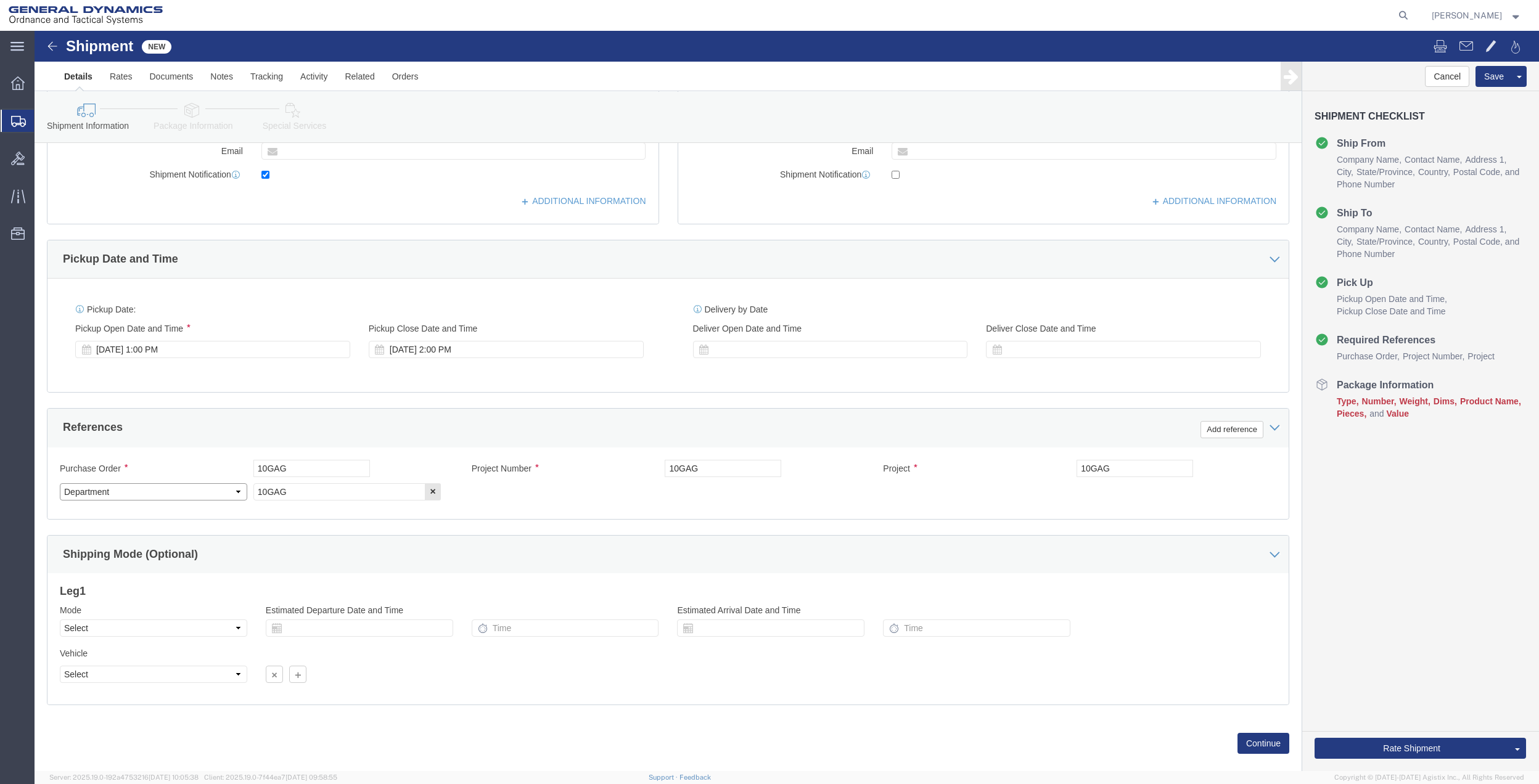
click select "Select Account Type Activity ID Airline Appointment Number ASN Batch Request # …"
click icon
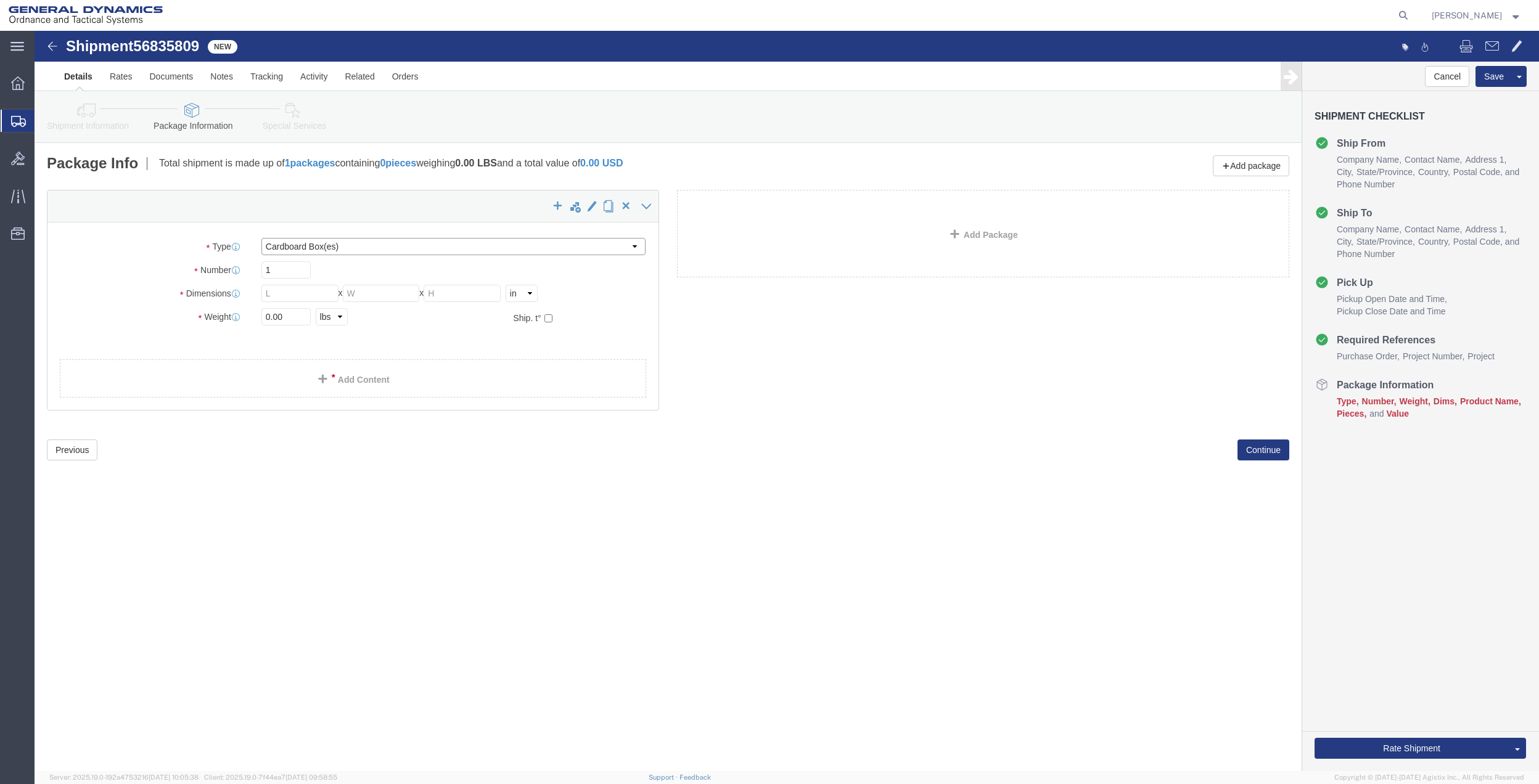
click select "Select Bale(s) Basket(s) Bolt(s) Bottle(s) Buckets Bulk Bundle(s) Can(s) Cardbo…"
click input "text"
click link "Add Content"
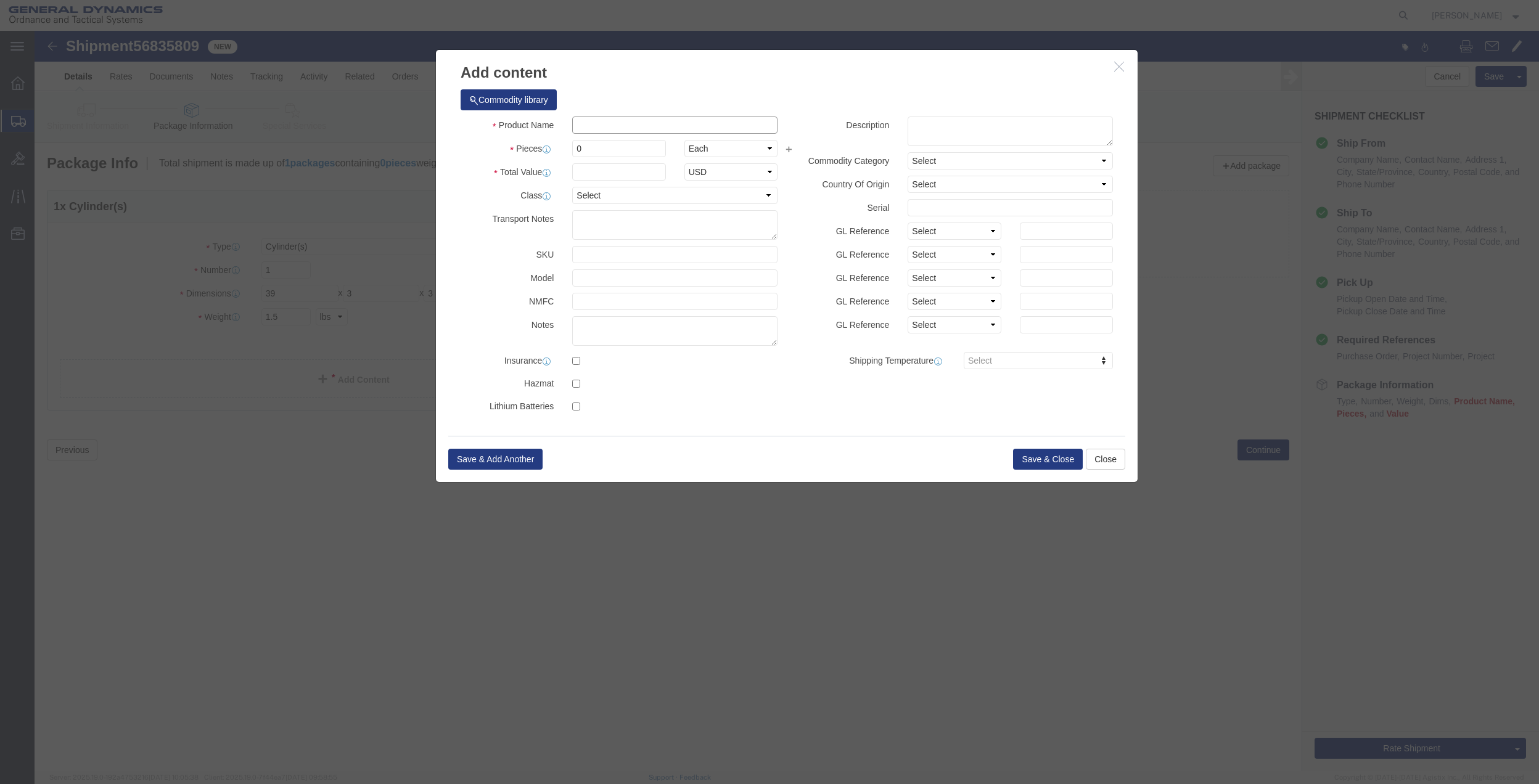
click input "text"
click button "Save & Close"
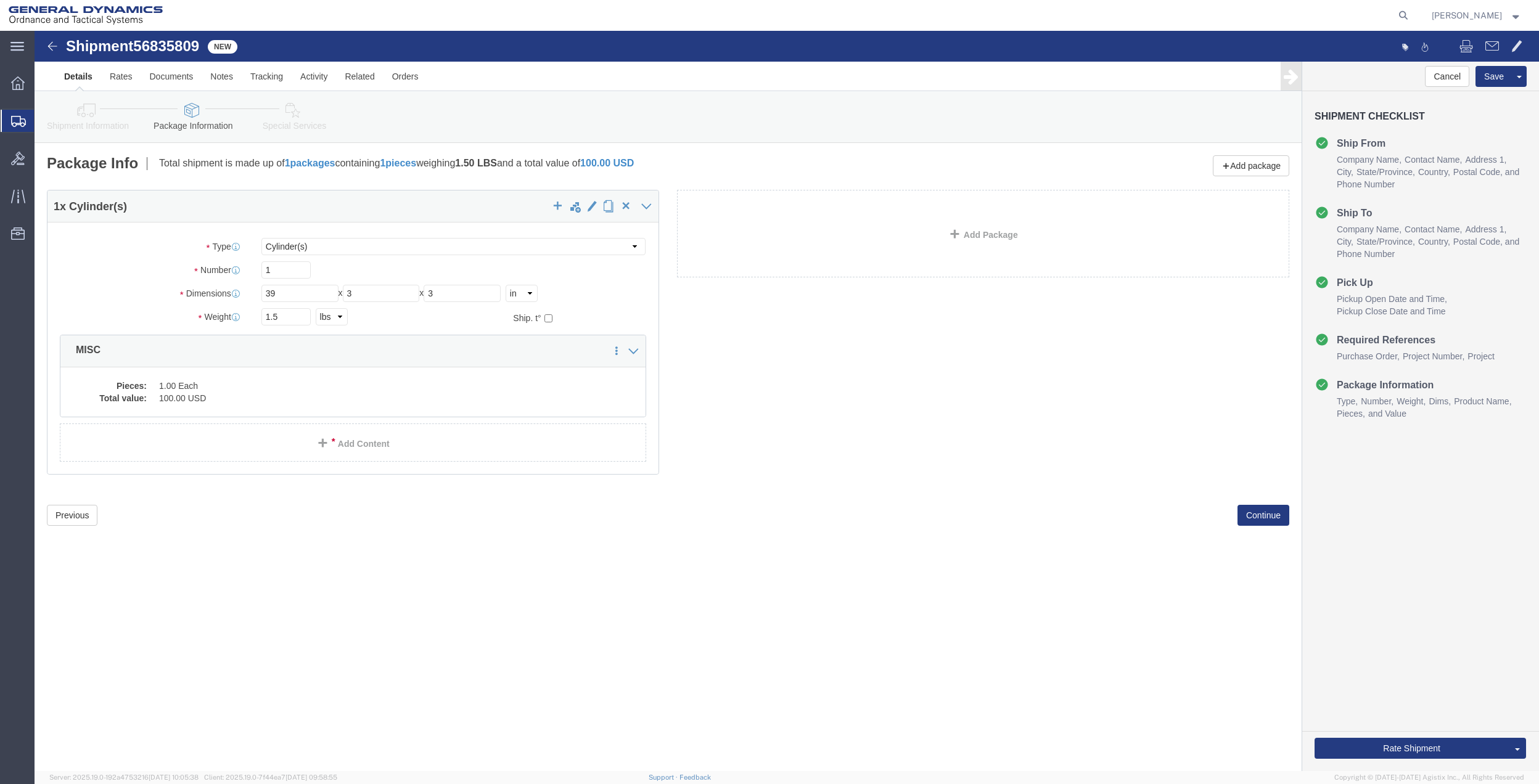
click icon
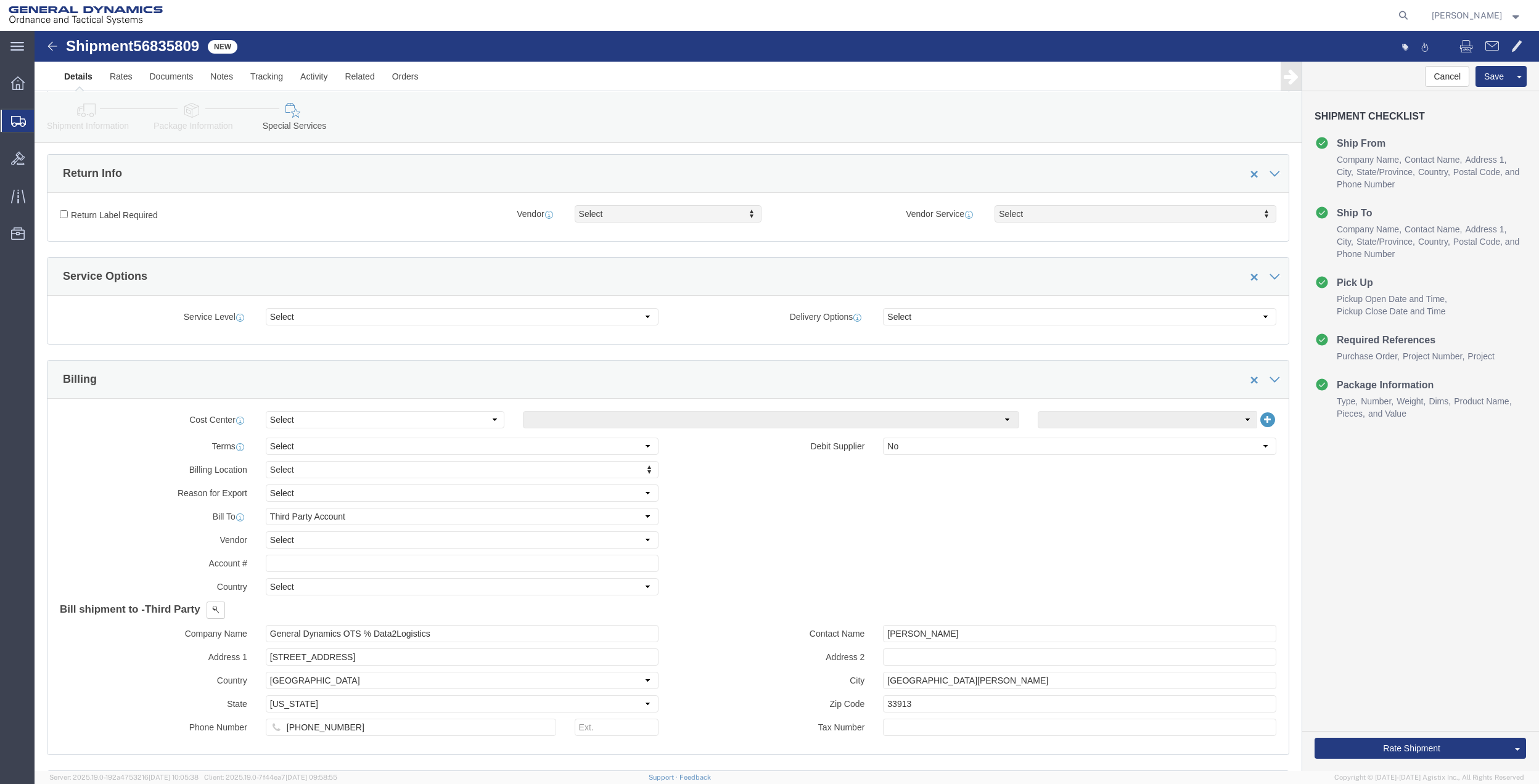
scroll to position [328, 0]
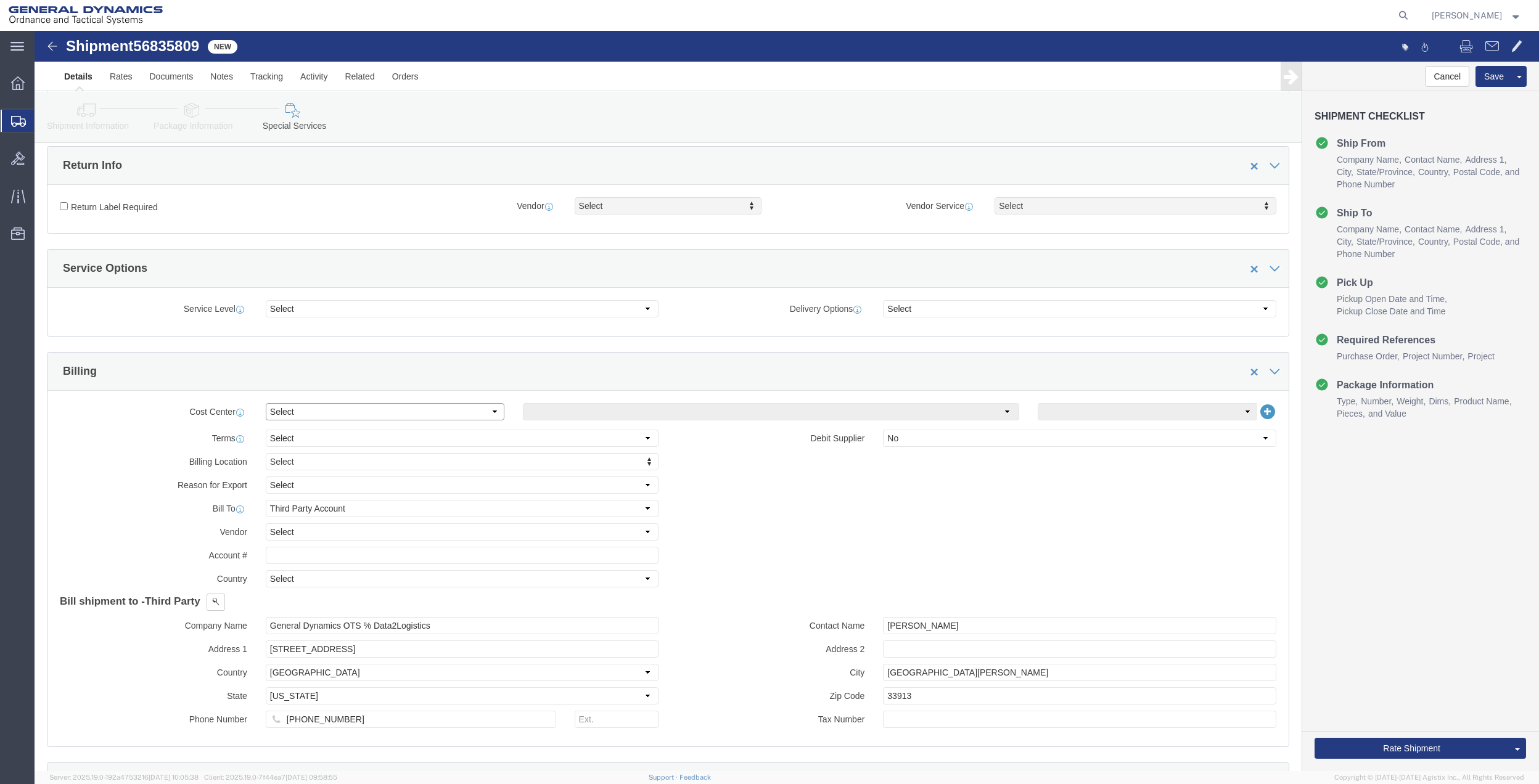
click select "Select Buyer Cost Center Department Operations Number Order Number Sales Person"
click div "Cost Center Select Buyer Cost Center Department Operations Number Order Number …"
drag, startPoint x: 533, startPoint y: 383, endPoint x: 534, endPoint y: 376, distance: 7.1
click select "Select [GEOGRAPHIC_DATA] [GEOGRAPHIC_DATA] [GEOGRAPHIC_DATA] [GEOGRAPHIC_DATA] …"
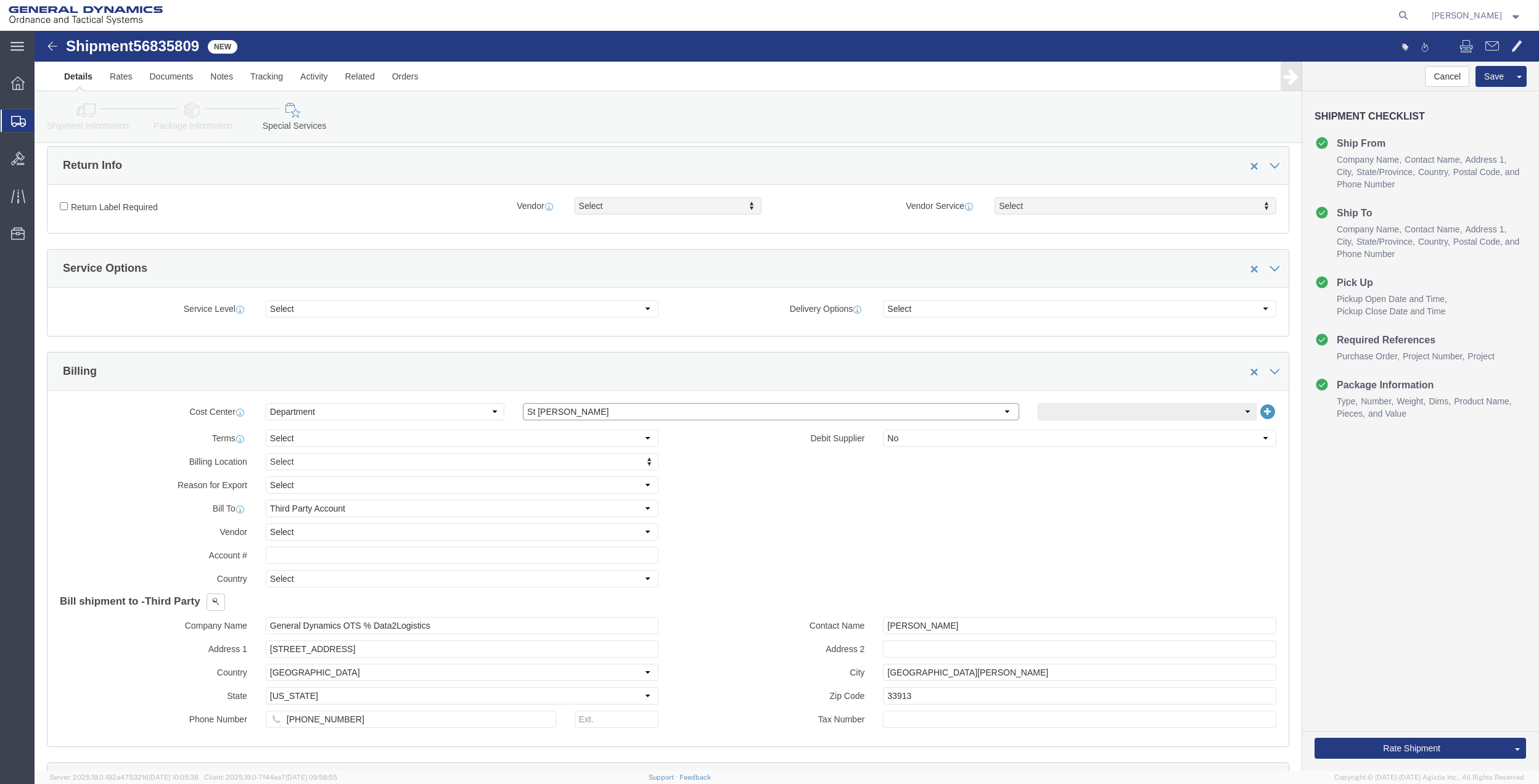
click select "Select [GEOGRAPHIC_DATA] [GEOGRAPHIC_DATA] [GEOGRAPHIC_DATA] [GEOGRAPHIC_DATA] …"
click select "Select 10AFM 10GAG 10GAH 10GFL 10GFO 10GIE 10GIS 30MABS St [PERSON_NAME] Program"
click input "General Dynamics OTS % Data2Logistics"
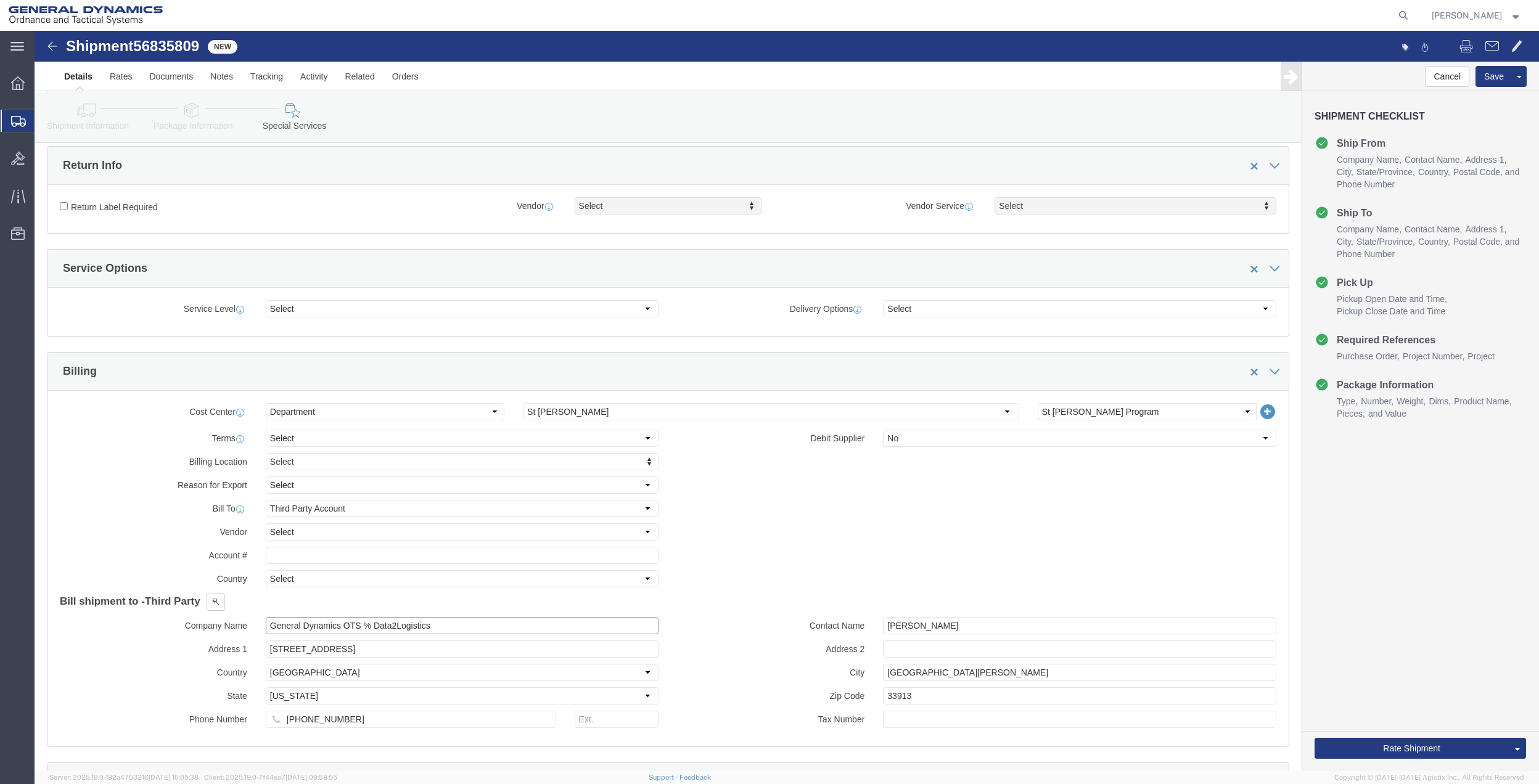
click input "General Dynamics OTS % Data2Logistics"
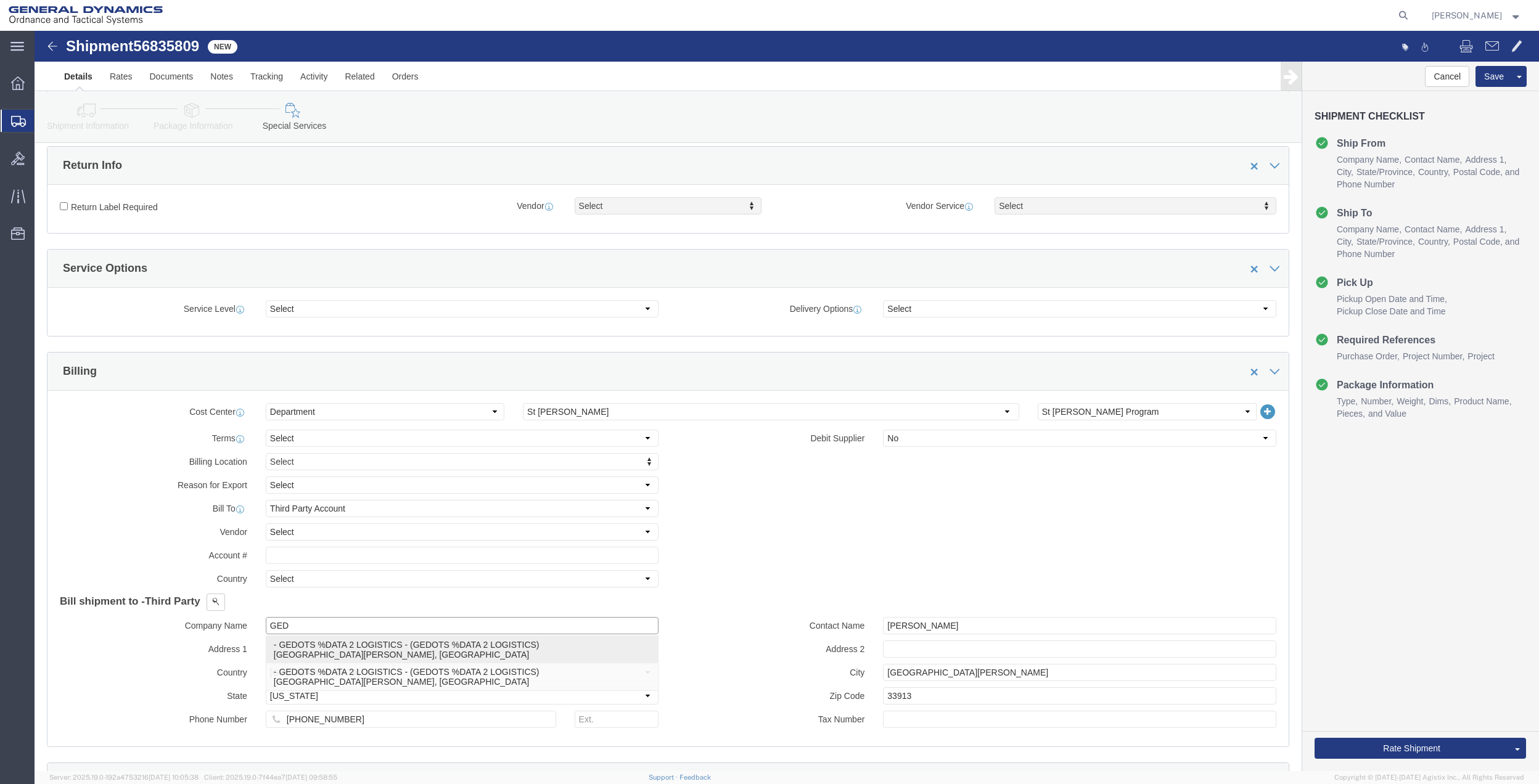
click p "- GEDOTS %DATA 2 LOGISTICS - (GEDOTS %DATA 2 LOGISTICS) [GEOGRAPHIC_DATA][PERSO…"
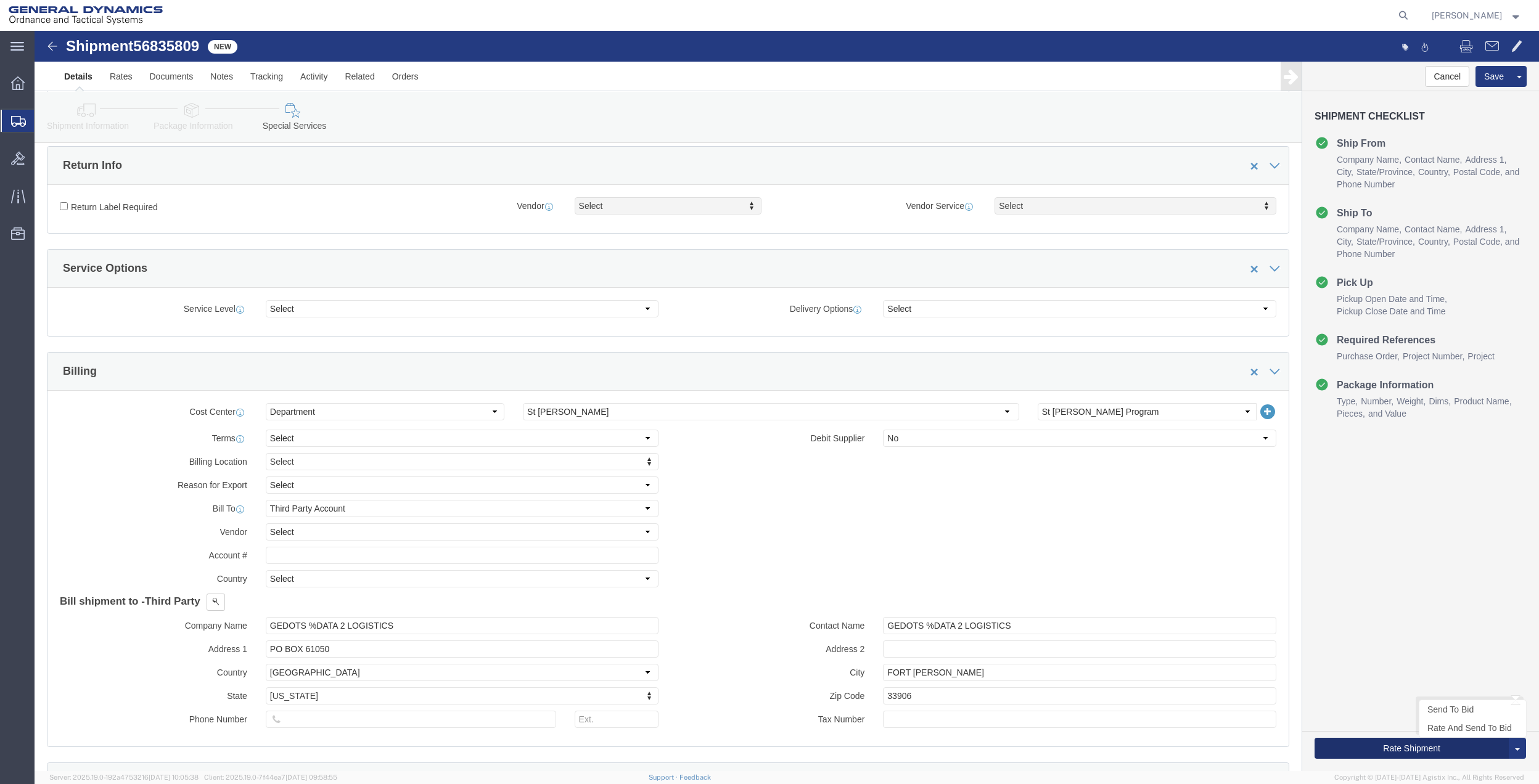
click button "Rate Shipment"
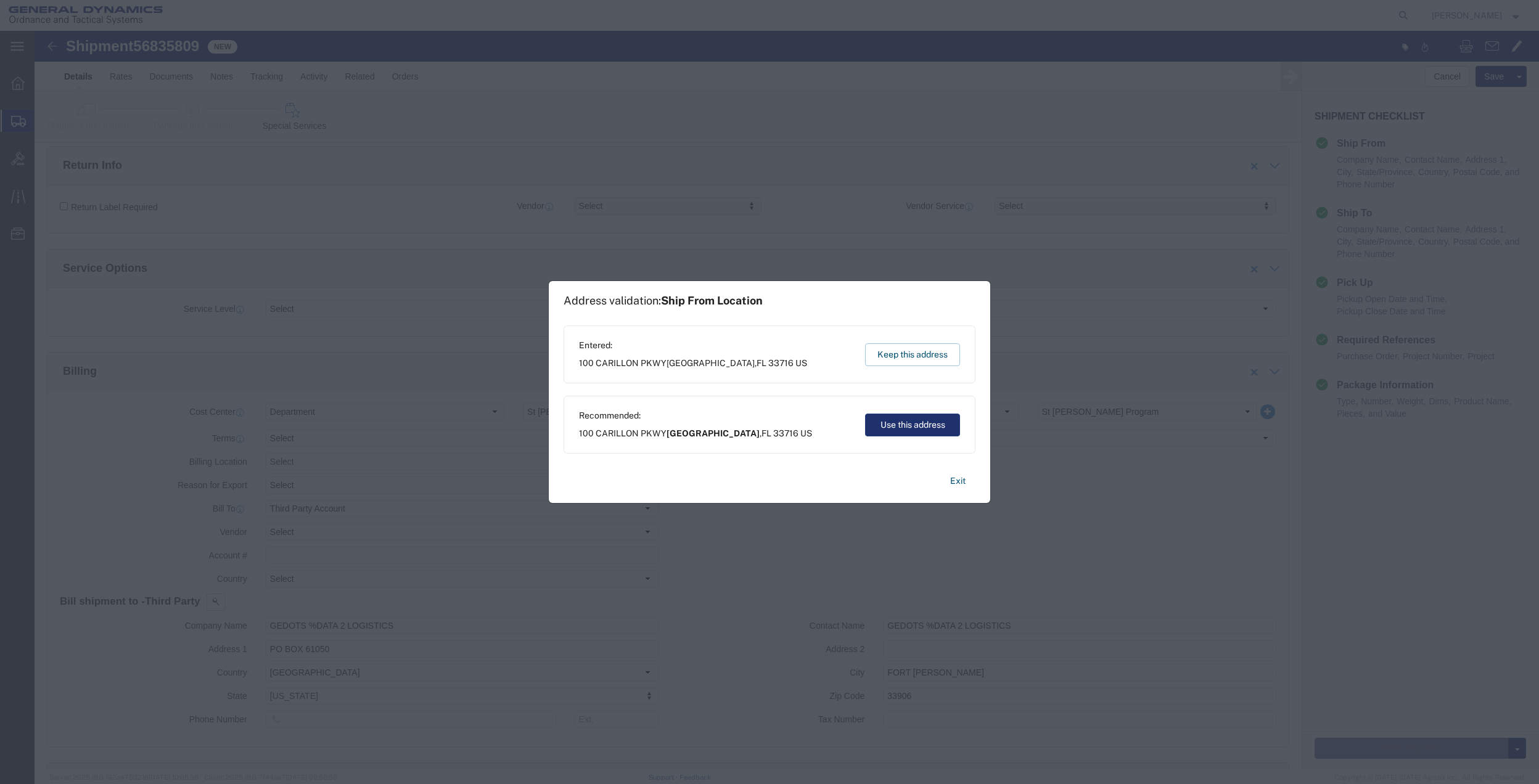
click at [904, 424] on button "Use this address" at bounding box center [912, 425] width 95 height 23
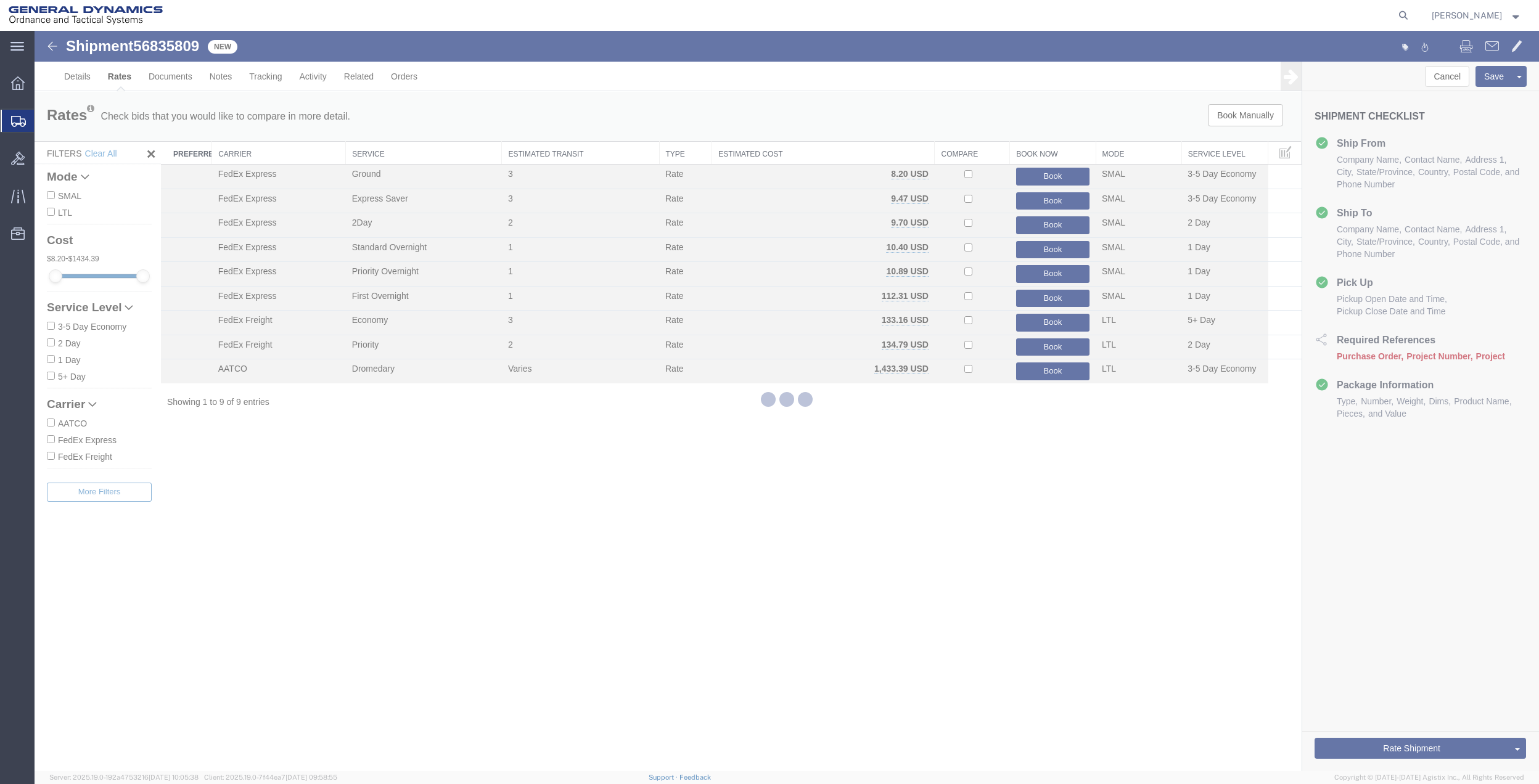
scroll to position [0, 0]
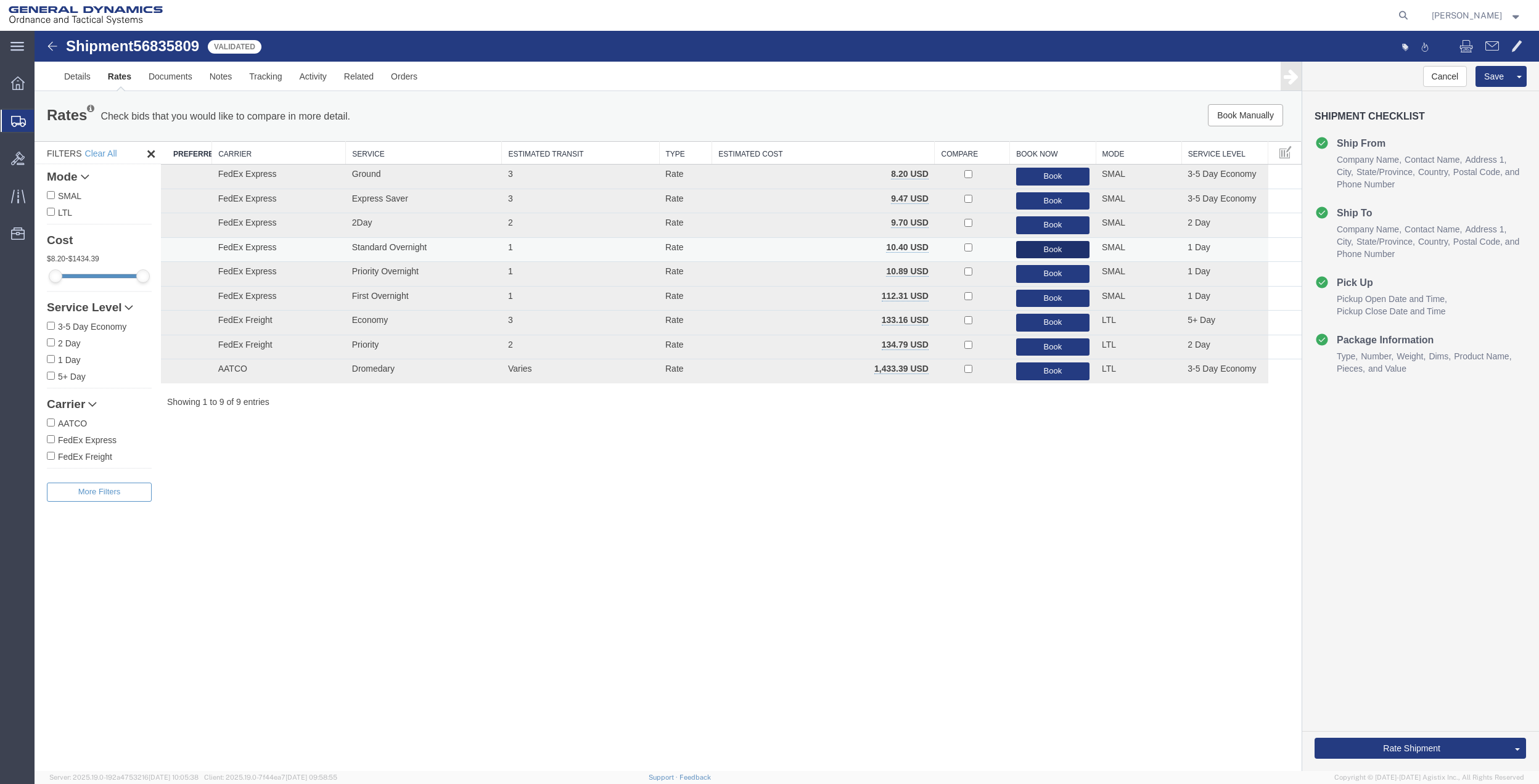
click at [1078, 252] on button "Book" at bounding box center [1053, 249] width 73 height 18
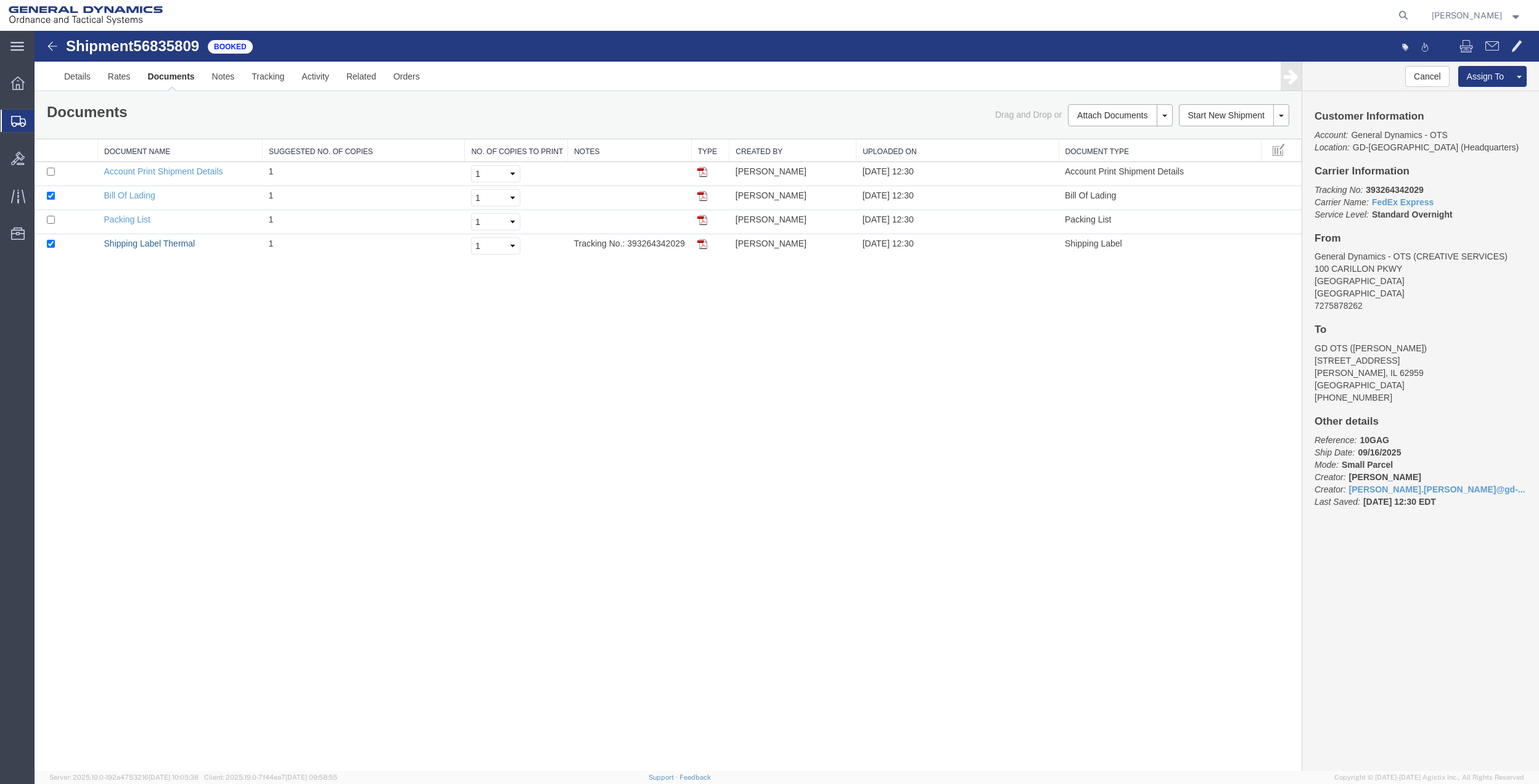
drag, startPoint x: 128, startPoint y: 242, endPoint x: 530, endPoint y: 359, distance: 418.7
click at [128, 242] on link "Shipping Label Thermal" at bounding box center [150, 244] width 91 height 9
click at [416, 543] on div "Shipment 56835809 4 of 4 Booked Details Rates Documents Notes Tracking Activity…" at bounding box center [787, 401] width 1505 height 741
click at [0, 0] on span "Create Shipment" at bounding box center [0, 0] width 0 height 0
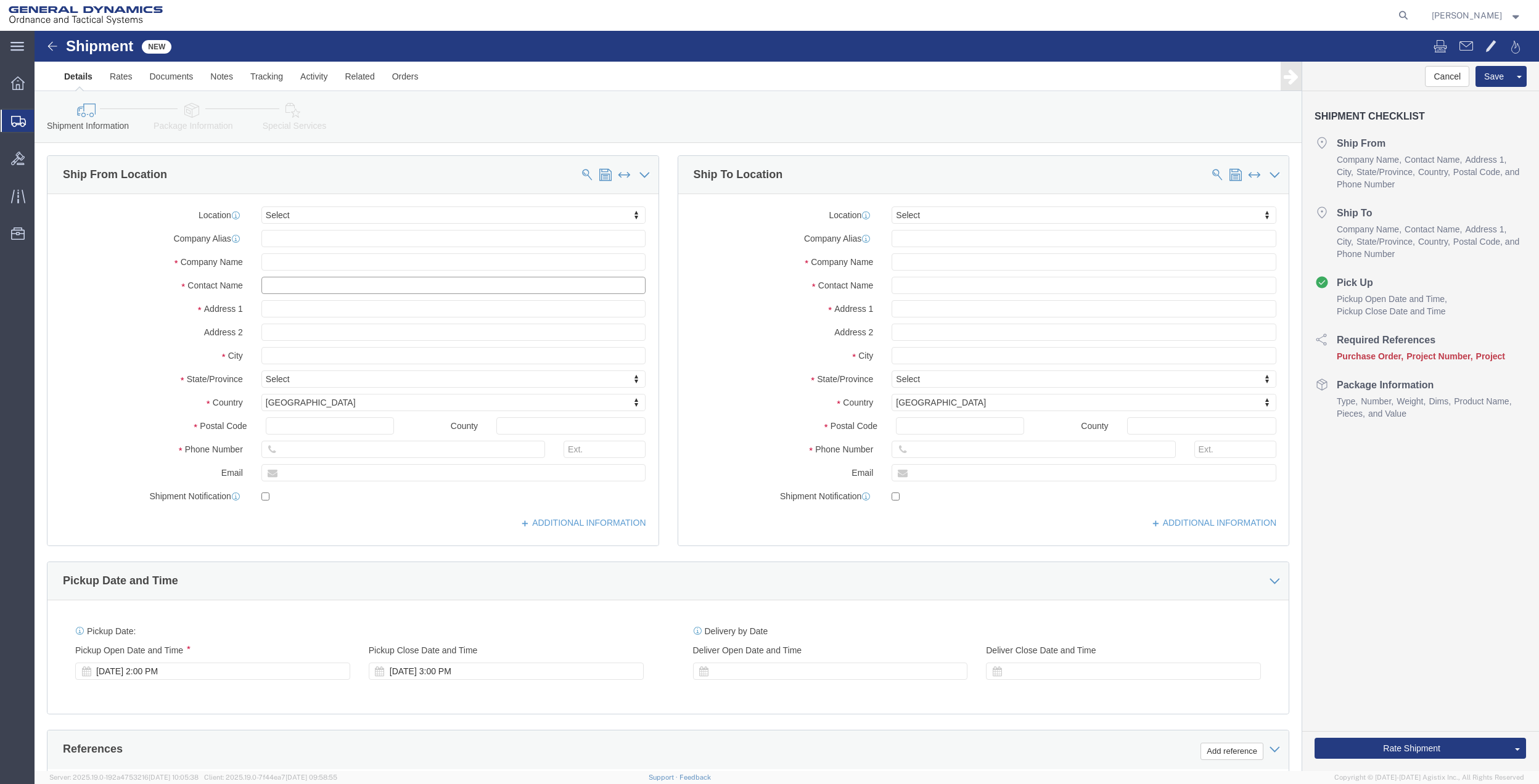
click input "text"
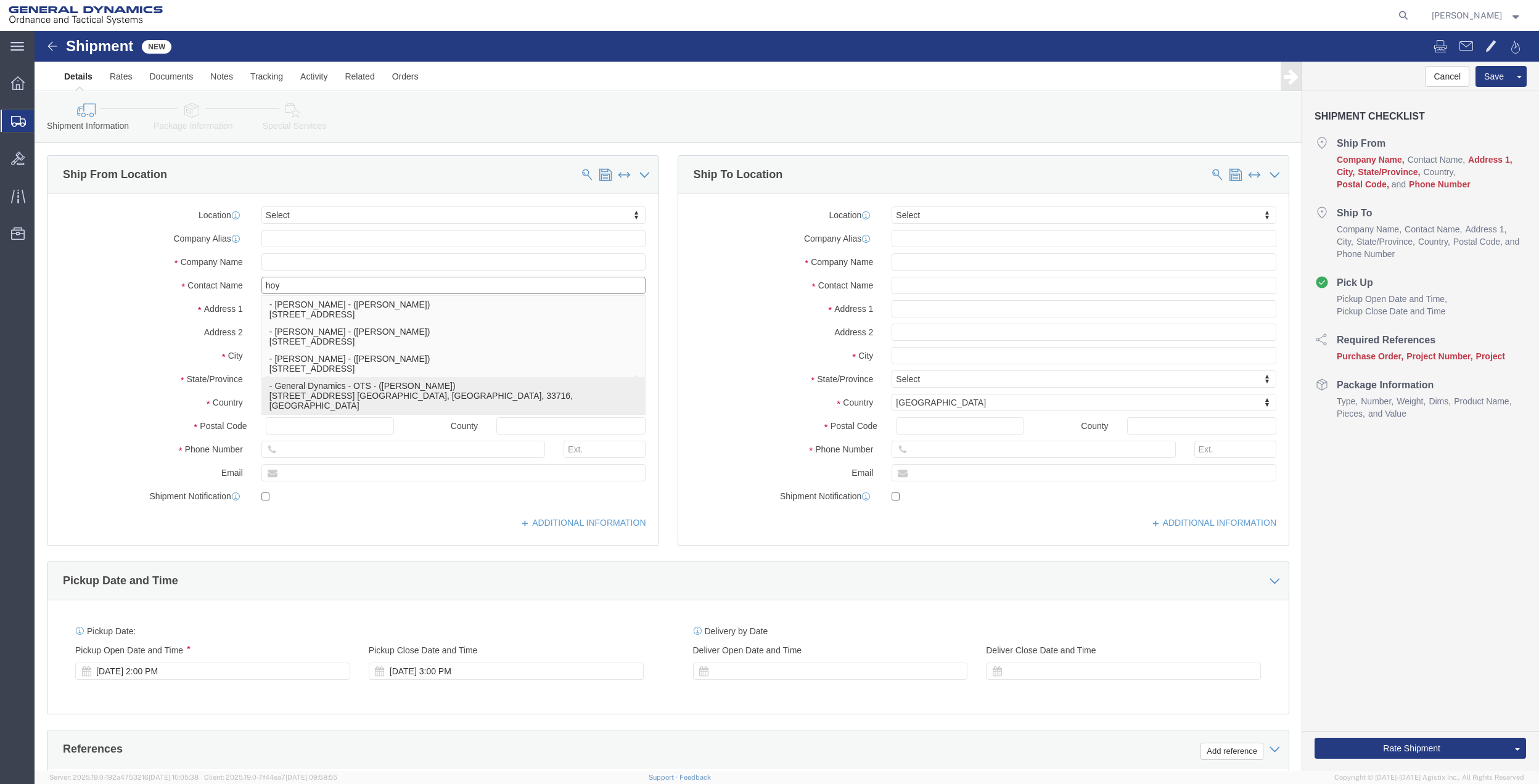
drag, startPoint x: 263, startPoint y: 357, endPoint x: 774, endPoint y: 265, distance: 519.2
click p "- General Dynamics - OTS - ([PERSON_NAME]) [STREET_ADDRESS] [GEOGRAPHIC_DATA], …"
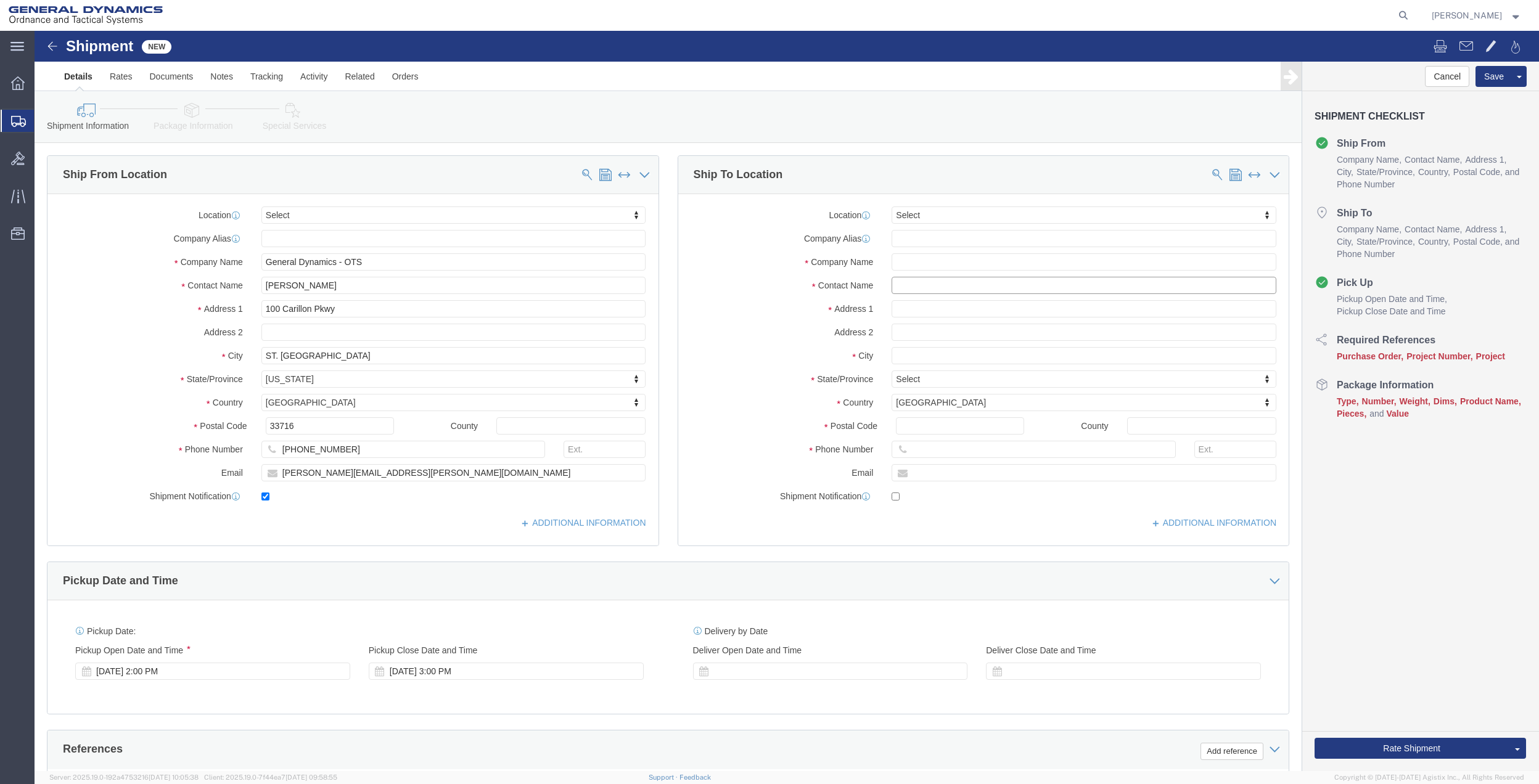
click input "text"
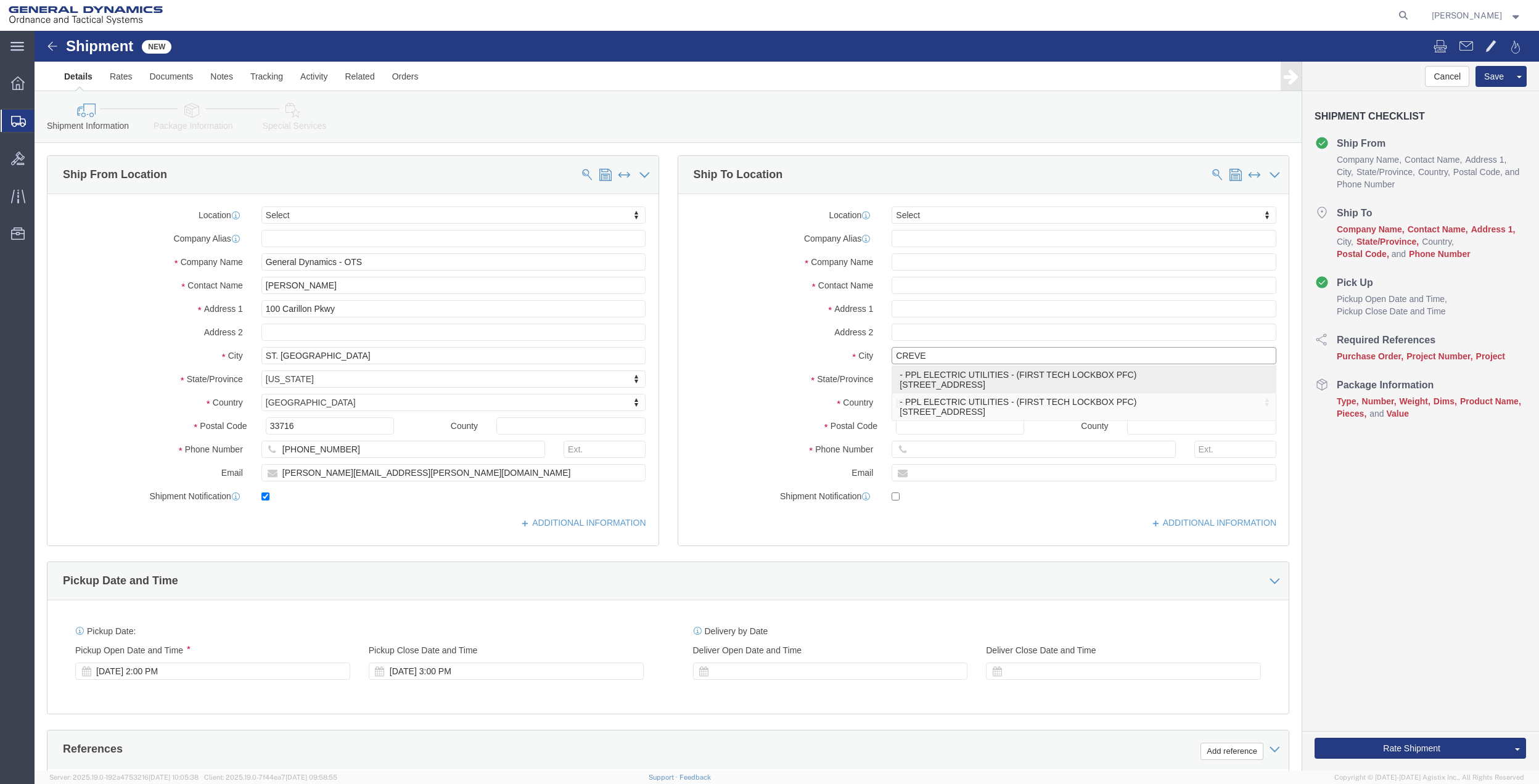
click p "- PPL ELECTRIC UTILITIES - (FIRST TECH LOCKBOX PFC) [STREET_ADDRESS]"
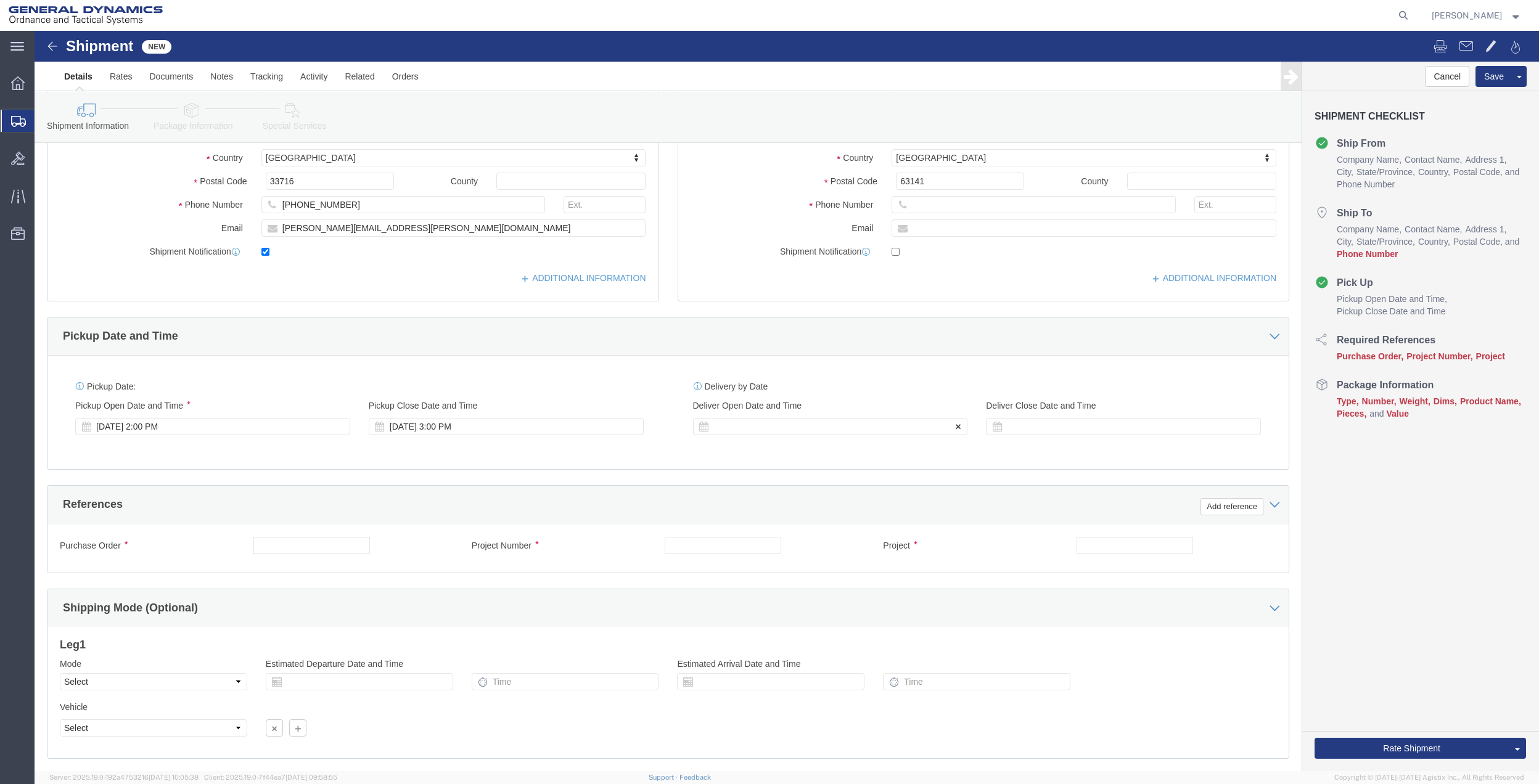
scroll to position [247, 0]
drag, startPoint x: 1179, startPoint y: 472, endPoint x: 1137, endPoint y: 498, distance: 49.4
click button "Add reference"
click input "text"
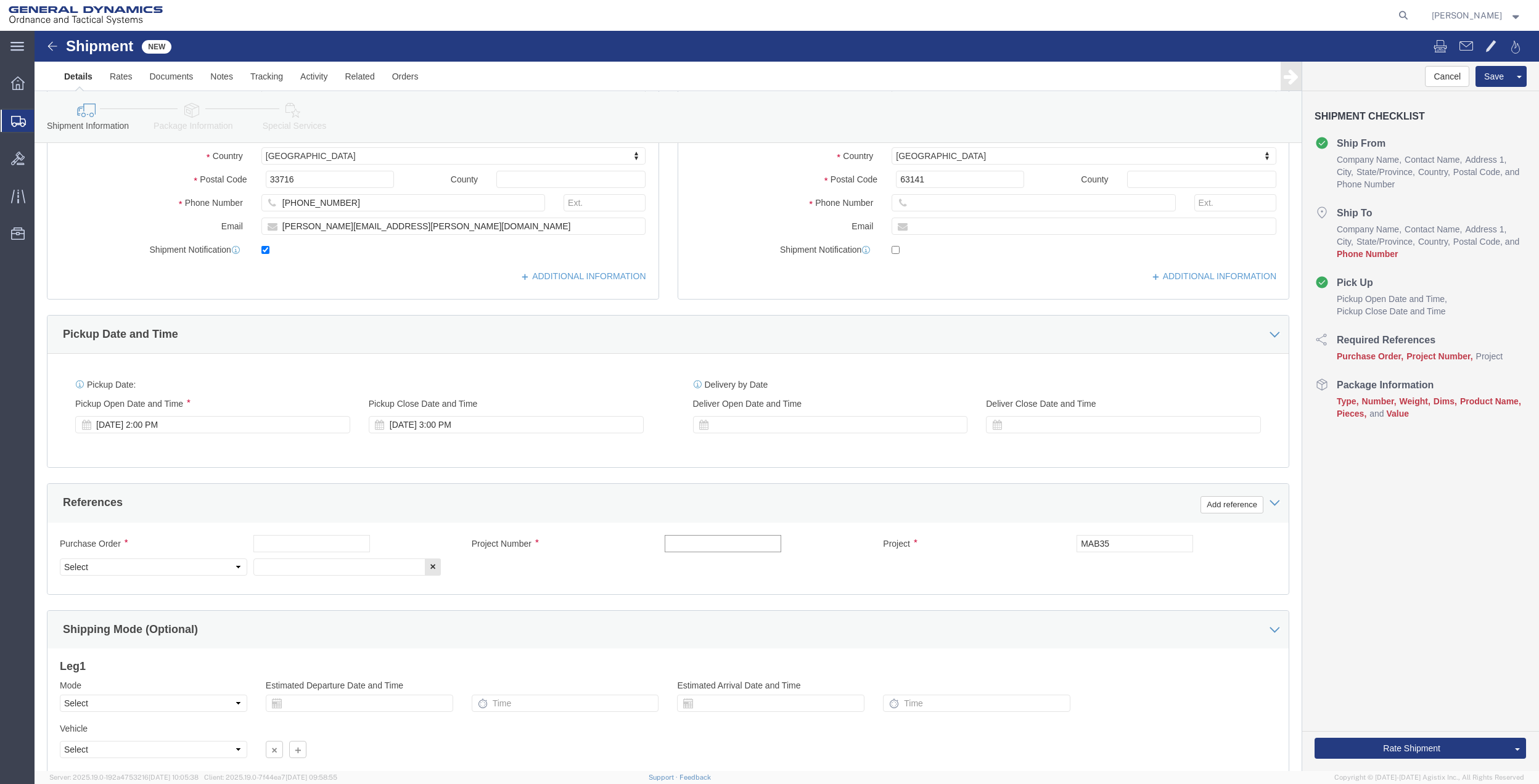
click input "text"
paste input "MAB35"
click input "text"
paste input "MAB35"
click input "text"
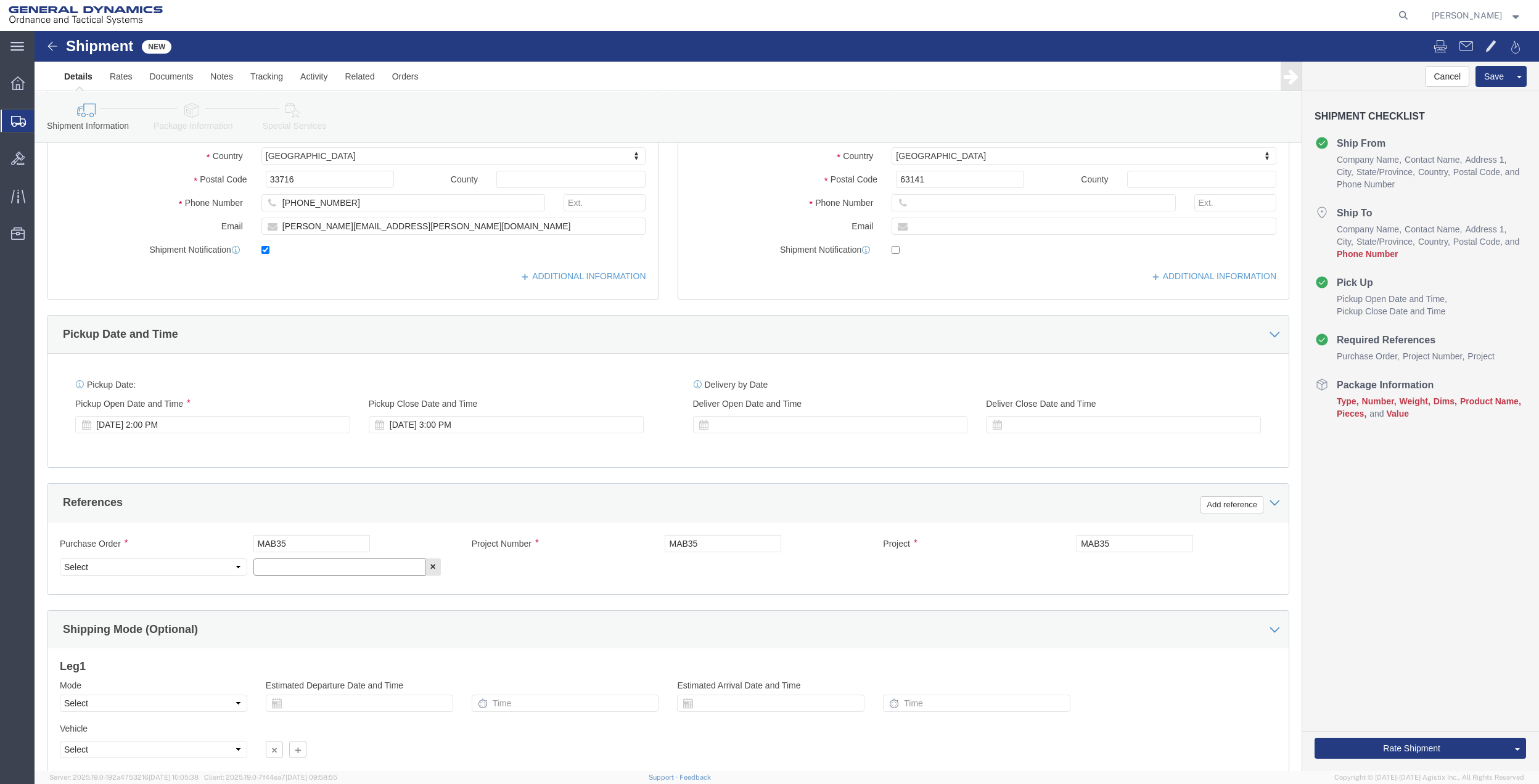
paste input "MAB35"
click select "Select Account Type Activity ID Airline Appointment Number ASN Batch Request # …"
click link "Package Information"
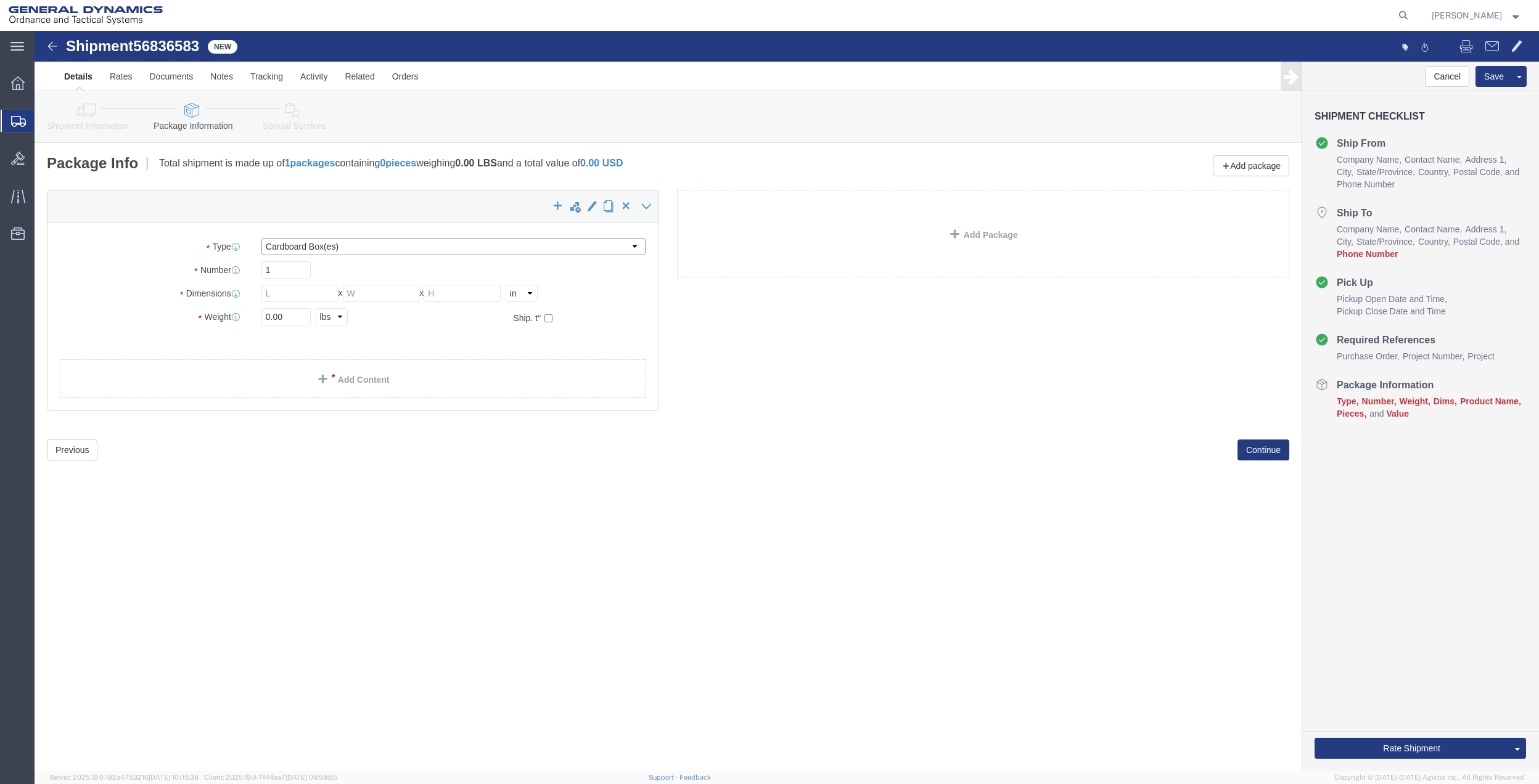
click select "Select Bale(s) Basket(s) Bolt(s) Bottle(s) Buckets Bulk Bundle(s) Can(s) Cardbo…"
click link "Add Content"
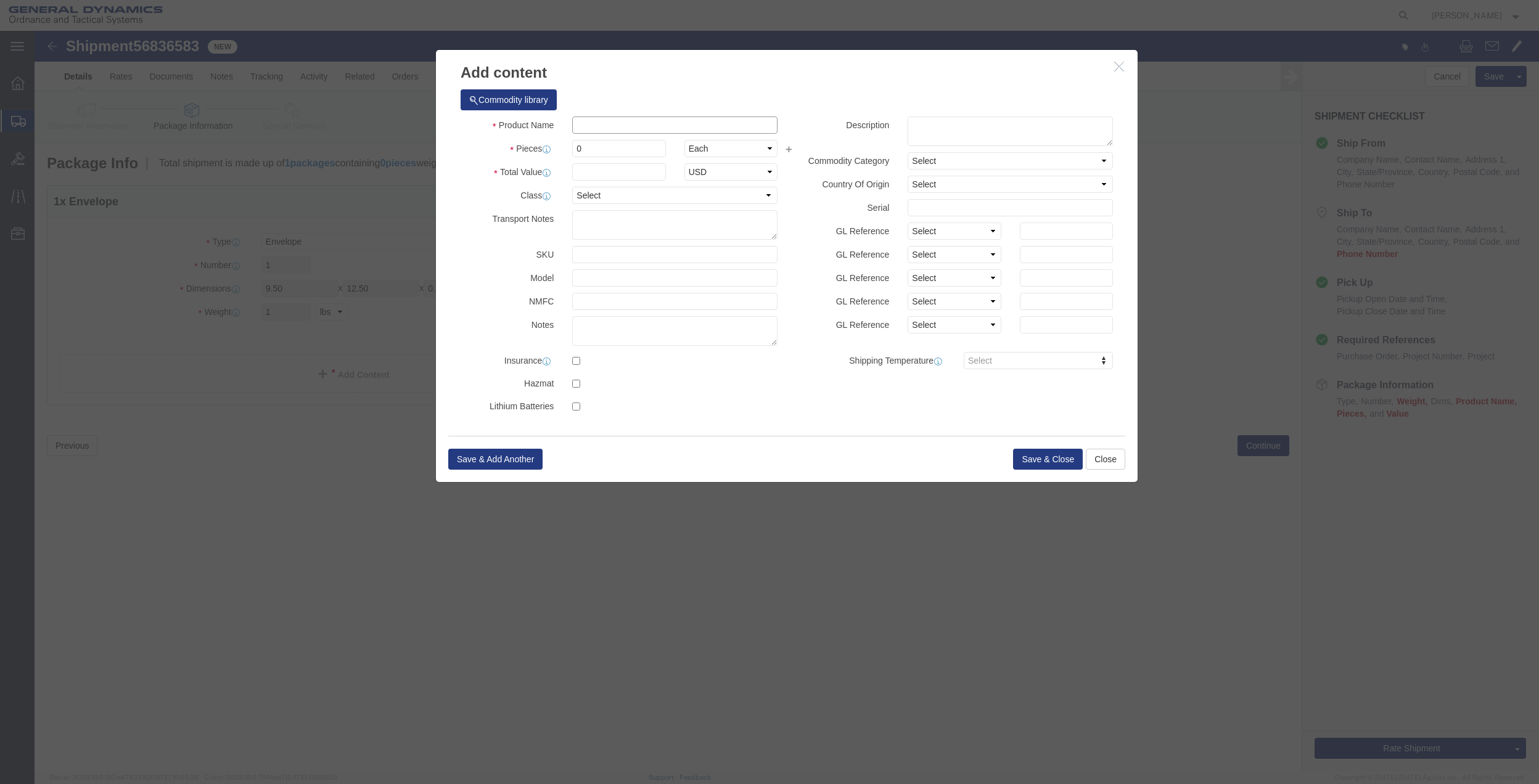
drag, startPoint x: 566, startPoint y: 95, endPoint x: 569, endPoint y: 101, distance: 6.7
click input "text"
click input "0"
click select "Select 50 55 60 65 70 85 92.5 100 125 175 250 300 400"
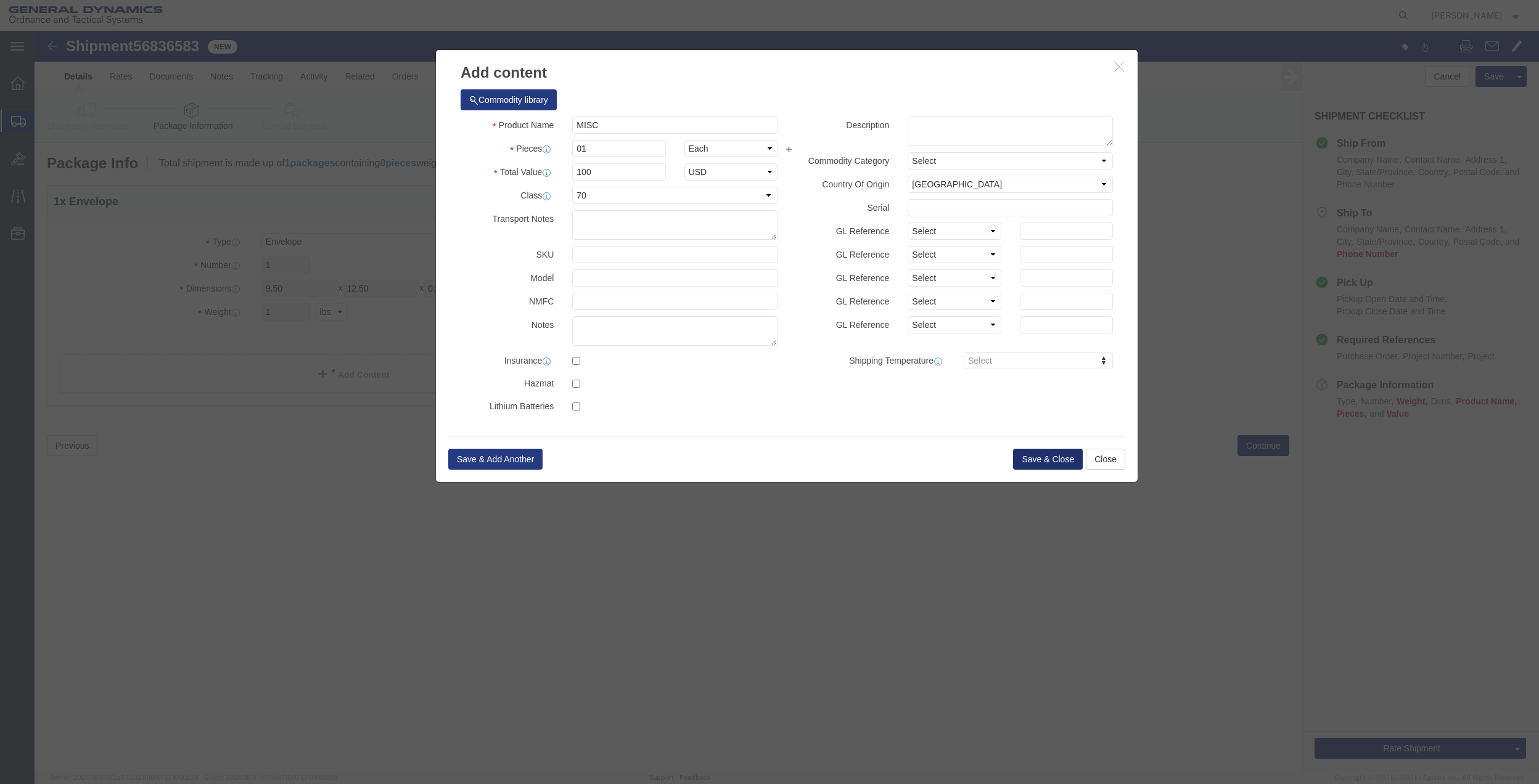
click button "Save & Close"
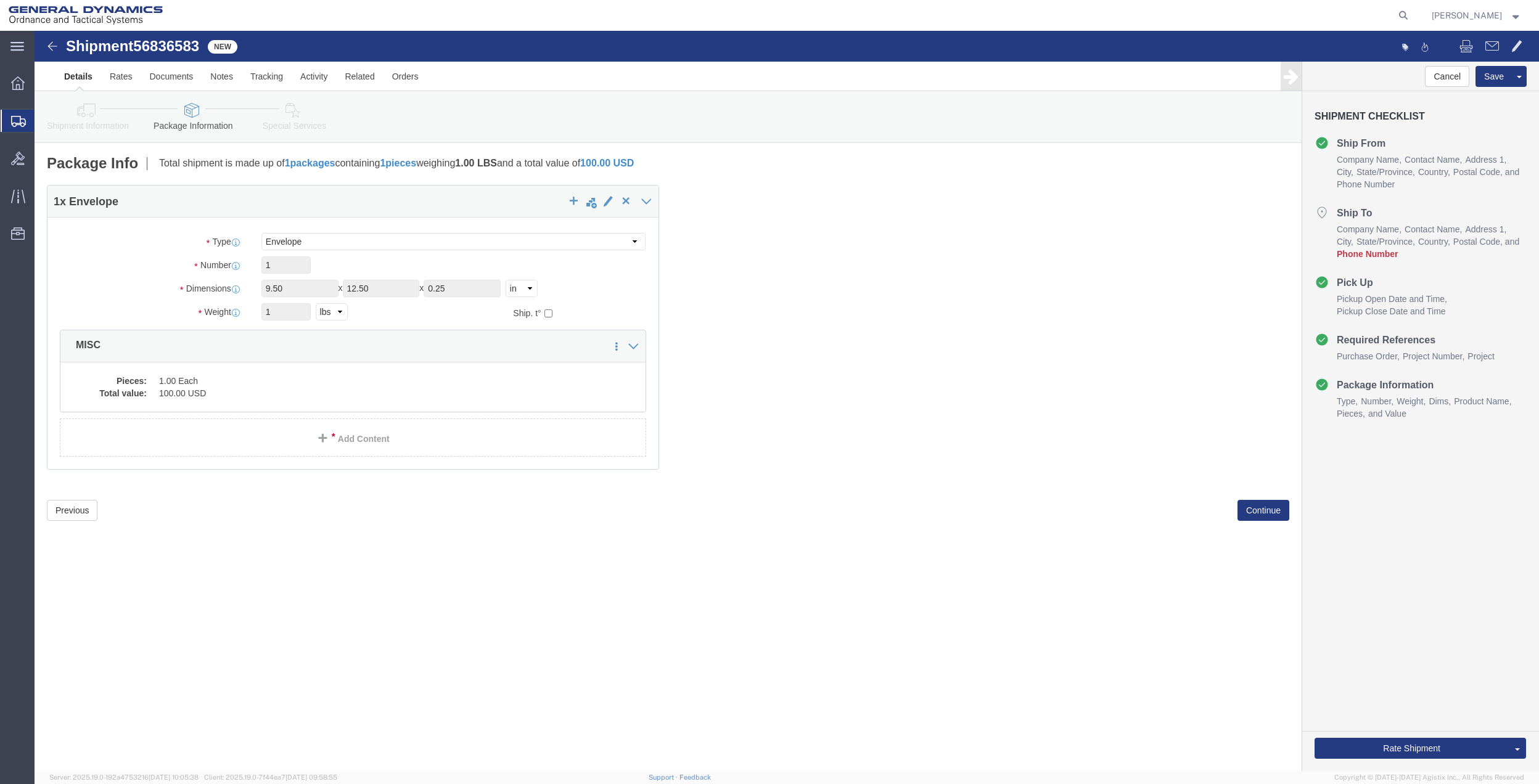
click icon
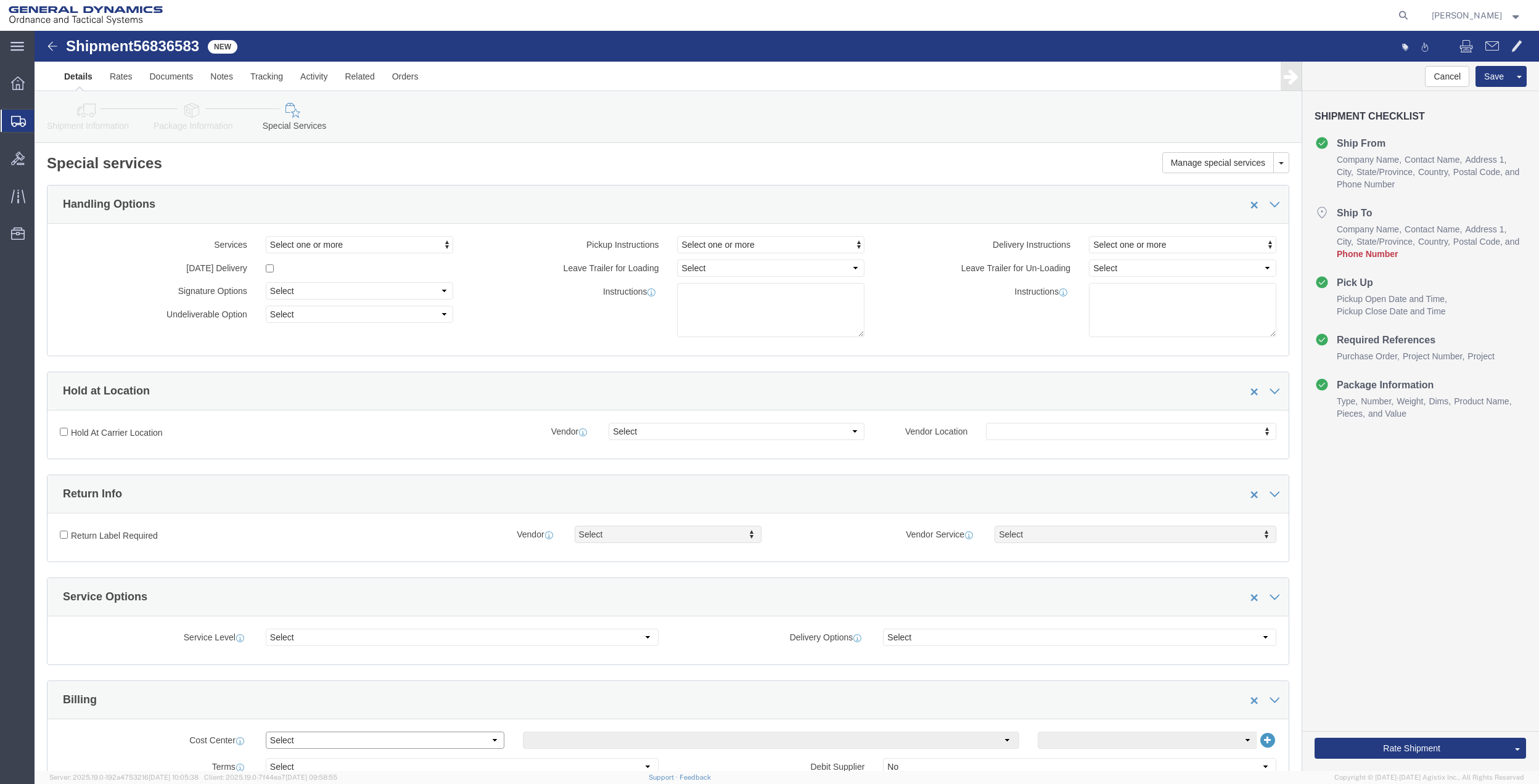
click select "Select Buyer Cost Center Department Operations Number Order Number Sales Person"
click select "Select [GEOGRAPHIC_DATA] [GEOGRAPHIC_DATA] [GEOGRAPHIC_DATA] [GEOGRAPHIC_DATA] …"
drag, startPoint x: 1045, startPoint y: 715, endPoint x: 1040, endPoint y: 704, distance: 12.1
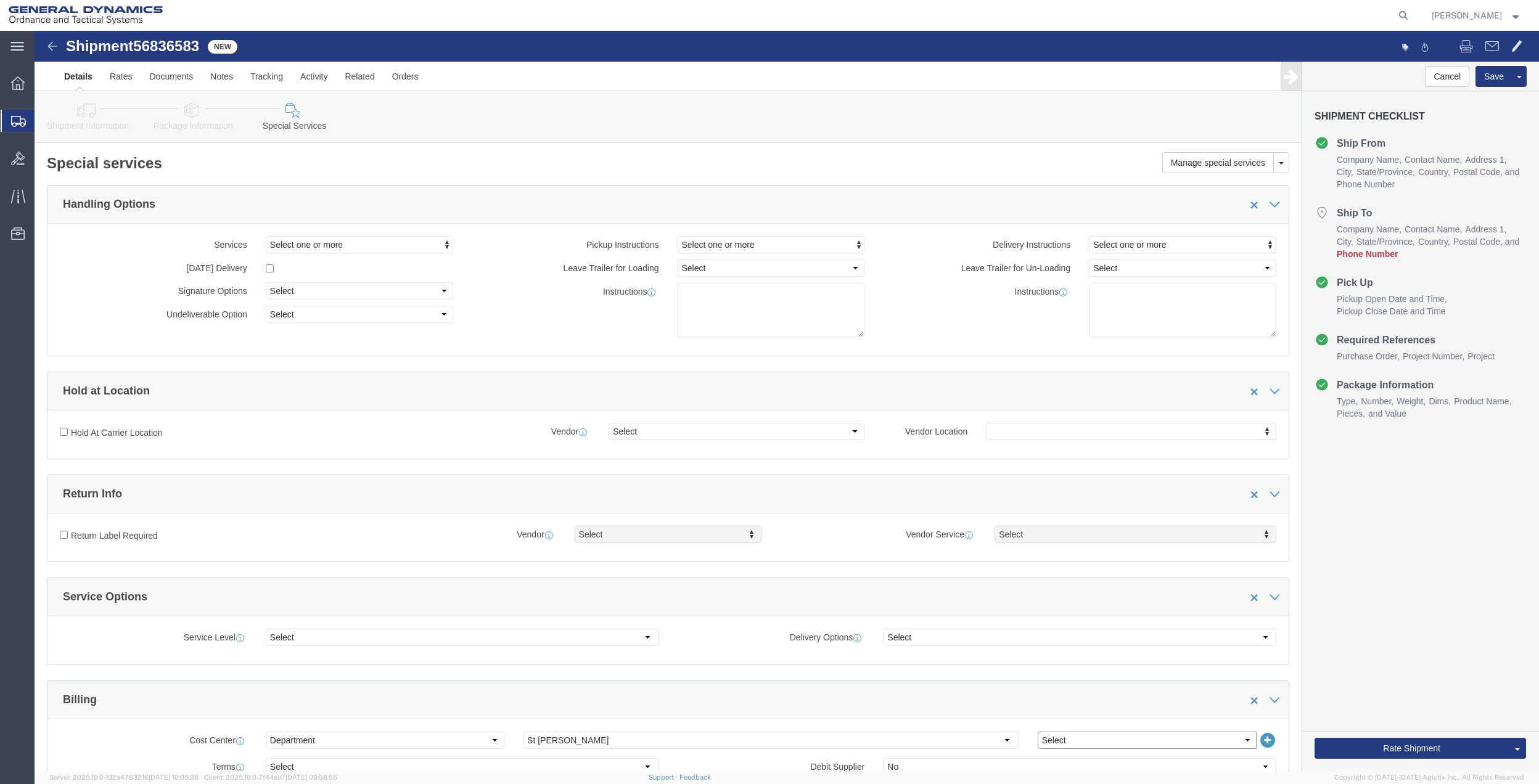
click select "Select 10AFM 10GAG 10GAH 10GFL 10GFO 10GIE 10GIS 30MABS St [PERSON_NAME] Program"
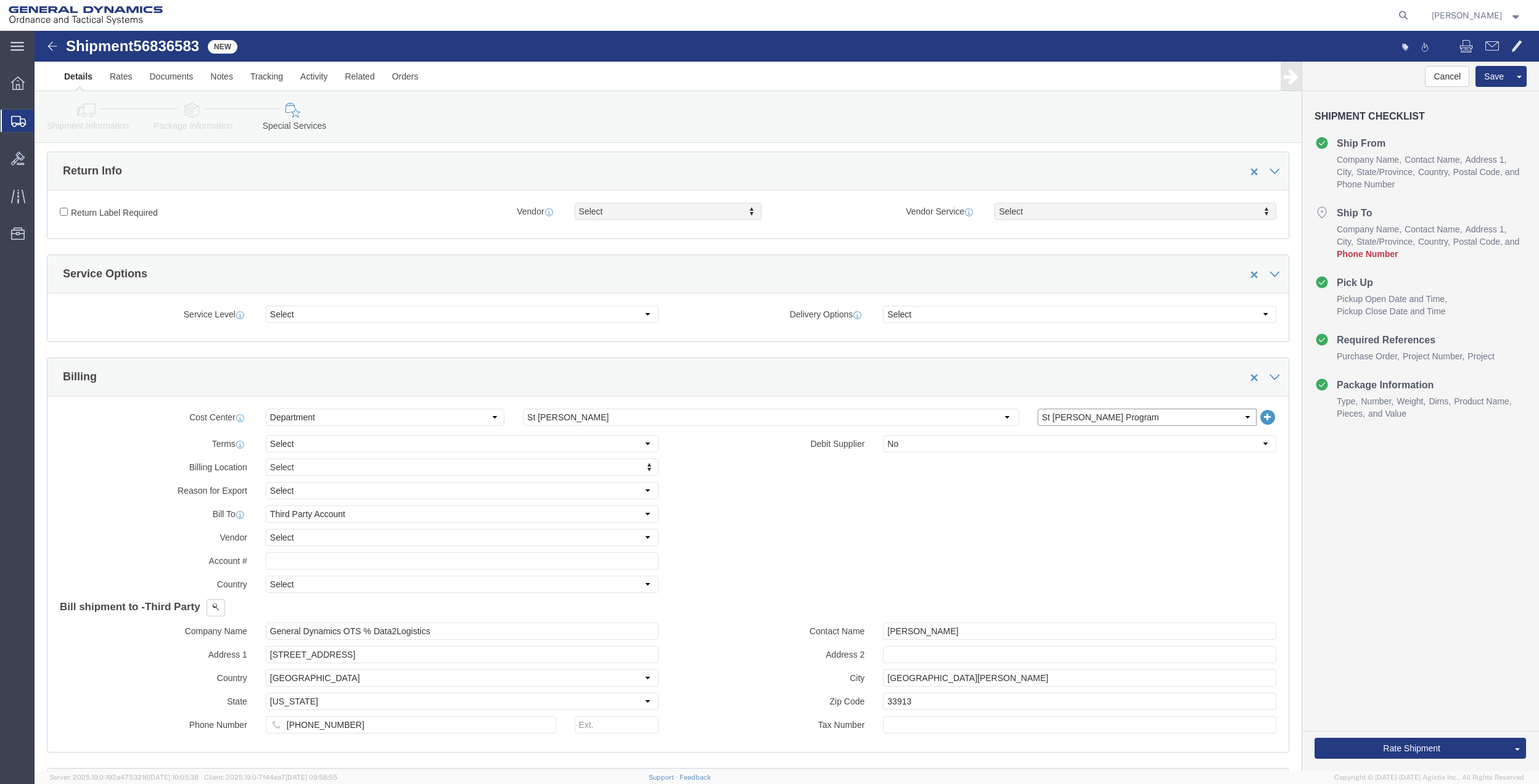
scroll to position [328, 0]
click input "General Dynamics OTS % Data2Logistics"
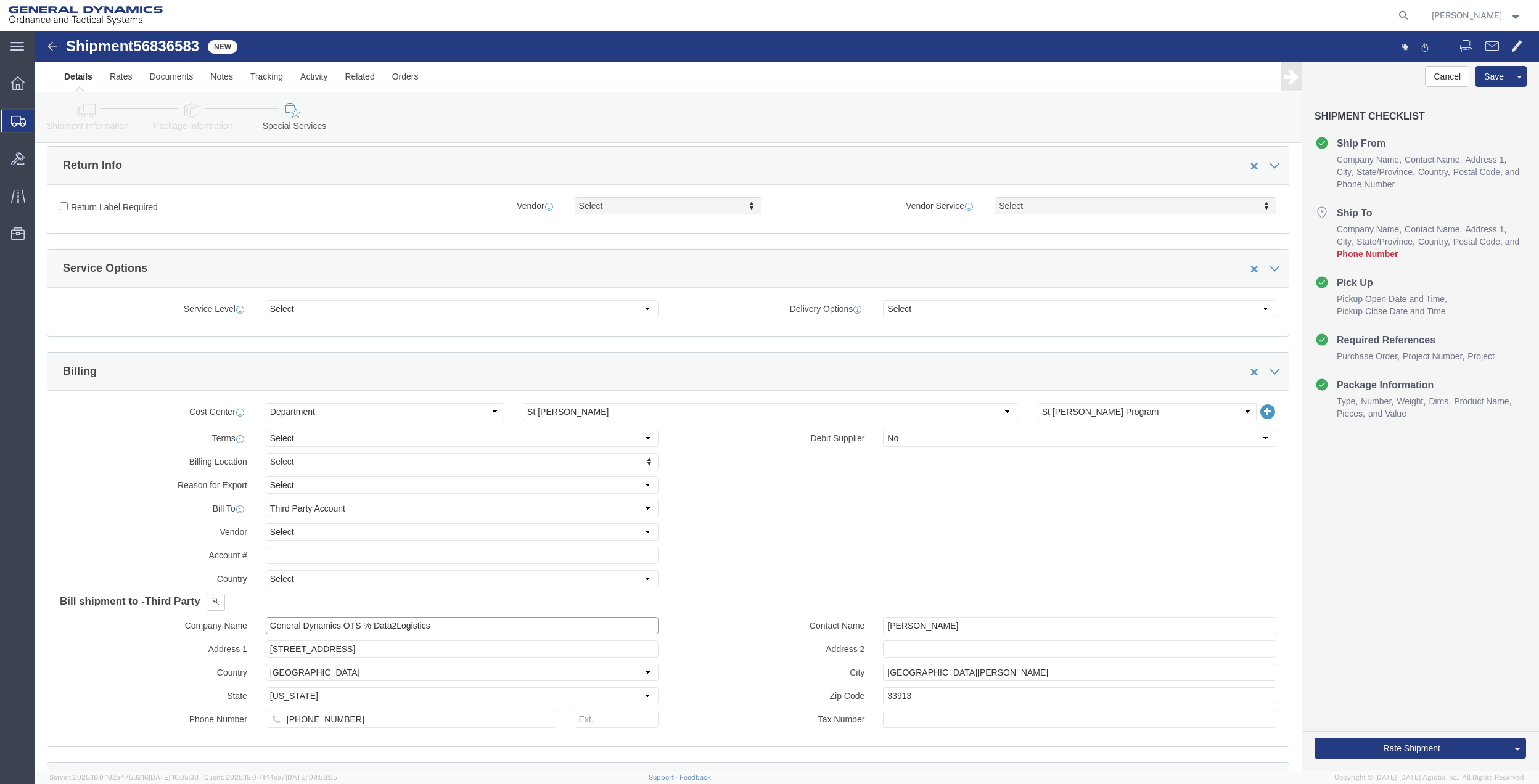
click input "General Dynamics OTS % Data2Logistics"
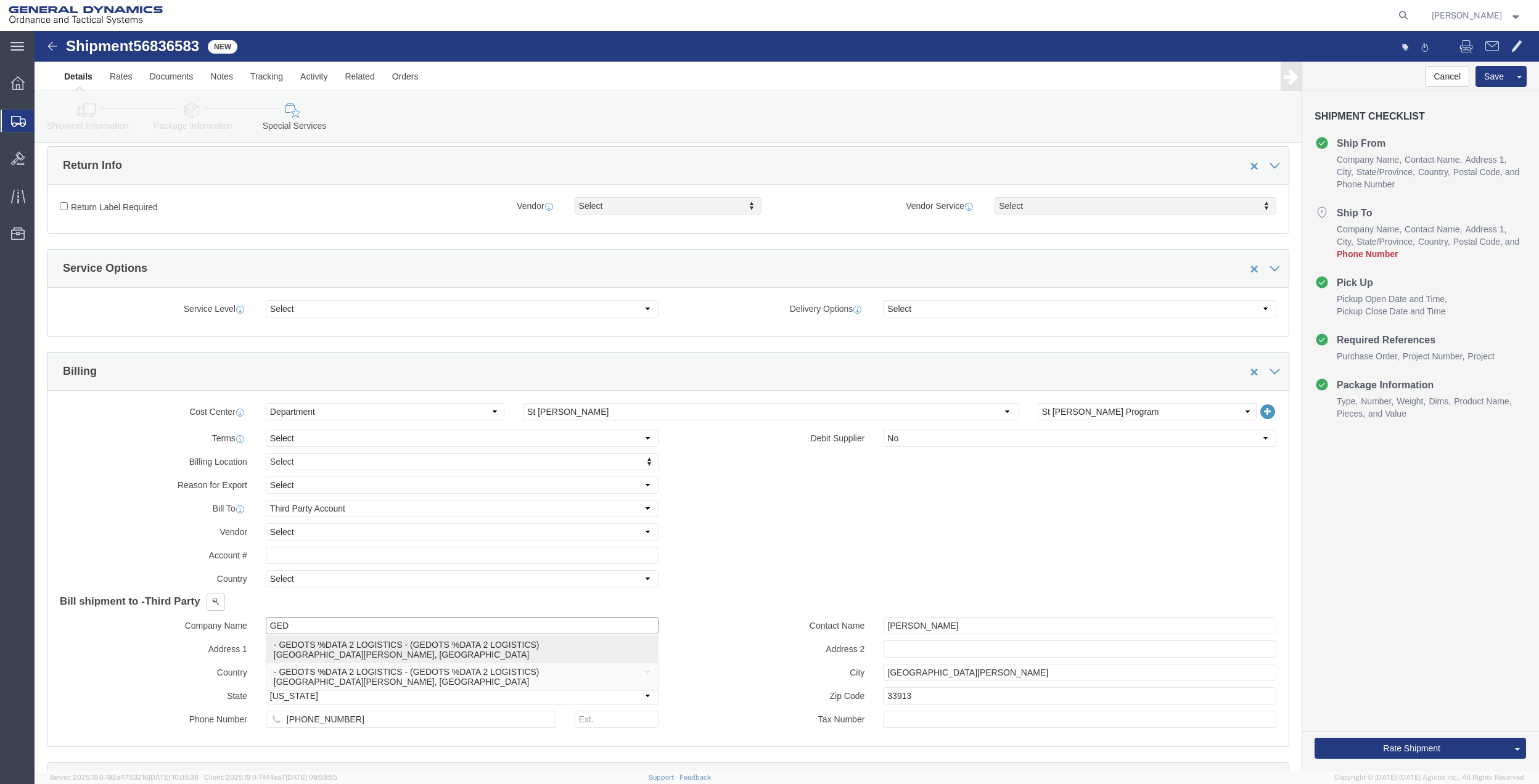
click p "- GEDOTS %DATA 2 LOGISTICS - (GEDOTS %DATA 2 LOGISTICS) [GEOGRAPHIC_DATA][PERSO…"
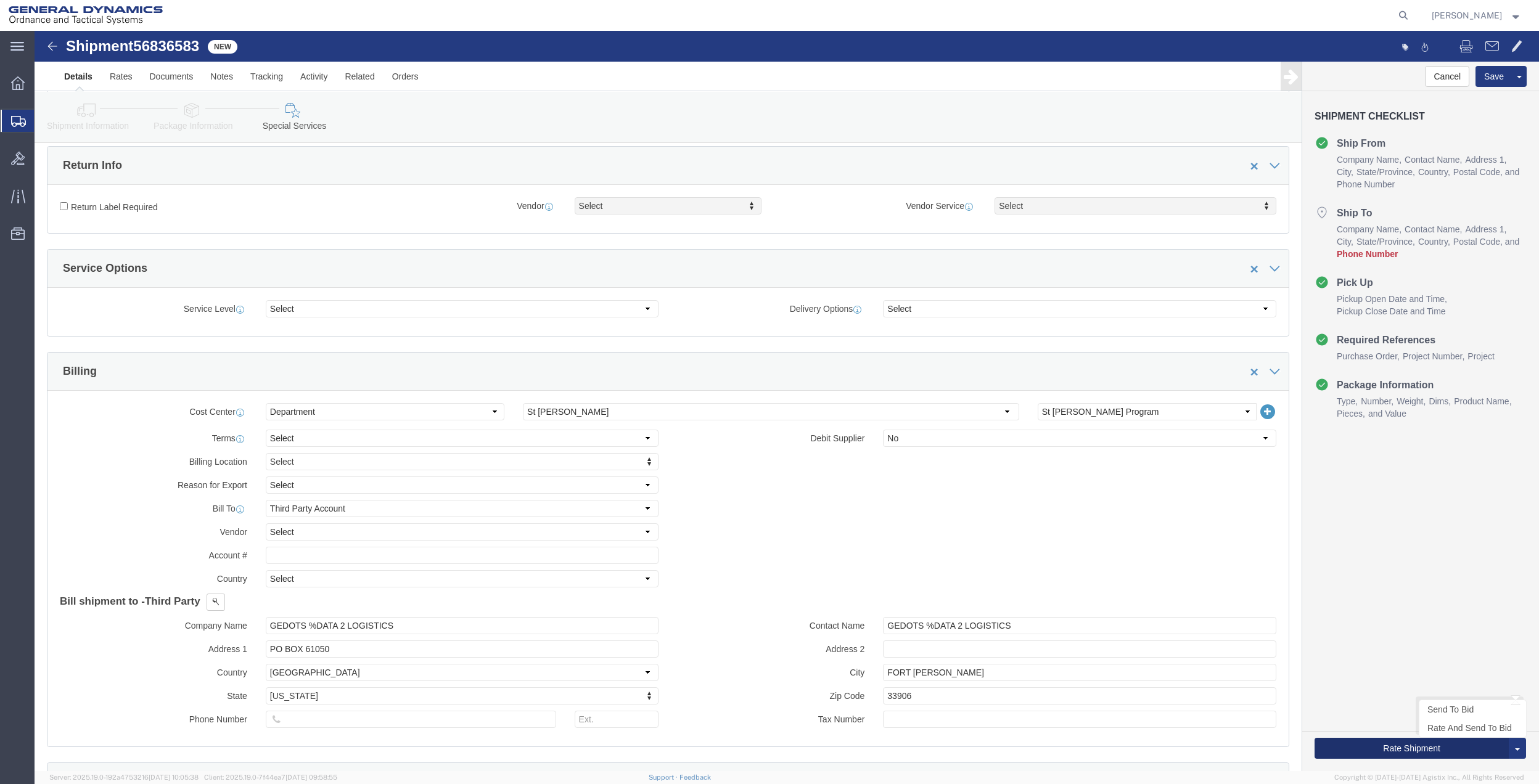
click button "Rate Shipment"
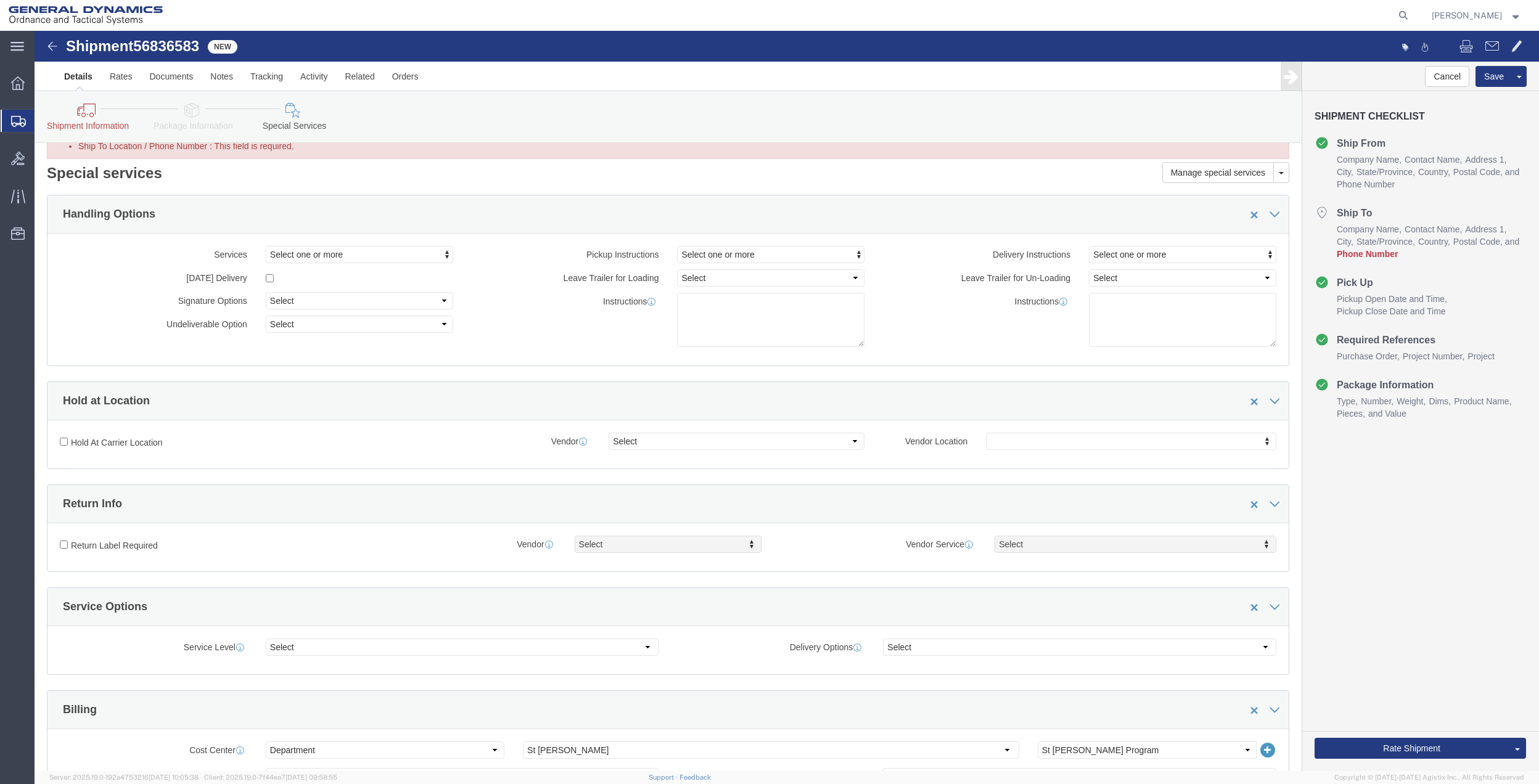
scroll to position [0, 0]
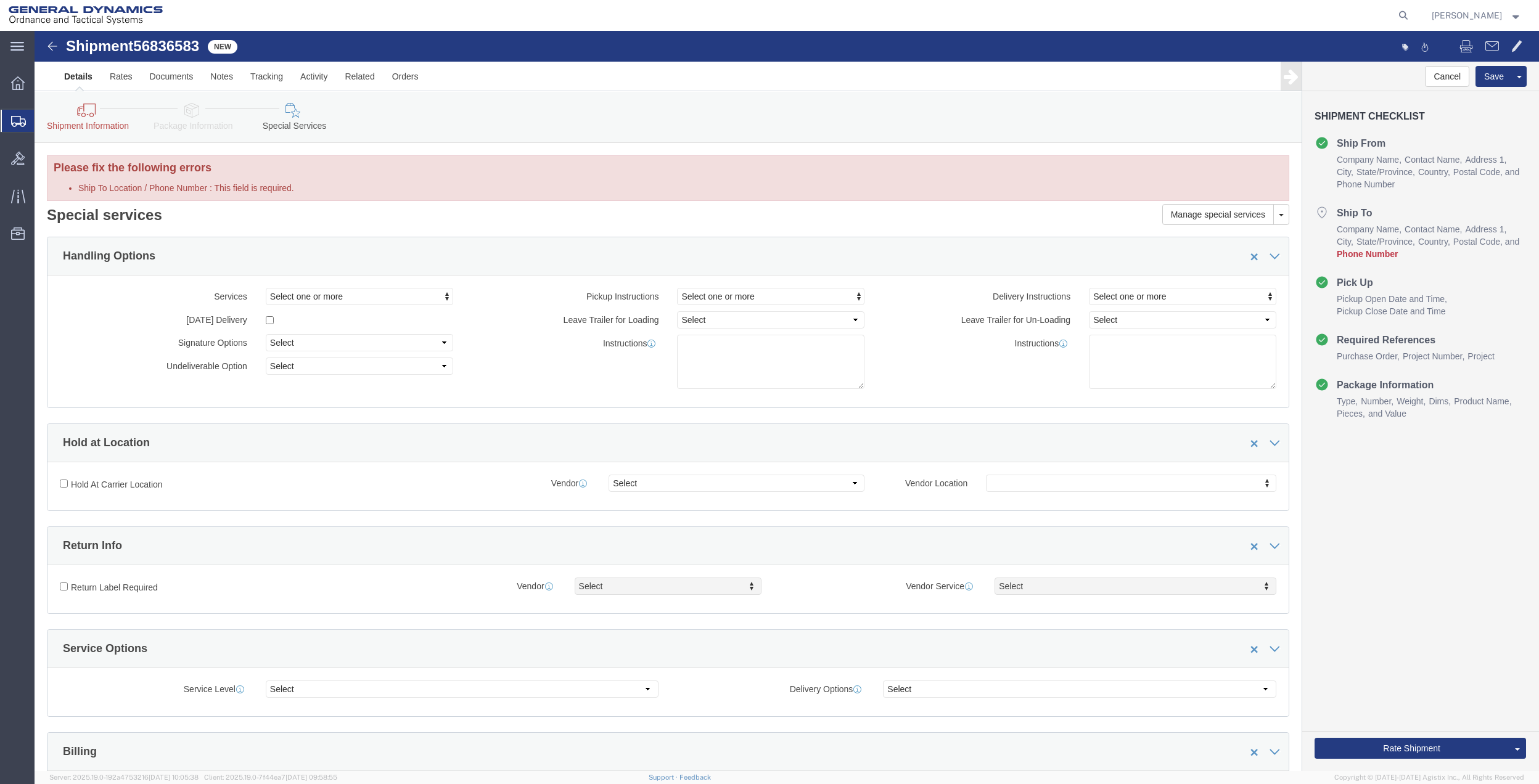
click icon
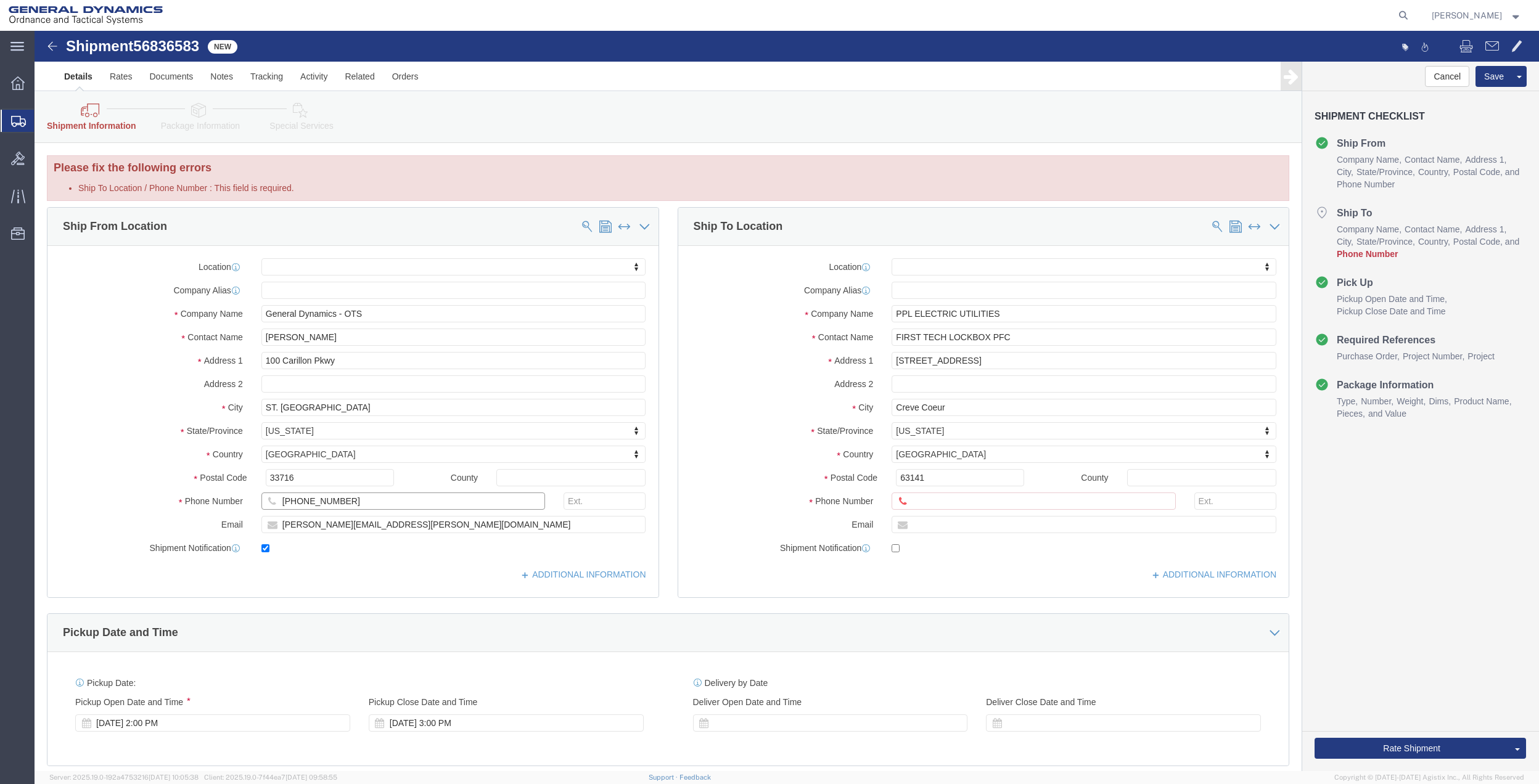
click input "[PHONE_NUMBER]"
click input "Ship To Location / Phone Number : This field is required."
paste input "[PHONE_NUMBER]"
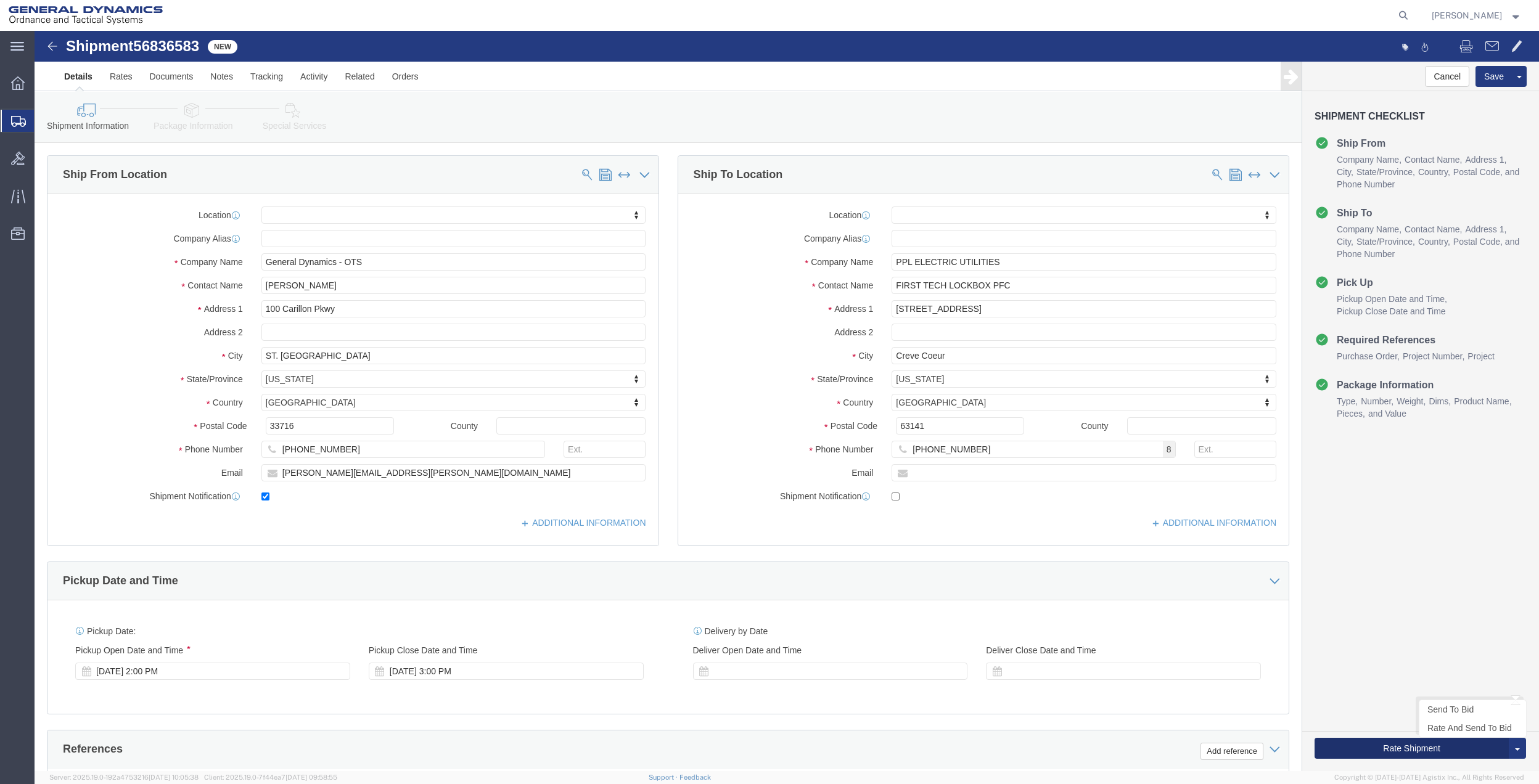
click button "Rate Shipment"
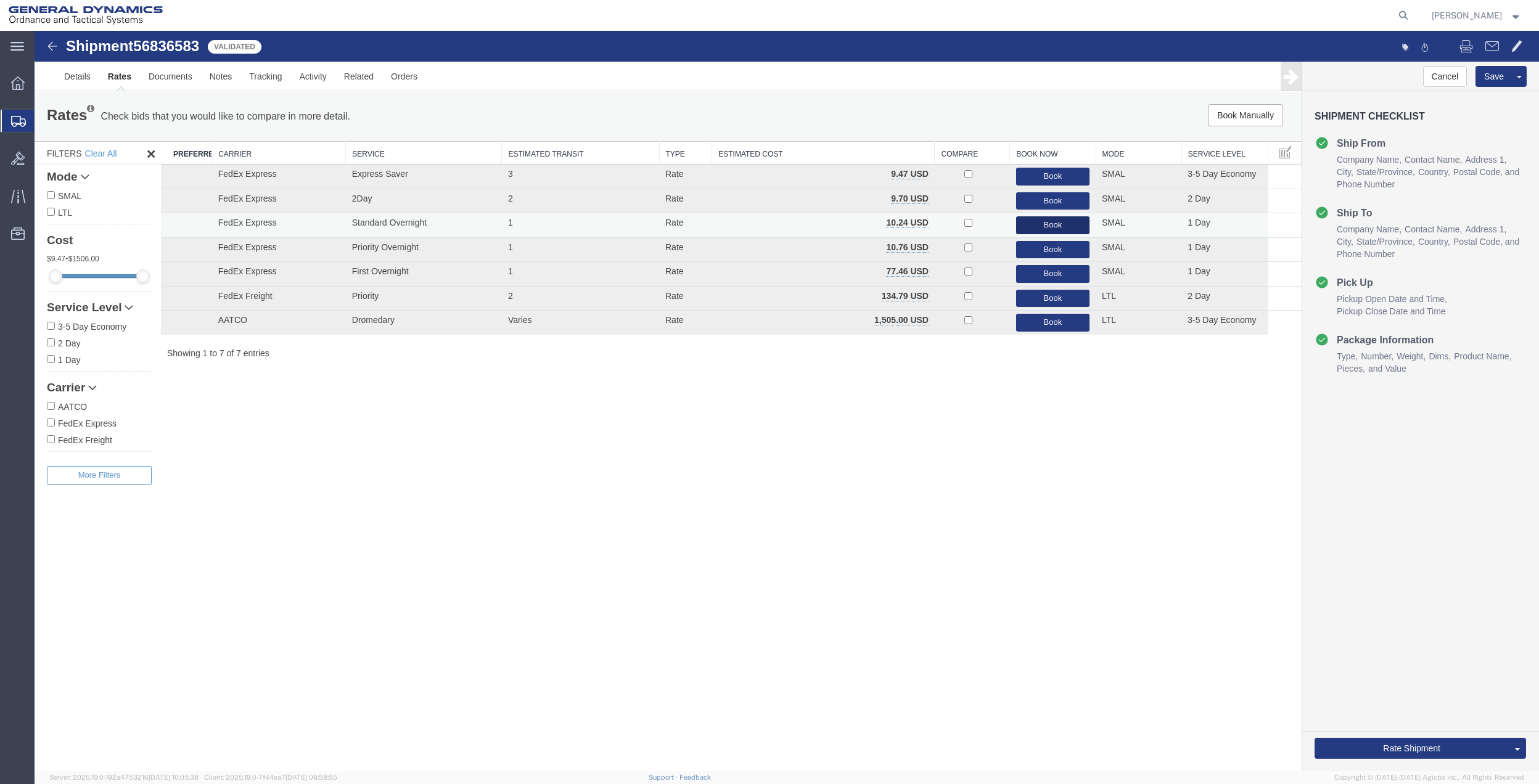
click at [1050, 224] on button "Book" at bounding box center [1053, 225] width 73 height 18
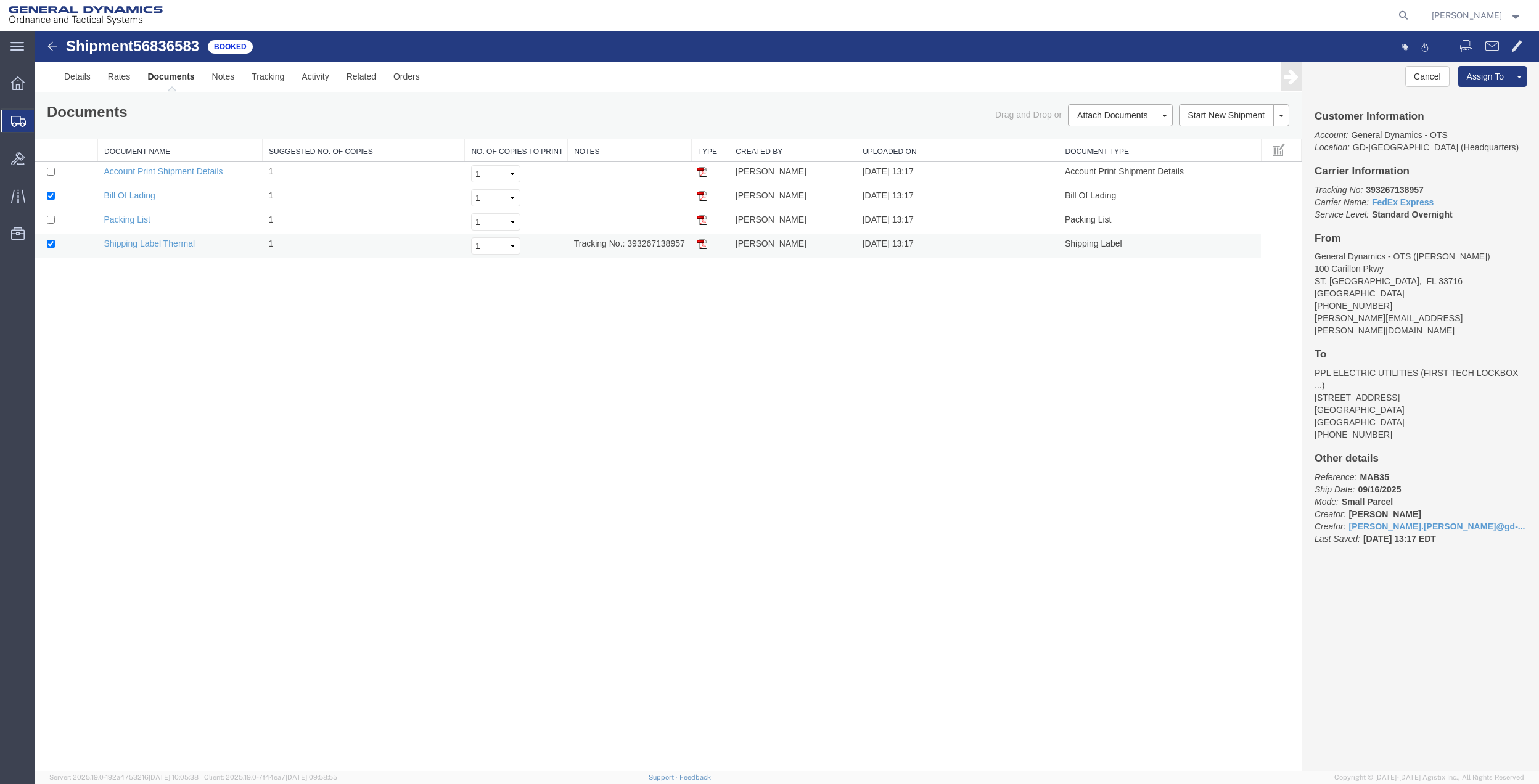
click at [126, 249] on td "Shipping Label Thermal" at bounding box center [180, 247] width 165 height 24
click at [130, 248] on link "Shipping Label Thermal" at bounding box center [150, 244] width 91 height 9
click at [0, 0] on span "Create Shipment" at bounding box center [0, 0] width 0 height 0
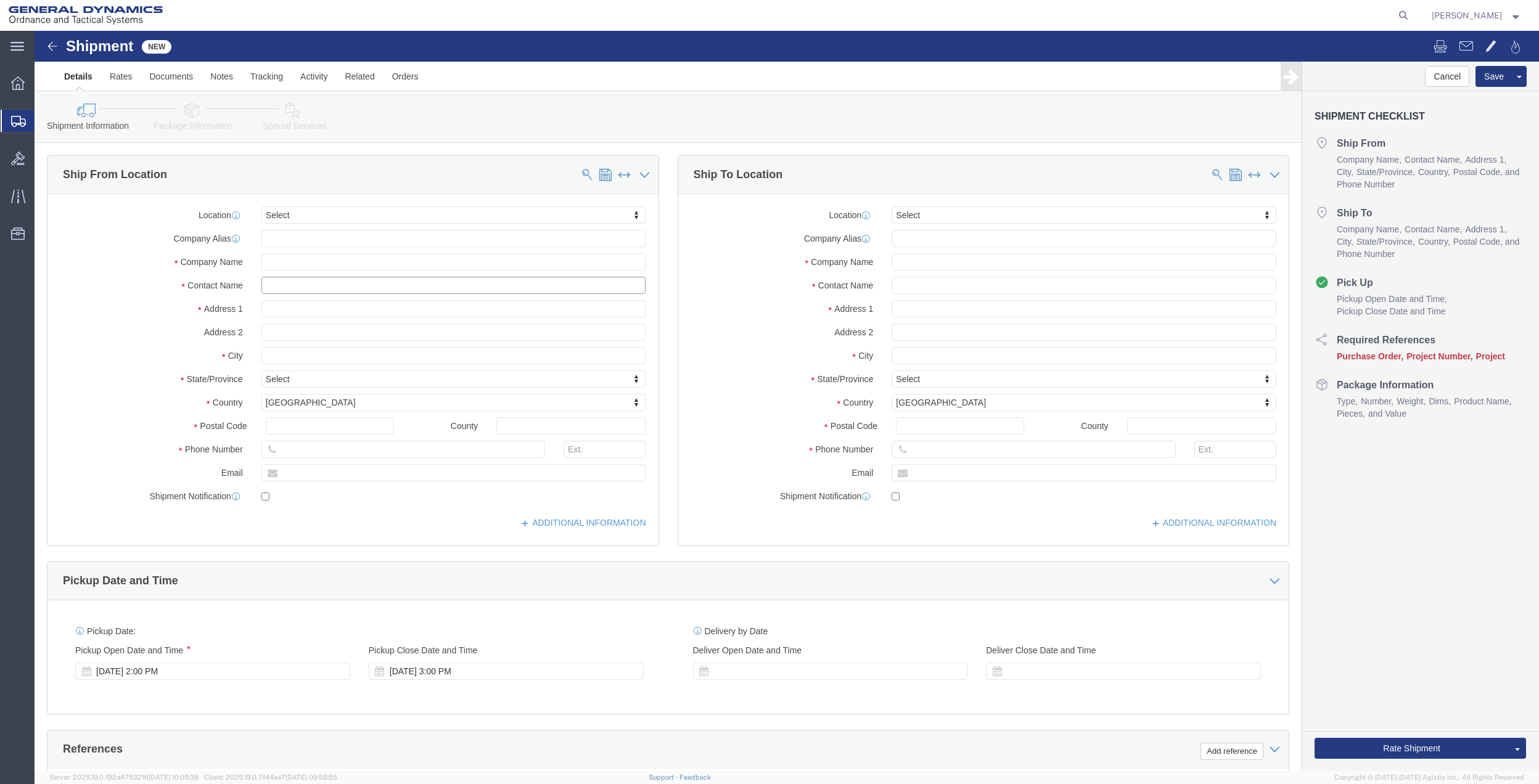
click input "text"
click p "- GENERAL DYNAMICS OTS - ([PERSON_NAME]) [STREET_ADDRESS]"
click input "text"
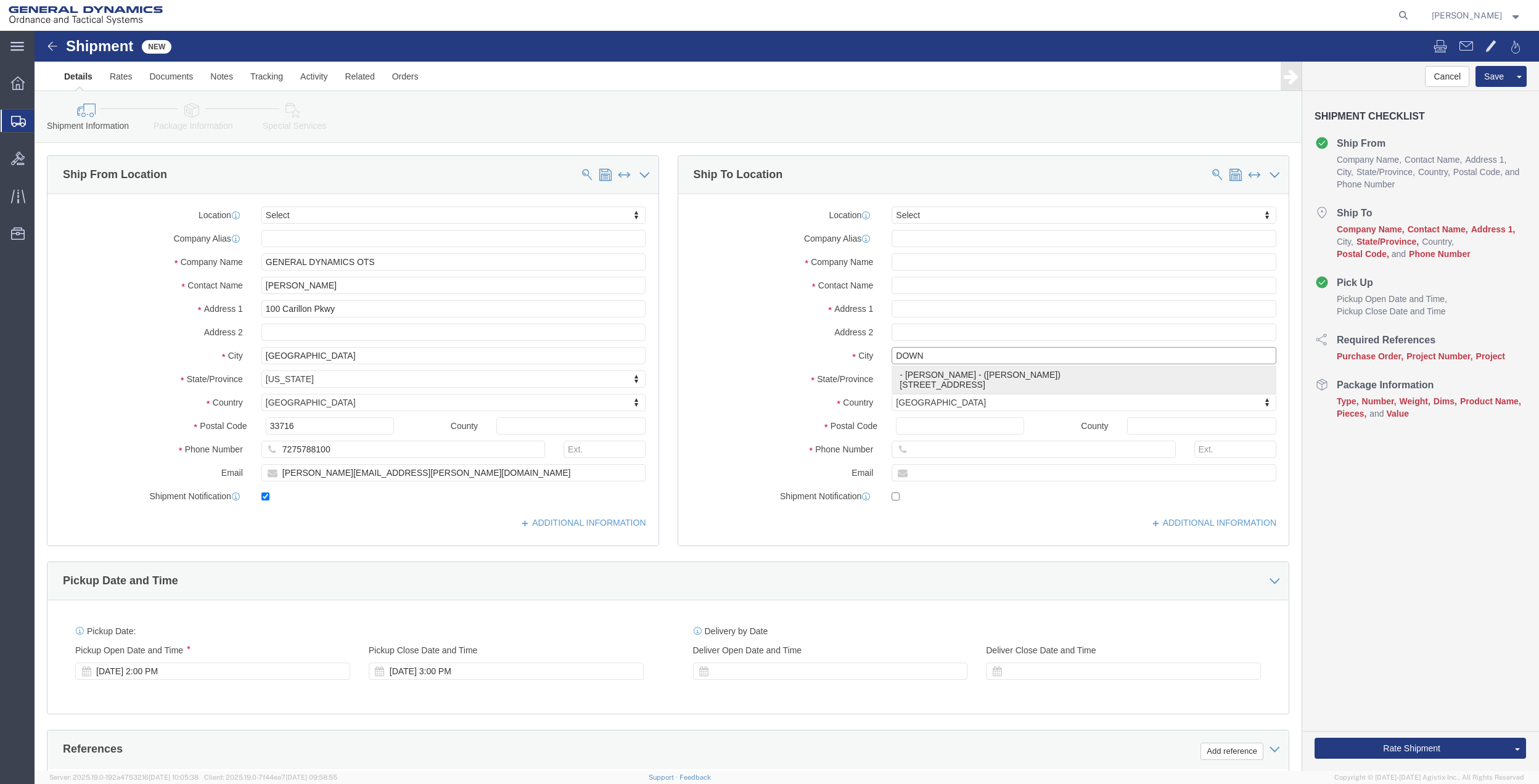
click p "- [PERSON_NAME] - ([PERSON_NAME]) [STREET_ADDRESS]"
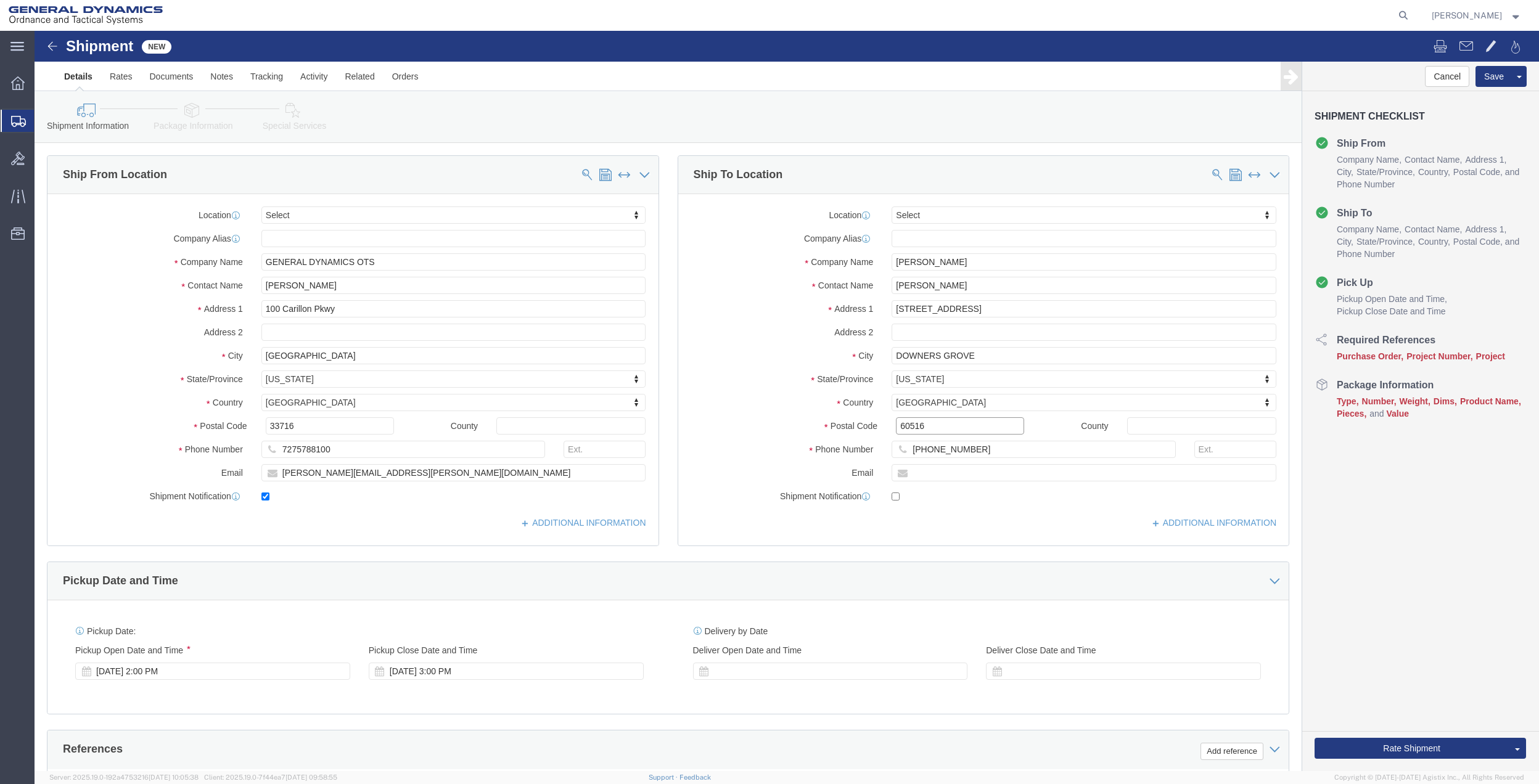
click input "60516"
click input "[STREET_ADDRESS]"
click input "[PERSON_NAME]"
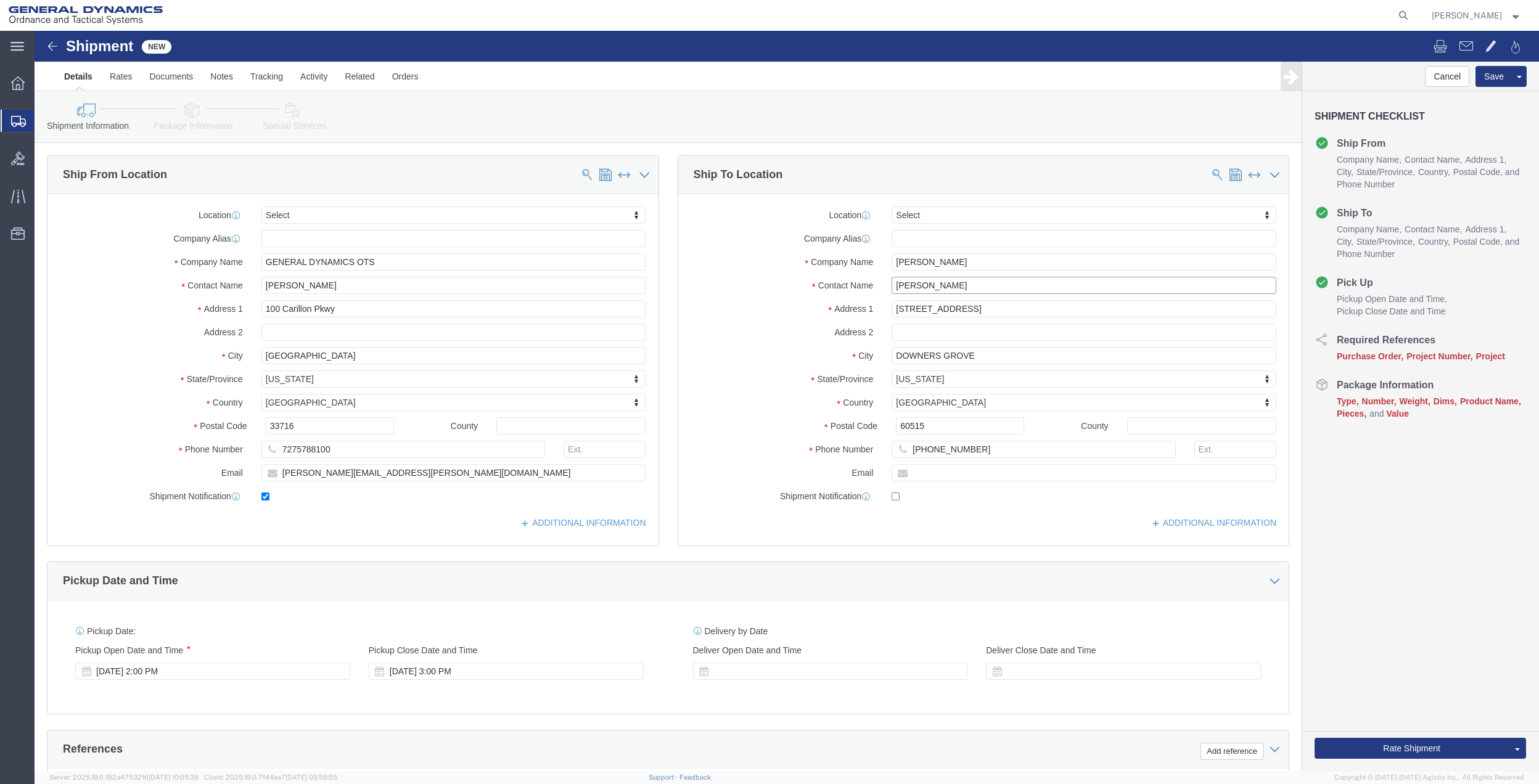
click input "[PERSON_NAME]"
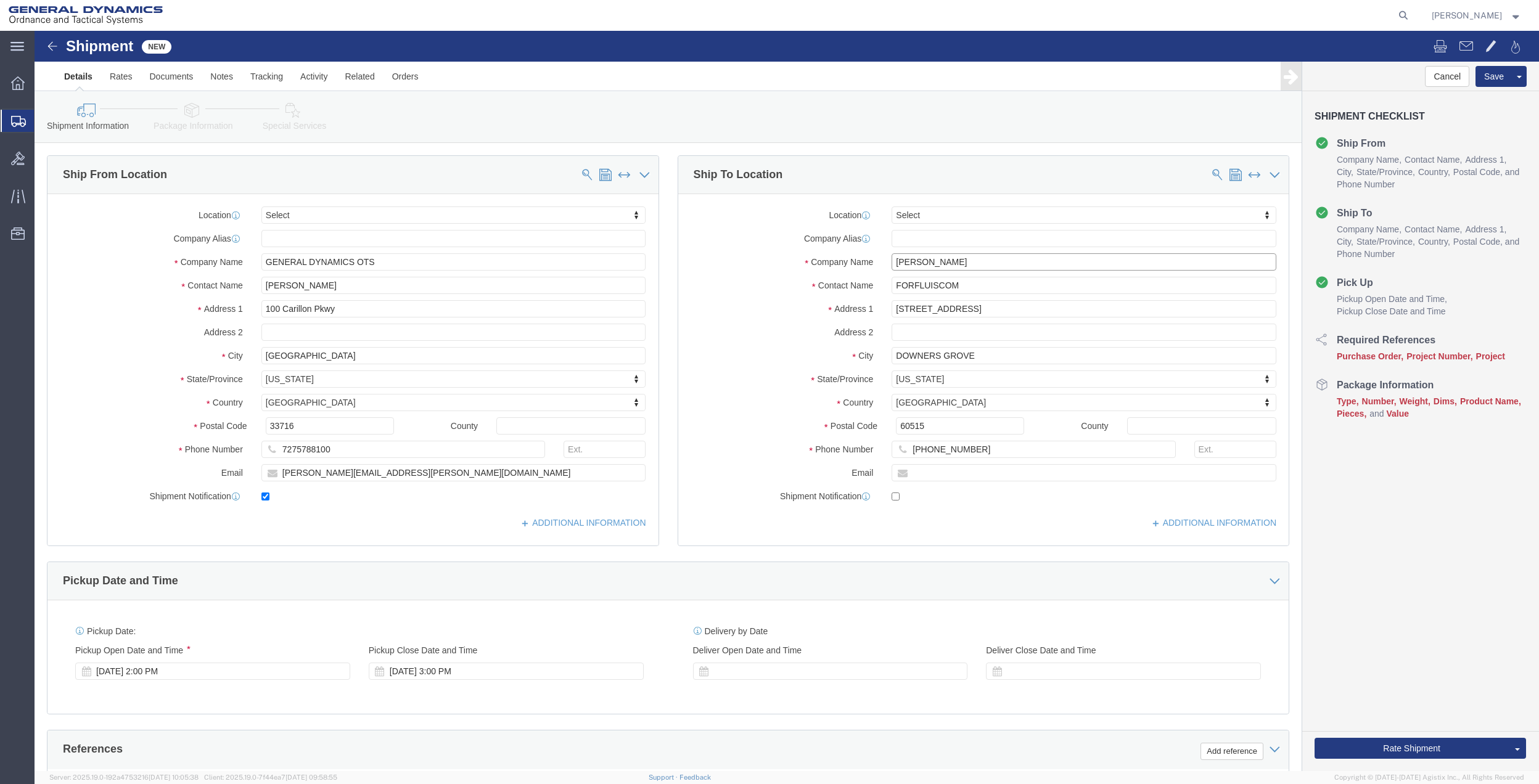
paste input "FORFLUISCOM"
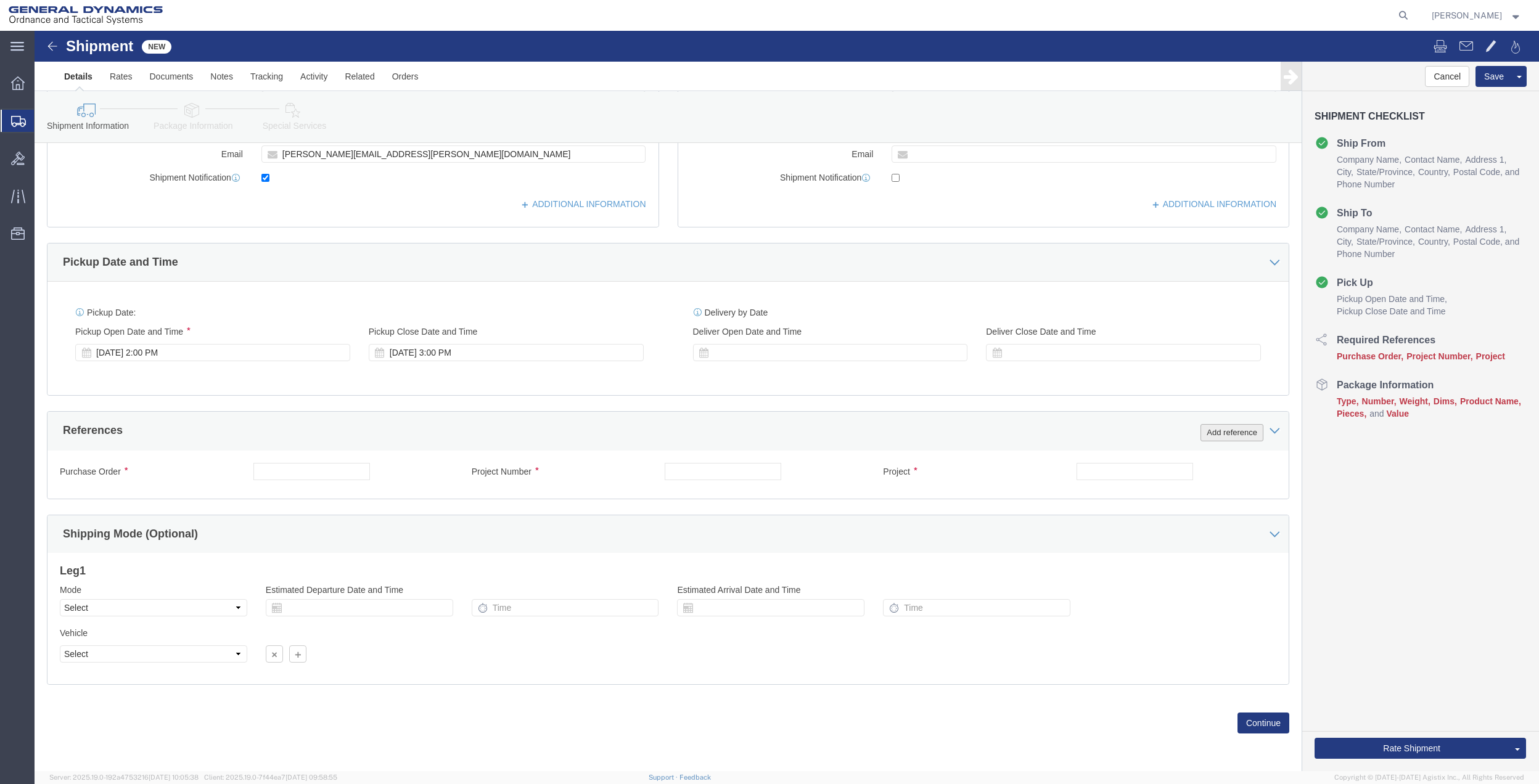
click button "Add reference"
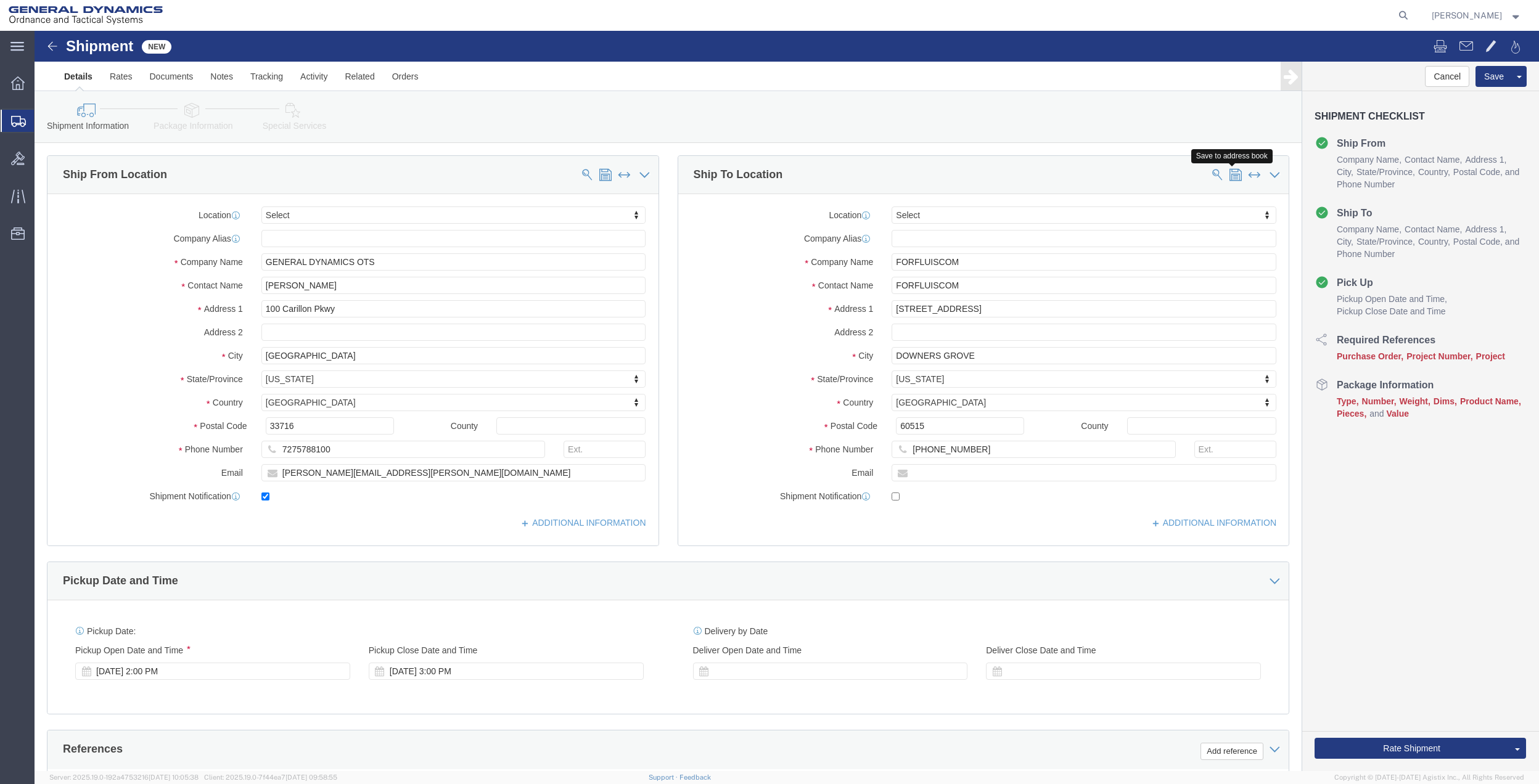
click span
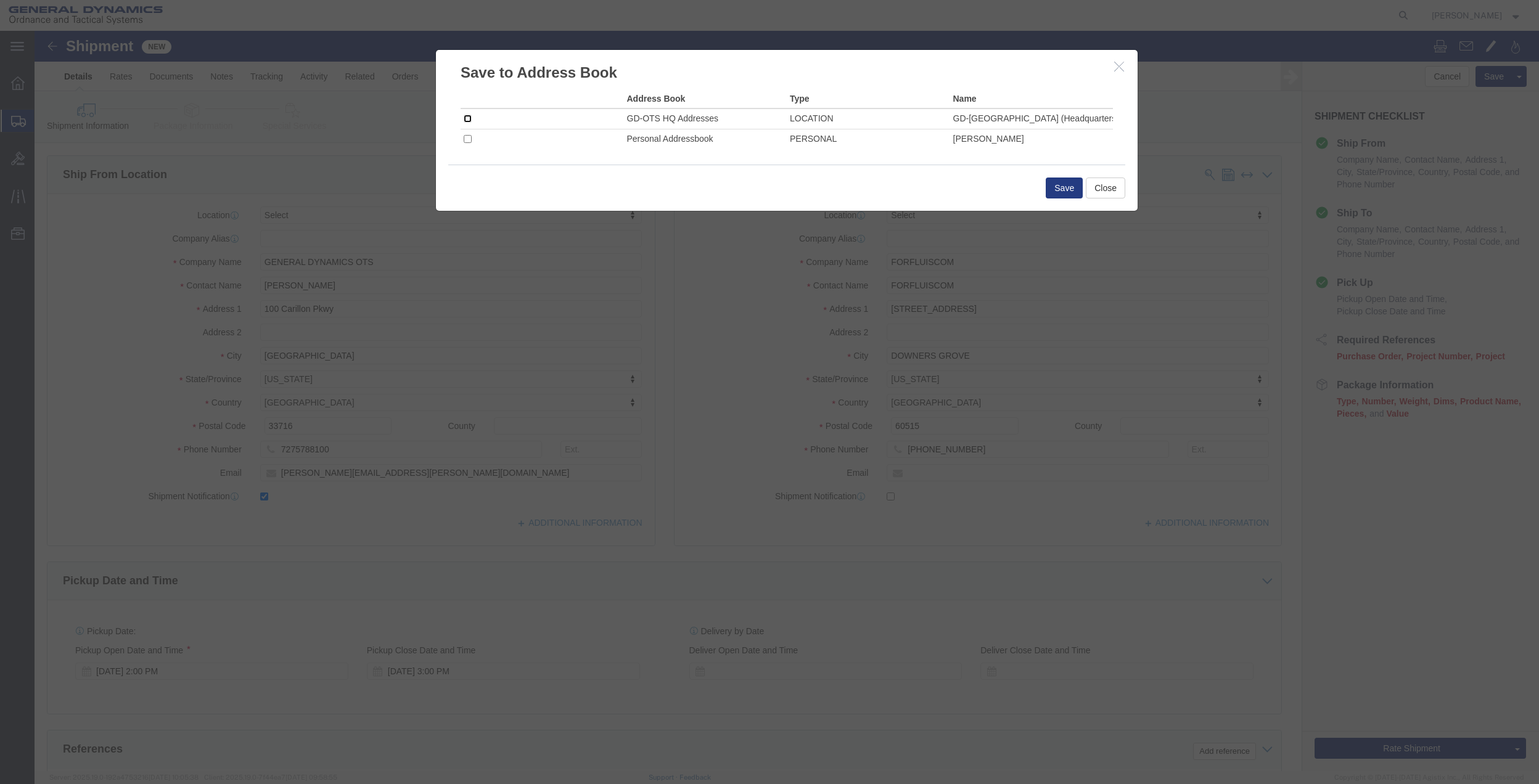
click input "checkbox"
click button "Save"
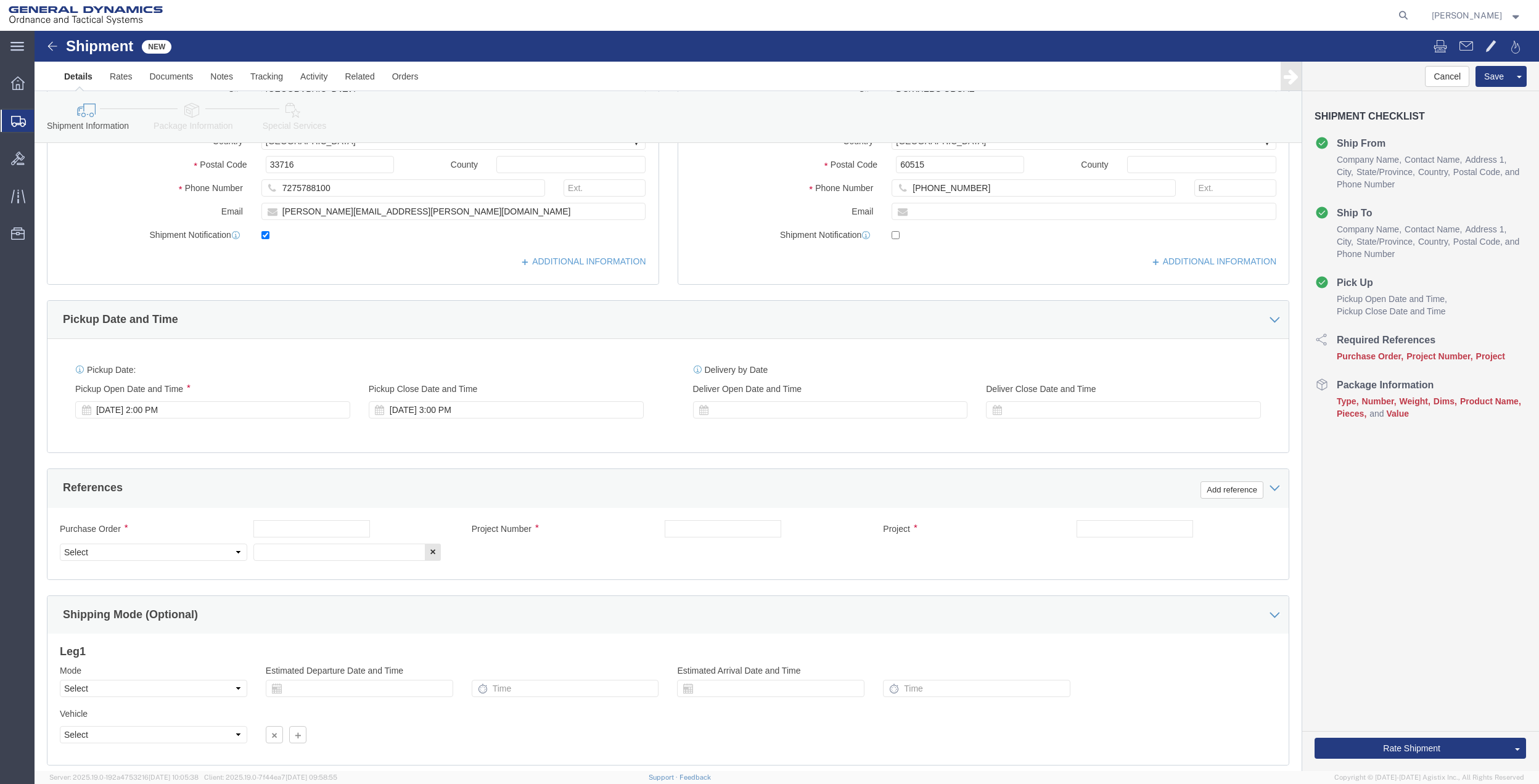
scroll to position [328, 0]
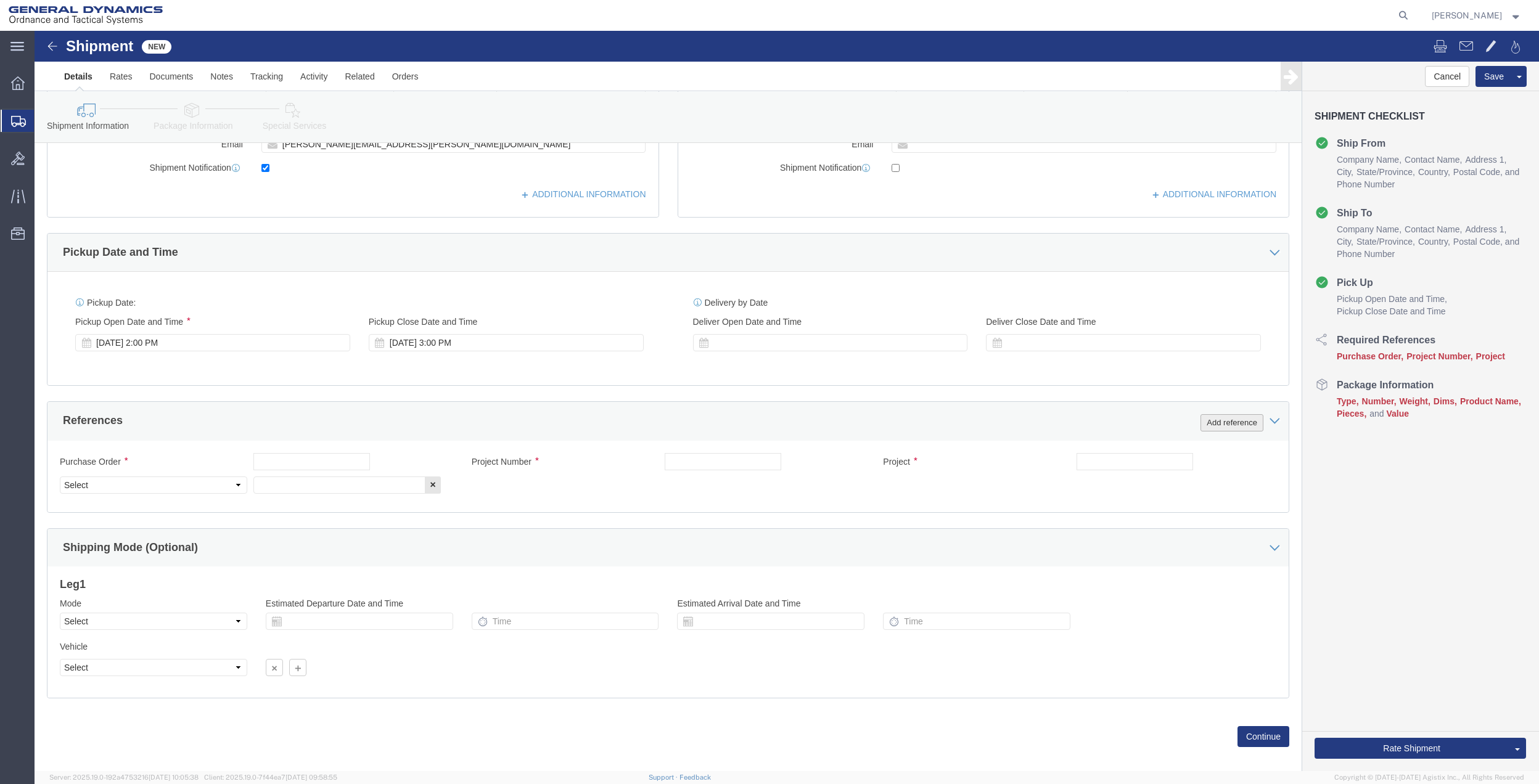
click button "Add reference"
click input "text"
paste input "WEAPONS 21 MAB"
drag, startPoint x: 319, startPoint y: 448, endPoint x: 309, endPoint y: 448, distance: 10.0
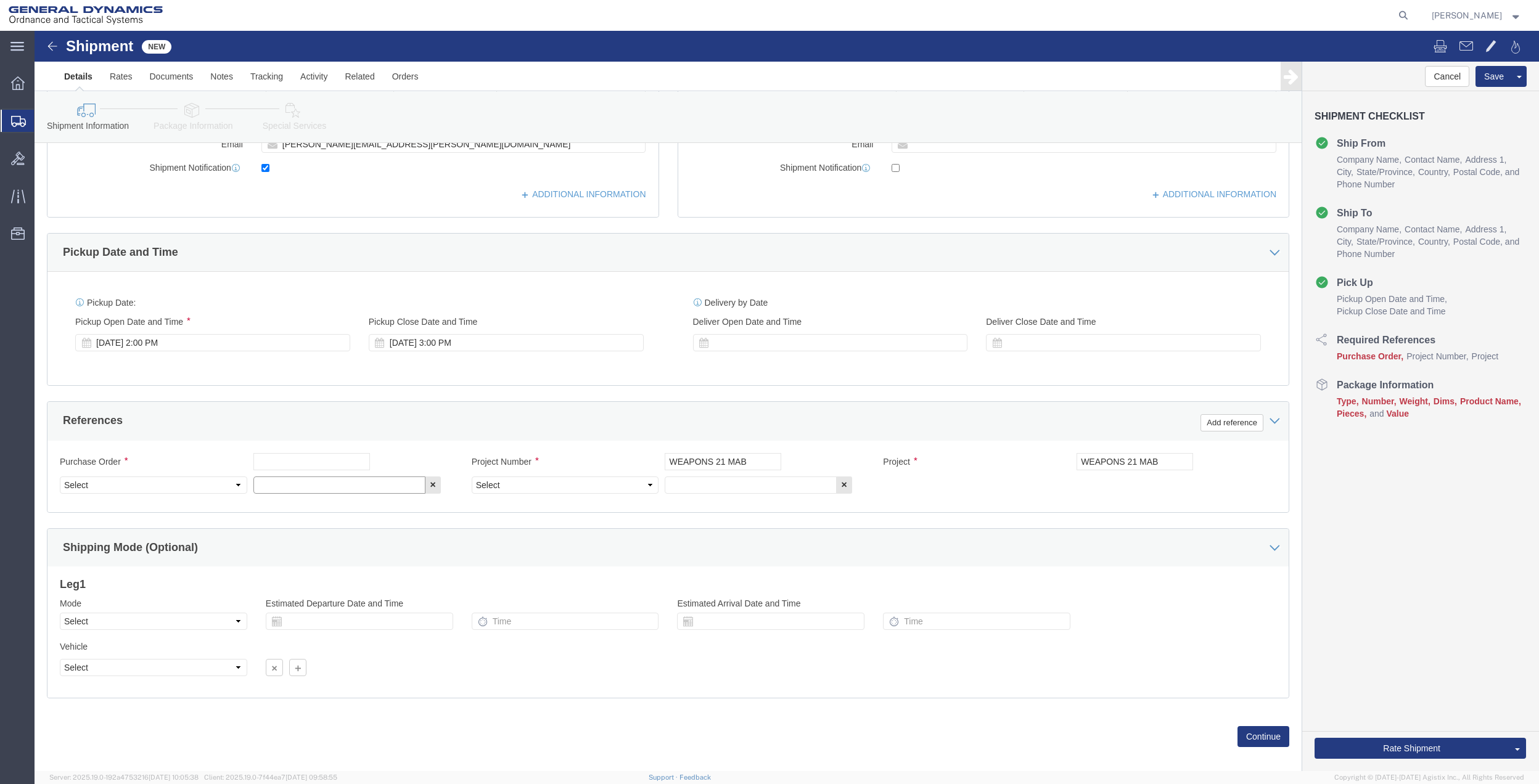
click input "text"
paste input "WEAPONS 21 MAB"
drag, startPoint x: 282, startPoint y: 436, endPoint x: 228, endPoint y: 437, distance: 54.0
click input "text"
paste input "WEAPONS 21 MAB"
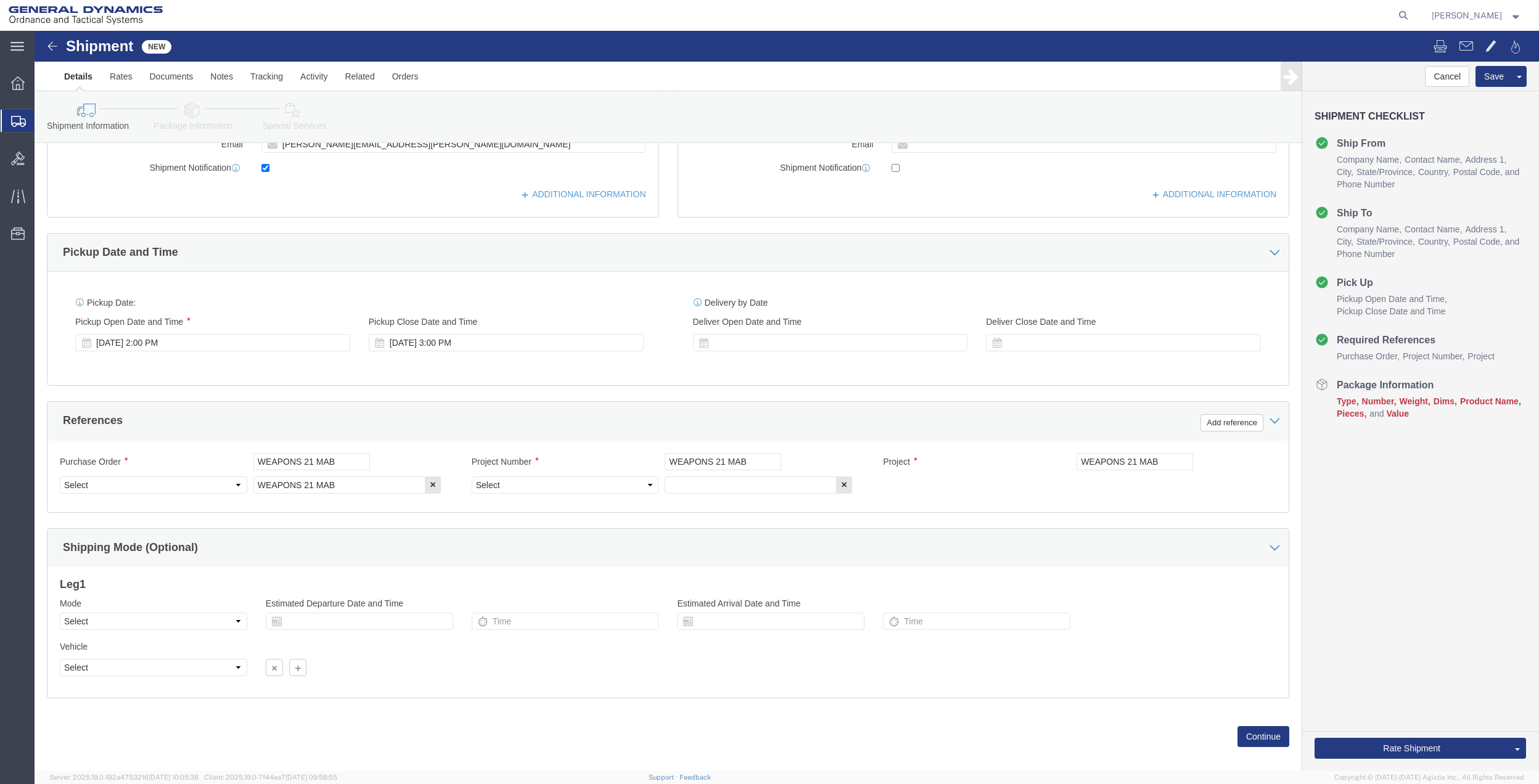
click div "Purchase Order WEAPONS 21 MAB"
drag, startPoint x: 152, startPoint y: 446, endPoint x: 144, endPoint y: 442, distance: 8.9
click div "Purchase Order WEAPONS 21 MAB"
drag, startPoint x: 123, startPoint y: 454, endPoint x: 110, endPoint y: 445, distance: 15.8
click select "Select Account Type Activity ID Airline Appointment Number ASN Batch Request # …"
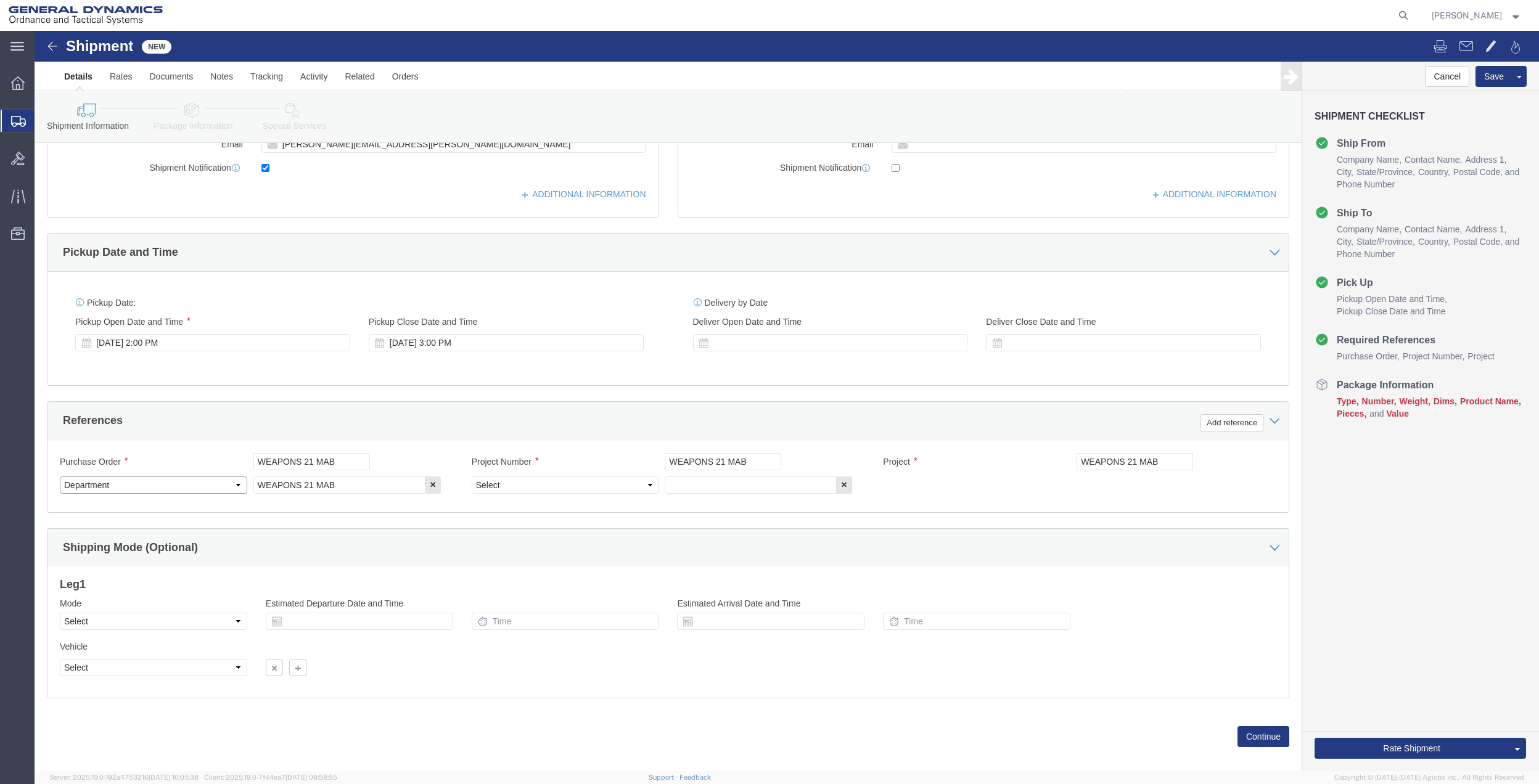
click select "Select Account Type Activity ID Airline Appointment Number ASN Batch Request # …"
click link "Package Information"
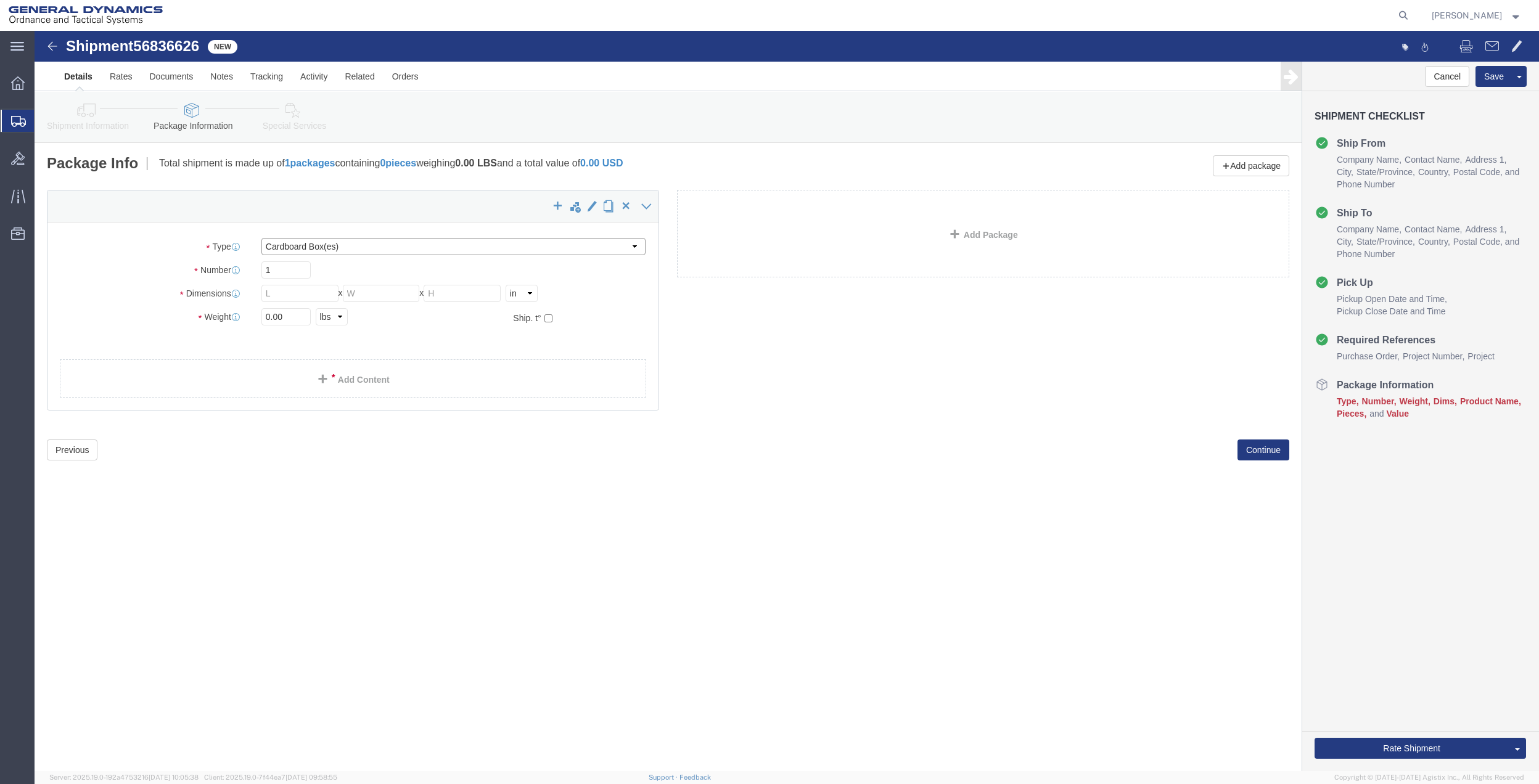
click select "Select Bale(s) Basket(s) Bolt(s) Bottle(s) Buckets Bulk Bundle(s) Can(s) Cardbo…"
click link "Add Content"
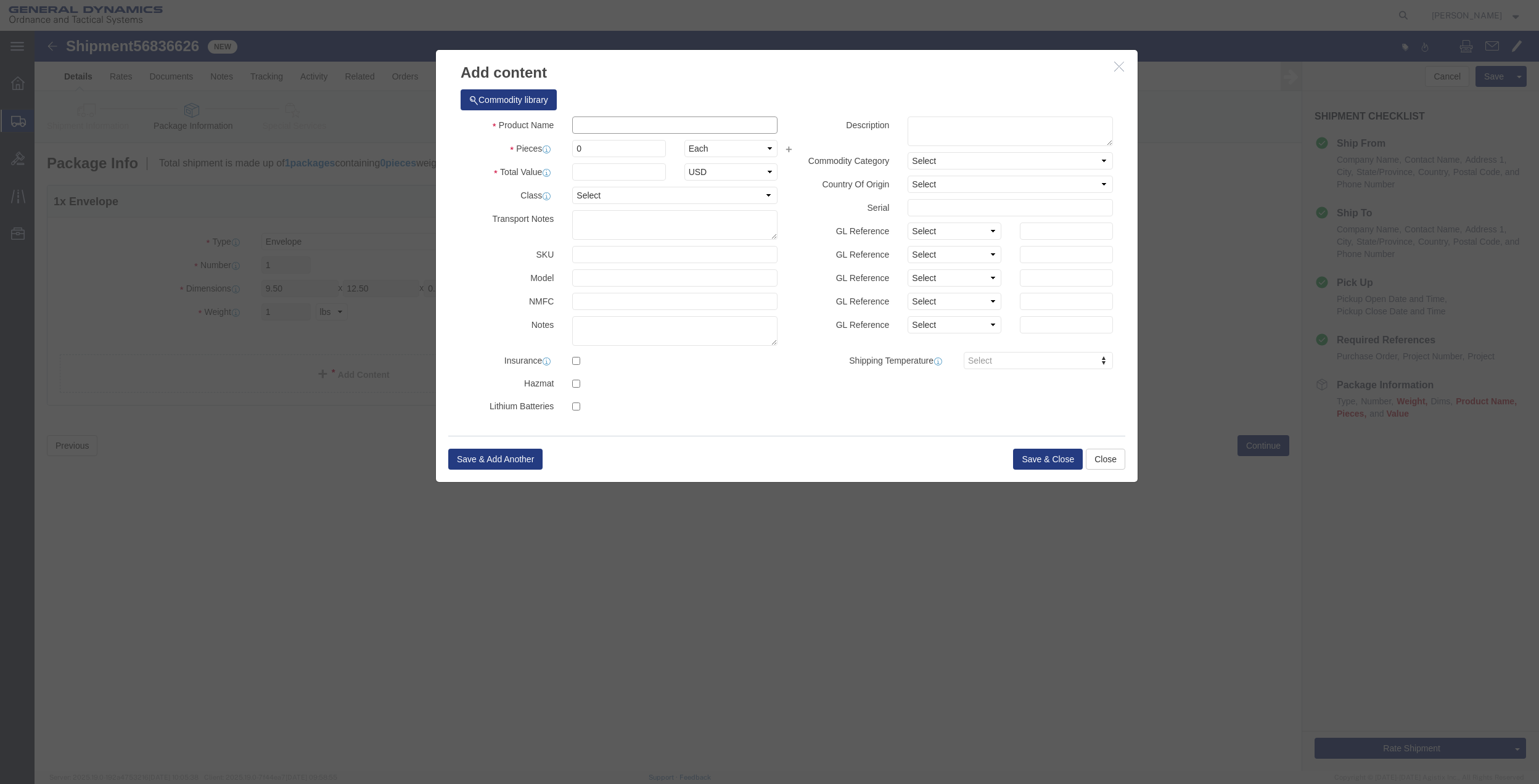
click input "text"
click input "0"
click select "Select 50 55 60 65 70 85 92.5 100 125 175 250 300 400"
click button "Save & Close"
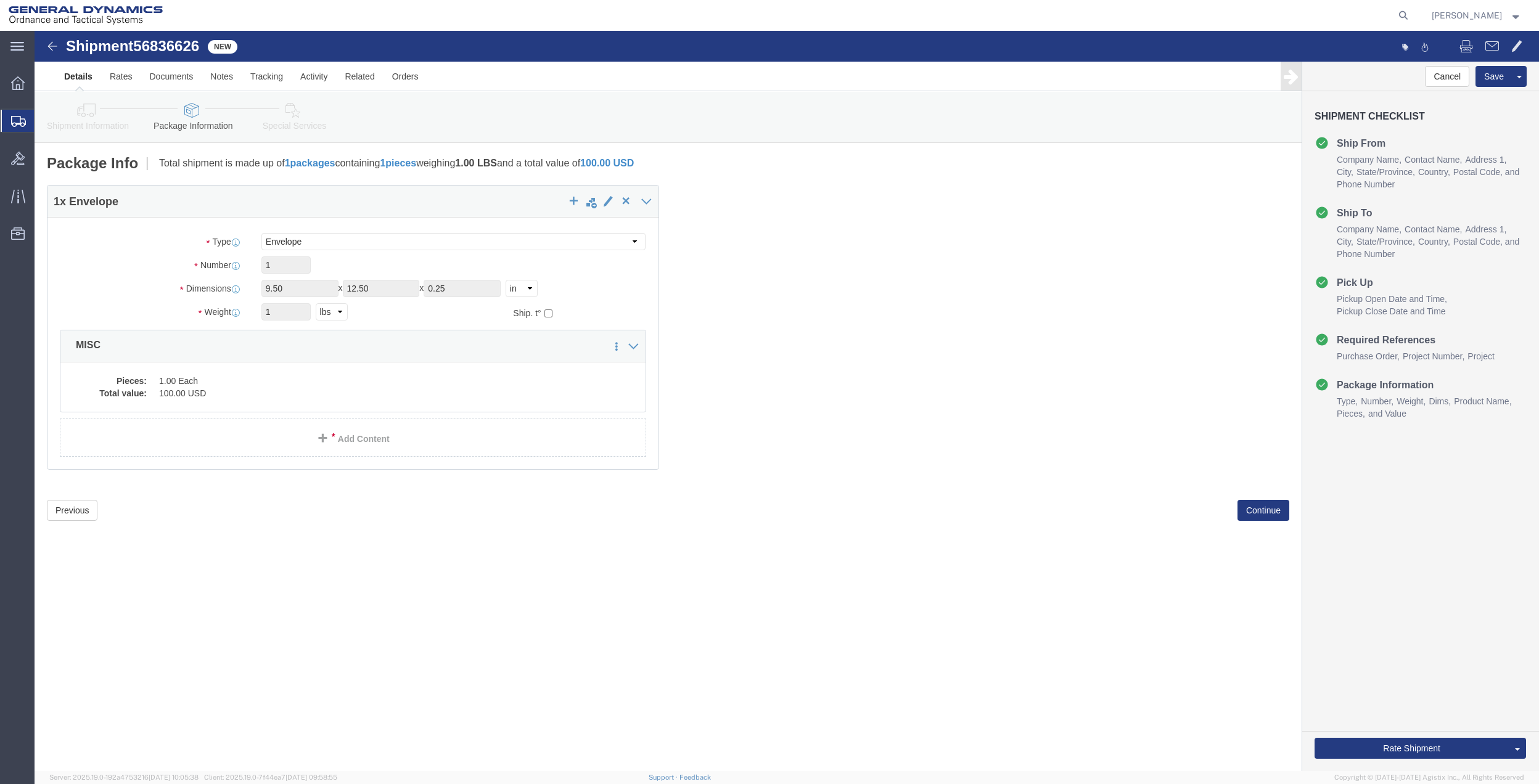
click link "Special Services"
click div
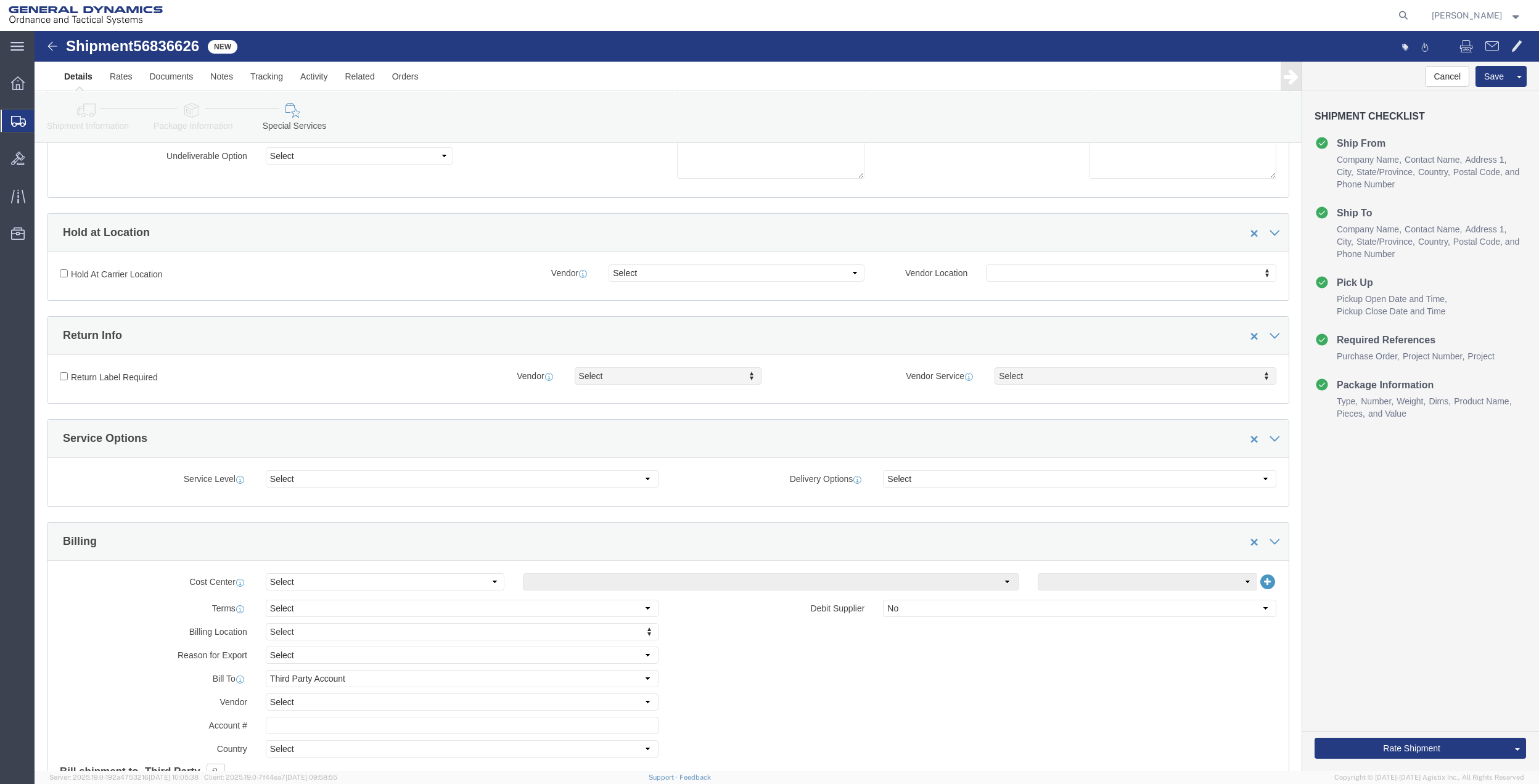
scroll to position [164, 0]
drag, startPoint x: 301, startPoint y: 553, endPoint x: 301, endPoint y: 561, distance: 8.0
click select "Select Buyer Cost Center Department Operations Number Order Number Sales Person"
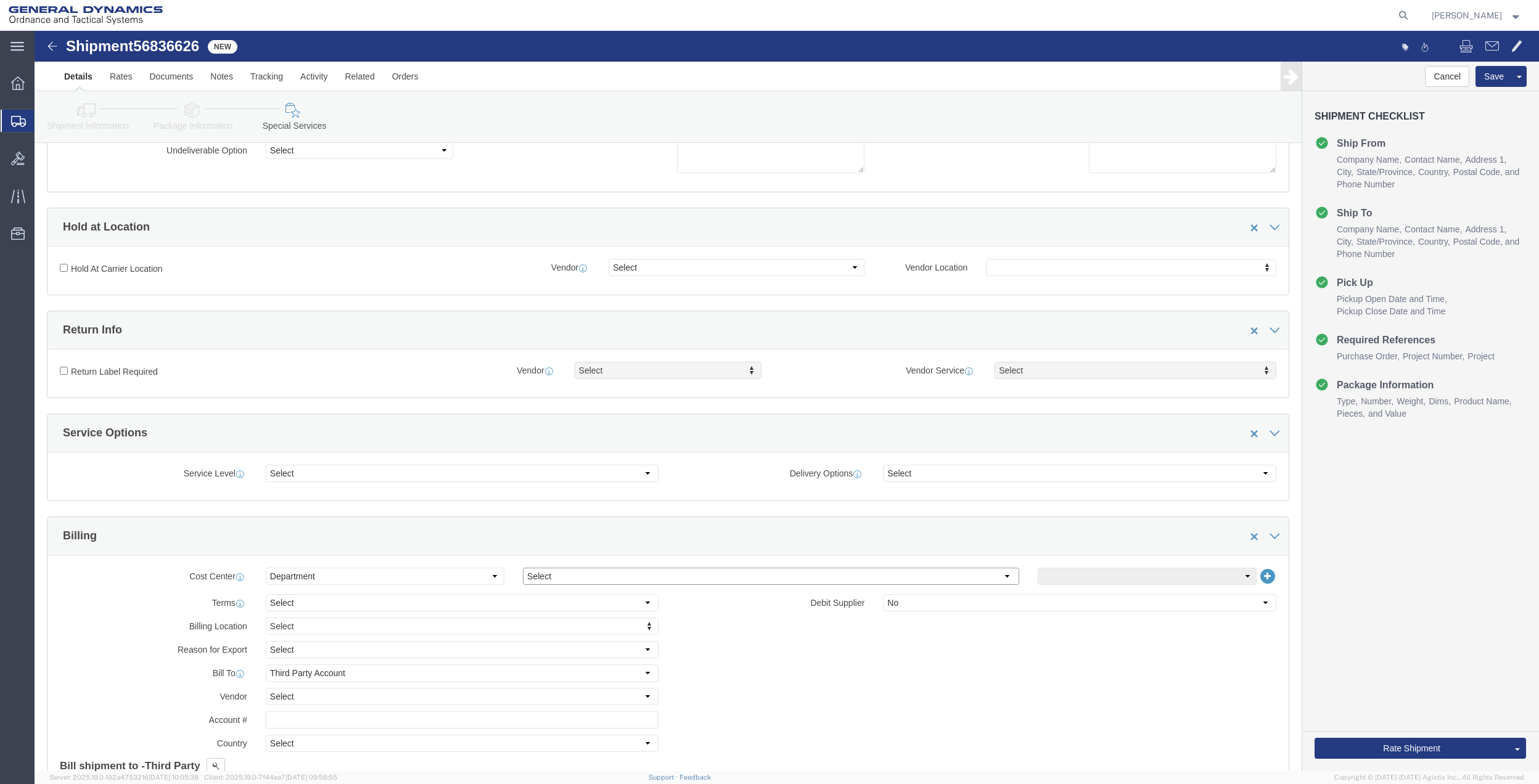
click select "Select [GEOGRAPHIC_DATA] [GEOGRAPHIC_DATA] [GEOGRAPHIC_DATA] [GEOGRAPHIC_DATA] …"
click select "Select 10AFM 10GAG 10GAH 10GFL 10GFO 10GIE 10GIS 30MABS St [PERSON_NAME] Program"
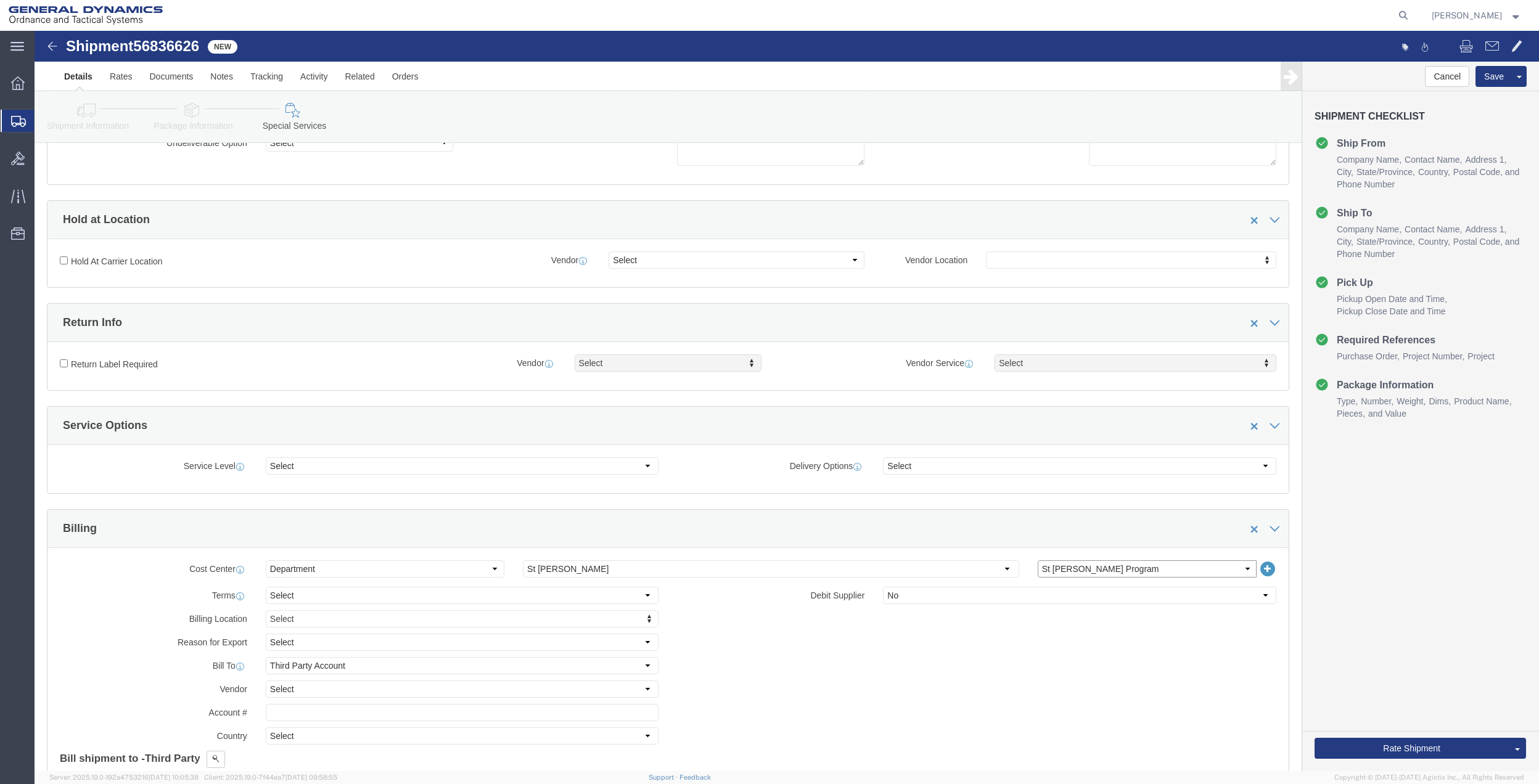
scroll to position [328, 0]
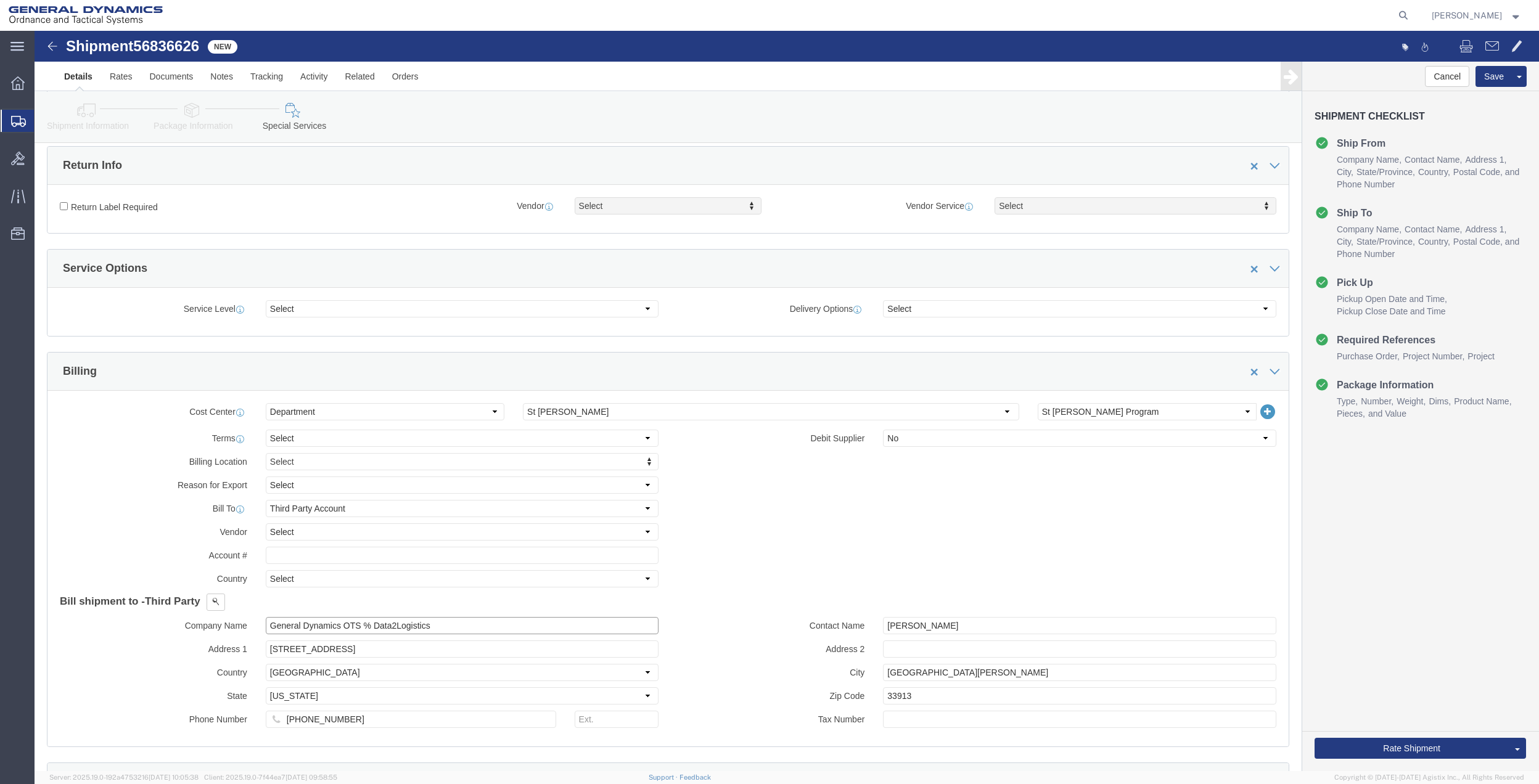
click input "General Dynamics OTS % Data2Logistics"
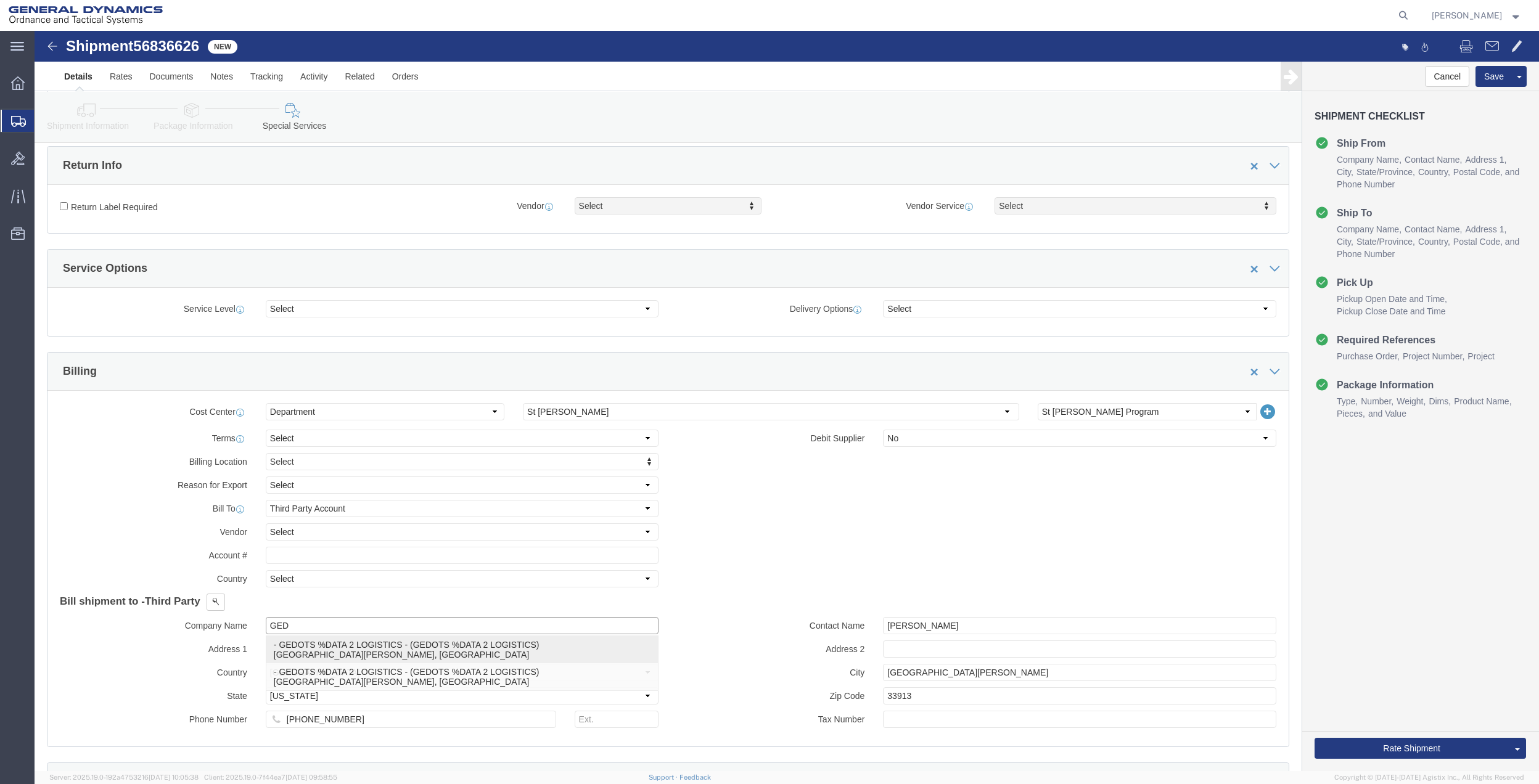
click p "- GEDOTS %DATA 2 LOGISTICS - (GEDOTS %DATA 2 LOGISTICS) [GEOGRAPHIC_DATA][PERSO…"
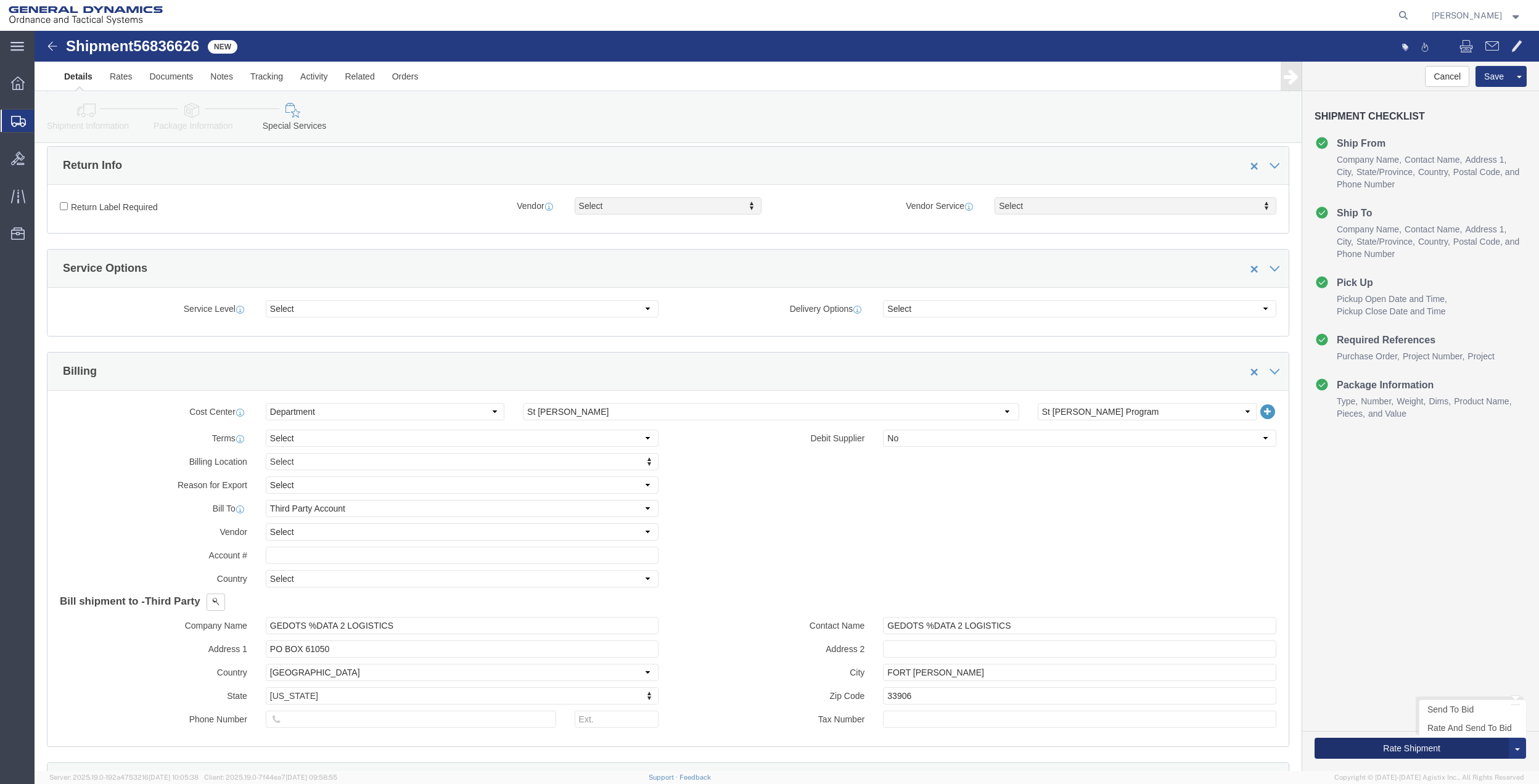
click button "Rate Shipment"
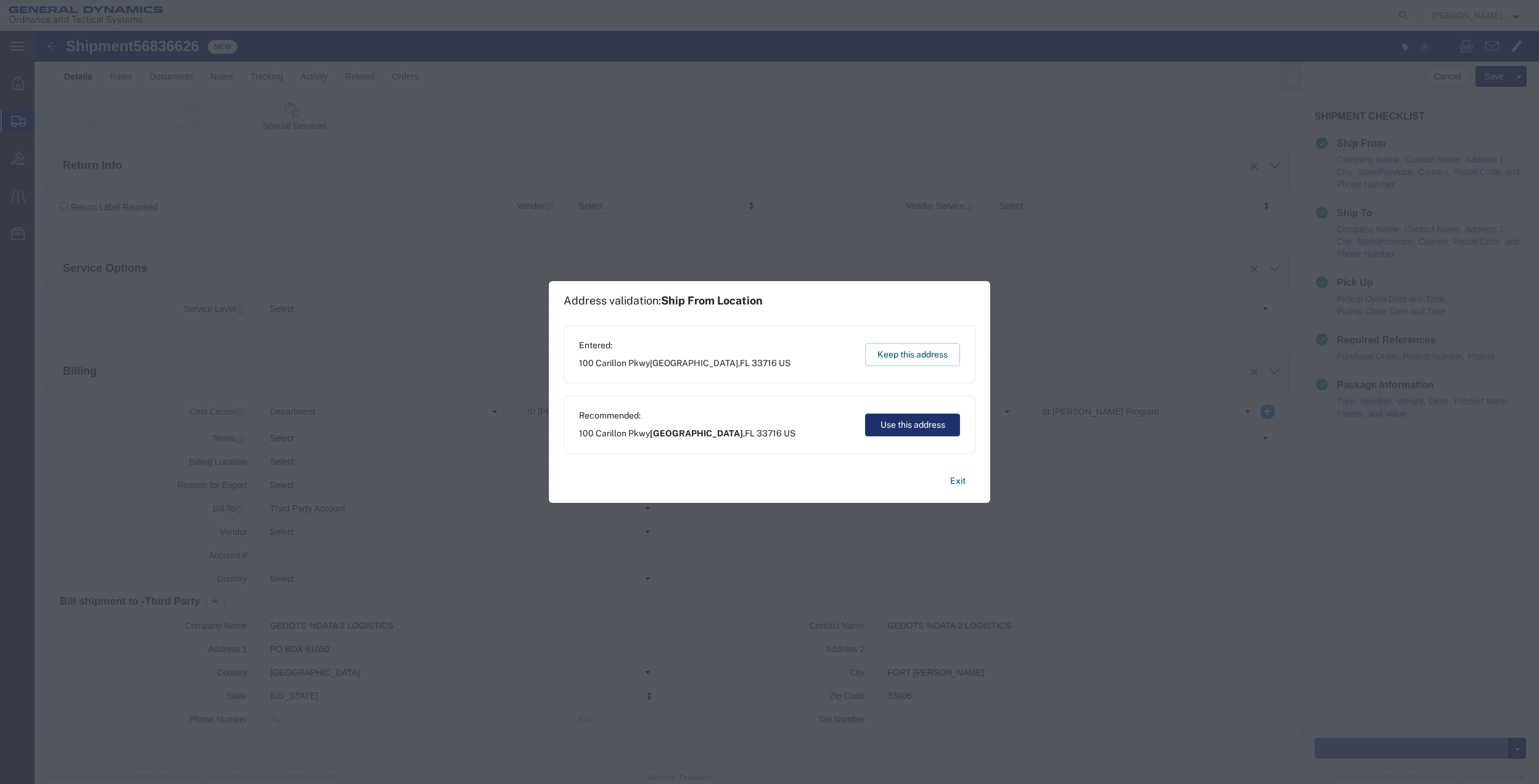
click at [898, 434] on button "Use this address" at bounding box center [912, 425] width 95 height 23
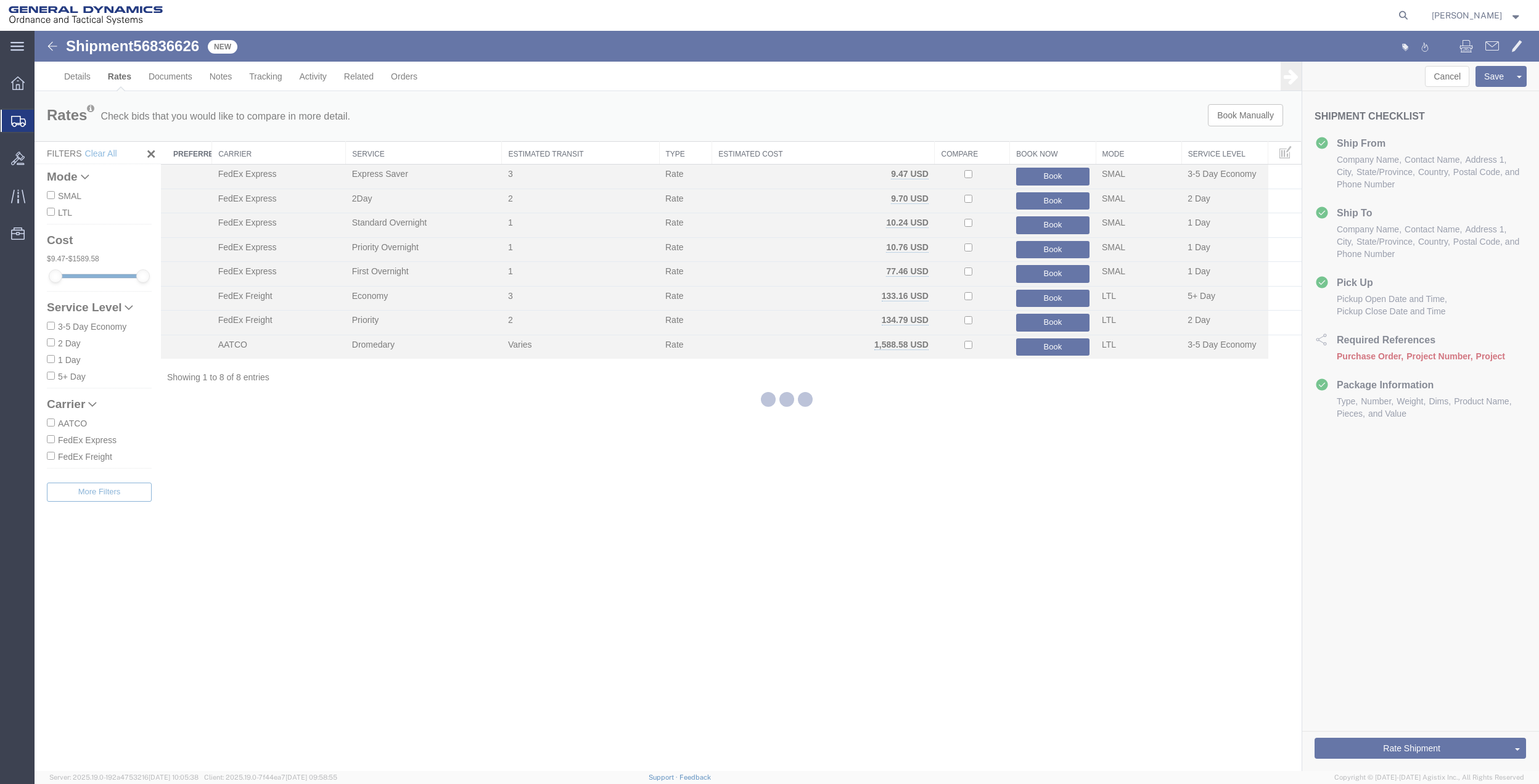
scroll to position [0, 0]
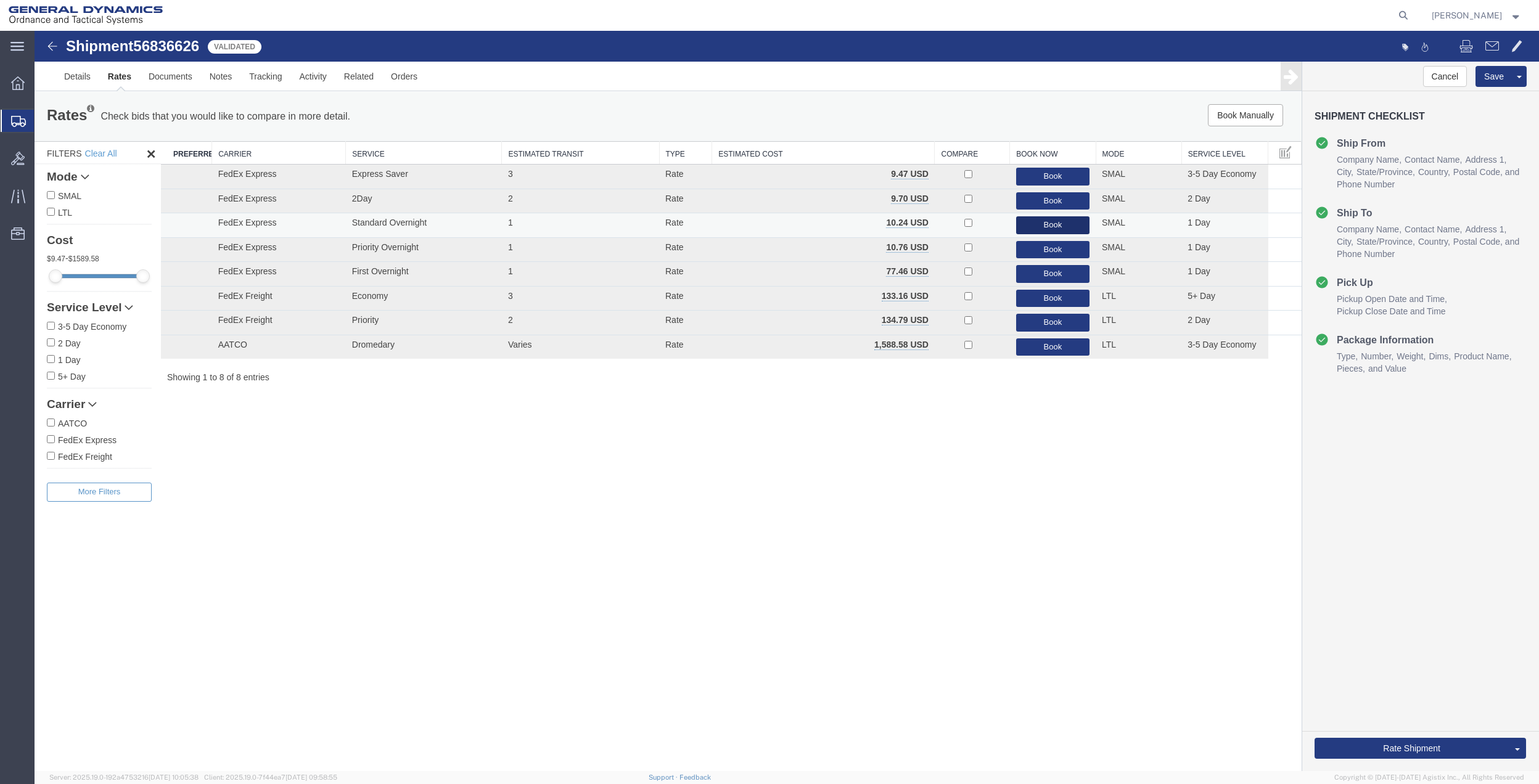
click at [1044, 217] on button "Book" at bounding box center [1053, 225] width 73 height 18
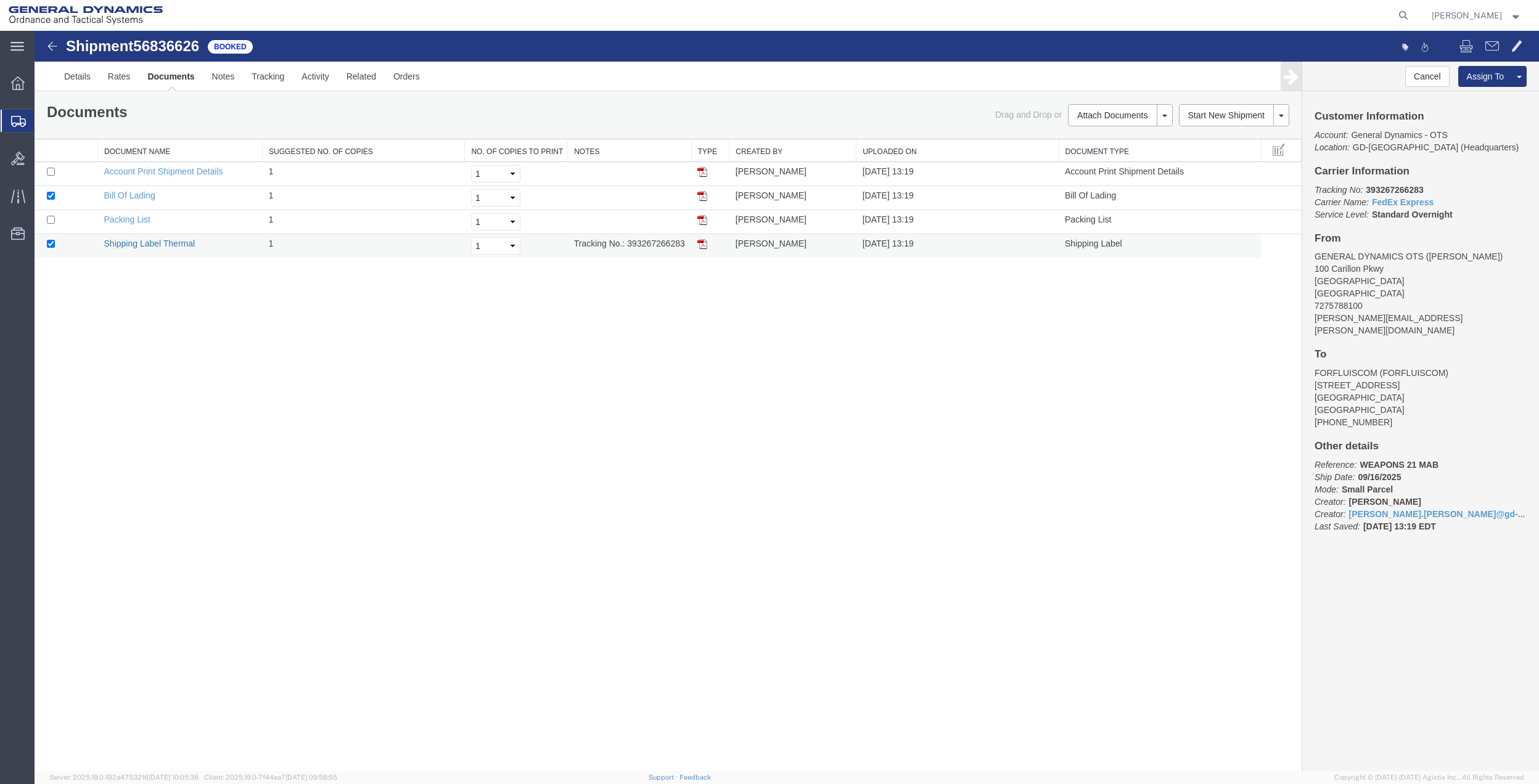
click at [185, 244] on link "Shipping Label Thermal" at bounding box center [150, 244] width 91 height 9
click at [0, 0] on span "Create Shipment" at bounding box center [0, 0] width 0 height 0
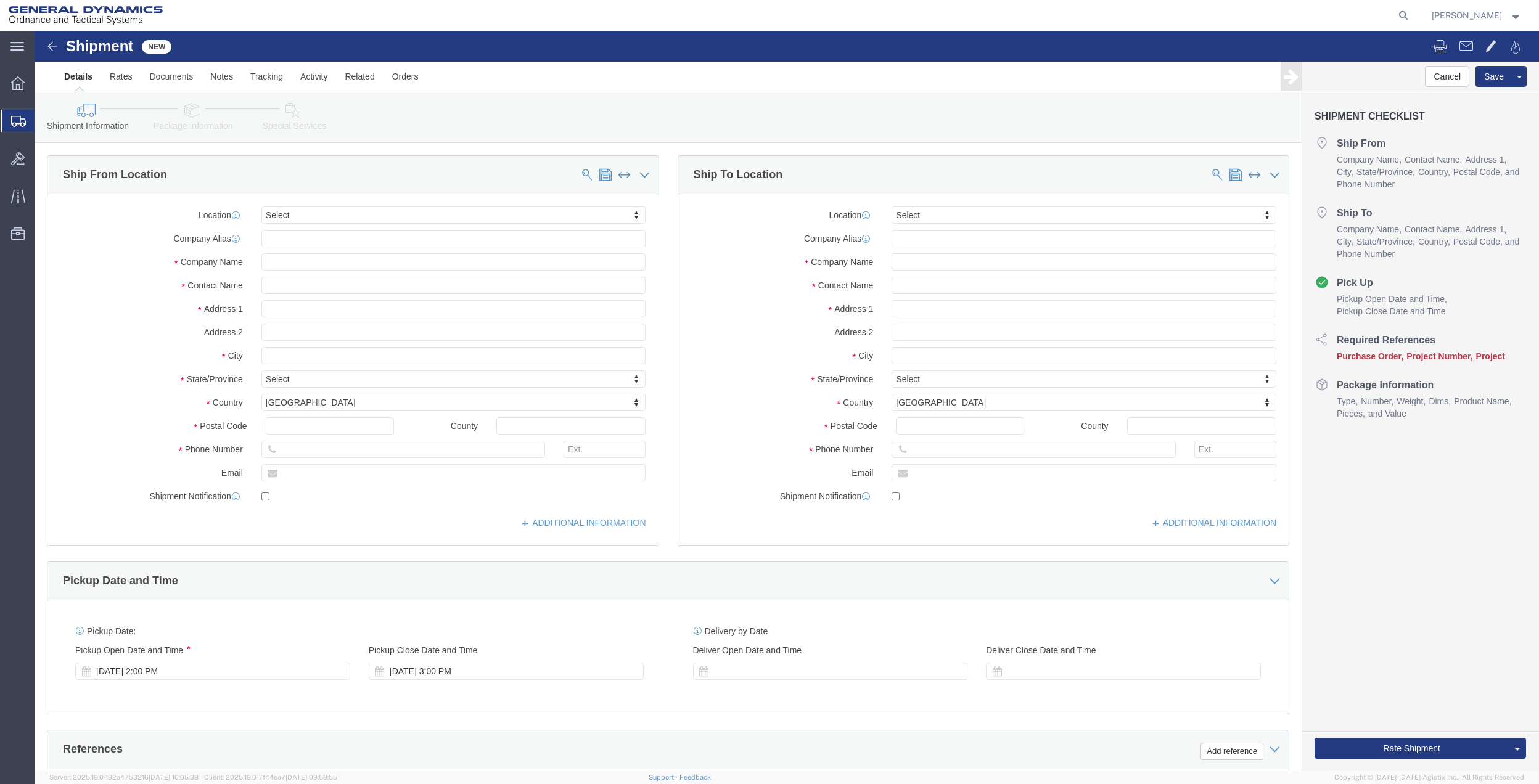
click div "Location Select Select My Profile Location GD-OTS [GEOGRAPHIC_DATA] (Commerce) …"
click input "text"
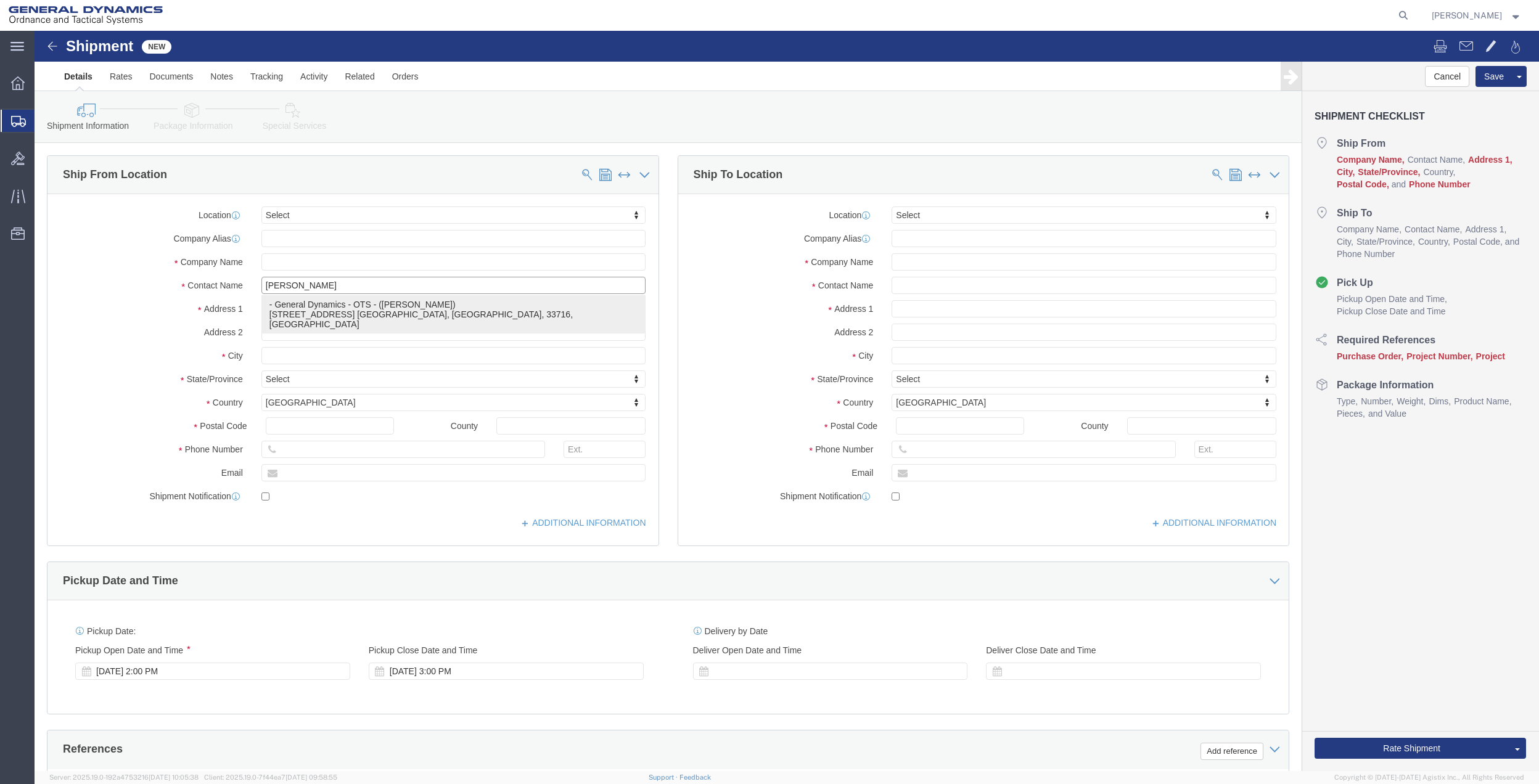
click p "- General Dynamics - OTS - ([PERSON_NAME]) [STREET_ADDRESS] [GEOGRAPHIC_DATA], …"
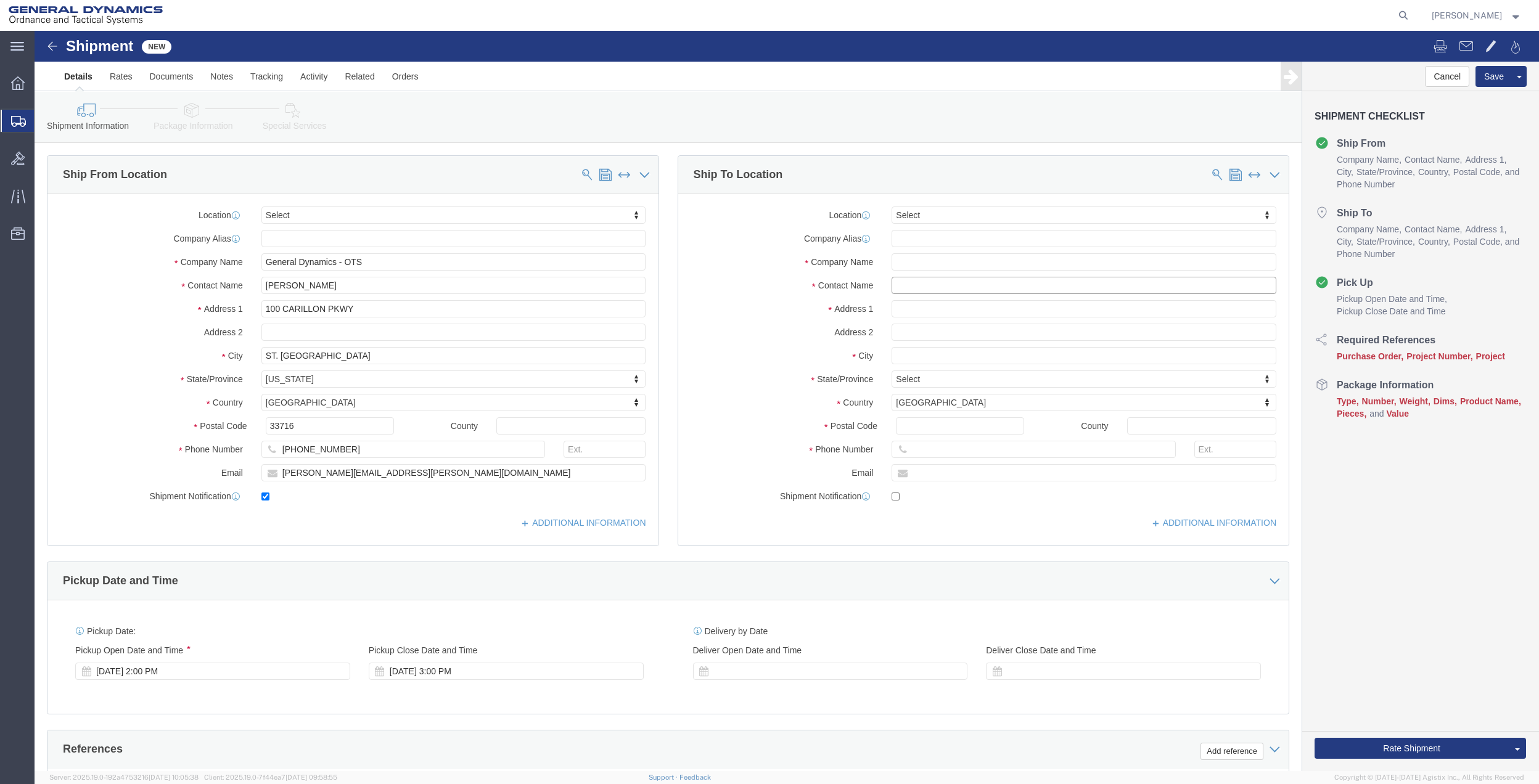
click input "text"
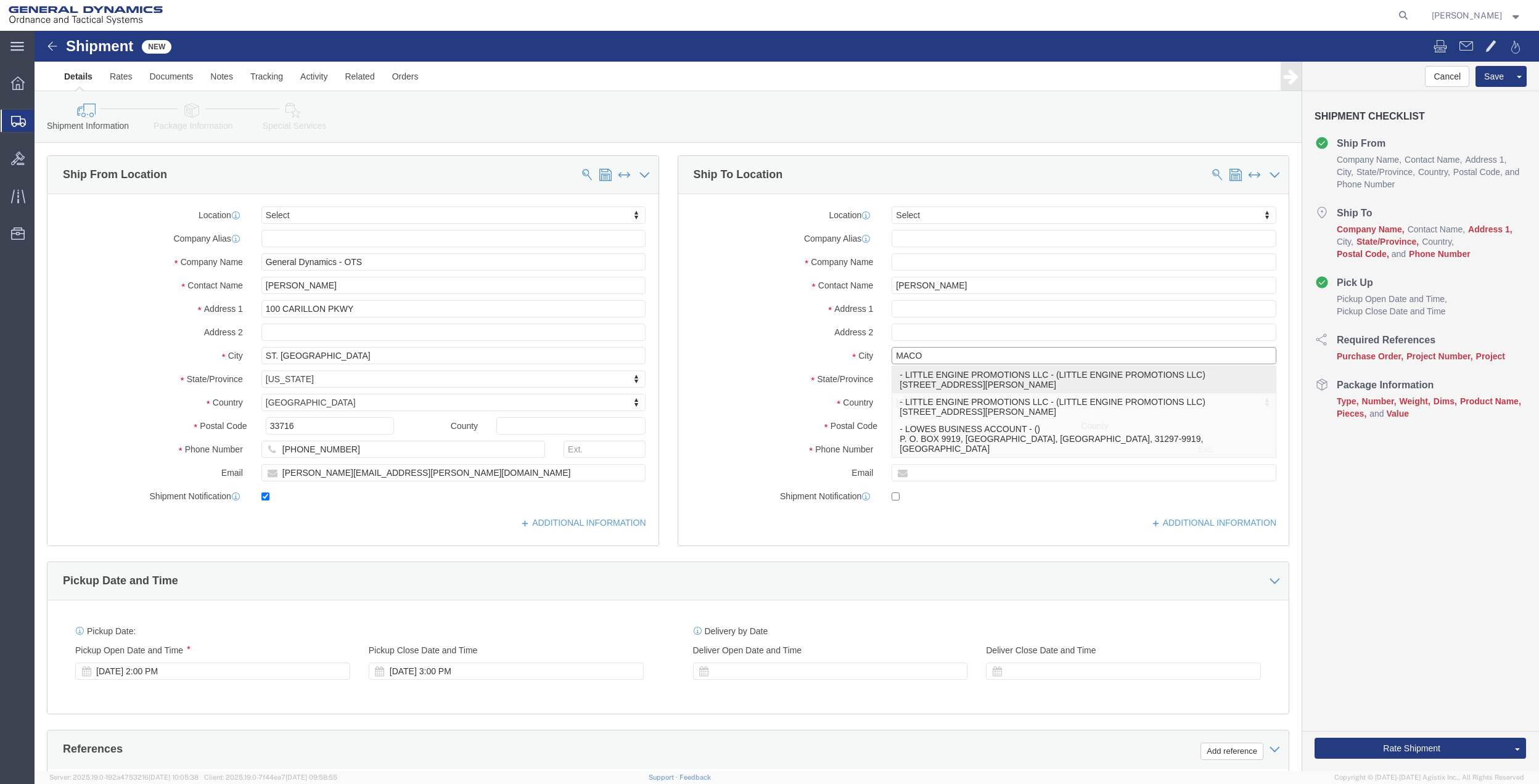
click p "- LITTLE ENGINE PROMOTIONS LLC - (LITTLE ENGINE PROMOTIONS LLC) [STREET_ADDRESS…"
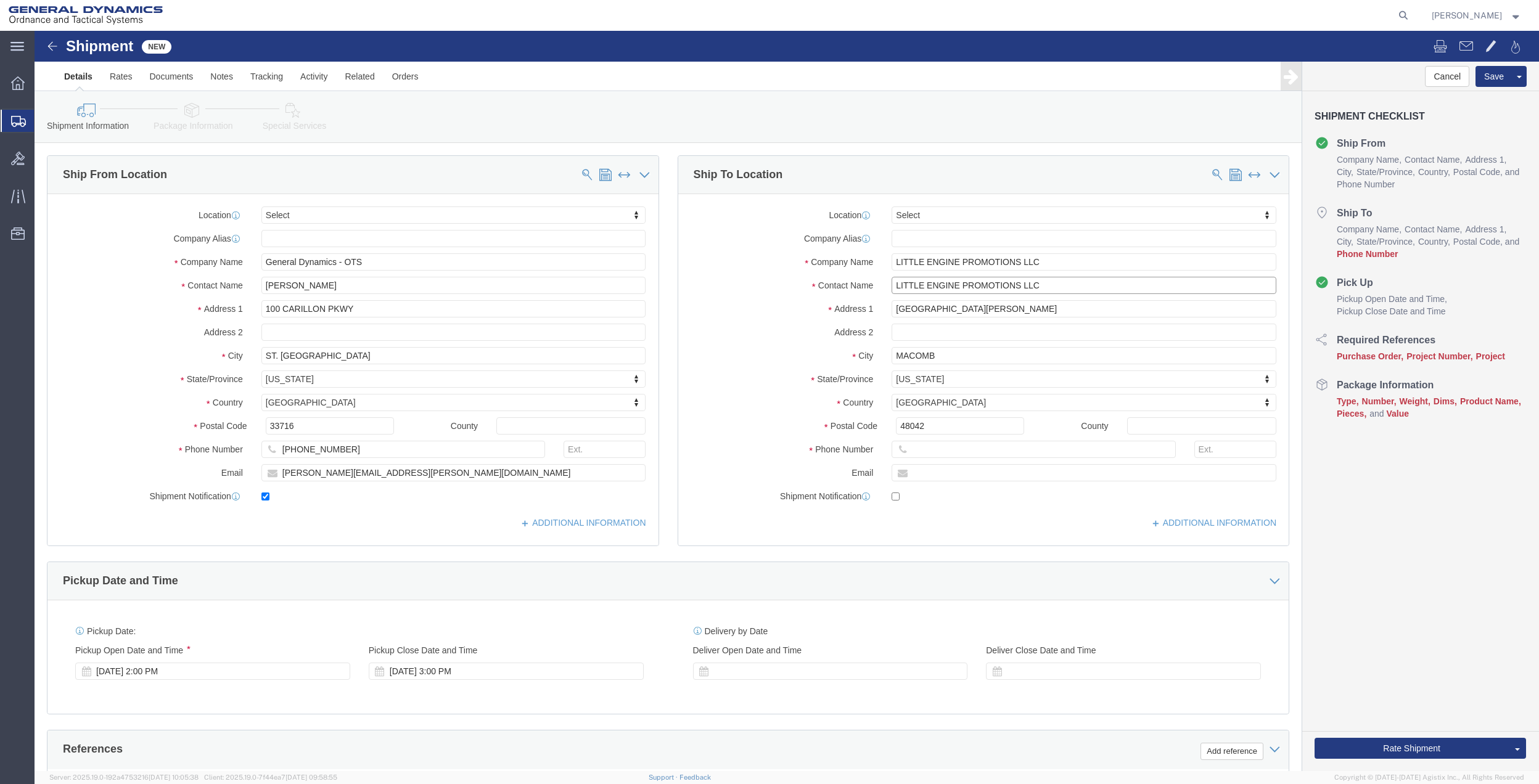
click input "LITTLE ENGINE PROMOTIONS LLC"
click input "[PERSON_NAME]"
click span
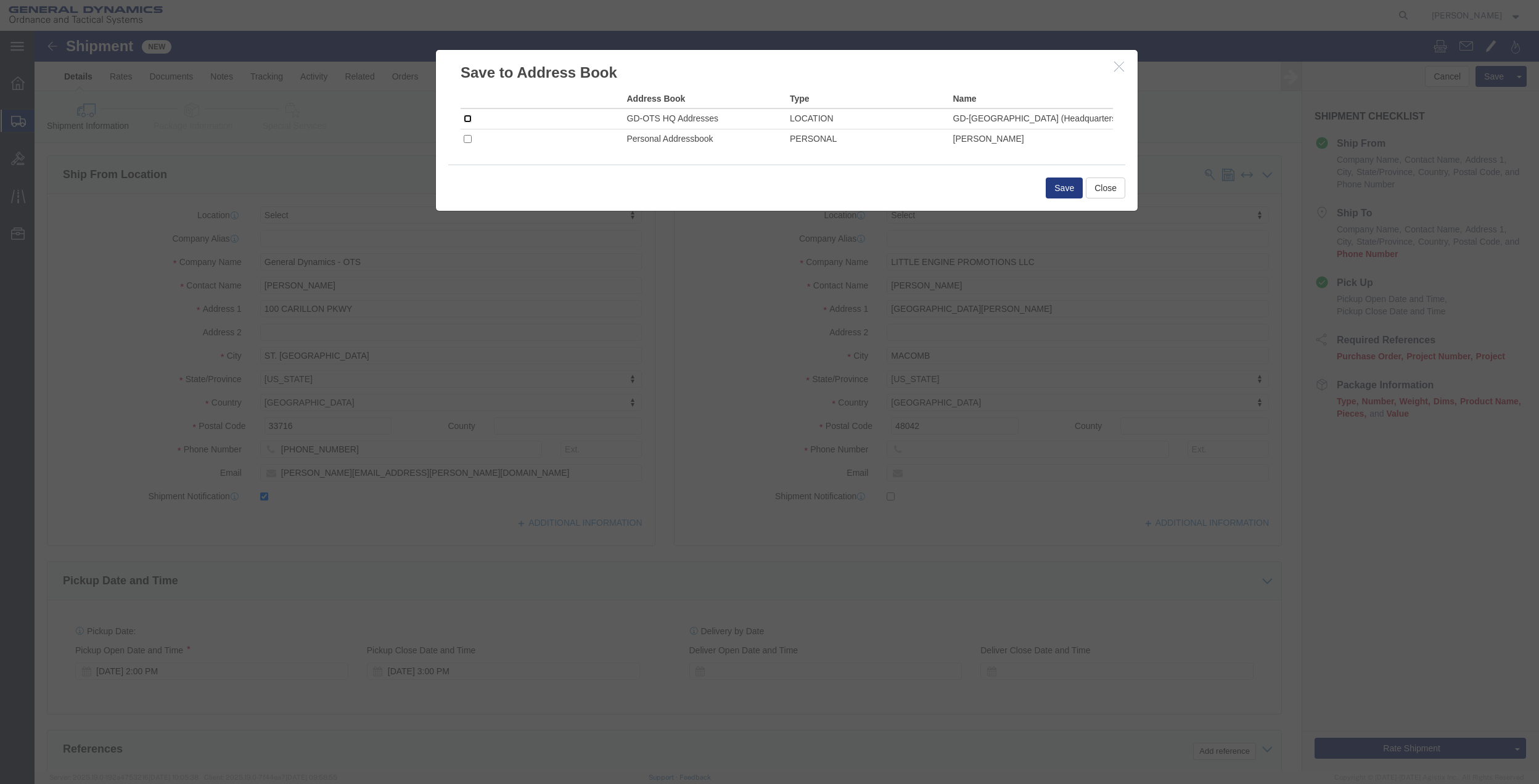
click input "checkbox"
click button "Save"
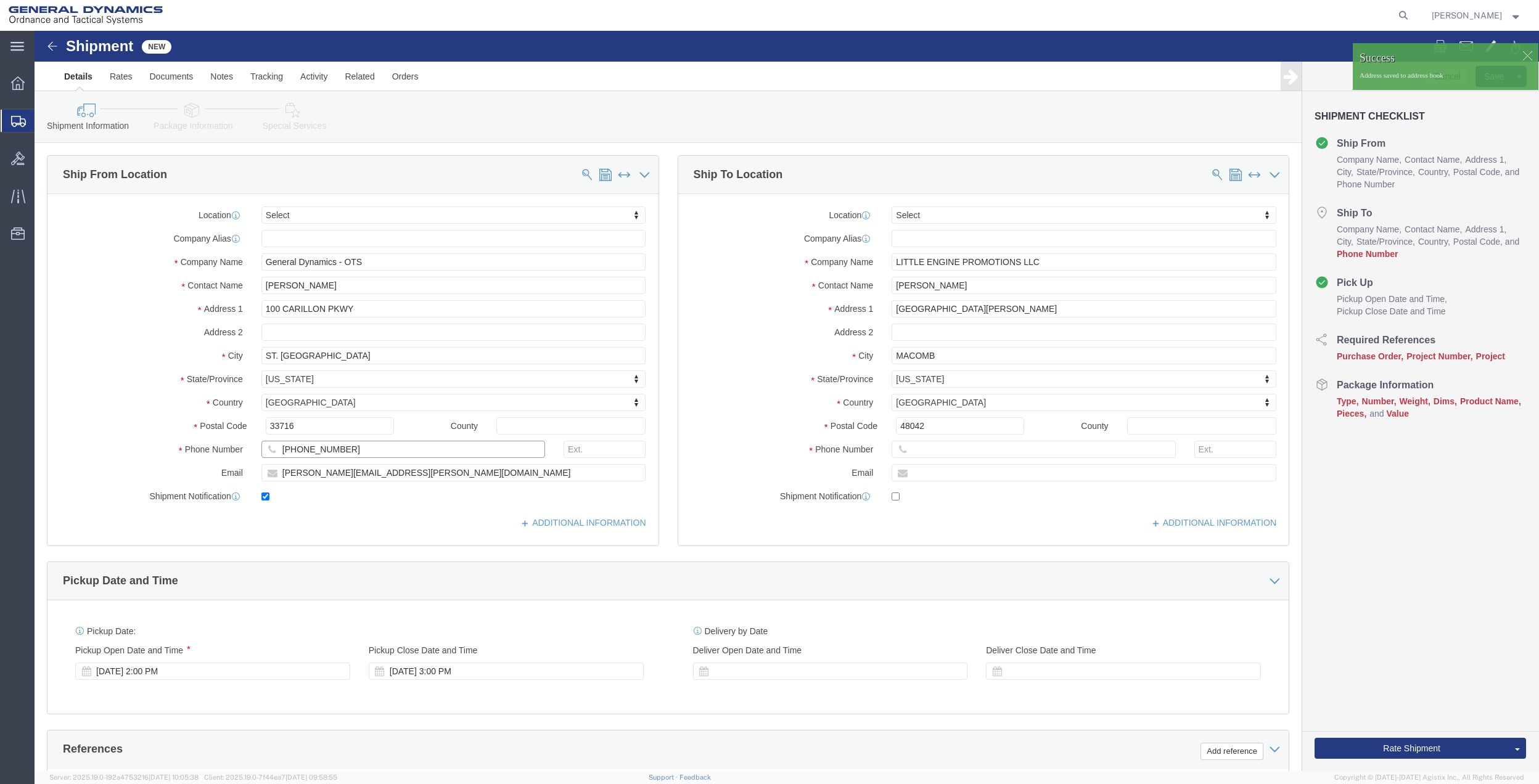
click input "[PHONE_NUMBER]"
click input "text"
paste input "[PHONE_NUMBER]"
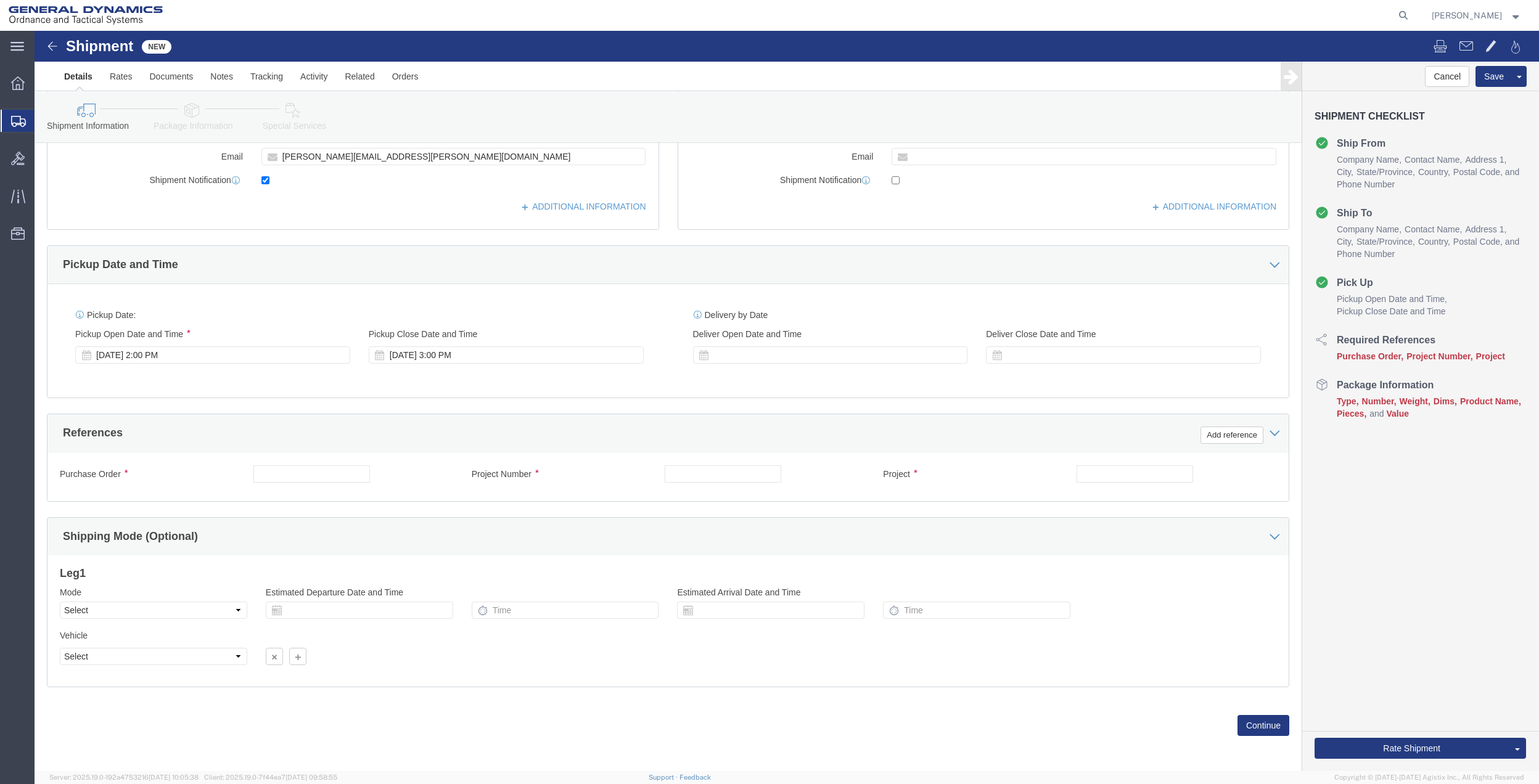
scroll to position [322, 0]
click button "Add reference"
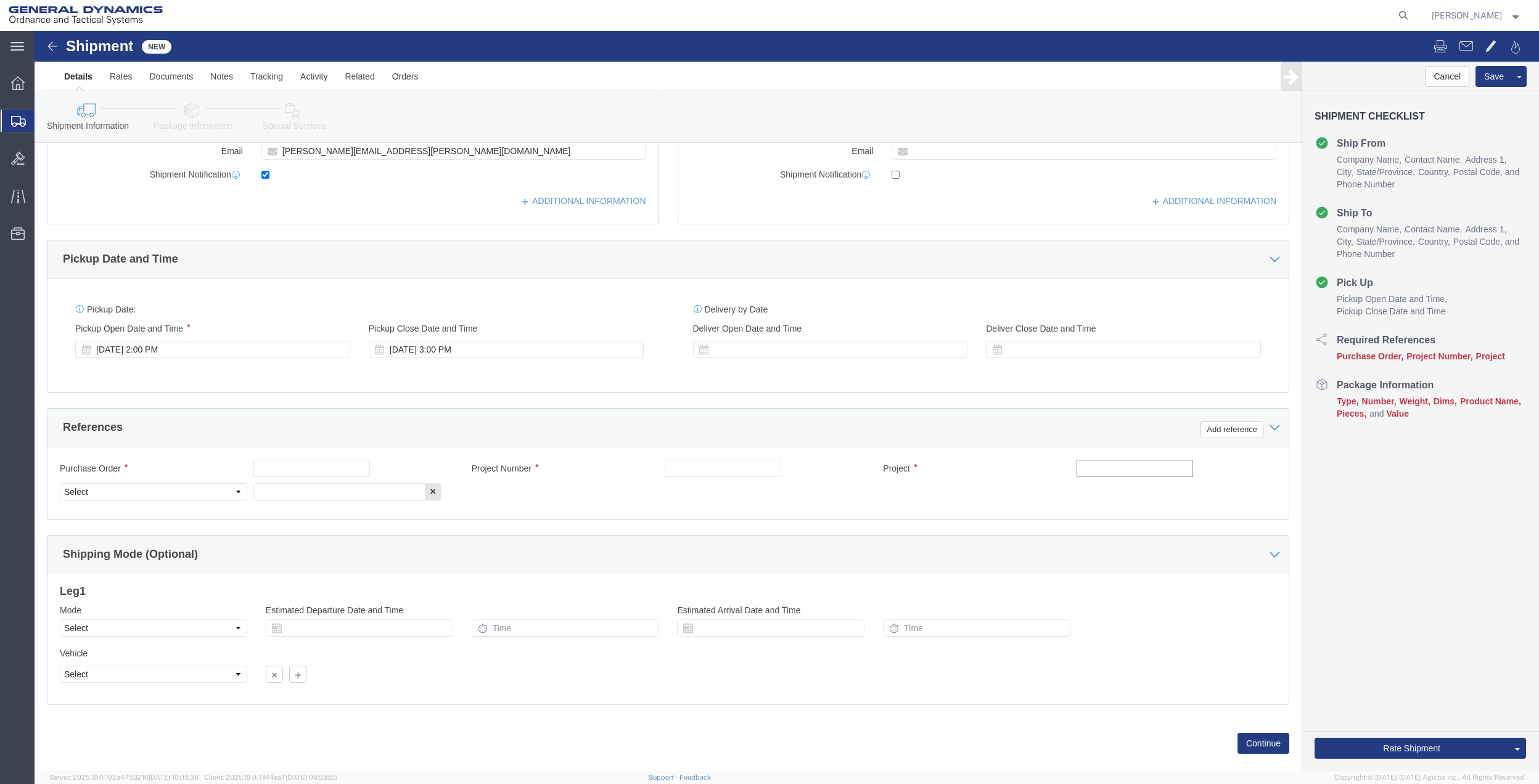
click input "text"
paste input "9402"
click input "text"
paste input "9402"
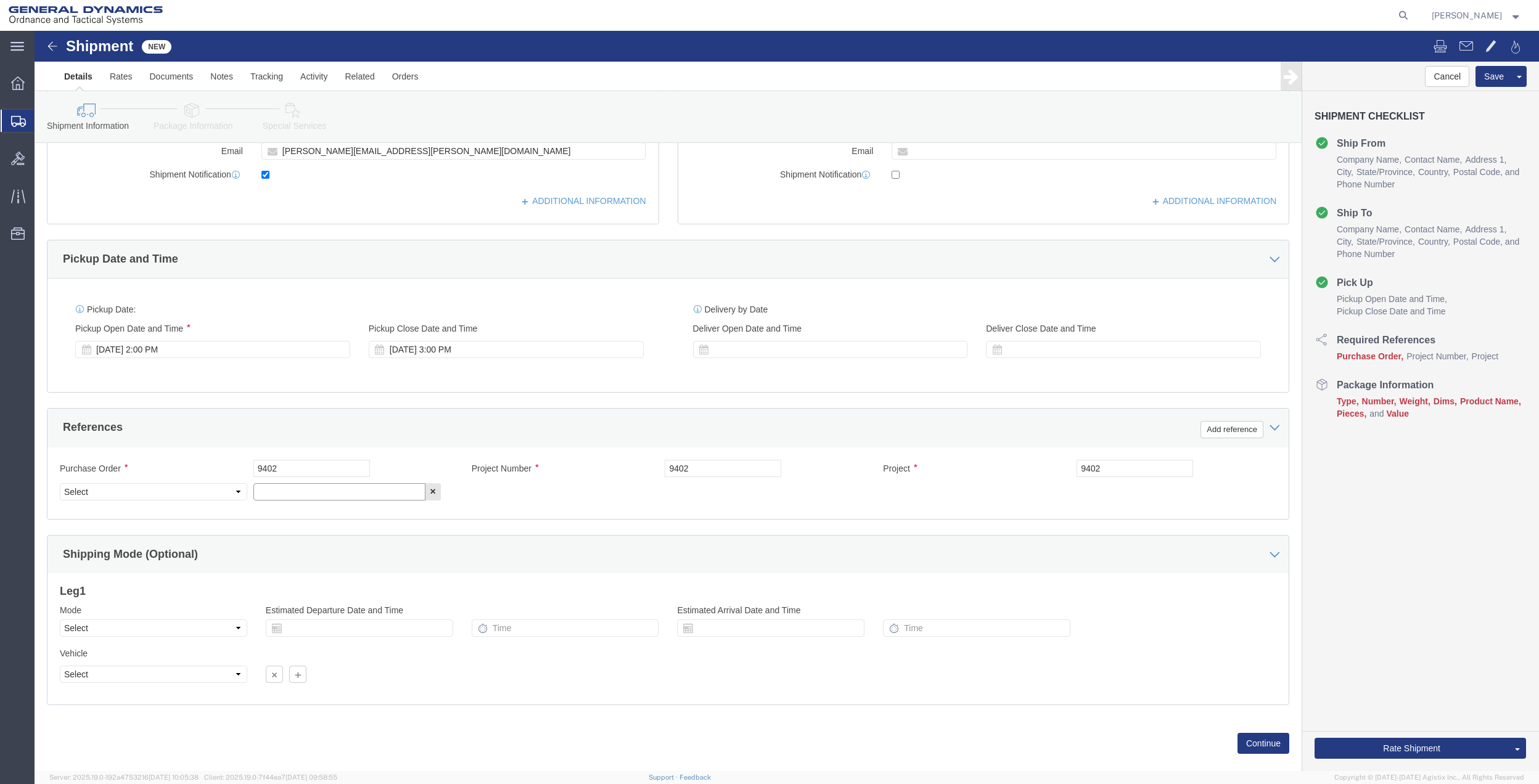
drag, startPoint x: 274, startPoint y: 462, endPoint x: 195, endPoint y: 466, distance: 79.1
click input "text"
paste input "9402"
click select "Select Account Type Activity ID Airline Appointment Number ASN Batch Request # …"
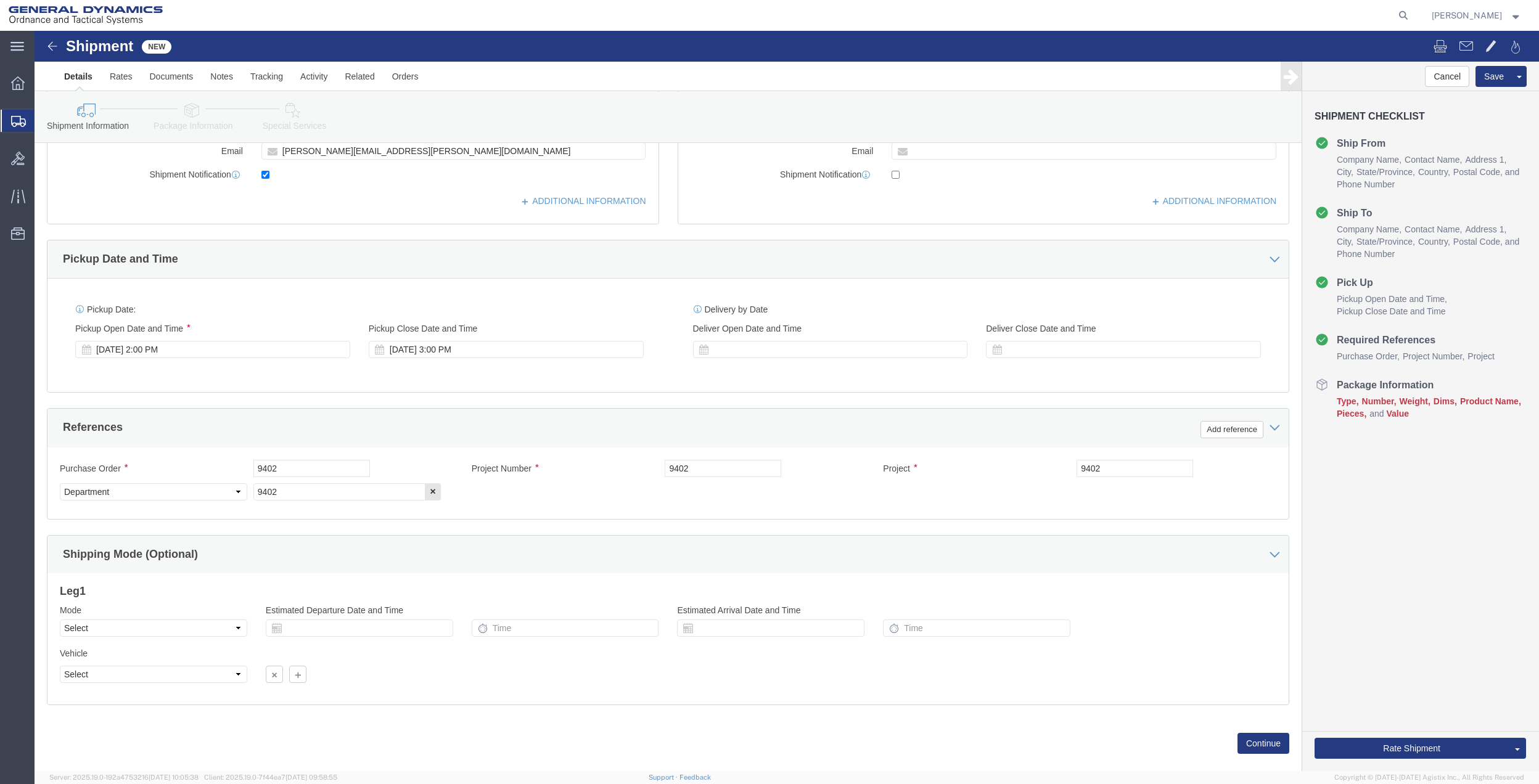
click link "Package Information"
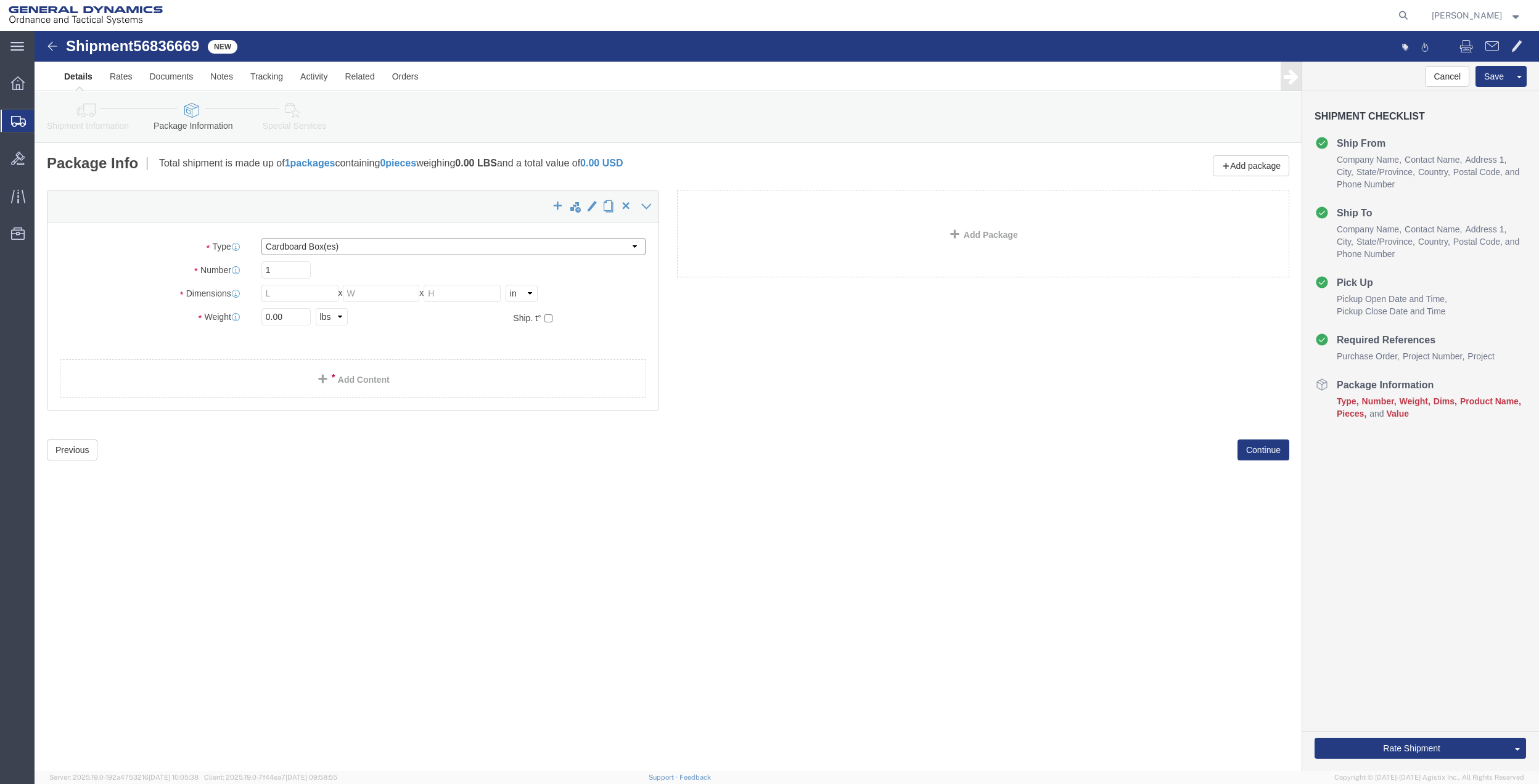
click select "Select Bale(s) Basket(s) Bolt(s) Bottle(s) Buckets Bulk Bundle(s) Can(s) Cardbo…"
click link "Add Content"
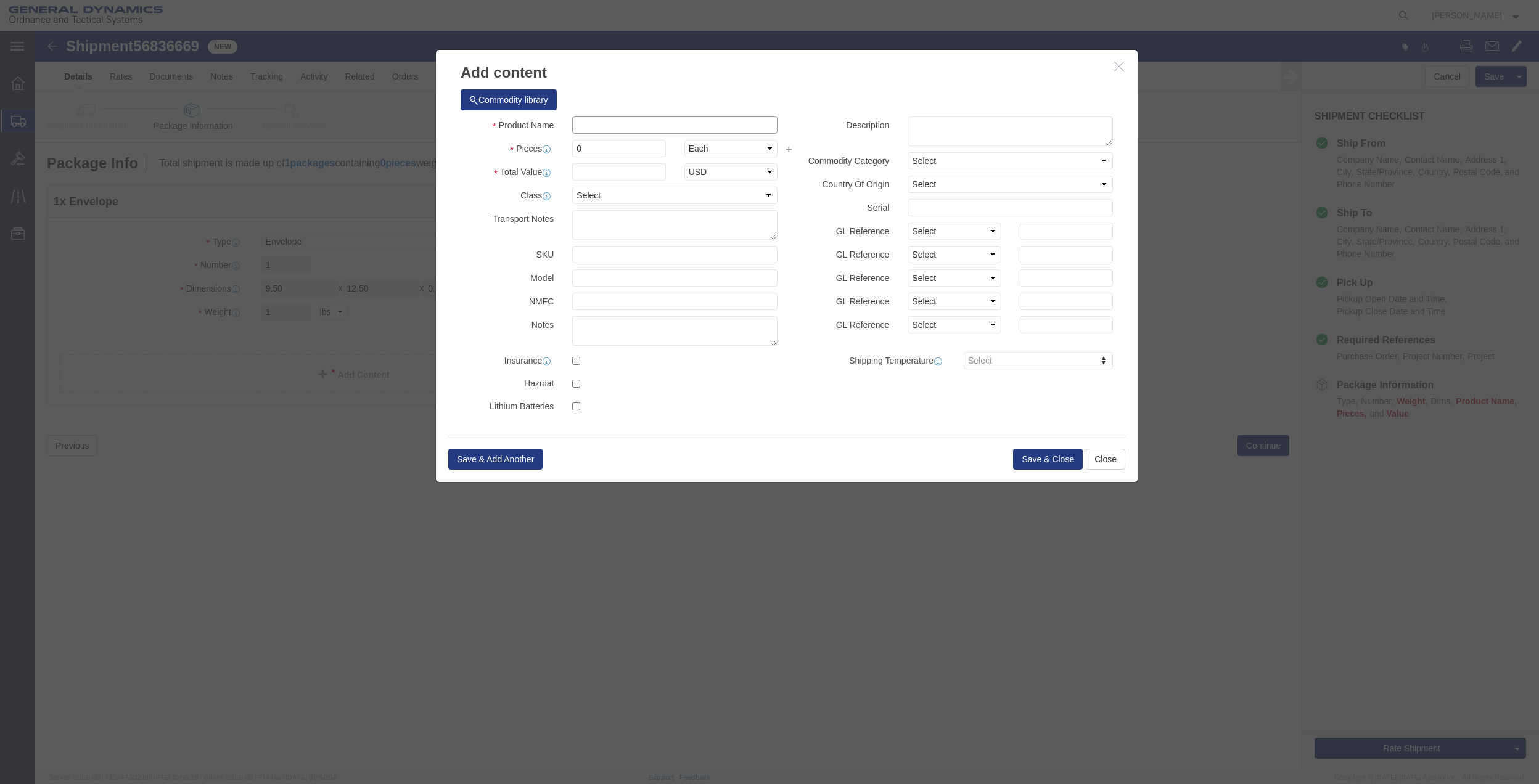
drag, startPoint x: 548, startPoint y: 96, endPoint x: 553, endPoint y: 100, distance: 6.4
click input "text"
click input "0"
click select "Select 50 55 60 65 70 85 92.5 100 125 175 250 300 400"
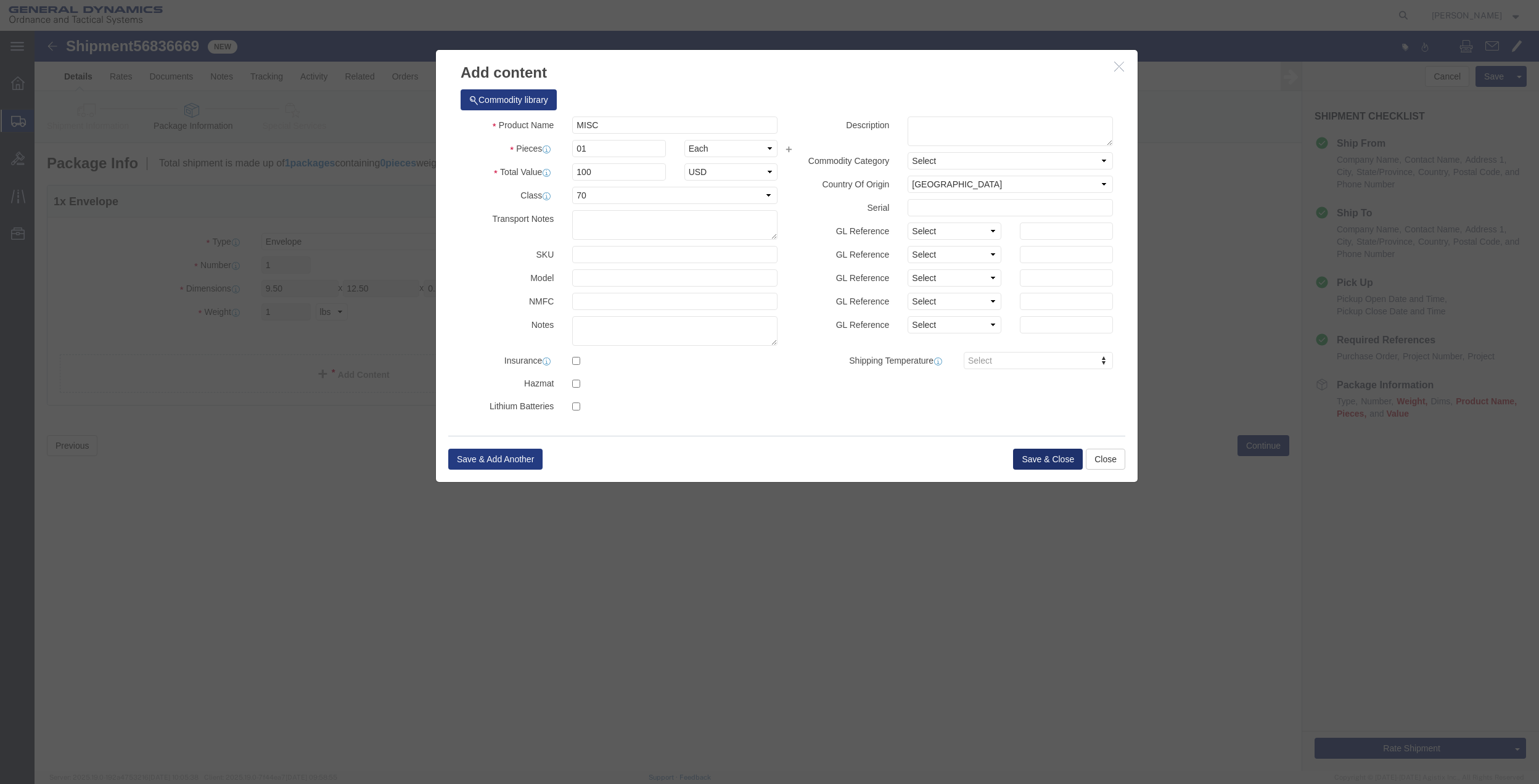
click button "Save & Close"
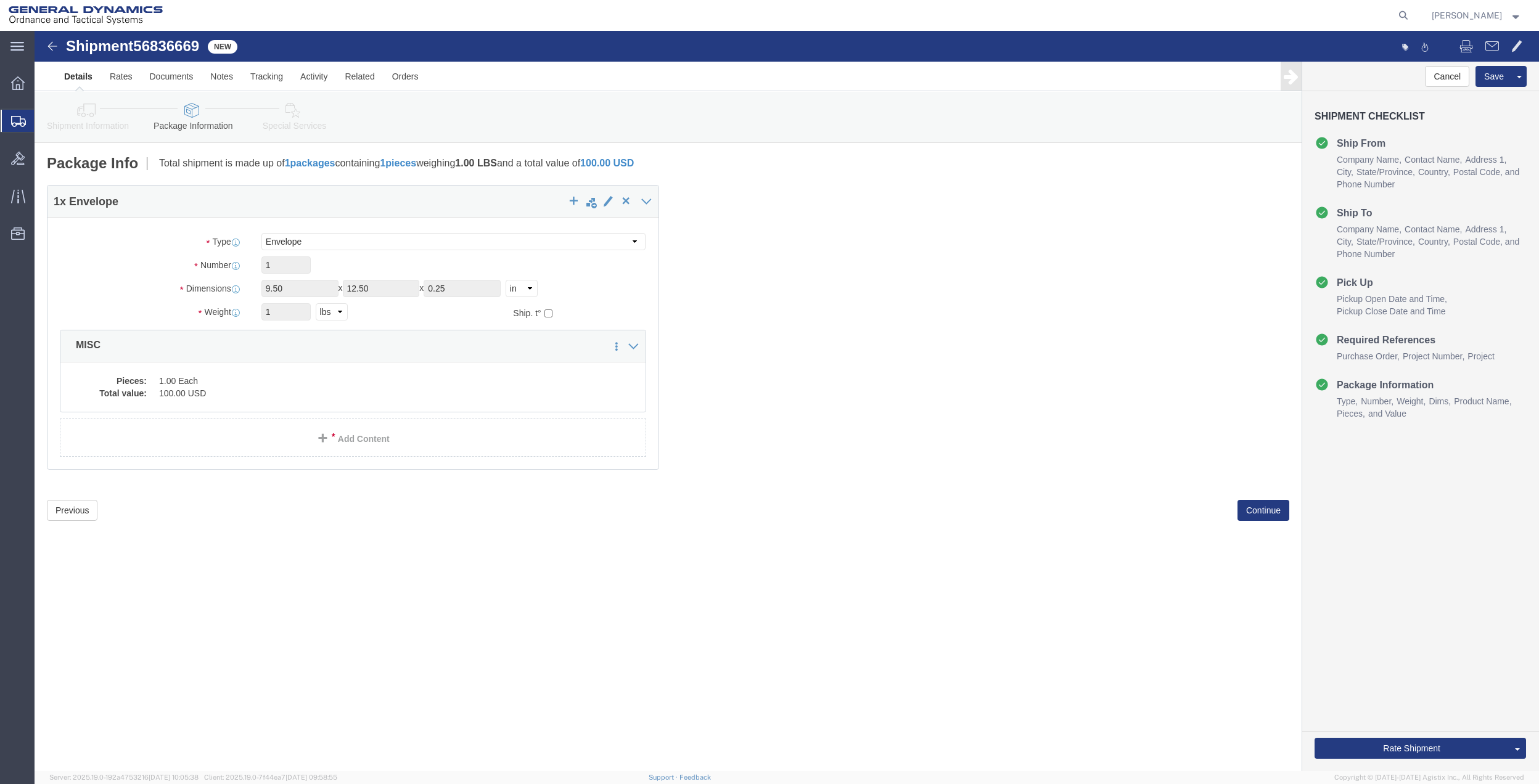
click link "Special Services"
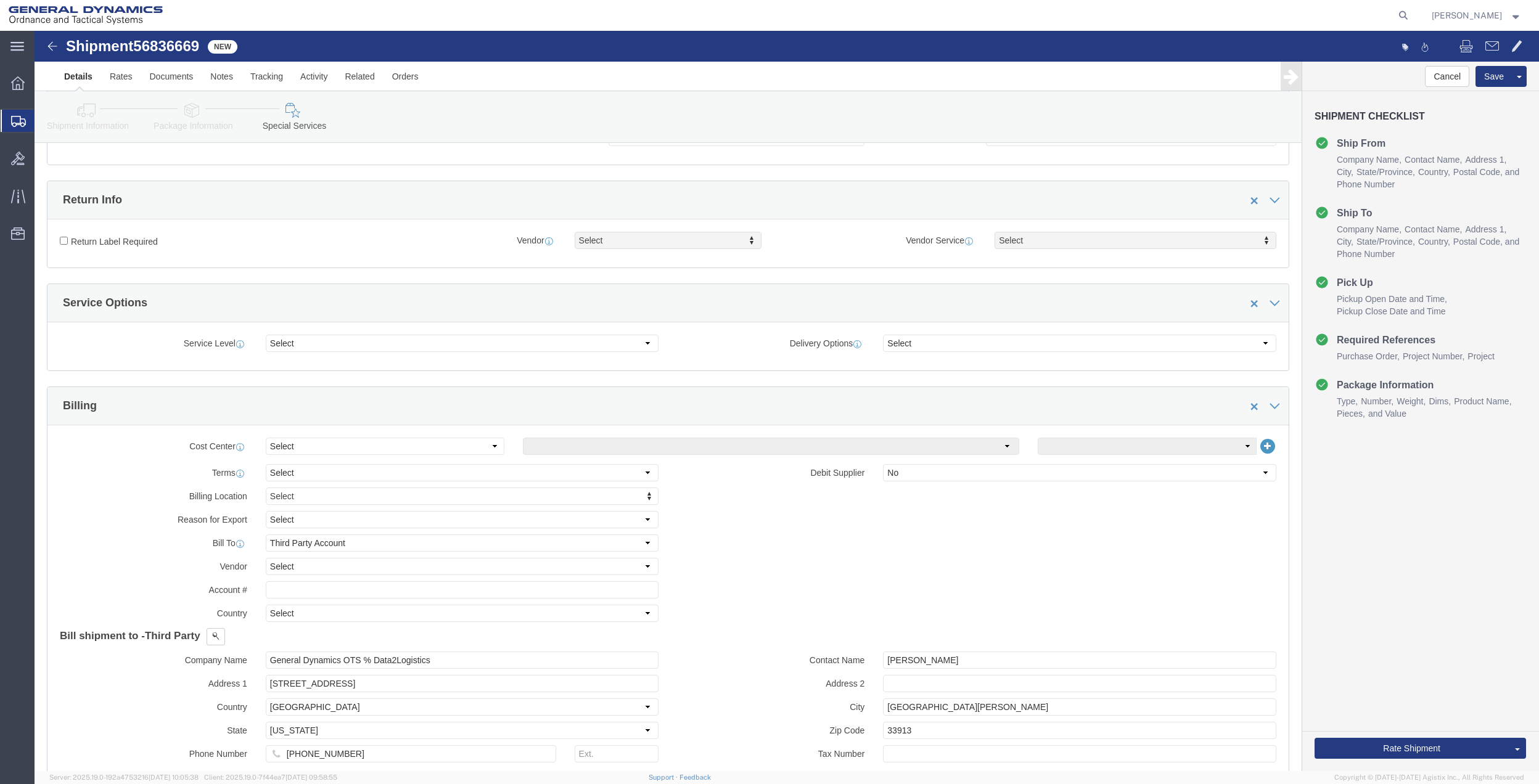
scroll to position [328, 0]
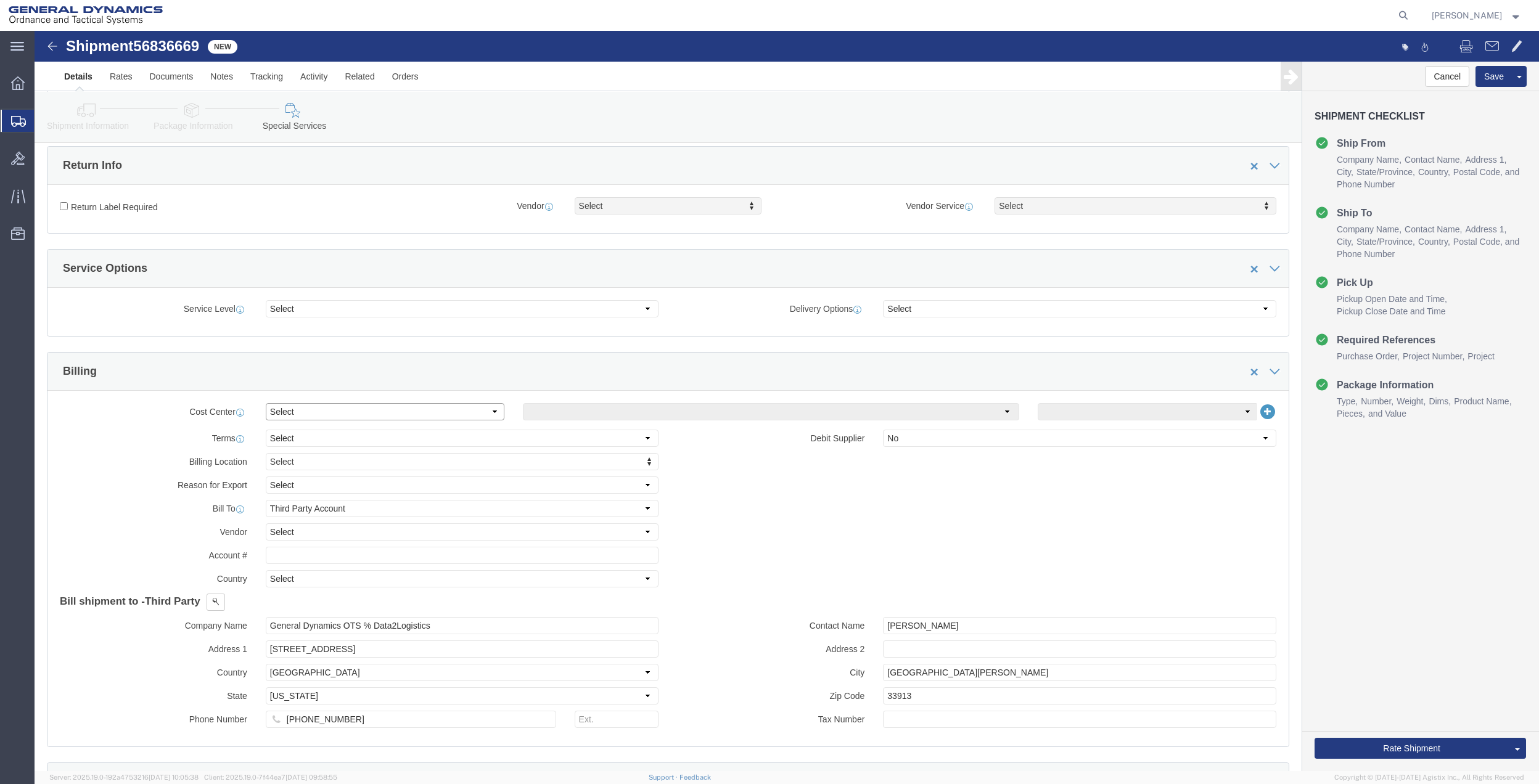
drag, startPoint x: 295, startPoint y: 381, endPoint x: 291, endPoint y: 394, distance: 13.6
click select "Select Buyer Cost Center Department Operations Number Order Number Sales Person"
click select "Select [GEOGRAPHIC_DATA] [GEOGRAPHIC_DATA] [GEOGRAPHIC_DATA] [GEOGRAPHIC_DATA] …"
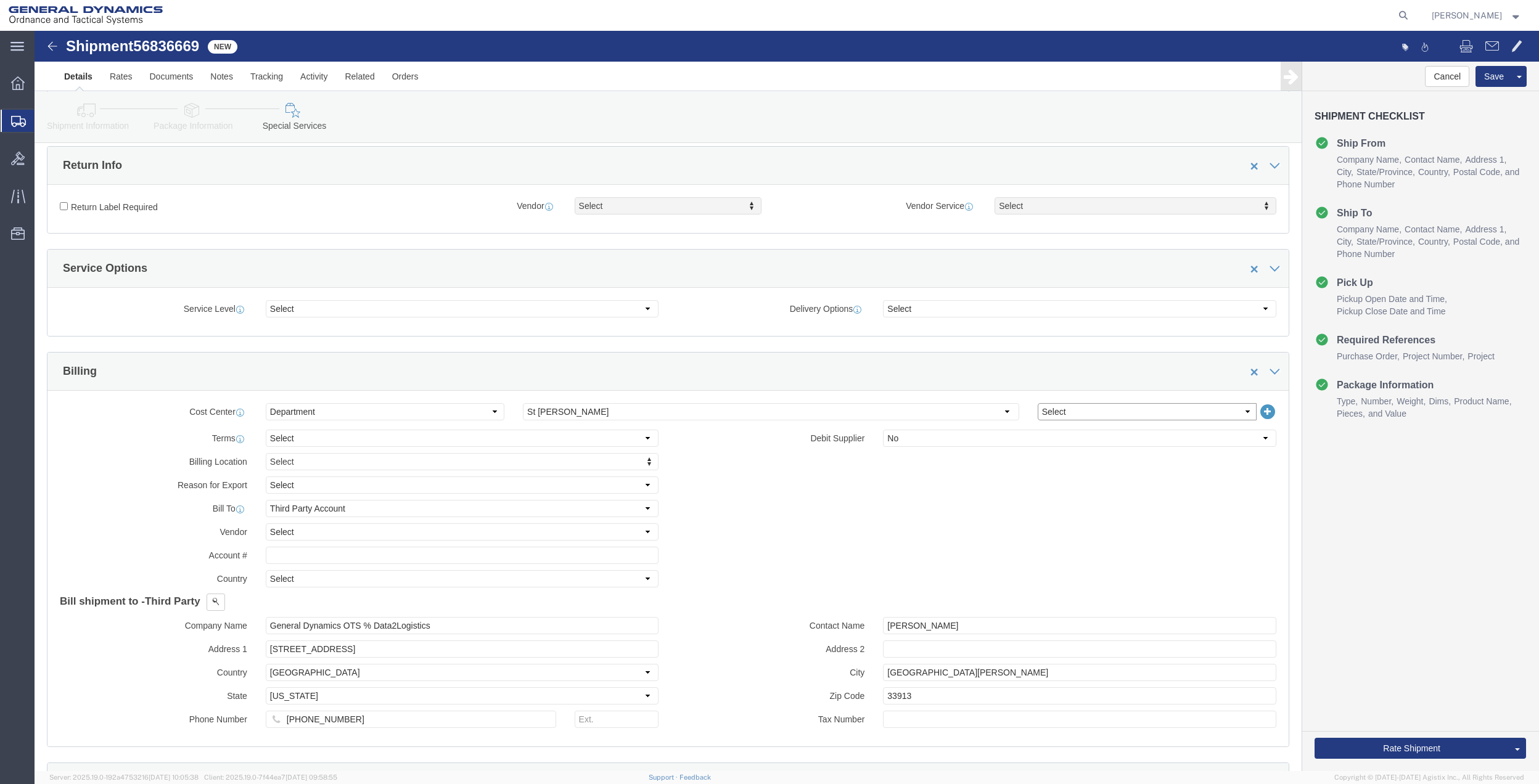
click select "Select 10AFM 10GAG 10GAH 10GFL 10GFO 10GIE 10GIS 30MABS St [PERSON_NAME] Program"
click div "Company Name General Dynamics OTS % Data2Logistics Address 1 [STREET_ADDRESS] C…"
click input "General Dynamics OTS % Data2Logistics"
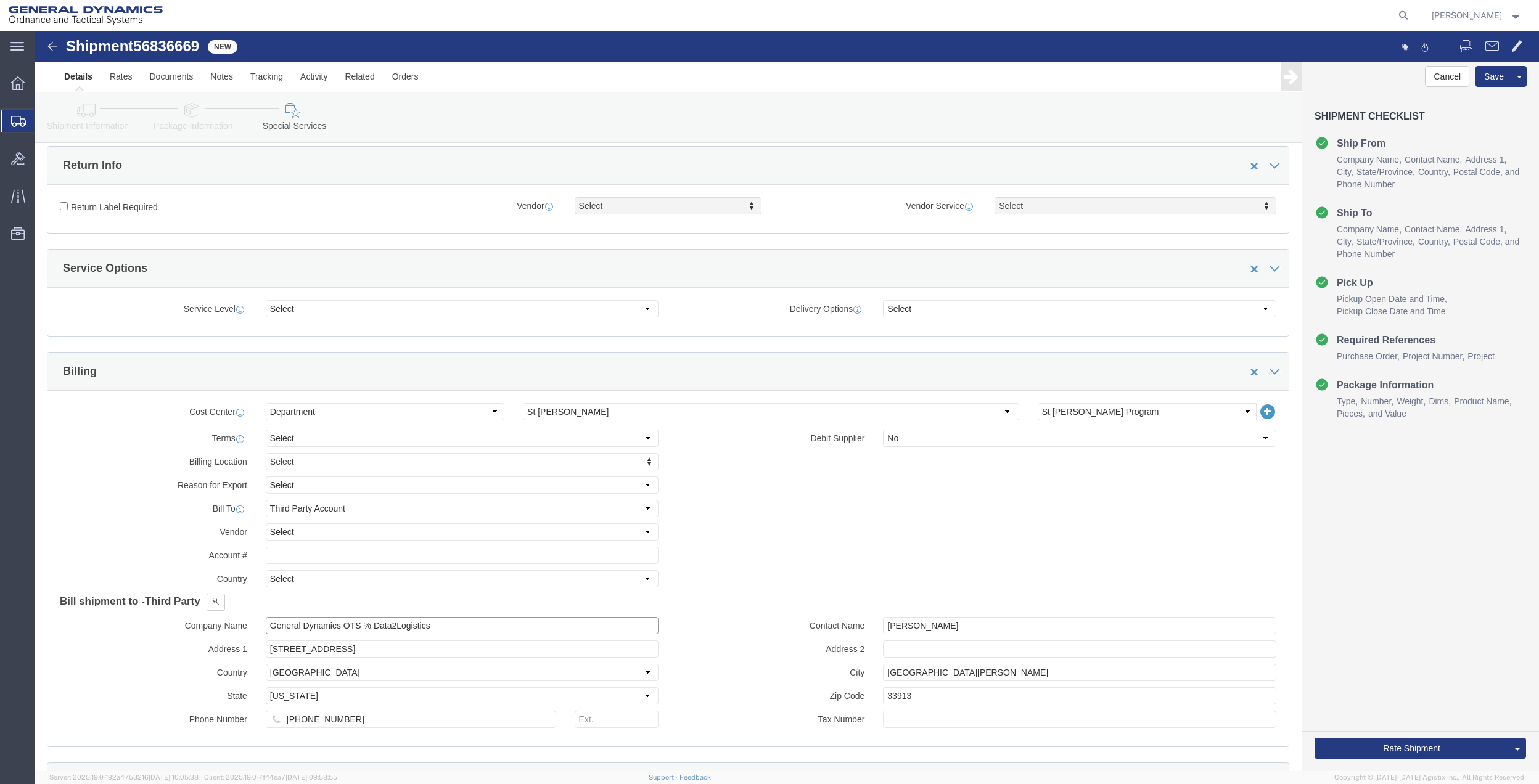
click input "General Dynamics OTS % Data2Logistics"
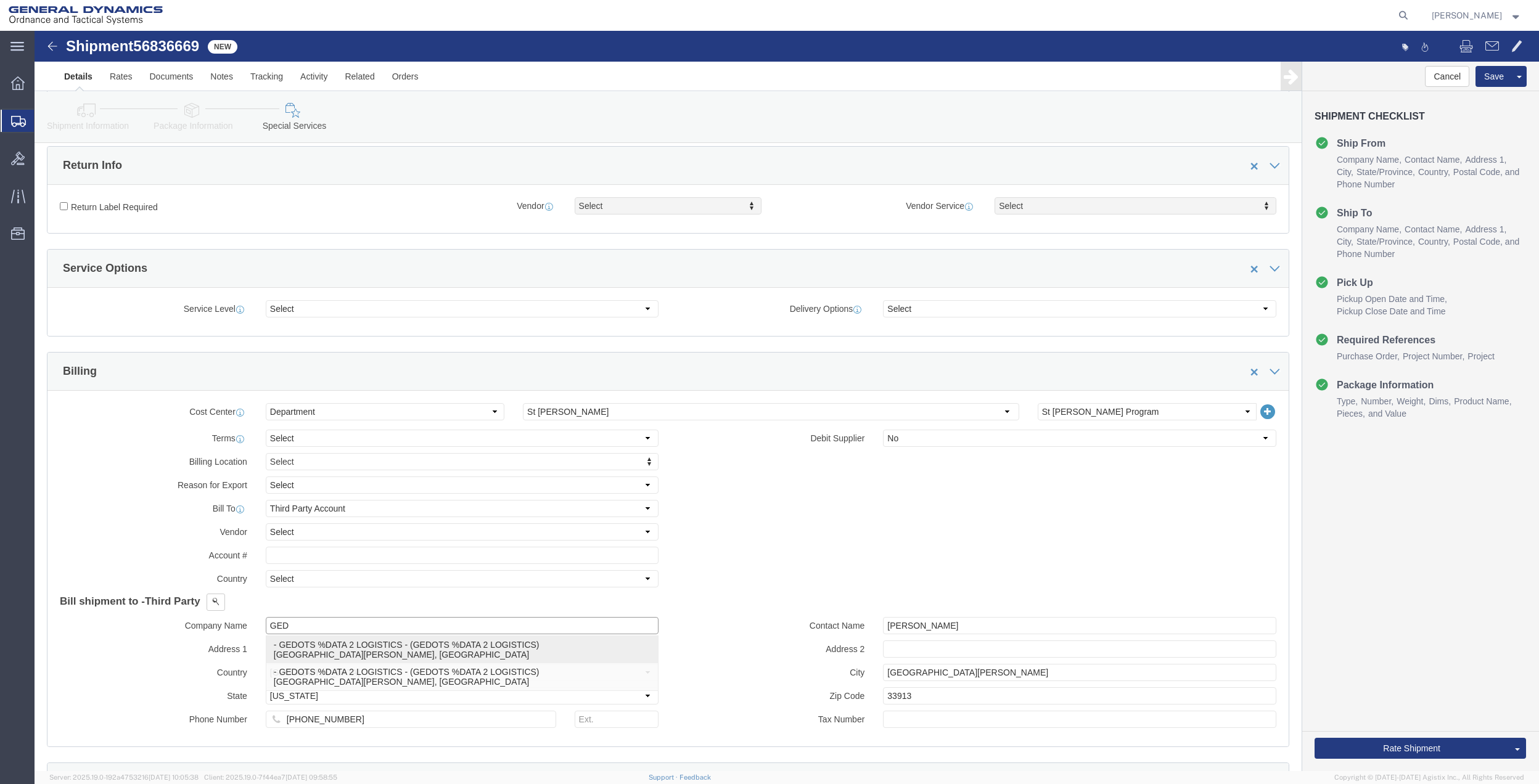
click p "- GEDOTS %DATA 2 LOGISTICS - (GEDOTS %DATA 2 LOGISTICS) [GEOGRAPHIC_DATA][PERSO…"
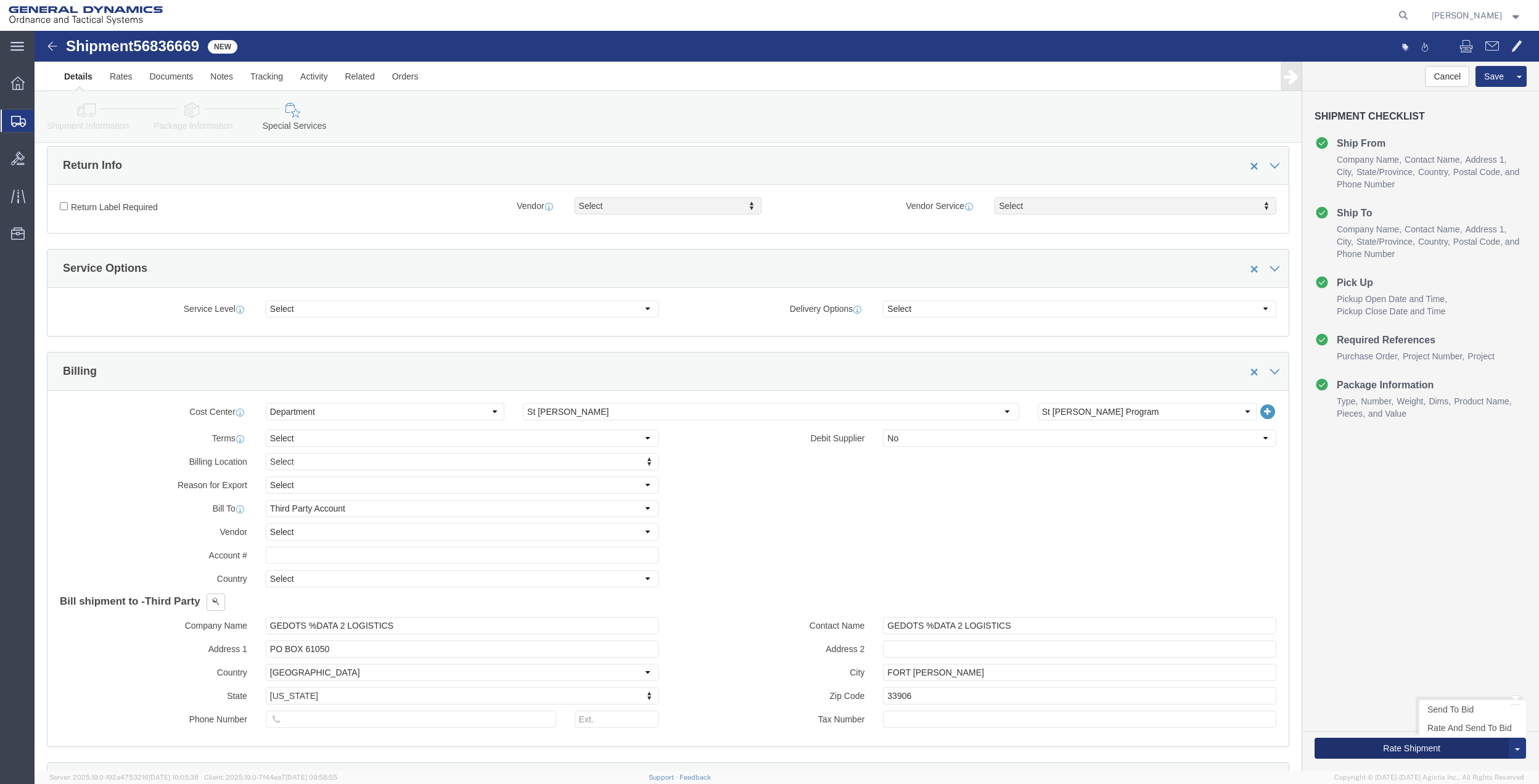
click button "Rate Shipment"
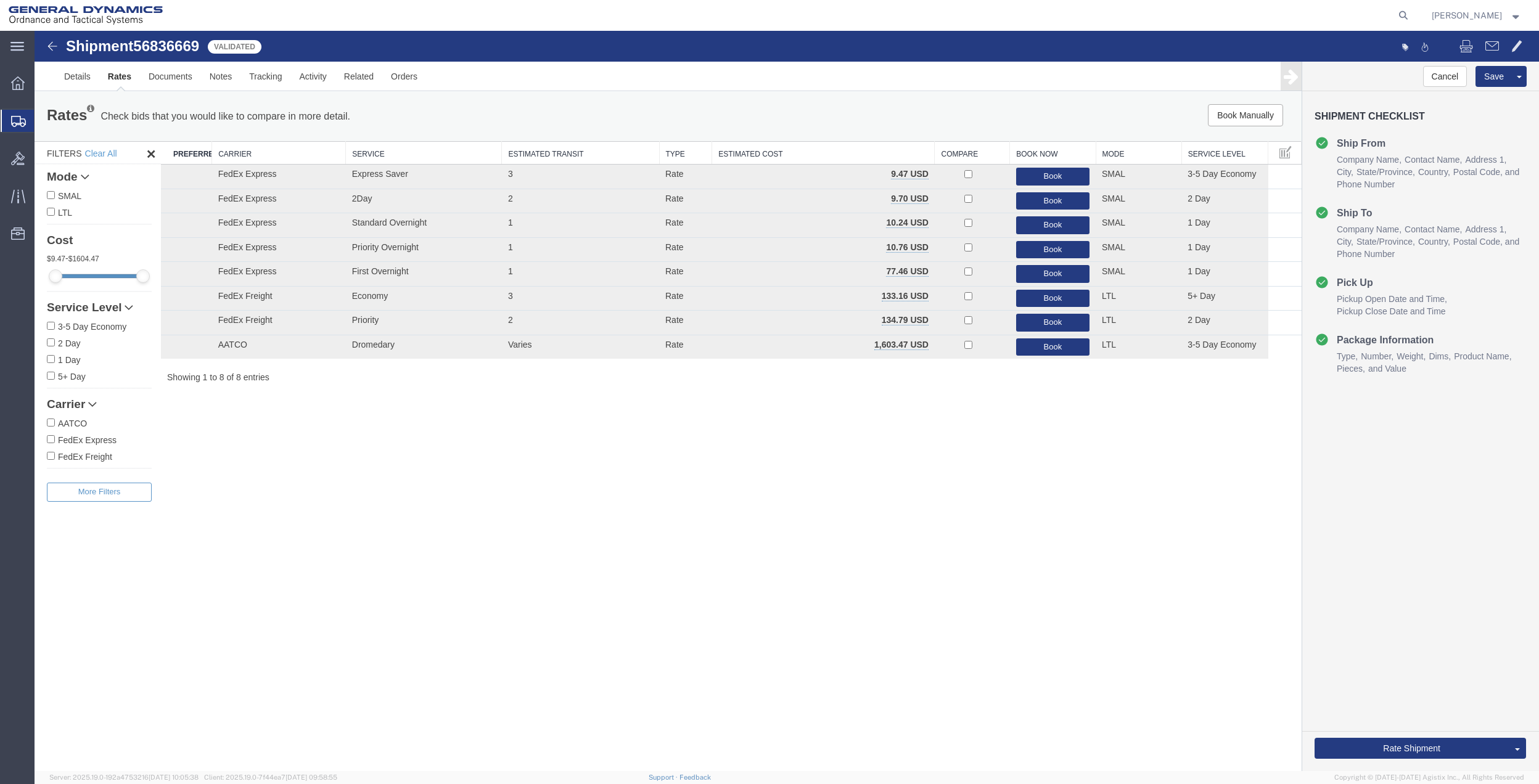
scroll to position [0, 0]
click at [1054, 227] on button "Book" at bounding box center [1053, 225] width 73 height 18
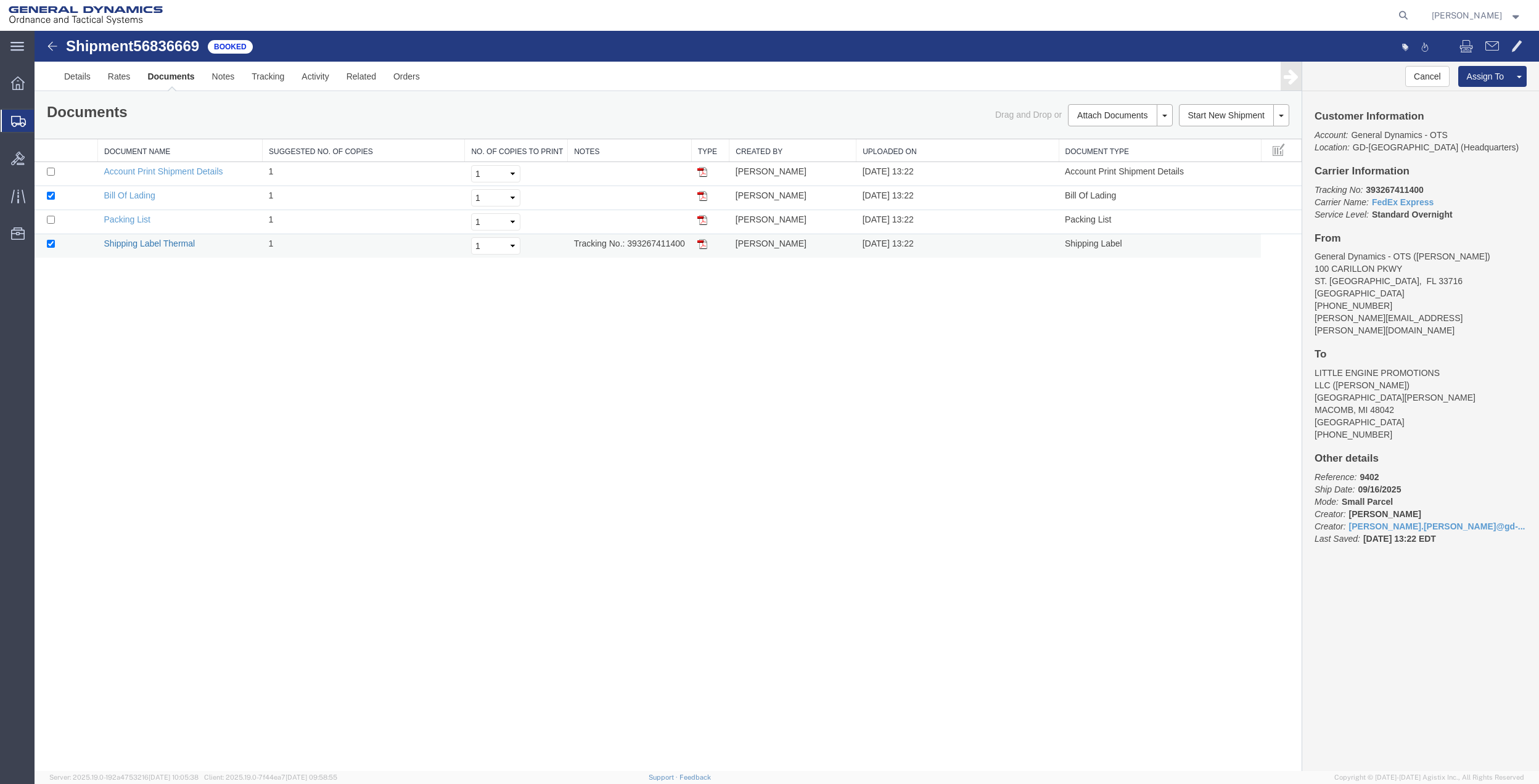
drag, startPoint x: 162, startPoint y: 242, endPoint x: 168, endPoint y: 240, distance: 6.3
click at [162, 242] on link "Shipping Label Thermal" at bounding box center [150, 244] width 91 height 9
